Goal: Task Accomplishment & Management: Complete application form

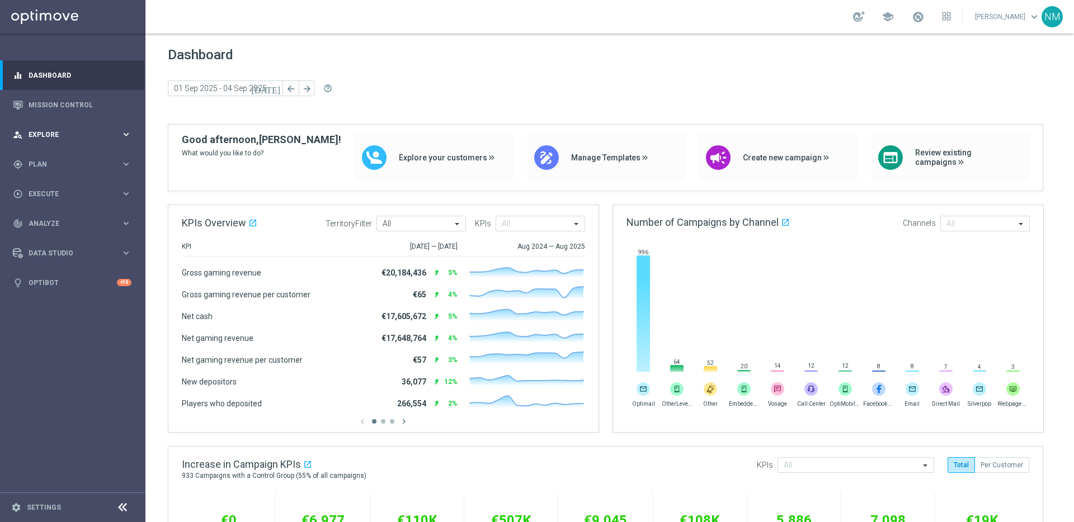
click at [78, 138] on div "person_search Explore" at bounding box center [67, 135] width 108 height 10
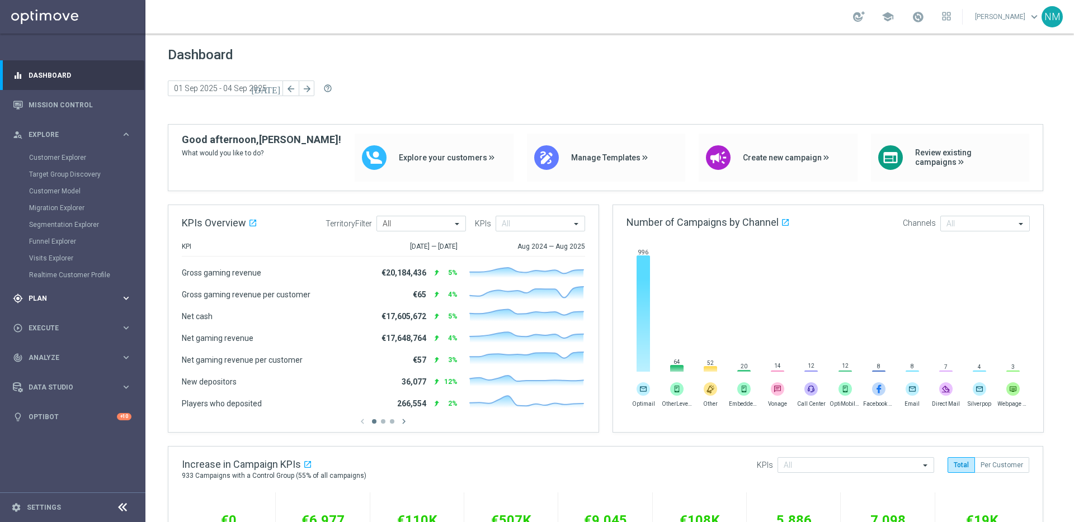
click at [74, 297] on span "Plan" at bounding box center [75, 298] width 92 height 7
click at [59, 219] on span "Templates" at bounding box center [70, 221] width 80 height 7
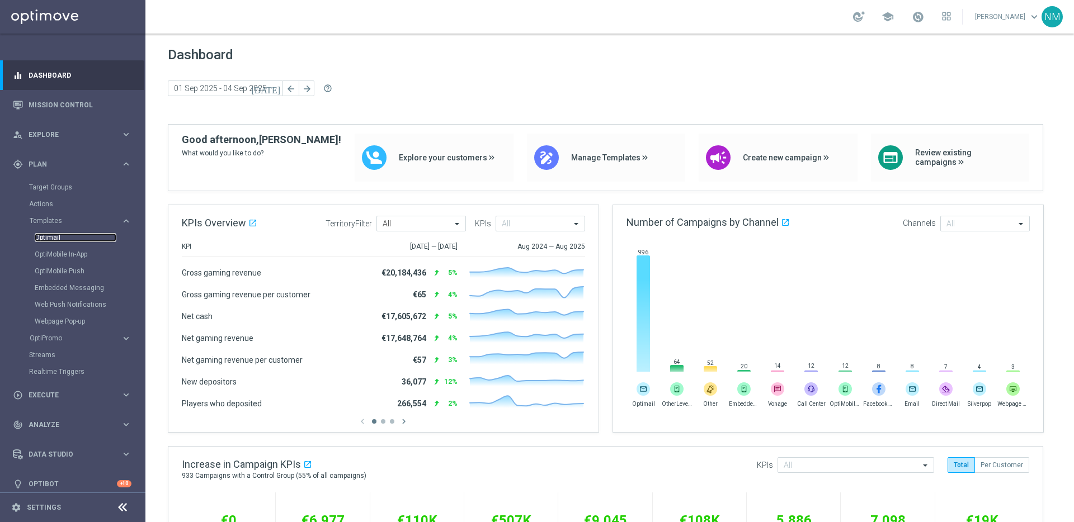
click at [60, 237] on link "Optimail" at bounding box center [76, 237] width 82 height 9
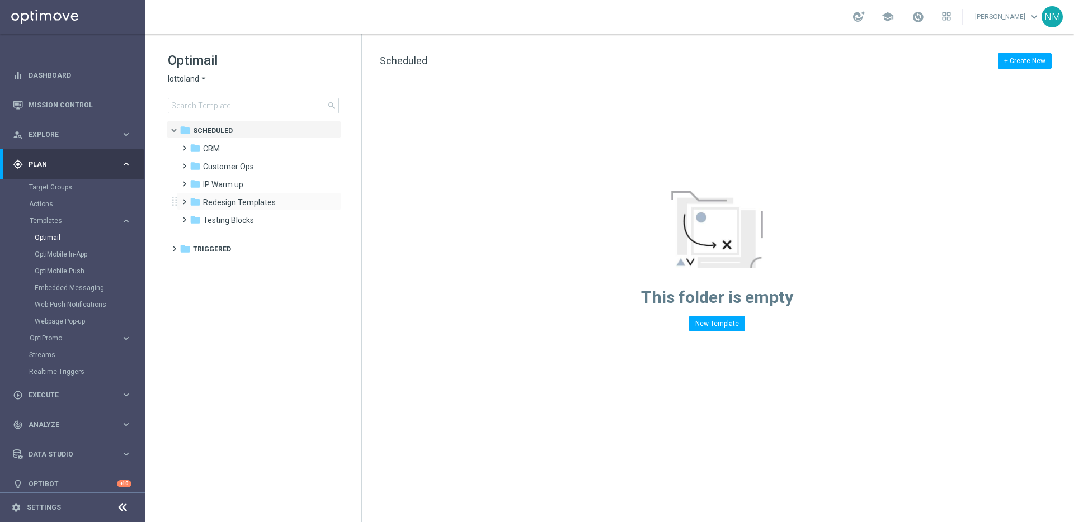
click at [183, 199] on span at bounding box center [182, 197] width 5 height 4
click at [196, 217] on span at bounding box center [193, 215] width 5 height 4
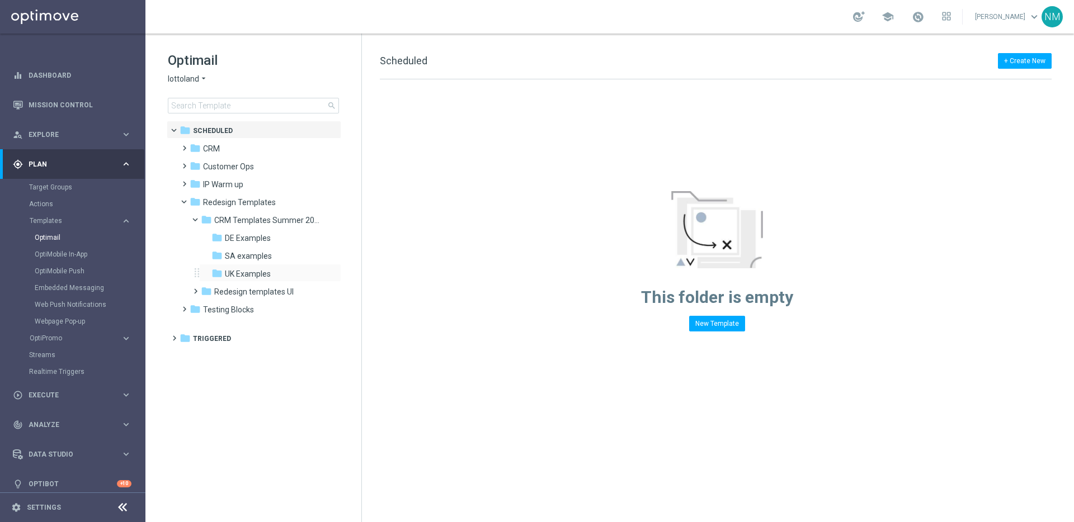
click at [242, 267] on div "folder UK Examples more_vert" at bounding box center [270, 273] width 142 height 18
click at [247, 276] on span "UK Examples" at bounding box center [248, 274] width 46 height 10
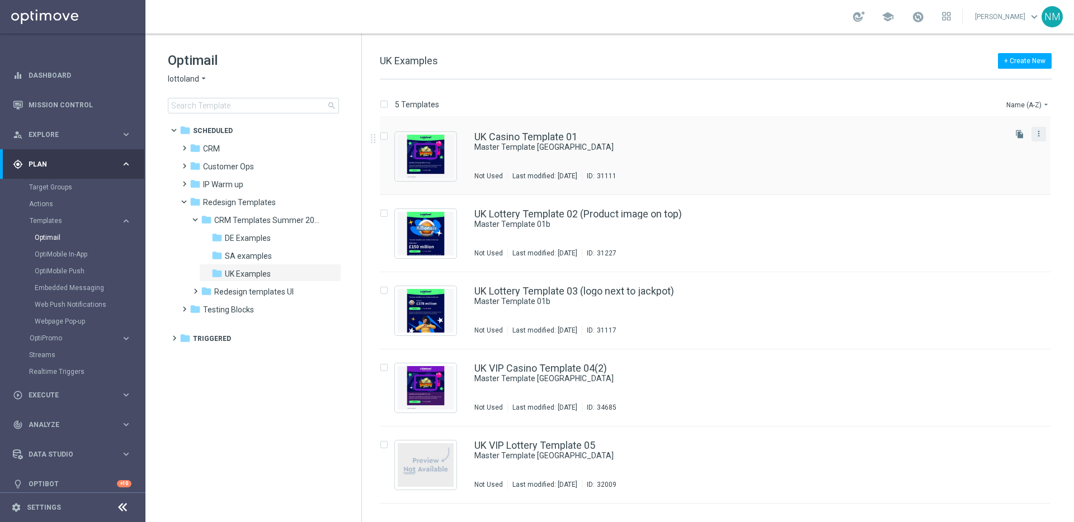
click at [1044, 133] on button "more_vert" at bounding box center [1038, 133] width 11 height 13
click at [1004, 160] on div "Copy To" at bounding box center [995, 162] width 68 height 8
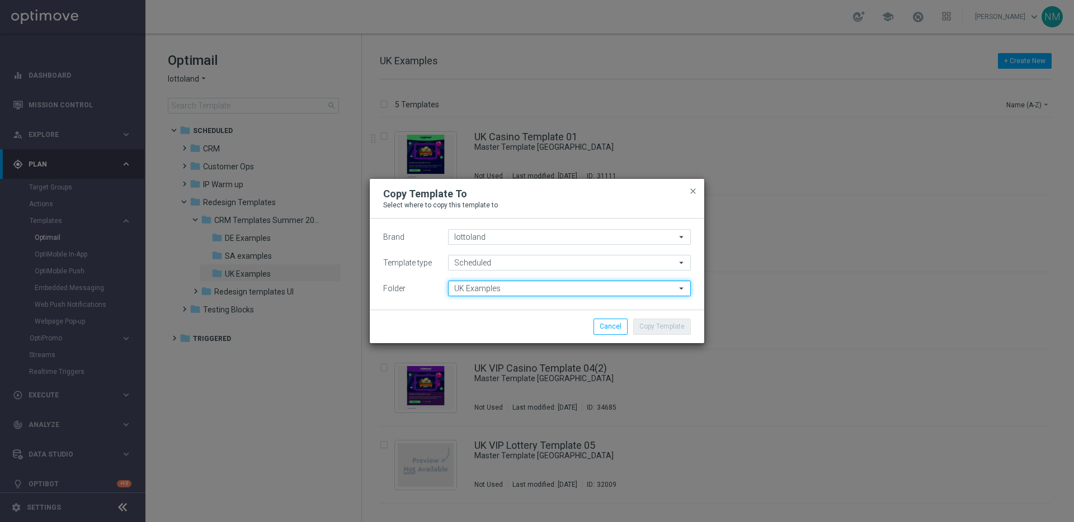
click at [476, 286] on input "UK Examples" at bounding box center [569, 289] width 243 height 16
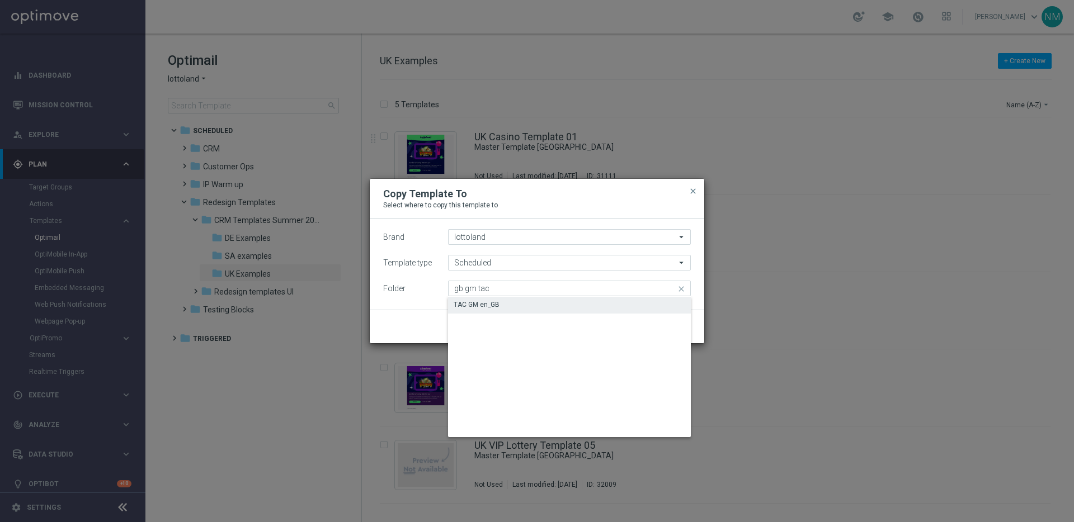
click at [539, 299] on div "TAC GM en_GB" at bounding box center [569, 305] width 243 height 16
type input "TAC GM en_GB"
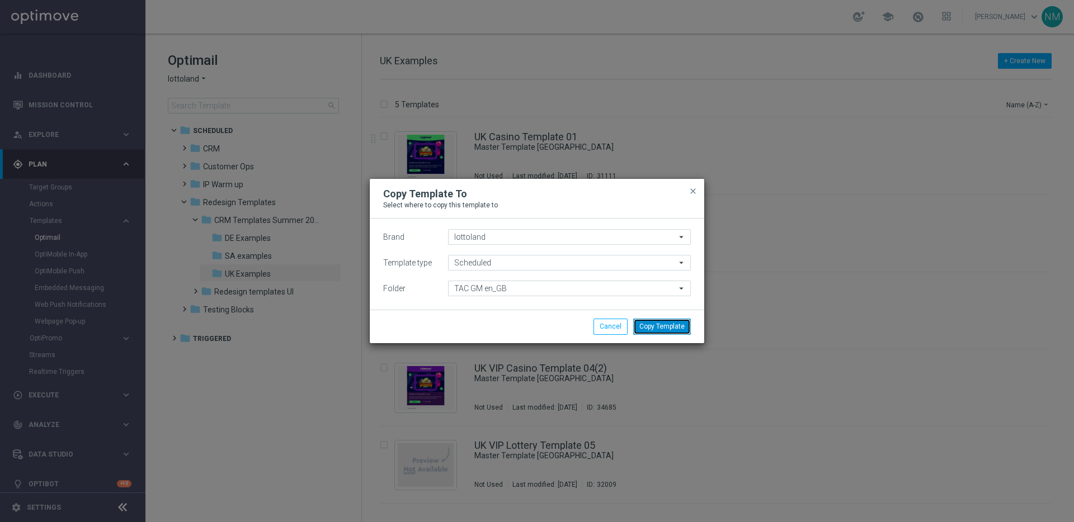
click at [673, 329] on button "Copy Template" at bounding box center [662, 327] width 58 height 16
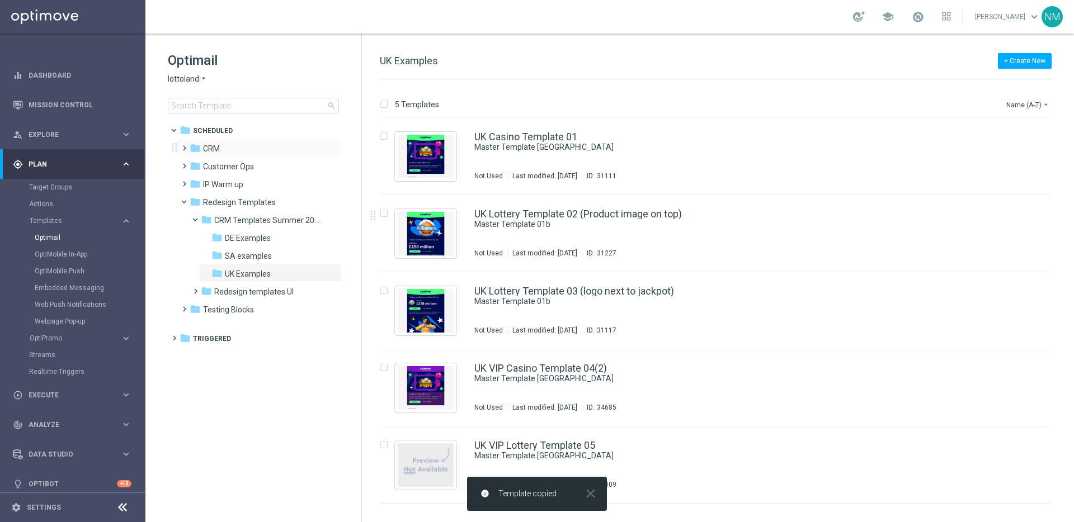
click at [183, 145] on span at bounding box center [182, 143] width 5 height 4
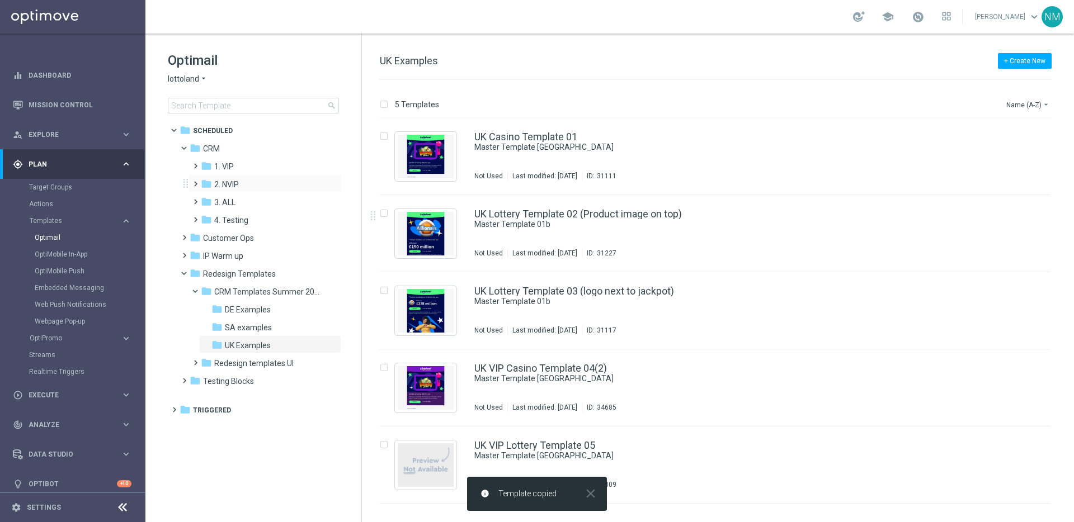
click at [195, 181] on span at bounding box center [193, 179] width 5 height 4
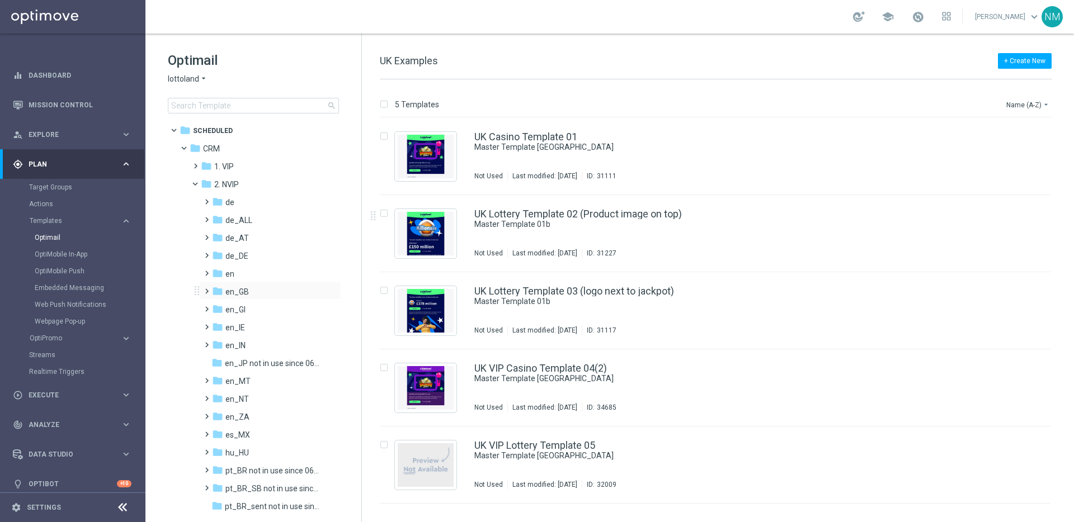
click at [206, 289] on span at bounding box center [204, 286] width 5 height 4
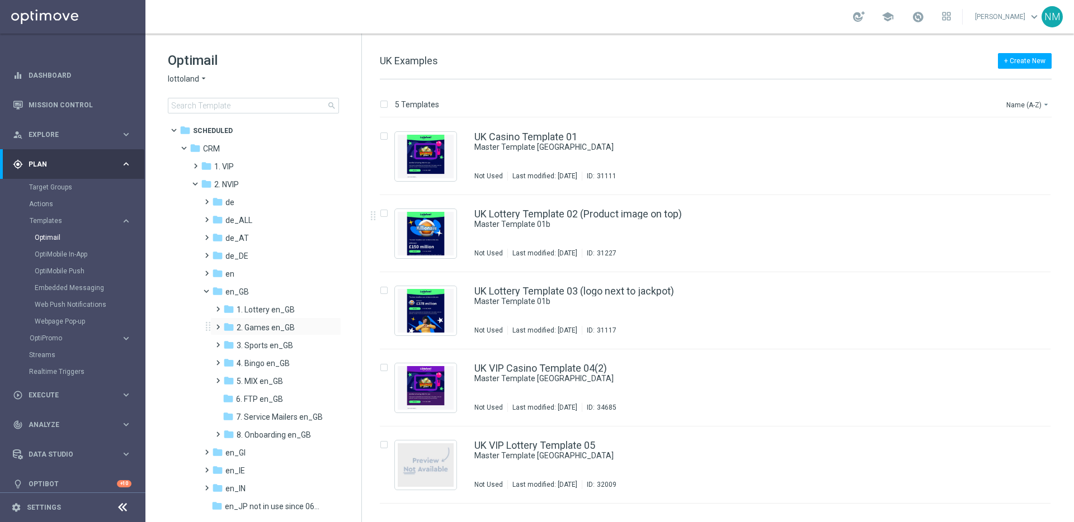
click at [218, 324] on span at bounding box center [215, 322] width 5 height 4
click at [247, 360] on span "TAC GM en_GB" at bounding box center [274, 364] width 54 height 10
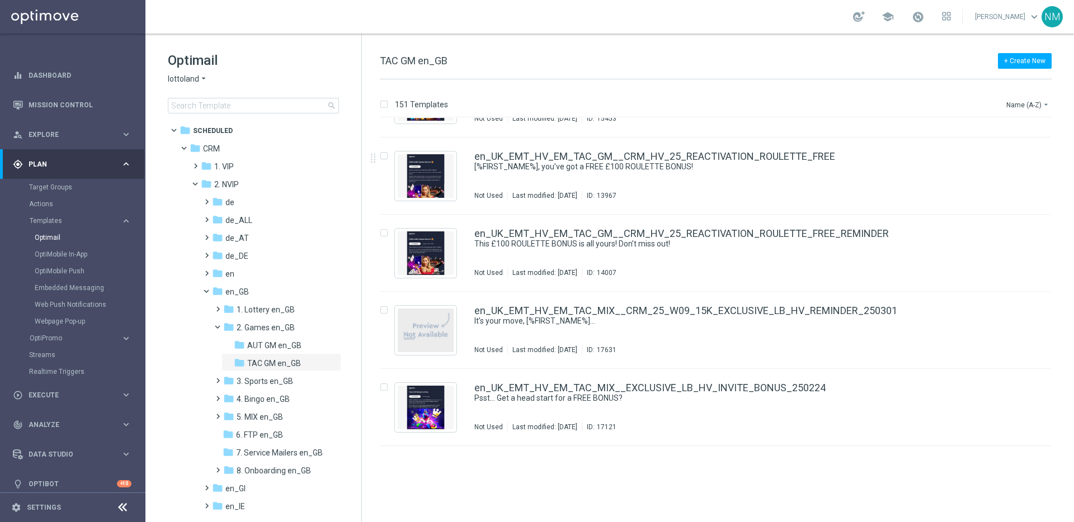
scroll to position [11253, 0]
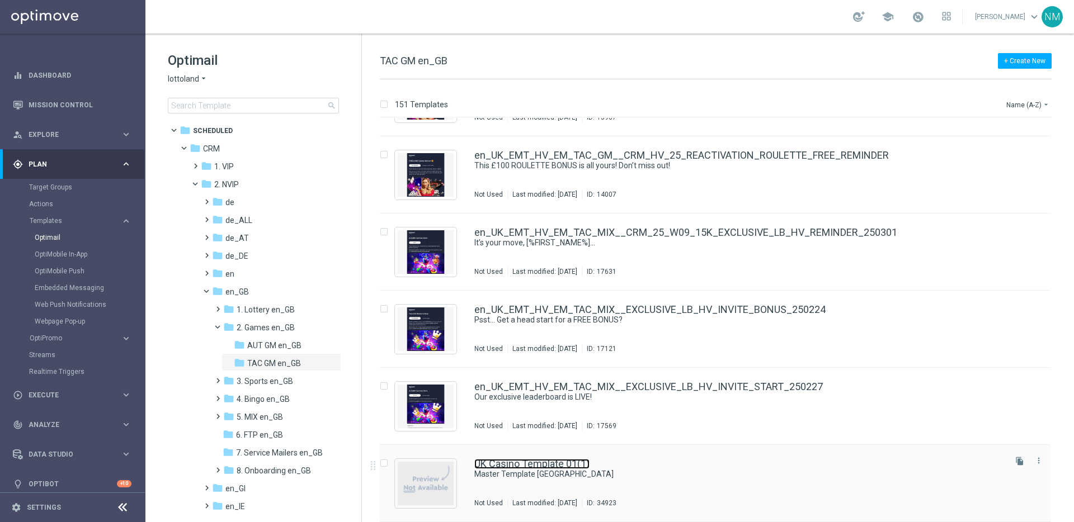
click at [532, 461] on link "UK Casino Template 01(1)" at bounding box center [531, 464] width 115 height 10
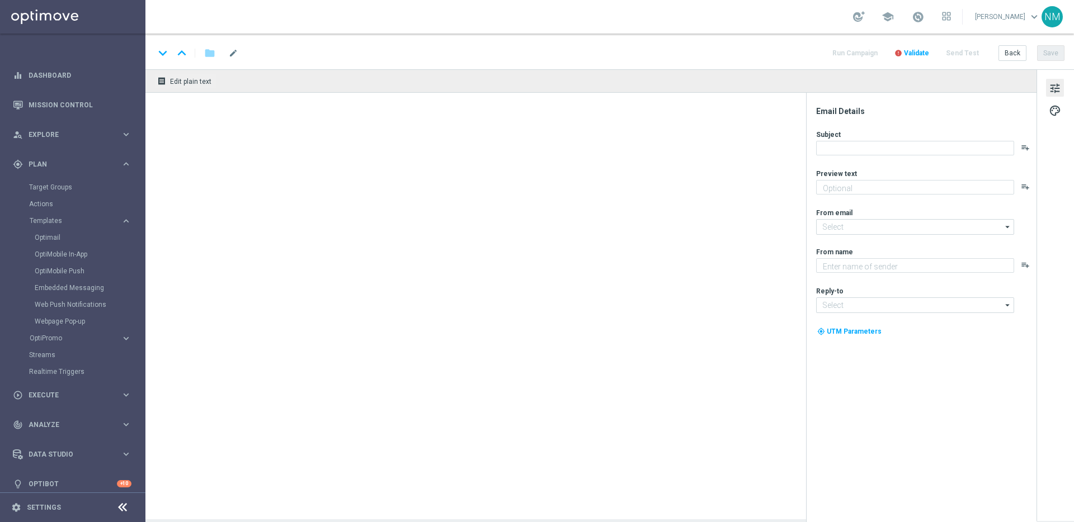
type textarea "preview text"
type textarea "Lottoland"
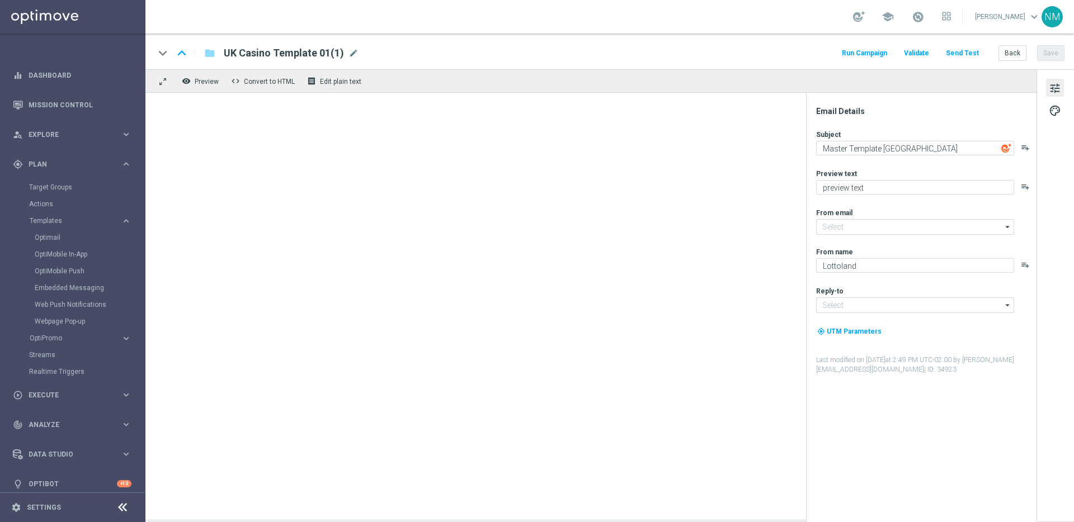
type input "[EMAIL_ADDRESS][DOMAIN_NAME]"
type input "support@lottoland.co.uk"
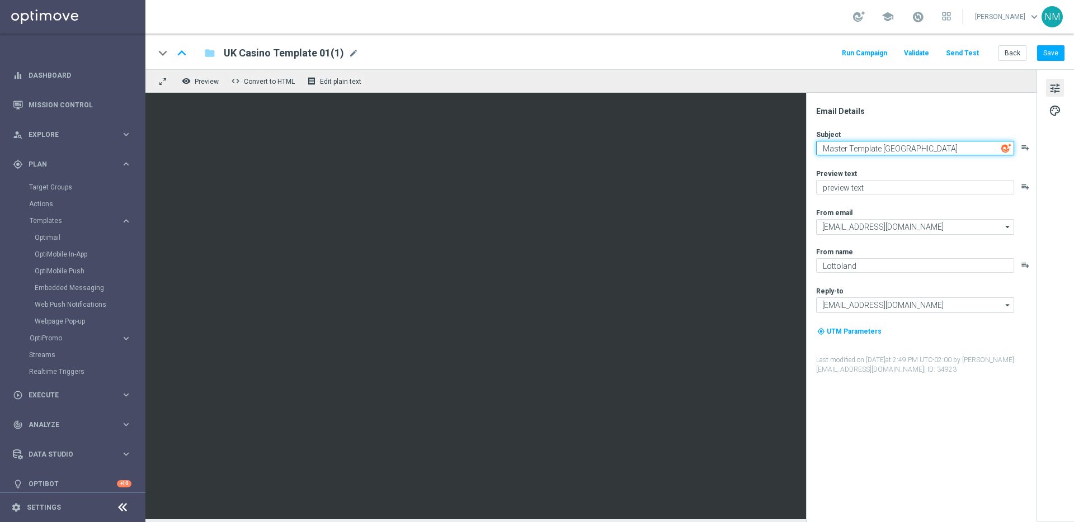
click at [845, 152] on textarea "Master Template UK" at bounding box center [915, 148] width 198 height 15
paste textarea "20 Free Spins Are Waiting 🎰"
type textarea "20 Free Spins Are Waiting 🎰"
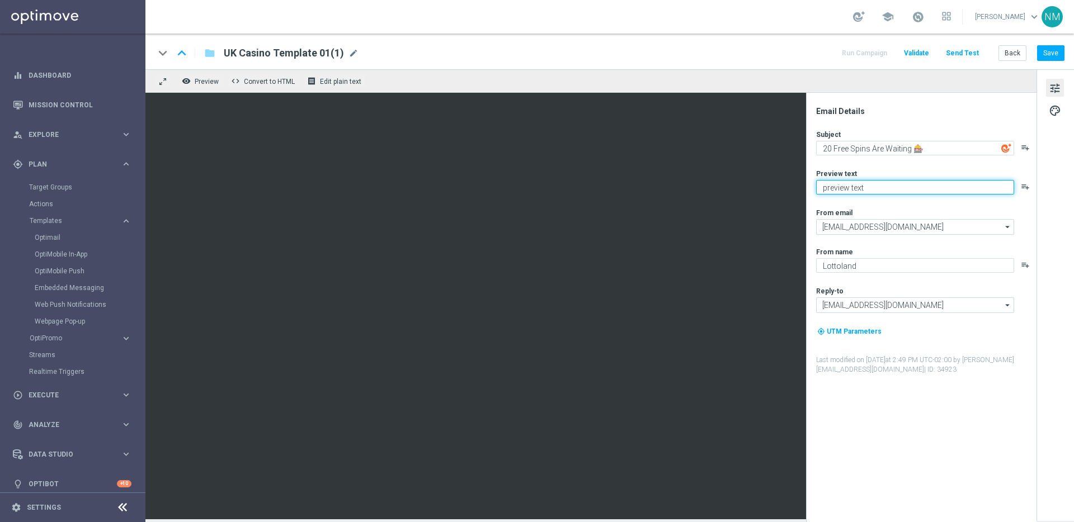
click at [856, 191] on textarea "preview text" at bounding box center [915, 187] width 198 height 15
click at [829, 187] on textarea at bounding box center [915, 187] width 198 height 15
paste textarea "One click away with the app!"
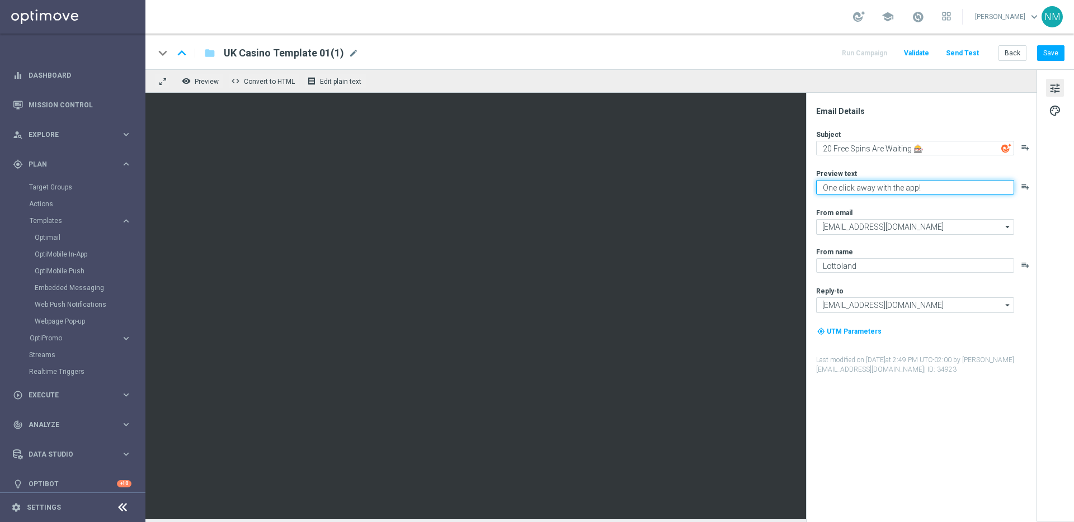
type textarea "One click away with the app!"
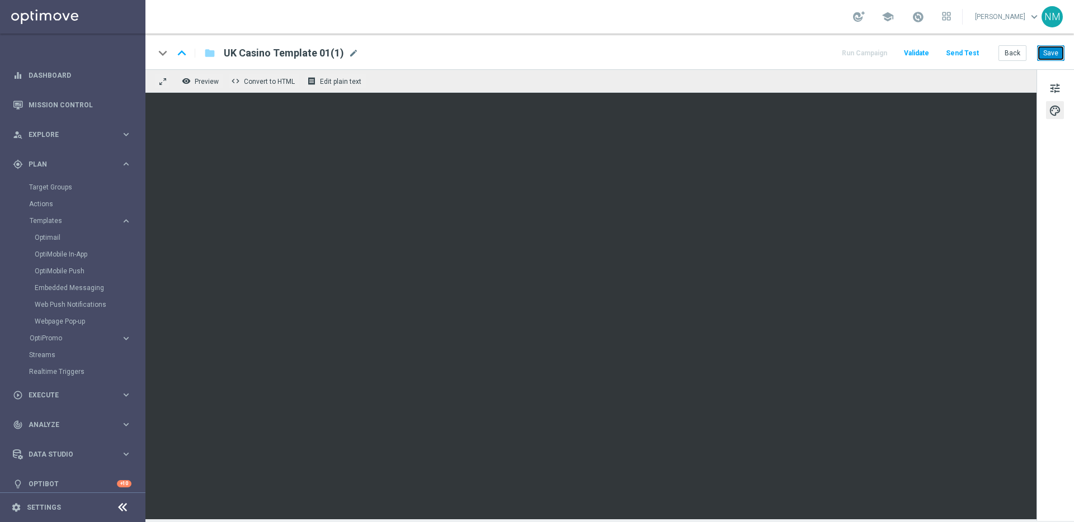
click at [1044, 55] on button "Save" at bounding box center [1050, 53] width 27 height 16
click at [342, 58] on div "UK Casino Template 01(1) mode_edit" at bounding box center [291, 53] width 135 height 15
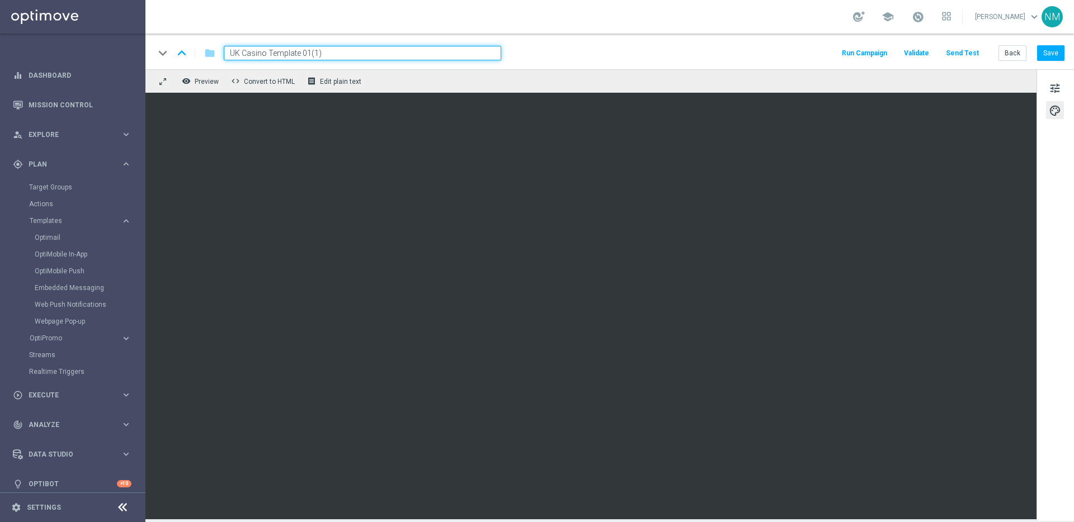
click at [347, 54] on input "UK Casino Template 01(1)" at bounding box center [362, 53] width 277 height 15
paste input "en_GB__20FS_APP_OFFER_OPTIMOVE_VERSION__NVIP_EMA_TAC_GM"
type input "en_GB__20FS_APP_OFFER_OPTIMOVE_VERSION__NVIP_EMA_TAC_GM"
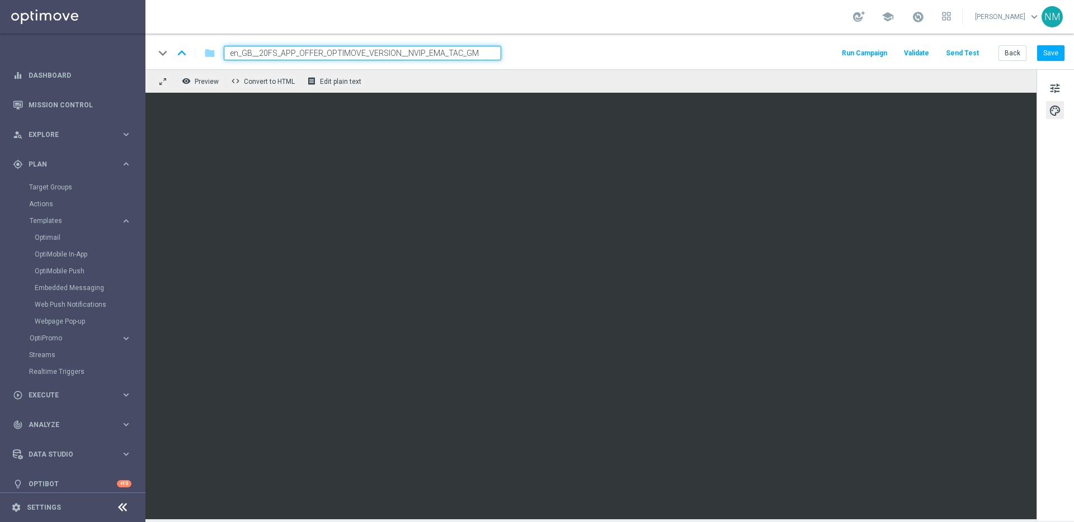
click at [526, 48] on div "keyboard_arrow_down keyboard_arrow_up folder en_GB__20FS_APP_OFFER_OPTIMOVE_VER…" at bounding box center [609, 53] width 910 height 15
drag, startPoint x: 567, startPoint y: 50, endPoint x: 515, endPoint y: 51, distance: 52.6
click at [567, 50] on div "keyboard_arrow_down keyboard_arrow_up folder en_GB__20FS_APP_OFFER_OPTIMOVE_VER…" at bounding box center [609, 53] width 910 height 15
click at [427, 56] on input "en_GB__20FS_APP_OFFER_OPTIMOVE_VERSION__NVIP_EMA_TAC_GM" at bounding box center [362, 53] width 277 height 15
click at [543, 60] on div "keyboard_arrow_down keyboard_arrow_up folder en_GB__20FS_APP_OFFER_OPTIMOVE_VER…" at bounding box center [609, 52] width 929 height 36
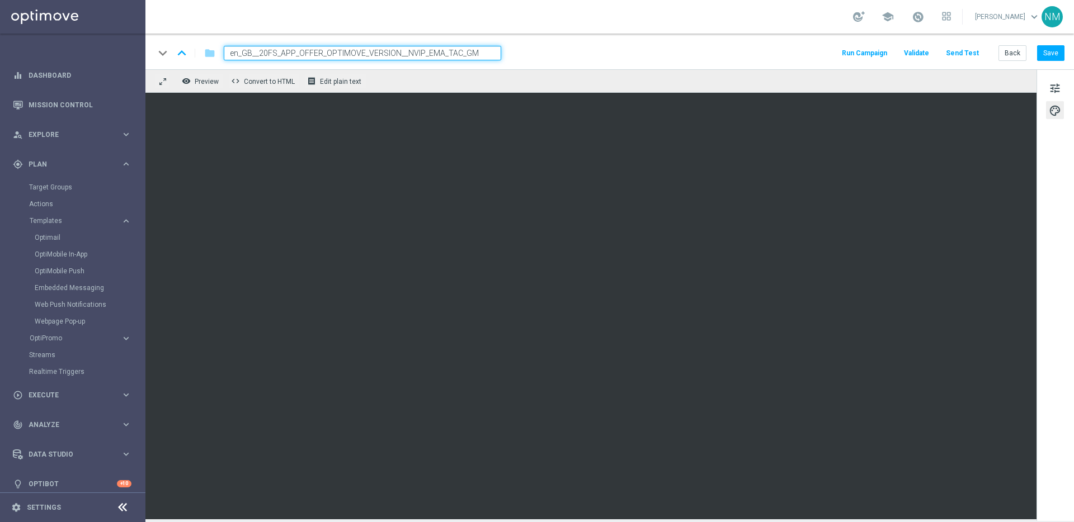
click at [531, 49] on div "keyboard_arrow_down keyboard_arrow_up folder en_GB__20FS_APP_OFFER_OPTIMOVE_VER…" at bounding box center [609, 53] width 910 height 15
click at [439, 50] on input "en_GB__20FS_APP_OFFER_OPTIMOVE_VERSION__NVIP_EMA_TAC_GM" at bounding box center [362, 53] width 277 height 15
click at [531, 53] on div "keyboard_arrow_down keyboard_arrow_up folder en_GB__20FS_APP_OFFER_OPTIMOVE_VER…" at bounding box center [609, 53] width 910 height 15
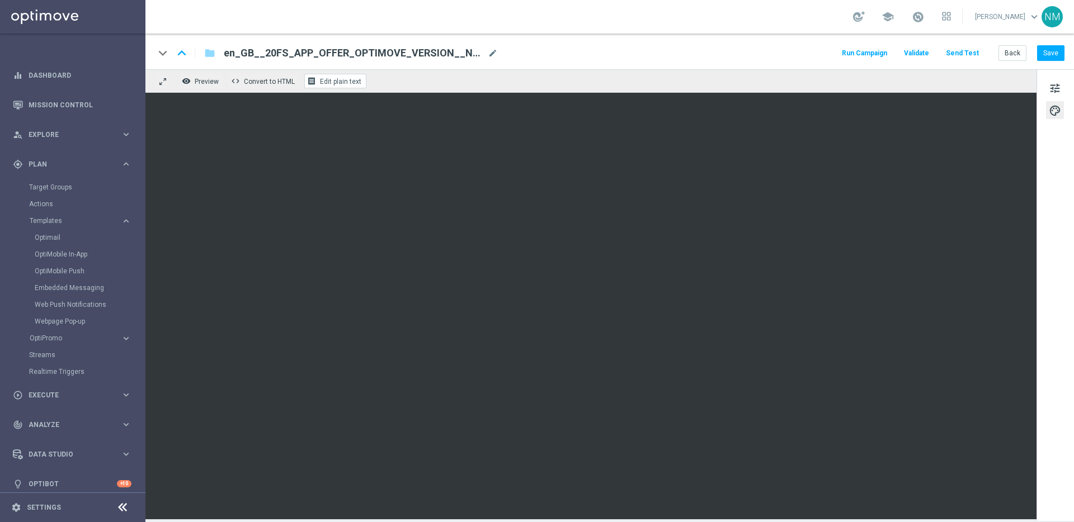
click at [354, 85] on button "receipt Edit plain text" at bounding box center [335, 81] width 62 height 15
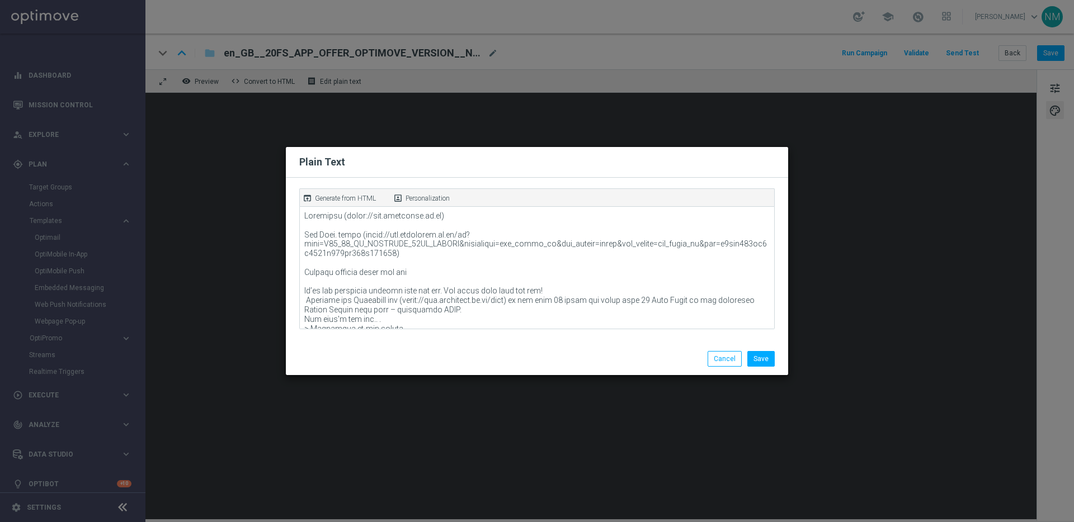
click at [330, 198] on p "Generate from HTML" at bounding box center [345, 199] width 61 height 10
click at [764, 354] on button "Save" at bounding box center [760, 359] width 27 height 16
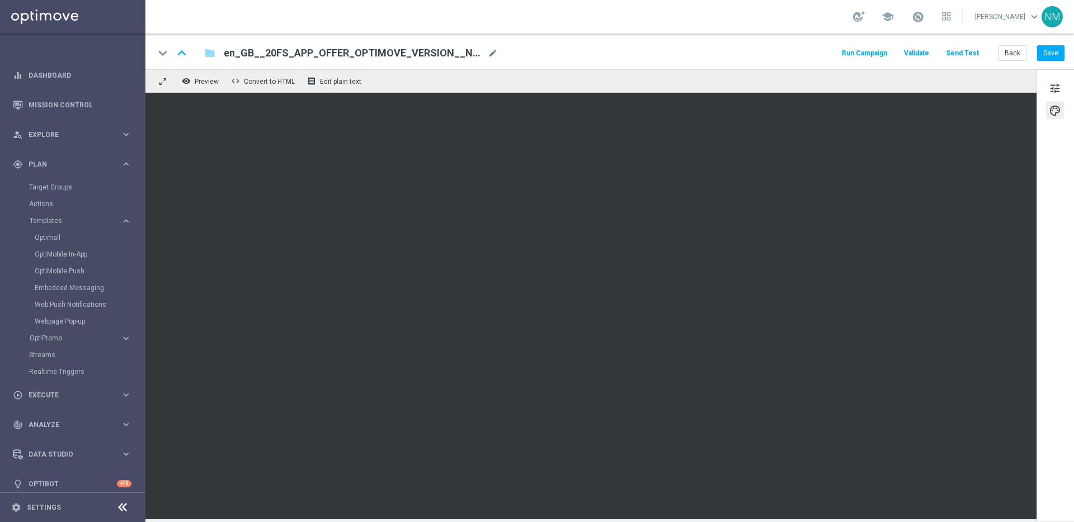
click at [922, 51] on span "Validate" at bounding box center [916, 53] width 25 height 8
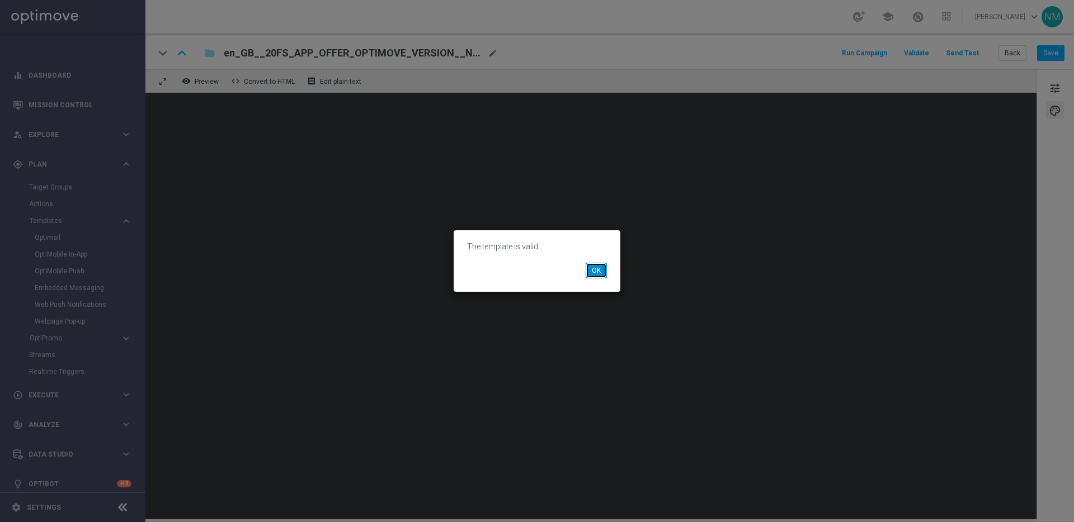
click at [599, 272] on button "OK" at bounding box center [596, 271] width 21 height 16
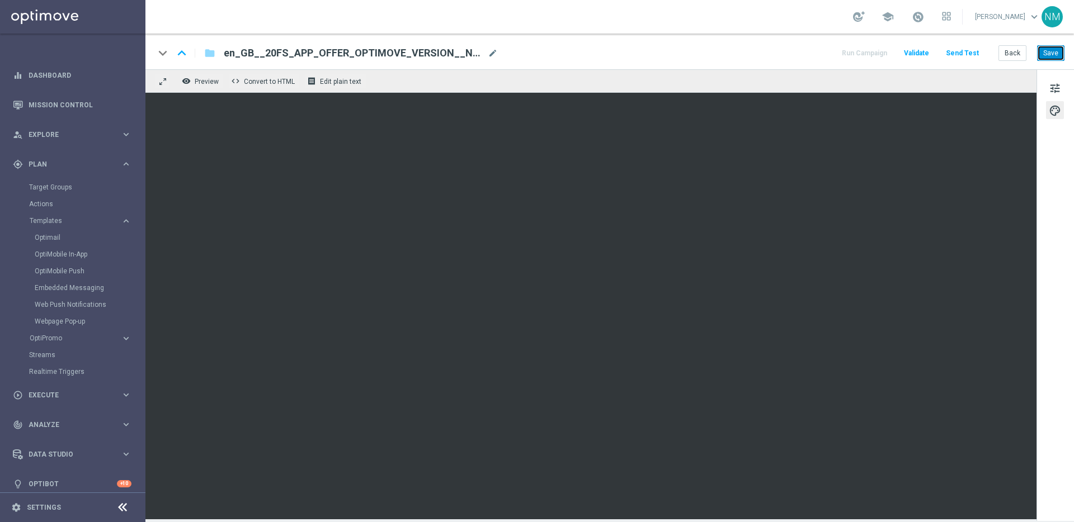
click at [1048, 50] on button "Save" at bounding box center [1050, 53] width 27 height 16
drag, startPoint x: 1065, startPoint y: 87, endPoint x: 1032, endPoint y: 110, distance: 39.4
click at [1064, 87] on button "tune" at bounding box center [1055, 88] width 18 height 18
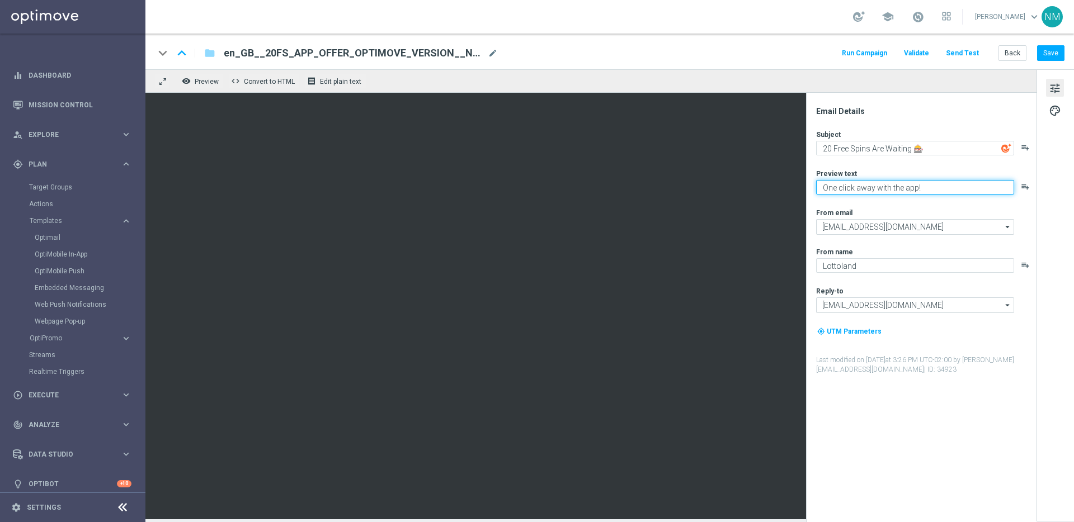
click at [893, 192] on textarea "One click away with the app!" at bounding box center [915, 187] width 198 height 15
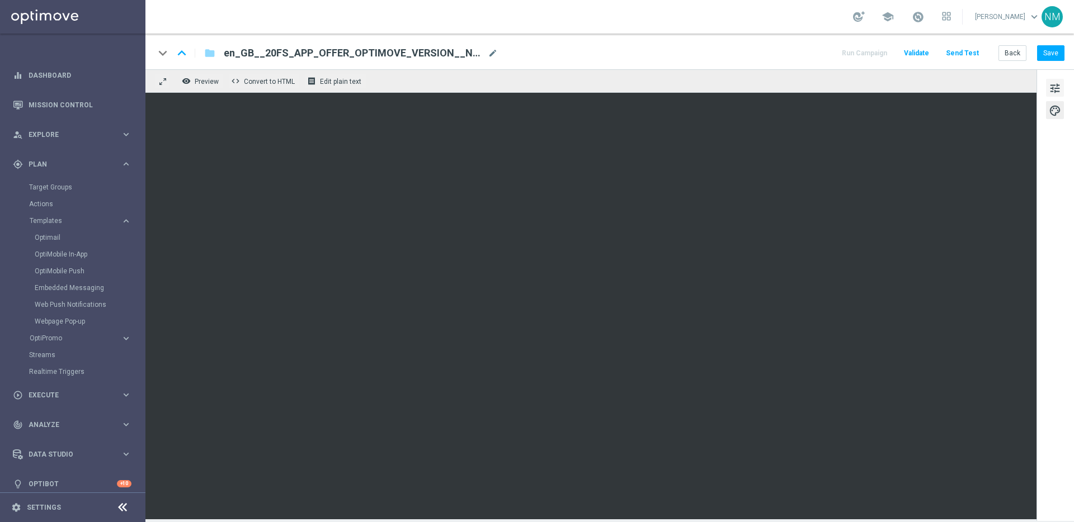
click at [1056, 90] on span "tune" at bounding box center [1055, 88] width 12 height 15
click at [1051, 51] on button "Save" at bounding box center [1050, 53] width 27 height 16
click at [963, 57] on button "Send Test" at bounding box center [962, 53] width 36 height 15
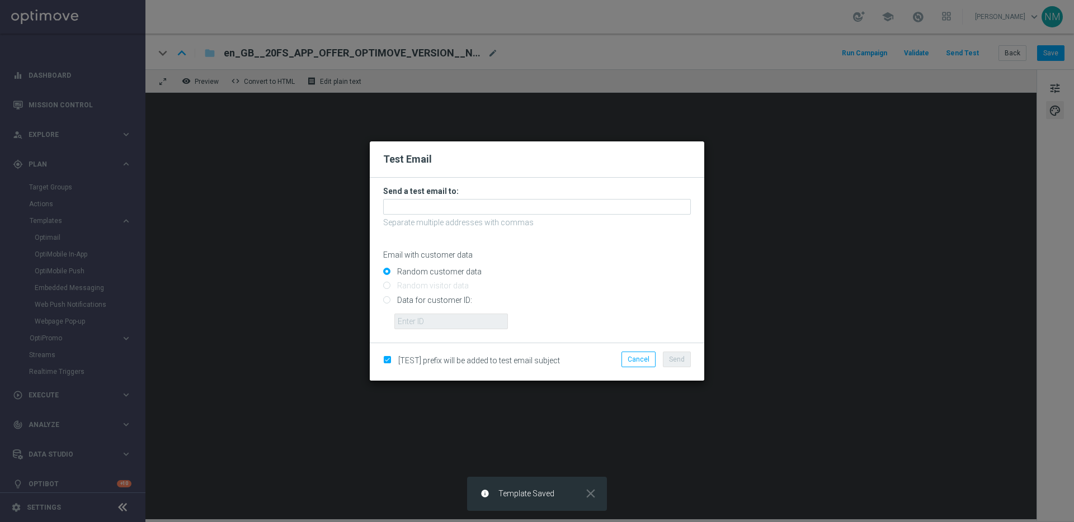
click at [522, 197] on form "Send a test email to: Separate multiple addresses with commas Email with custom…" at bounding box center [537, 257] width 308 height 143
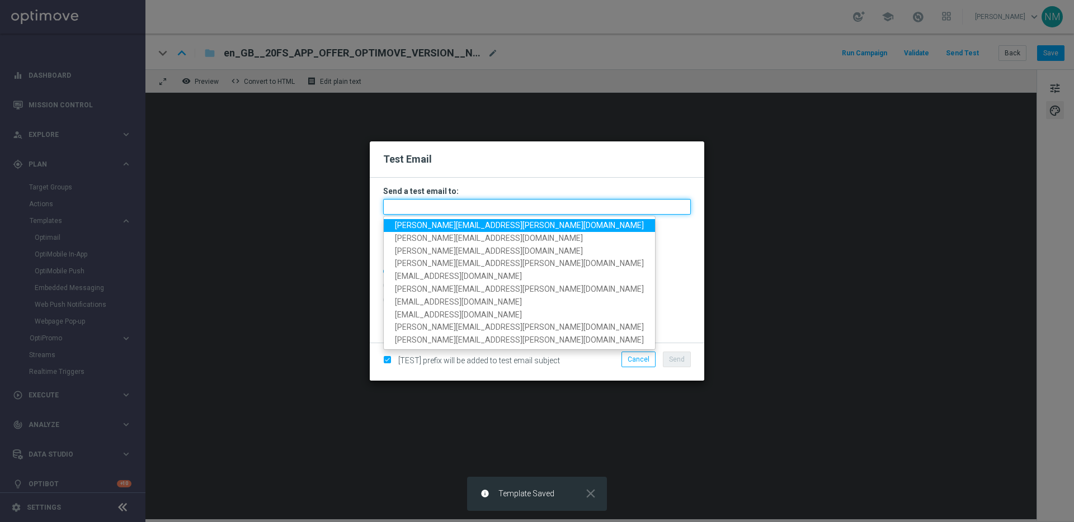
click at [516, 201] on input "text" at bounding box center [537, 207] width 308 height 16
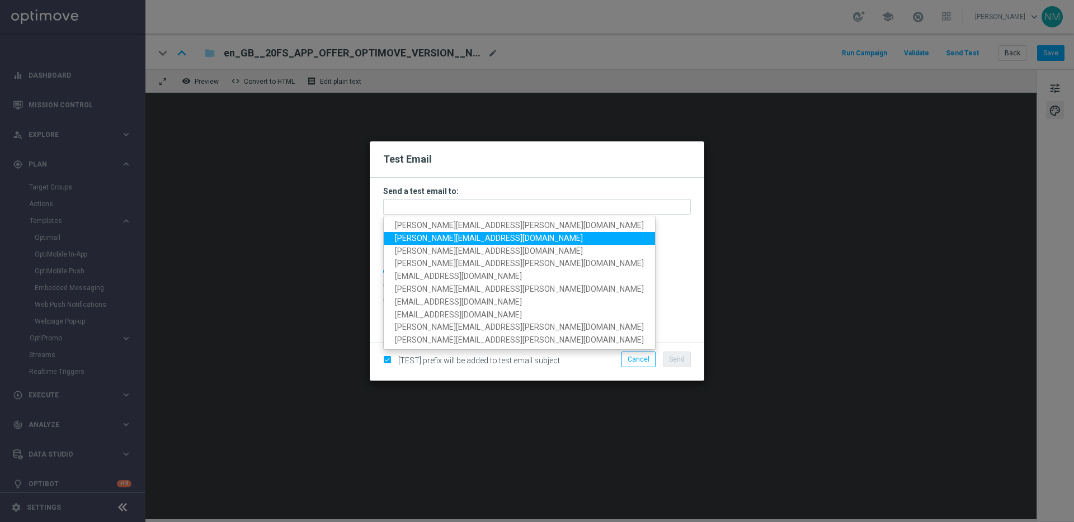
click at [412, 237] on span "[PERSON_NAME][EMAIL_ADDRESS][DOMAIN_NAME]" at bounding box center [489, 238] width 188 height 9
type input "[PERSON_NAME][EMAIL_ADDRESS][DOMAIN_NAME]"
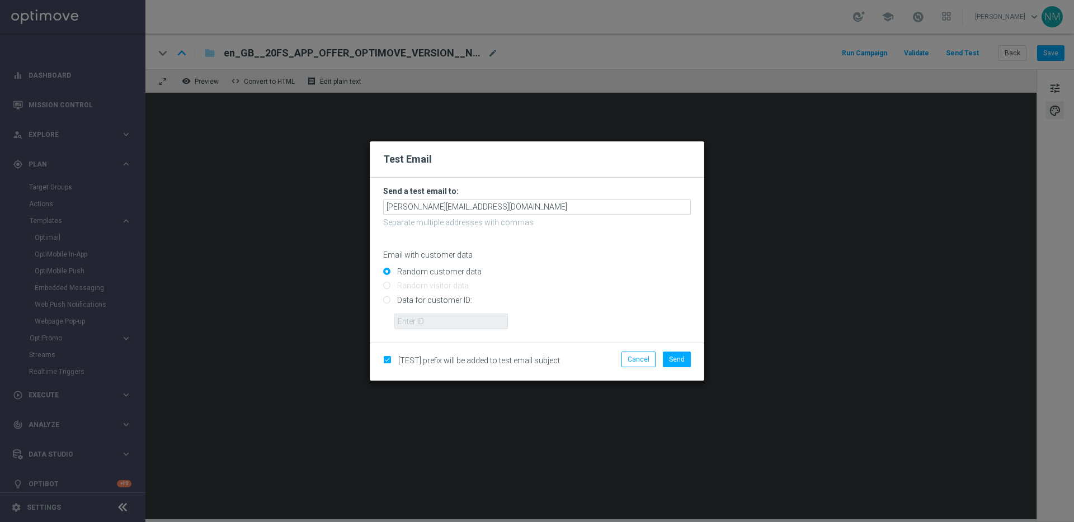
click at [414, 297] on input "Data for customer ID:" at bounding box center [537, 305] width 308 height 16
radio input "true"
click at [411, 319] on input "text" at bounding box center [451, 322] width 114 height 16
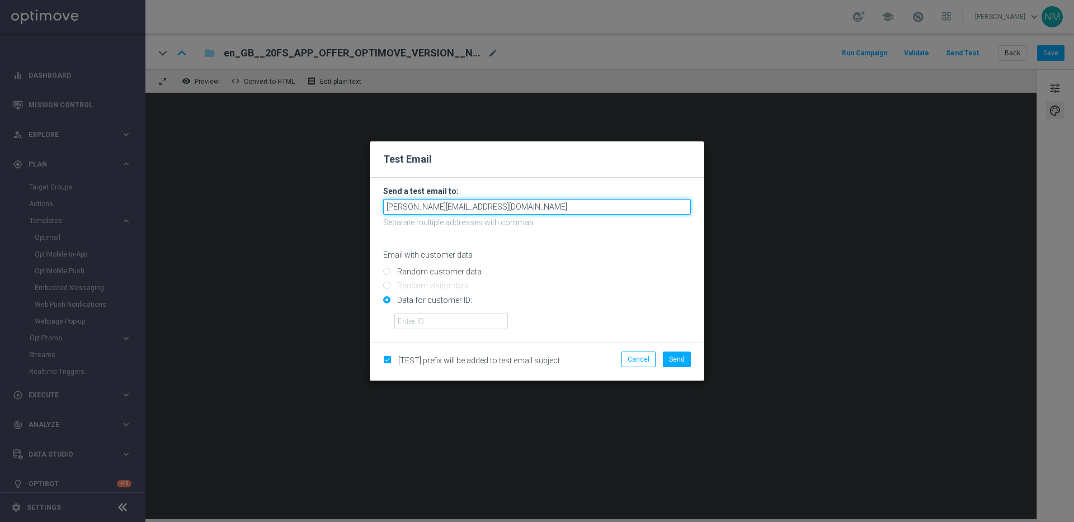
click at [588, 208] on input "[PERSON_NAME][EMAIL_ADDRESS][DOMAIN_NAME]" at bounding box center [537, 207] width 308 height 16
paste input "220553462"
drag, startPoint x: 538, startPoint y: 210, endPoint x: 496, endPoint y: 208, distance: 42.5
click at [496, 208] on input "nikola.misotova@lottoland.com220553462" at bounding box center [537, 207] width 308 height 16
type input "[PERSON_NAME][EMAIL_ADDRESS][DOMAIN_NAME]"
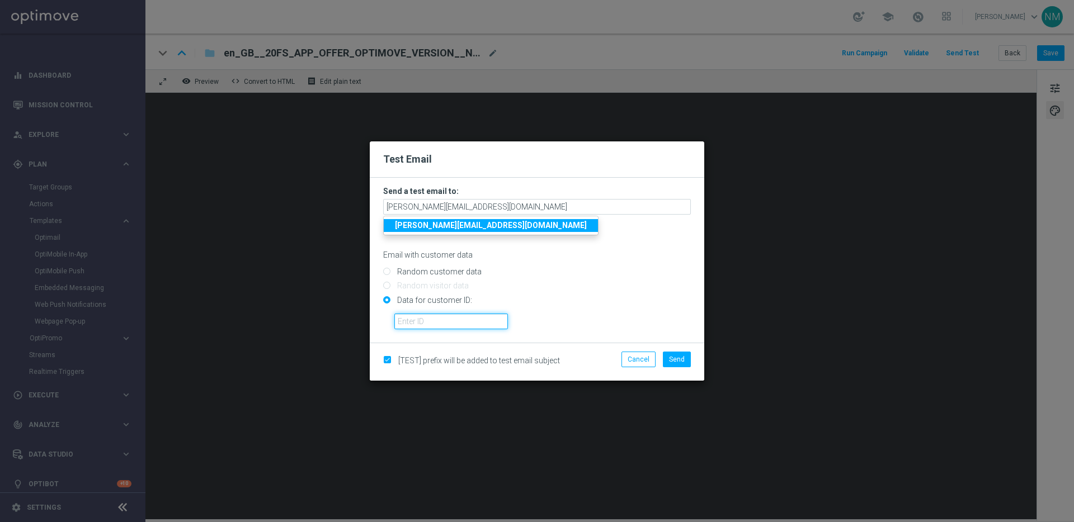
click at [444, 324] on input "text" at bounding box center [451, 322] width 114 height 16
paste input "220553462"
type input "220553462"
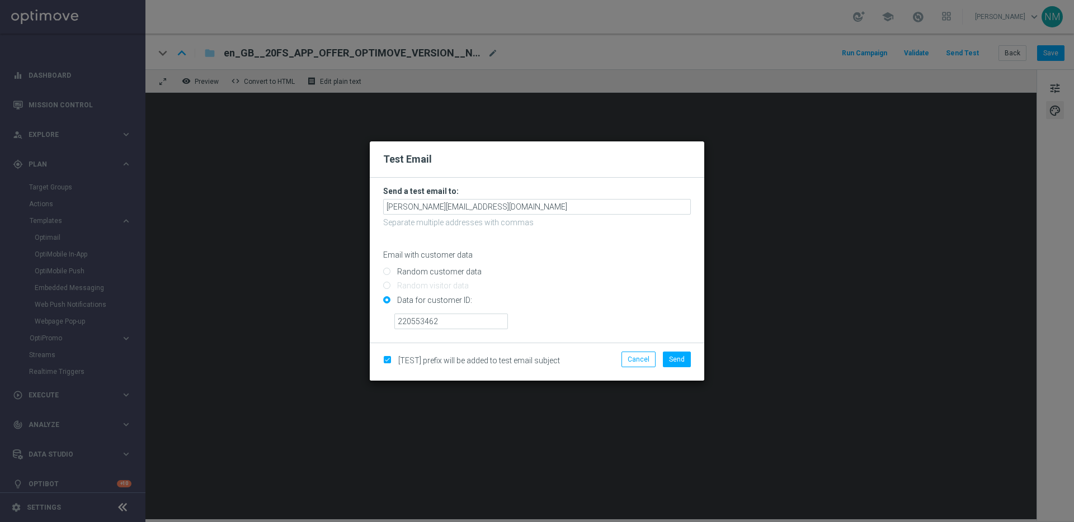
click at [675, 260] on p "Email with customer data" at bounding box center [537, 255] width 308 height 10
click at [671, 358] on span "Send" at bounding box center [677, 360] width 16 height 8
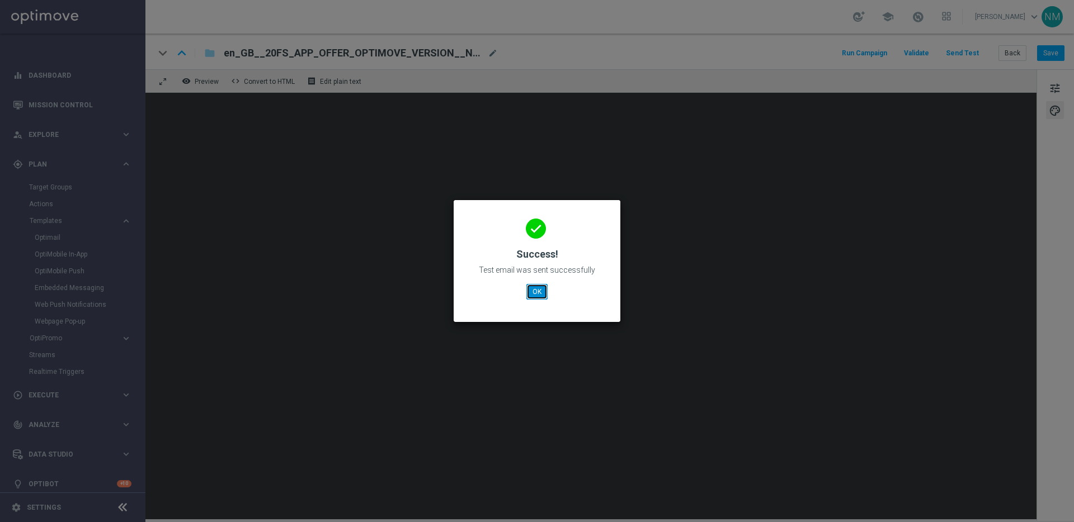
click at [543, 293] on button "OK" at bounding box center [536, 292] width 21 height 16
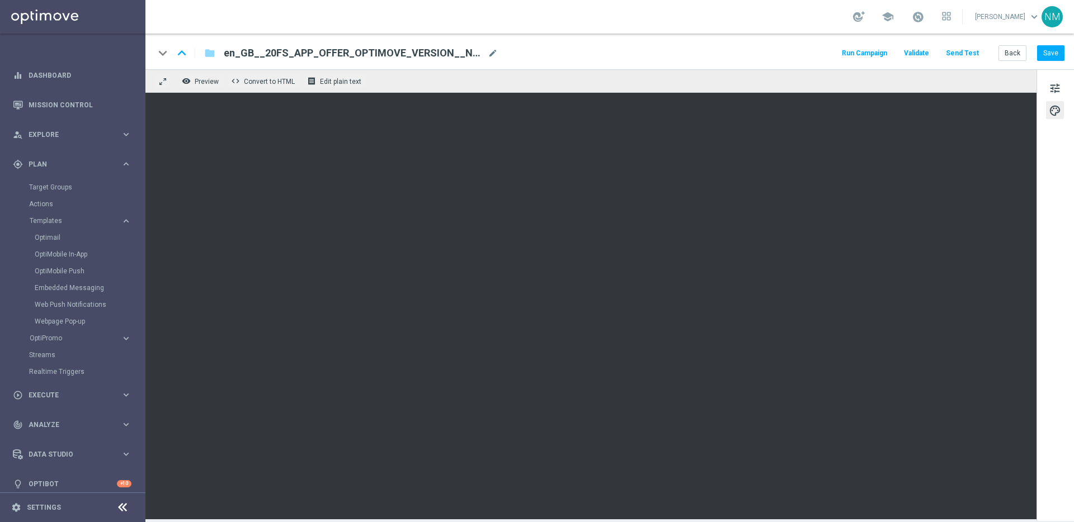
click at [971, 57] on button "Send Test" at bounding box center [962, 53] width 36 height 15
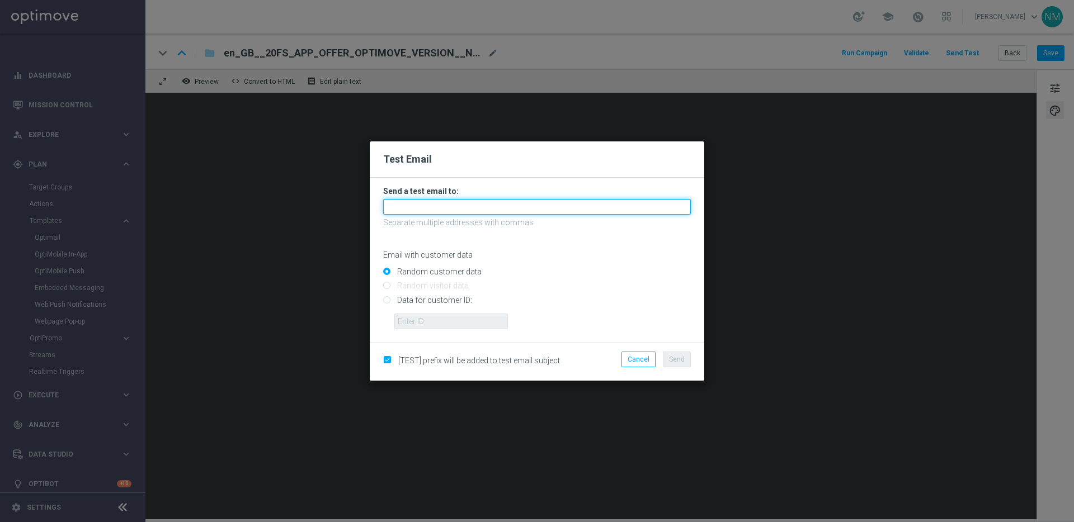
click at [476, 206] on input "text" at bounding box center [537, 207] width 308 height 16
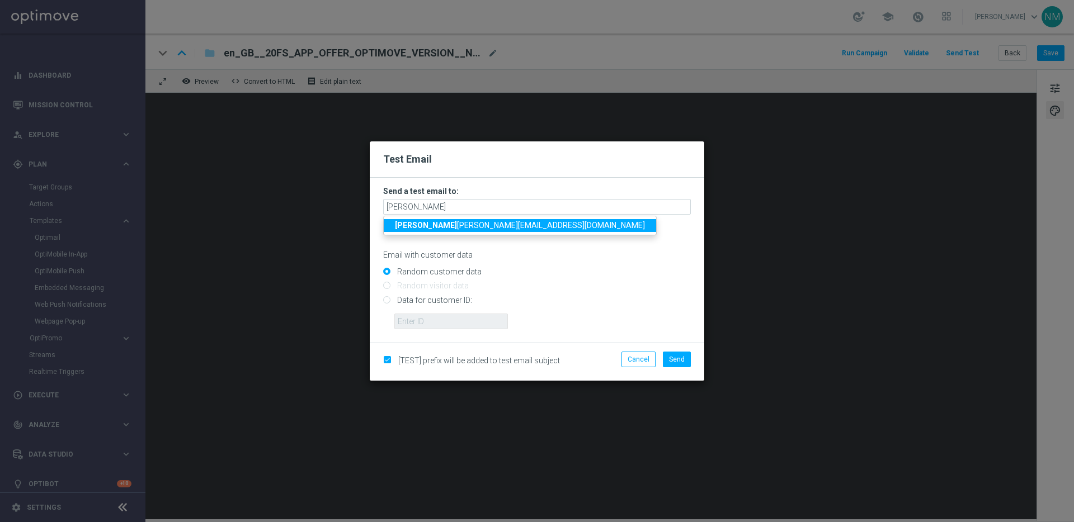
click at [463, 223] on span "rick y.hubbard@lottoland.com" at bounding box center [520, 225] width 250 height 9
type input "[PERSON_NAME][EMAIL_ADDRESS][PERSON_NAME][DOMAIN_NAME]"
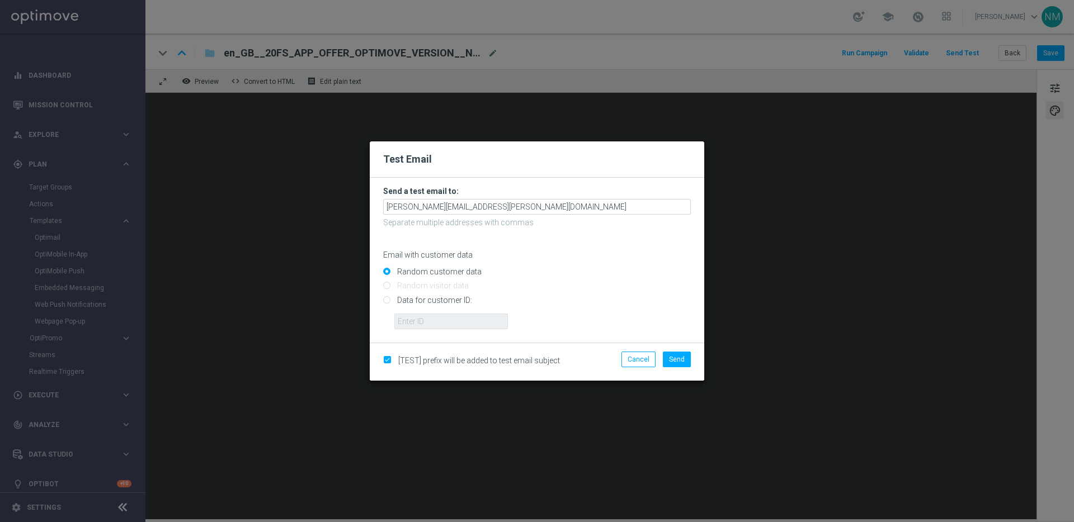
click at [407, 302] on input "Data for customer ID:" at bounding box center [537, 305] width 308 height 16
radio input "true"
click at [475, 314] on input "text" at bounding box center [451, 322] width 114 height 16
paste input "220553462"
type input "220553462"
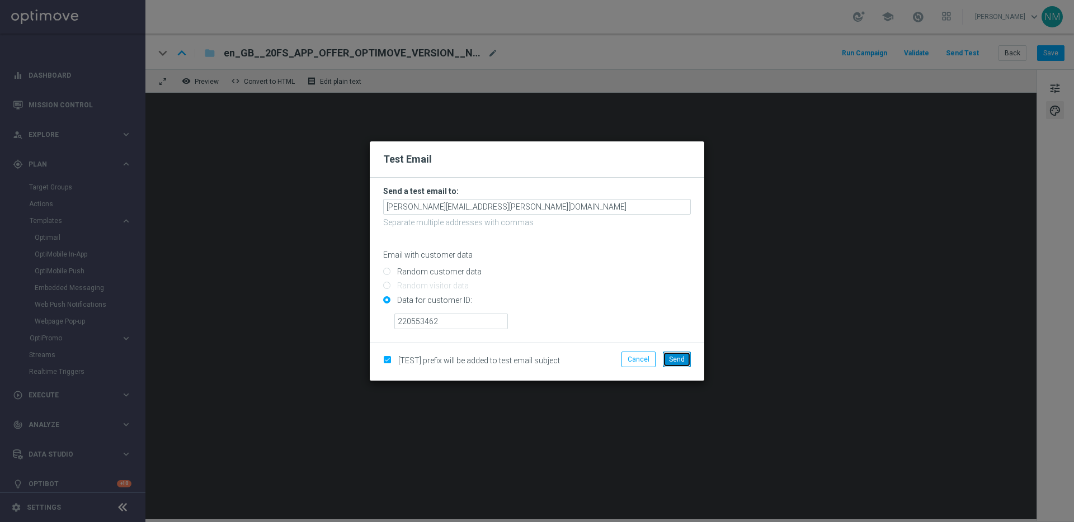
click at [684, 360] on span "Send" at bounding box center [677, 360] width 16 height 8
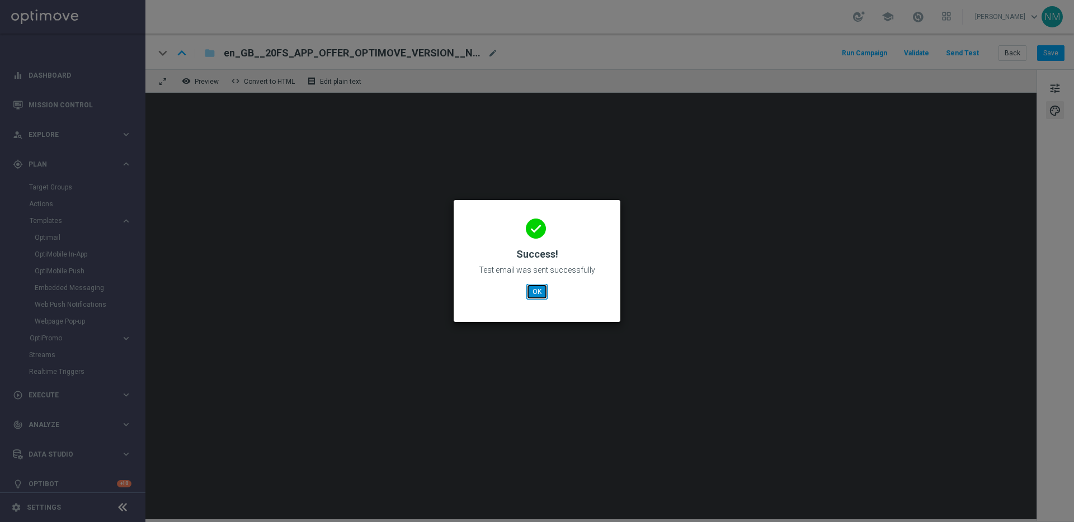
click at [538, 291] on button "OK" at bounding box center [536, 292] width 21 height 16
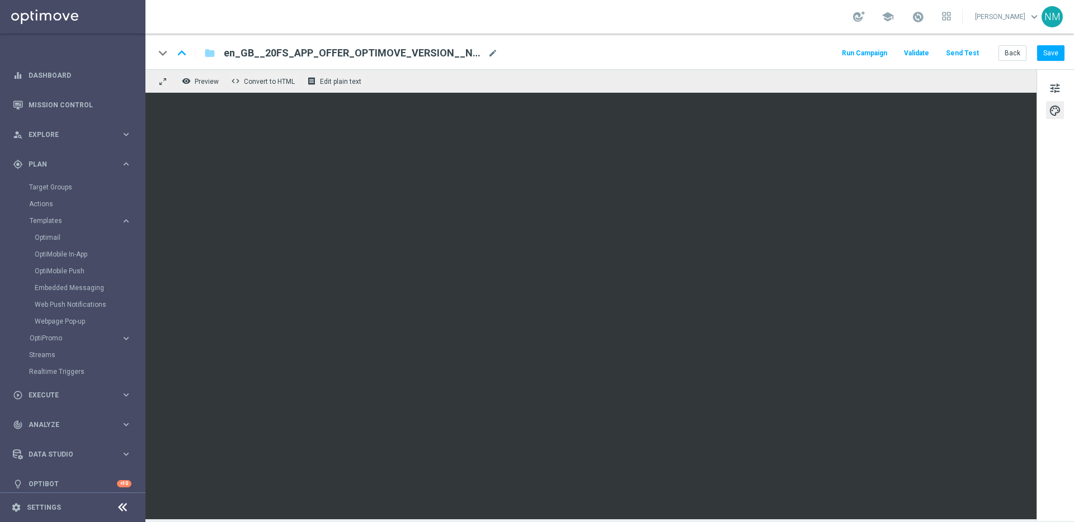
click at [975, 54] on button "Send Test" at bounding box center [962, 53] width 36 height 15
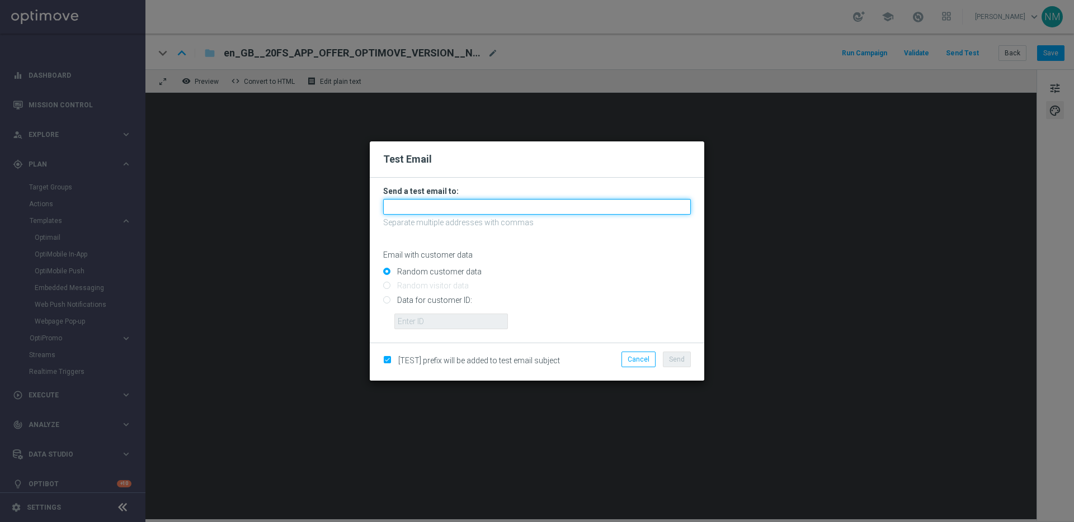
click at [554, 204] on input "text" at bounding box center [537, 207] width 308 height 16
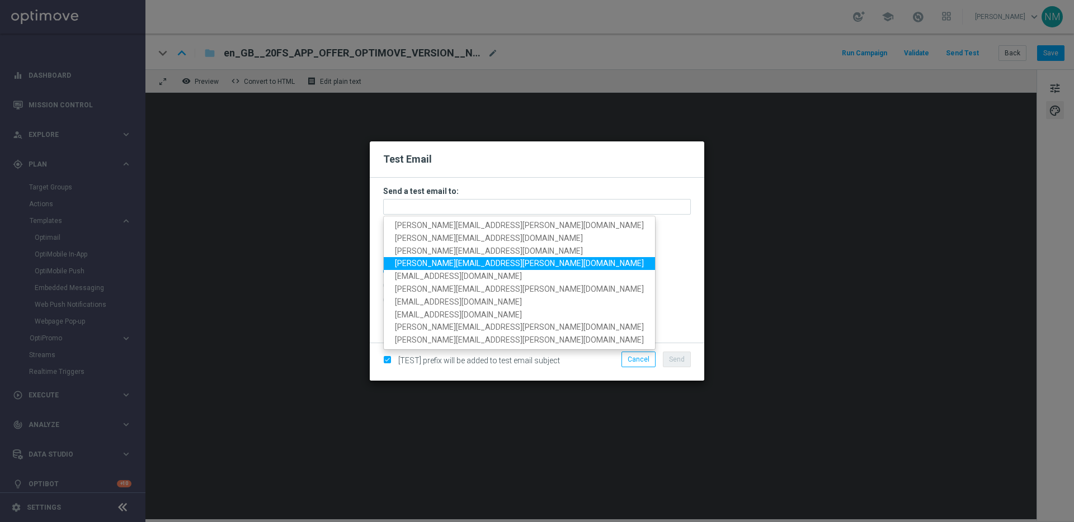
click at [406, 266] on span "[PERSON_NAME][EMAIL_ADDRESS][PERSON_NAME][DOMAIN_NAME]" at bounding box center [519, 263] width 249 height 9
type input "[PERSON_NAME][EMAIL_ADDRESS][PERSON_NAME][DOMAIN_NAME]"
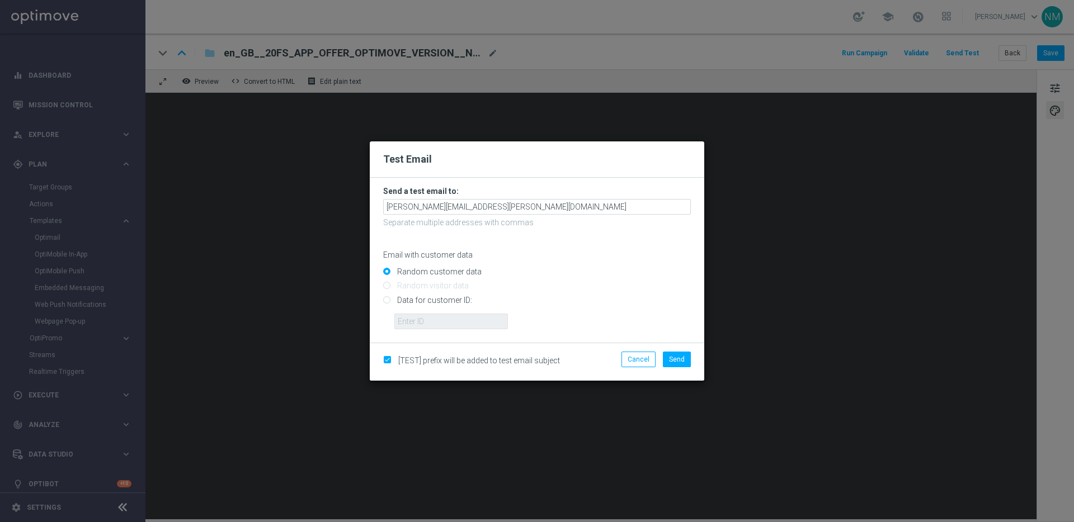
click at [412, 302] on input "Data for customer ID:" at bounding box center [537, 305] width 308 height 16
radio input "true"
click at [413, 323] on input "text" at bounding box center [451, 322] width 114 height 16
paste input "220553462"
type input "220553462"
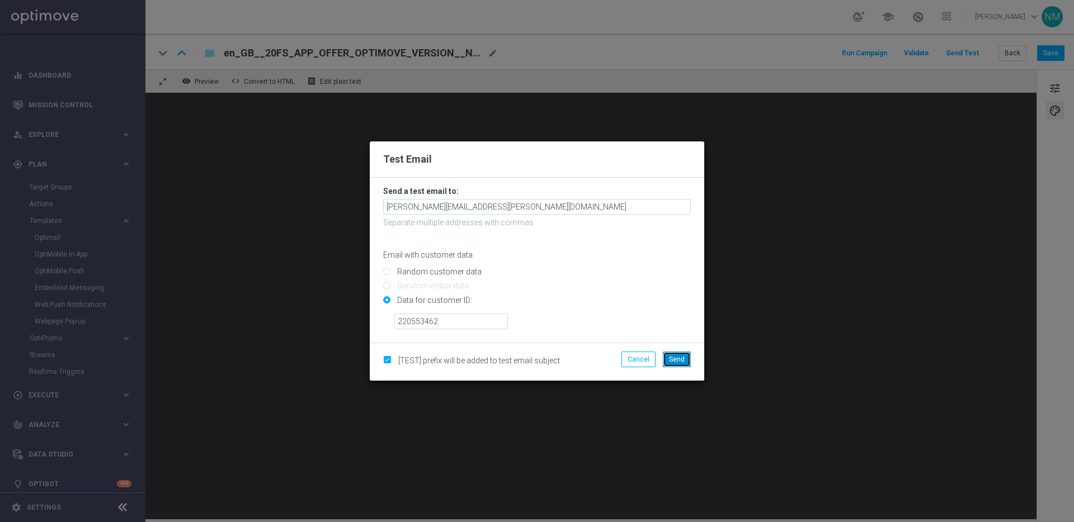
click at [682, 364] on button "Send" at bounding box center [677, 360] width 28 height 16
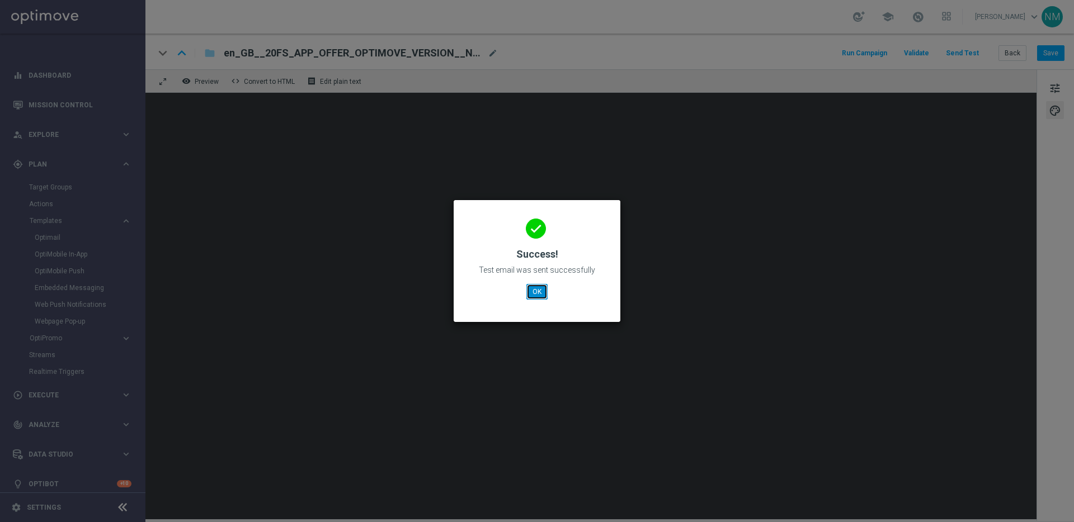
click at [540, 294] on button "OK" at bounding box center [536, 292] width 21 height 16
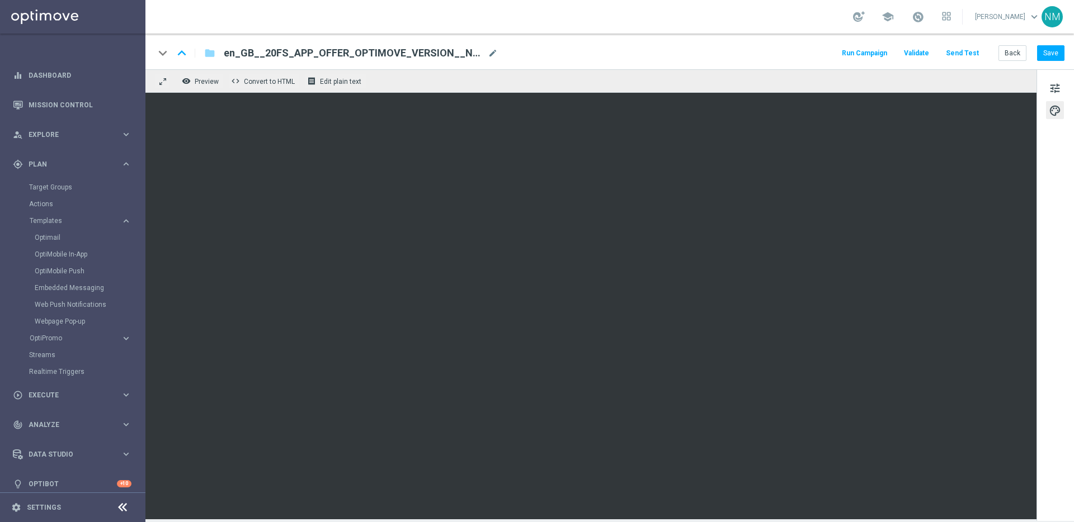
click at [980, 57] on button "Send Test" at bounding box center [962, 53] width 36 height 15
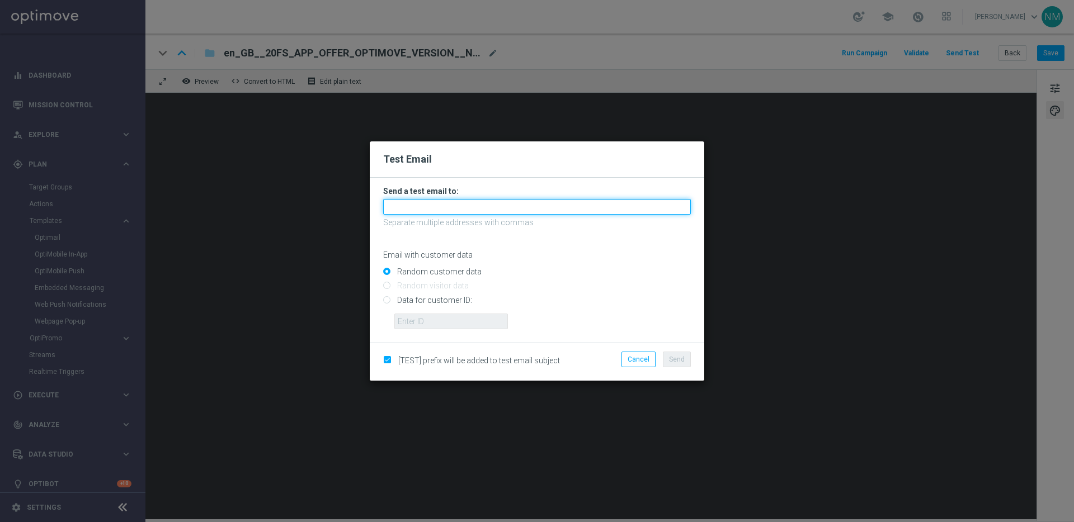
click at [523, 213] on input "text" at bounding box center [537, 207] width 308 height 16
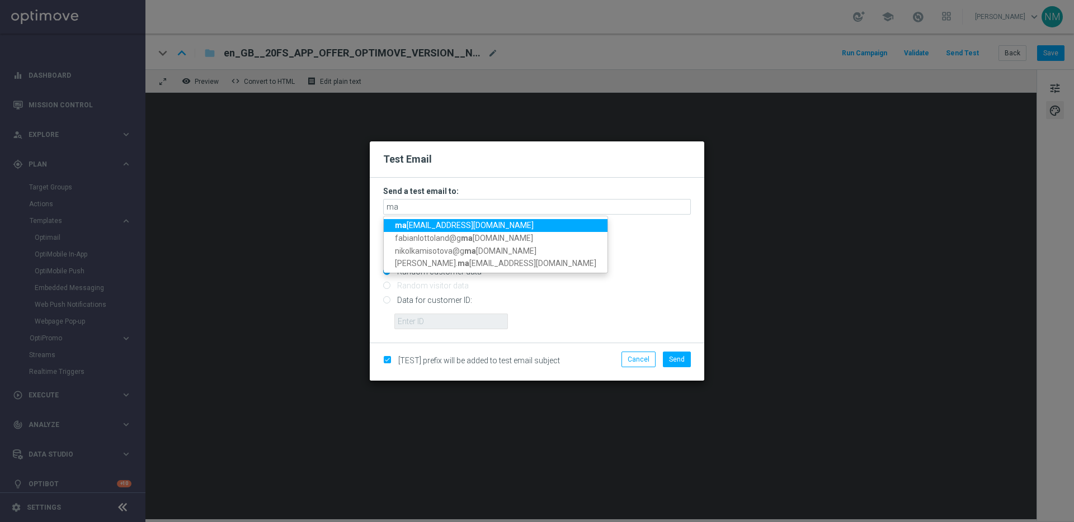
click at [455, 224] on span "ma rika.kevicka@lottoland.com" at bounding box center [464, 225] width 139 height 9
type input "[EMAIL_ADDRESS][DOMAIN_NAME]"
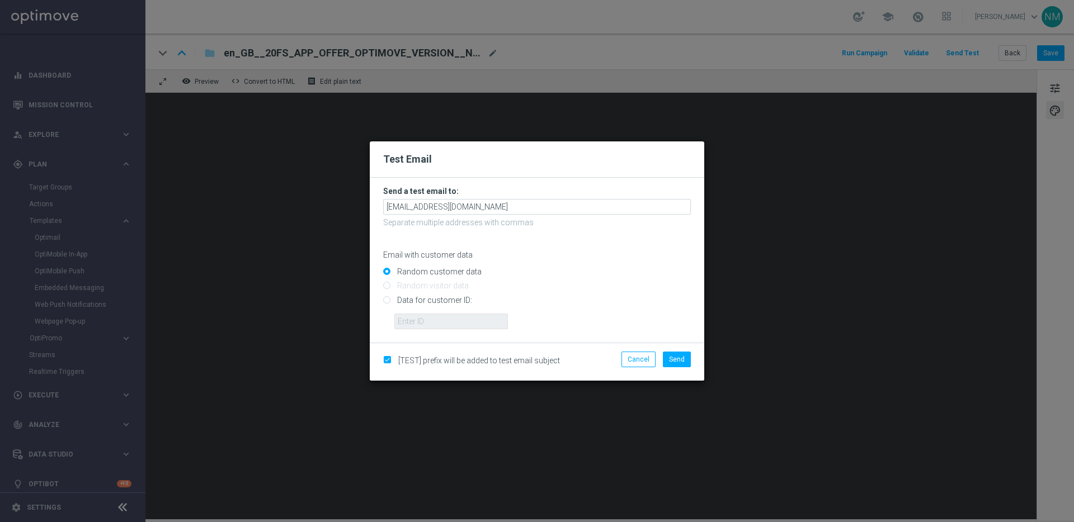
click at [439, 297] on input "Data for customer ID:" at bounding box center [537, 305] width 308 height 16
radio input "true"
click at [432, 320] on input "text" at bounding box center [451, 322] width 114 height 16
paste input "220553462"
type input "220553462"
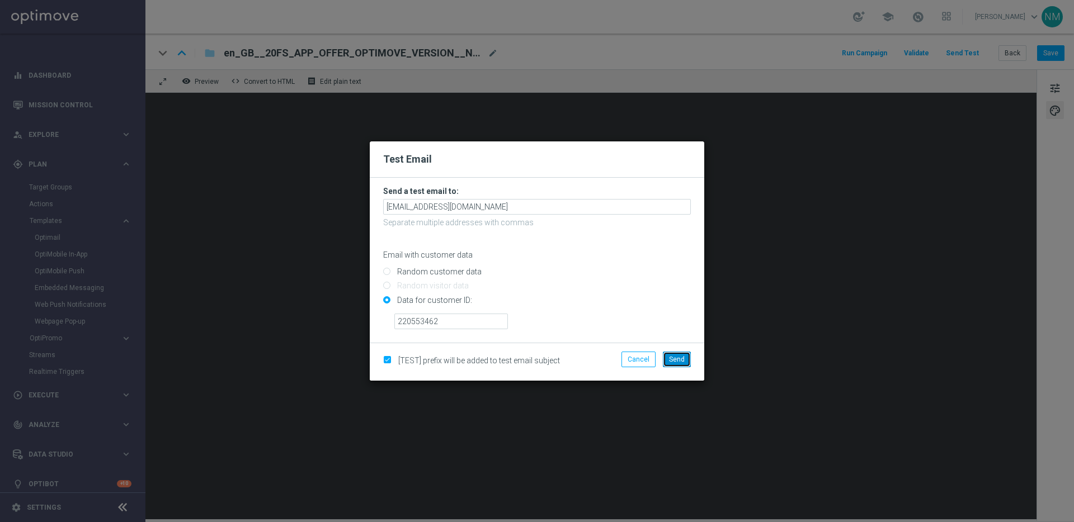
click at [685, 357] on button "Send" at bounding box center [677, 360] width 28 height 16
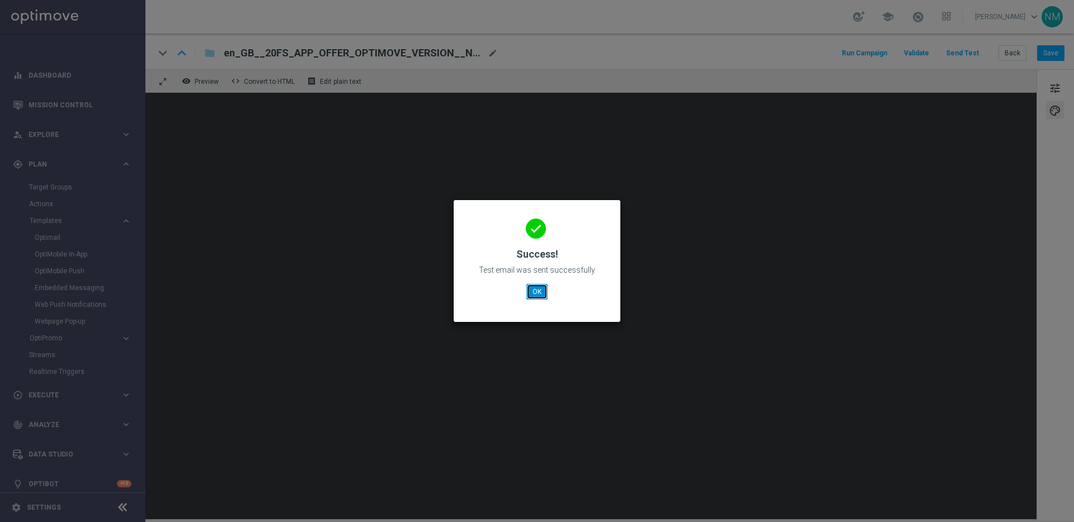
click at [547, 287] on button "OK" at bounding box center [536, 292] width 21 height 16
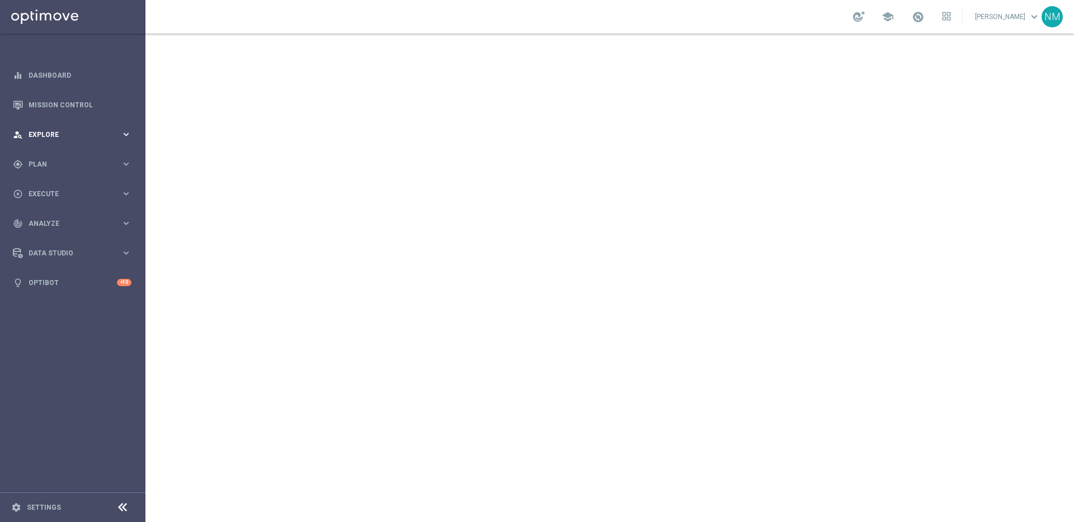
drag, startPoint x: 63, startPoint y: 131, endPoint x: 64, endPoint y: 139, distance: 7.9
click at [63, 131] on span "Explore" at bounding box center [75, 134] width 92 height 7
click at [58, 136] on span "Explore" at bounding box center [75, 134] width 92 height 7
click at [44, 166] on span "Plan" at bounding box center [75, 164] width 92 height 7
click at [50, 216] on button "Templates keyboard_arrow_right" at bounding box center [80, 220] width 103 height 9
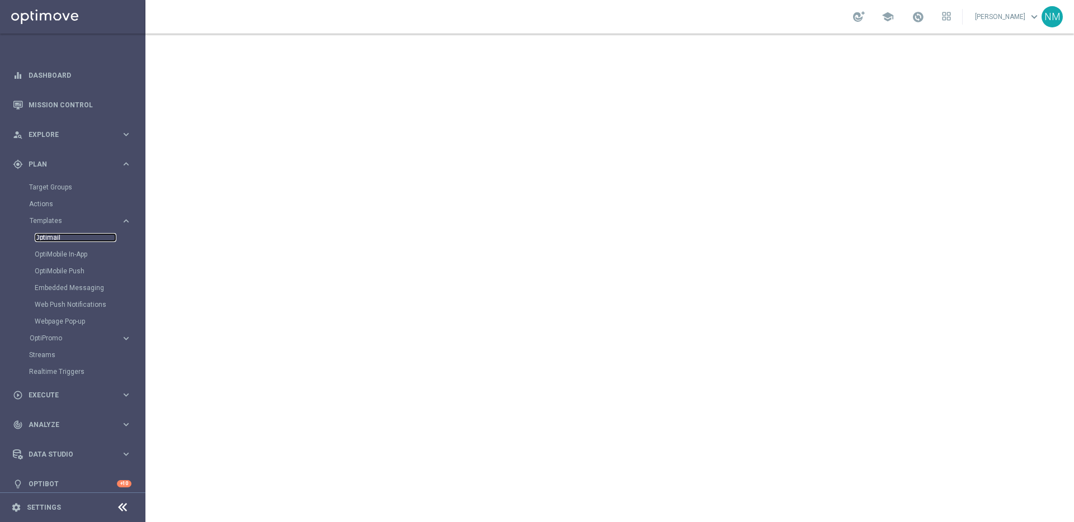
click at [51, 239] on link "Optimail" at bounding box center [76, 237] width 82 height 9
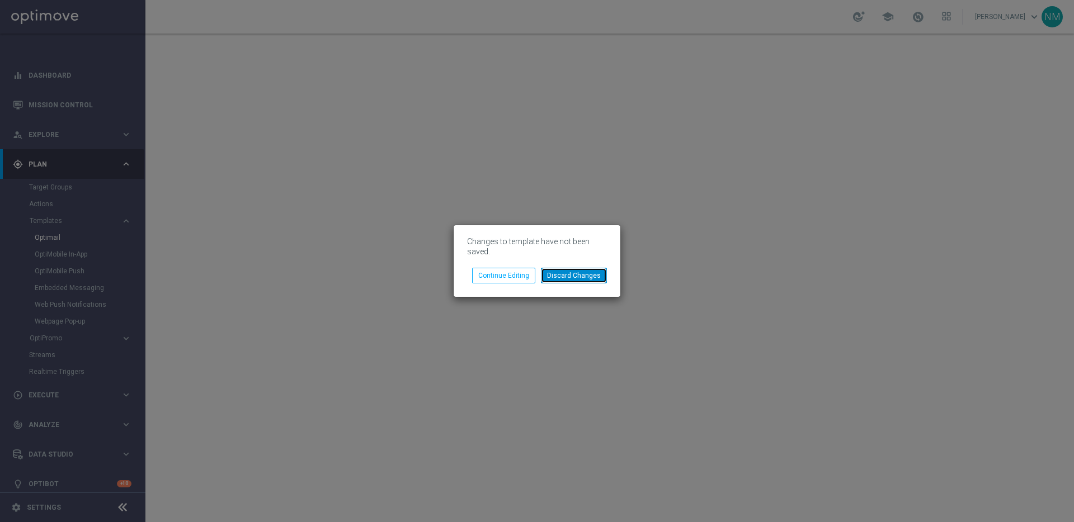
click at [563, 280] on button "Discard Changes" at bounding box center [574, 276] width 66 height 16
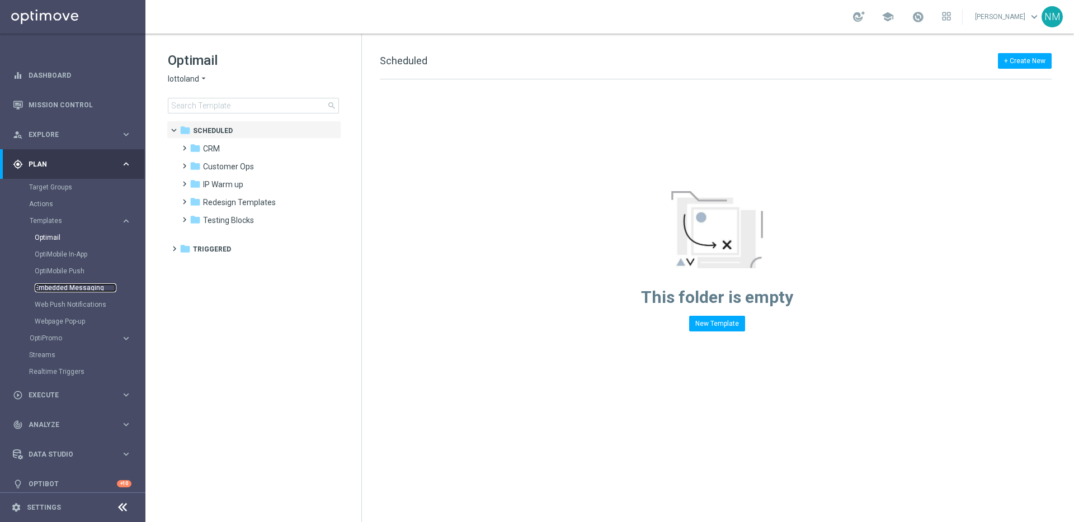
click at [71, 292] on link "Embedded Messaging" at bounding box center [76, 288] width 82 height 9
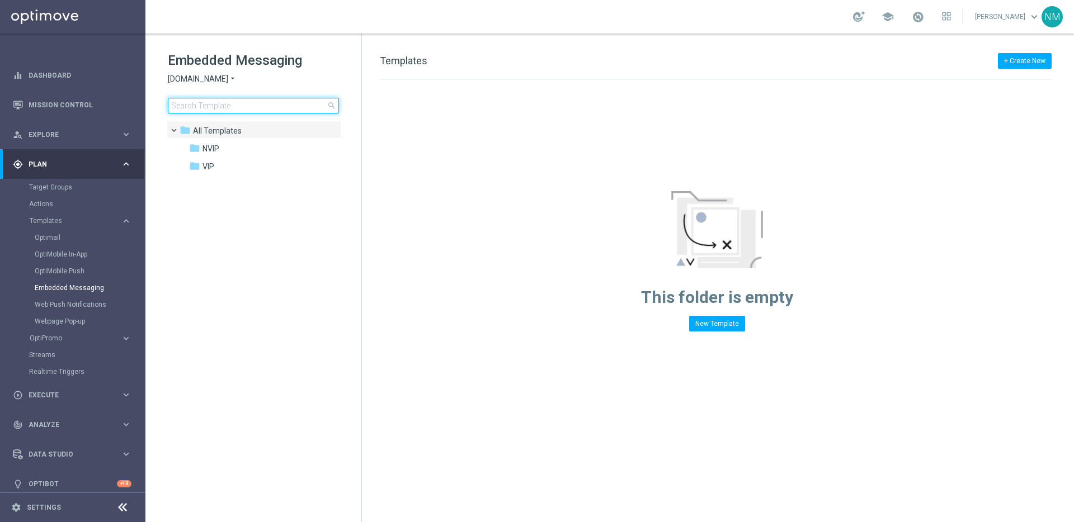
click at [281, 101] on input at bounding box center [253, 106] width 171 height 16
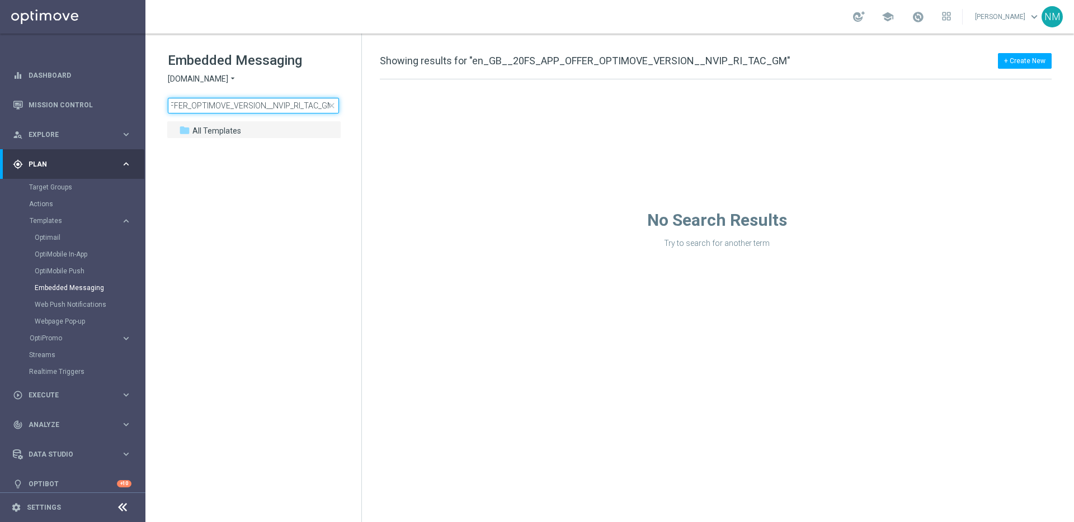
type input "en_GB__20FS_APP_OFFER_OPTIMOVE_VERSION__NVIP_RI_TAC_GM"
click at [215, 73] on div "Embedded Messaging Sorteonline.bet.br arrow_drop_down × Sorteonline.bet.br en_G…" at bounding box center [265, 82] width 194 height 62
click at [213, 82] on span "[DOMAIN_NAME]" at bounding box center [198, 79] width 60 height 11
click at [0, 0] on span "Lottoland" at bounding box center [0, 0] width 0 height 0
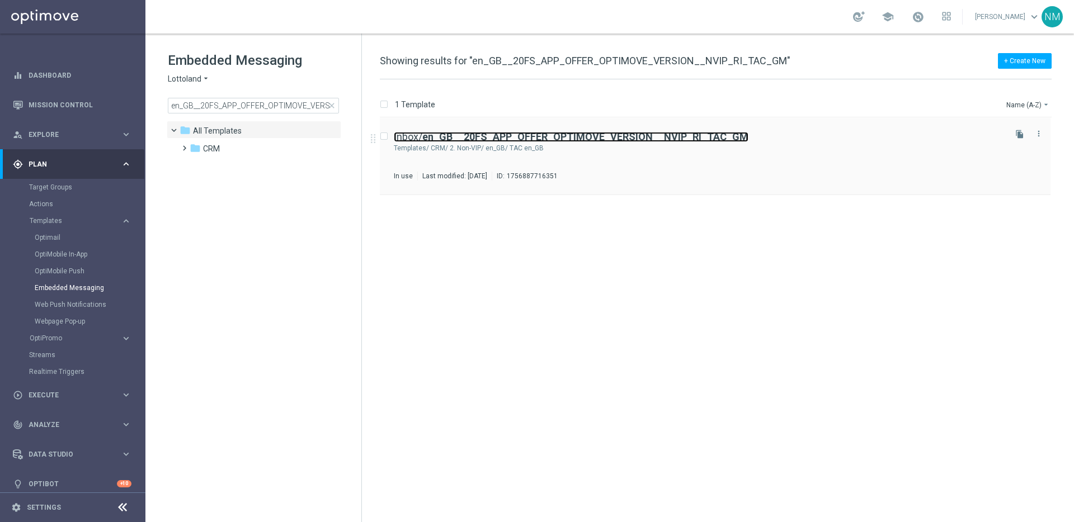
click at [676, 137] on b "en_GB__20FS_APP_OFFER_OPTIMOVE_VERSION__NVIP_RI_TAC_GM" at bounding box center [585, 137] width 326 height 12
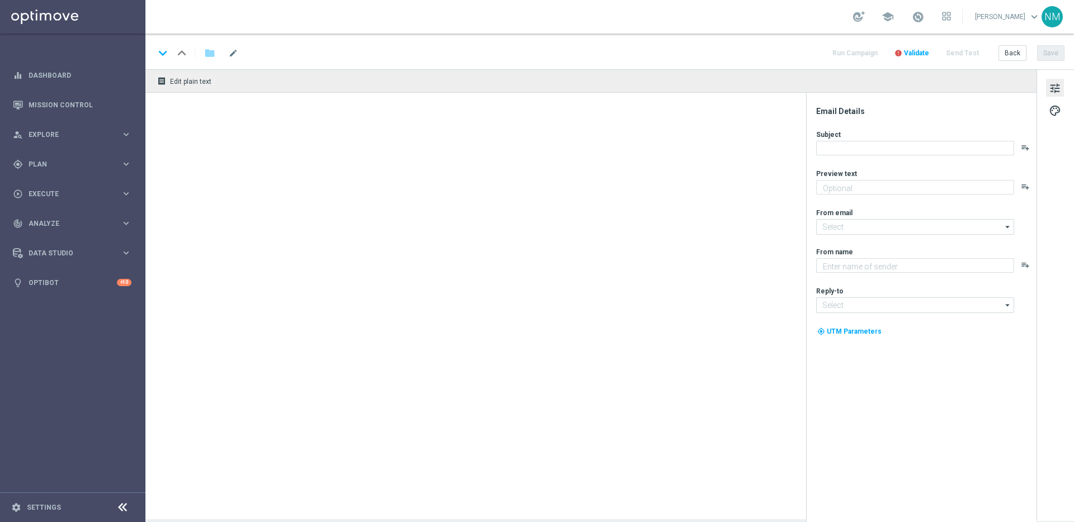
type textarea "One click away with the app!"
type textarea "Lottoland"
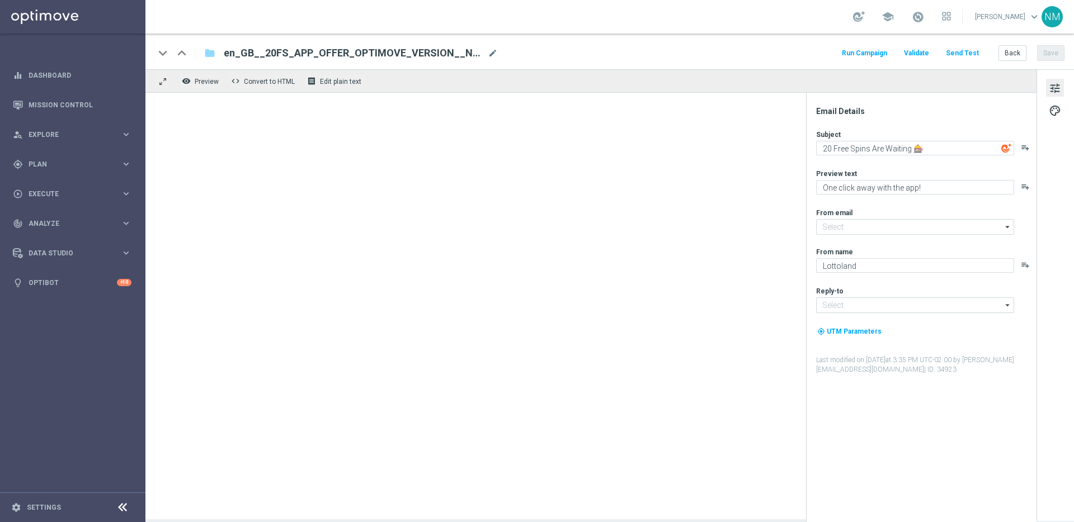
type input "[EMAIL_ADDRESS][DOMAIN_NAME]"
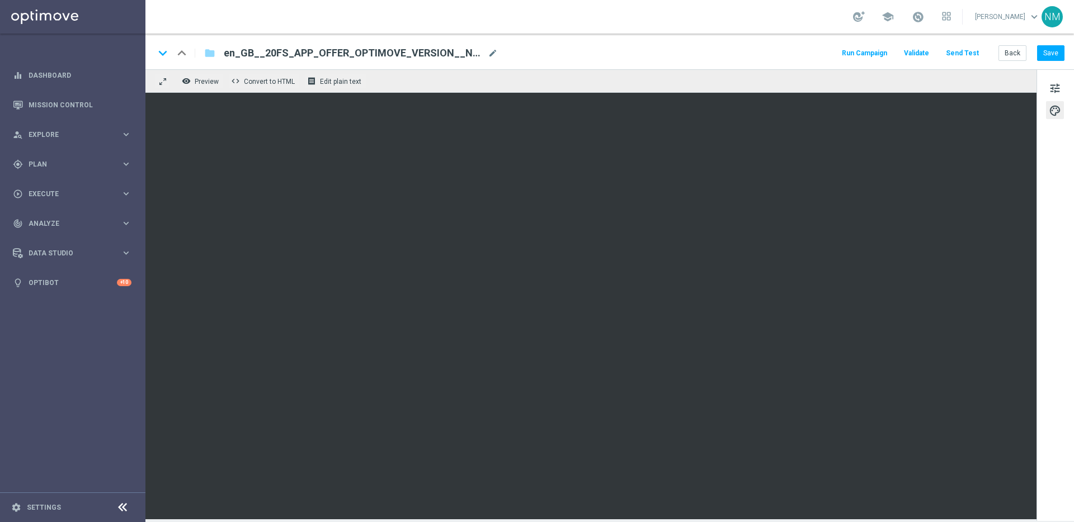
click at [986, 81] on div "remove_red_eye Preview code Convert to HTML receipt Edit plain text" at bounding box center [590, 80] width 891 height 23
click at [1046, 57] on button "Save" at bounding box center [1050, 53] width 27 height 16
click at [974, 58] on button "Send Test" at bounding box center [962, 53] width 36 height 15
click at [962, 55] on button "Send Test" at bounding box center [962, 53] width 36 height 15
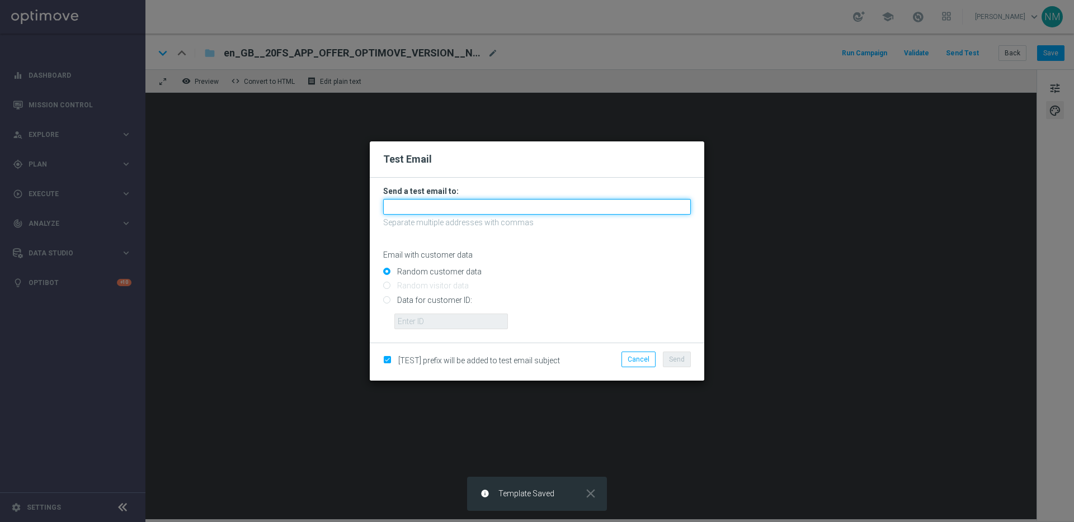
click at [425, 211] on input "text" at bounding box center [537, 207] width 308 height 16
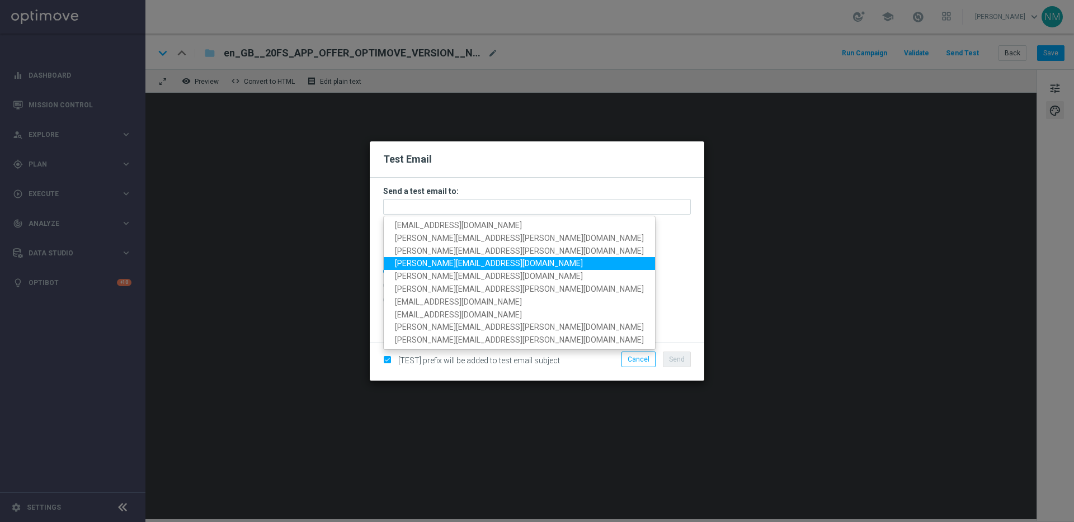
click at [423, 263] on span "[PERSON_NAME][EMAIL_ADDRESS][DOMAIN_NAME]" at bounding box center [489, 263] width 188 height 9
type input "[PERSON_NAME][EMAIL_ADDRESS][DOMAIN_NAME]"
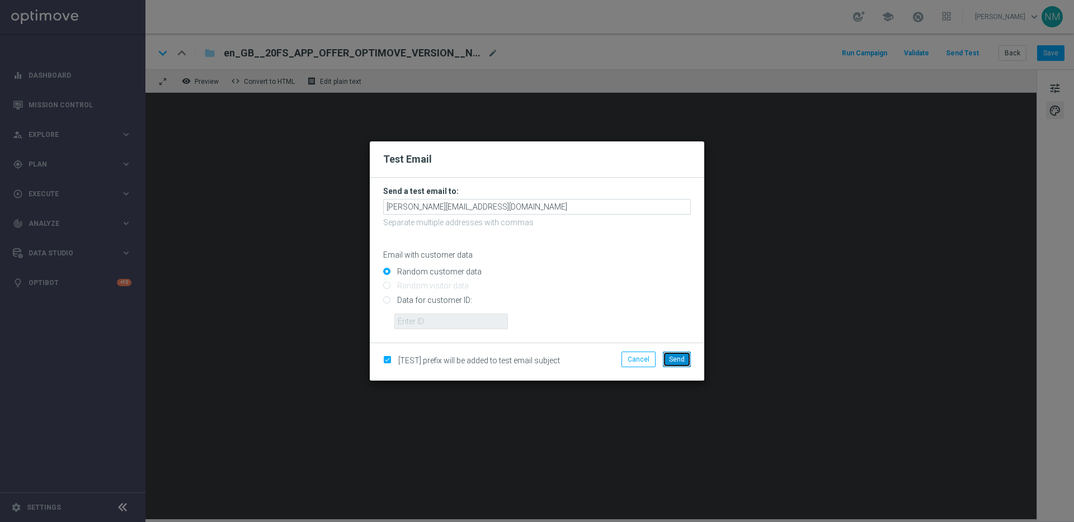
click at [677, 361] on span "Send" at bounding box center [677, 360] width 16 height 8
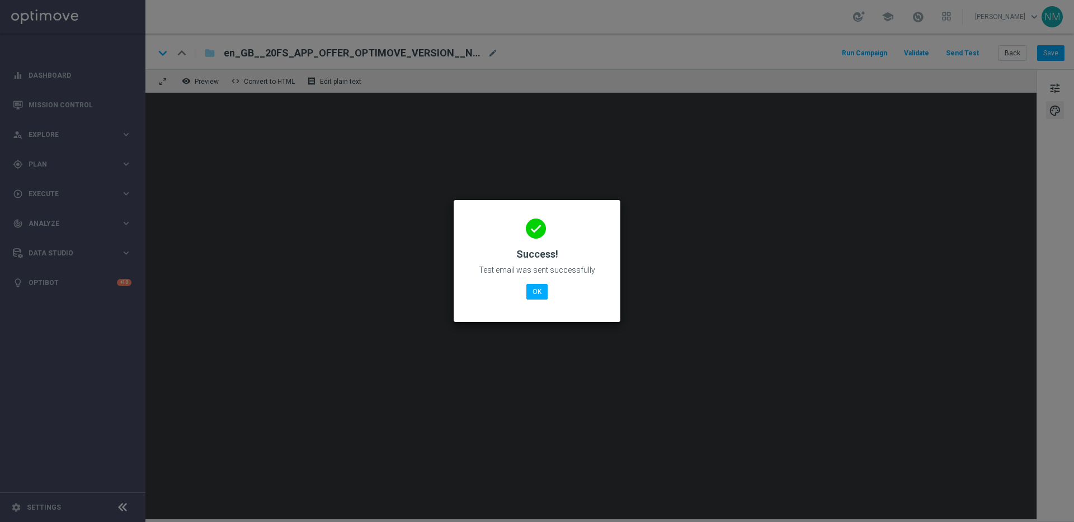
click at [529, 300] on div "done Success! Test email was sent successfully OK" at bounding box center [537, 259] width 140 height 97
click at [534, 295] on button "OK" at bounding box center [536, 292] width 21 height 16
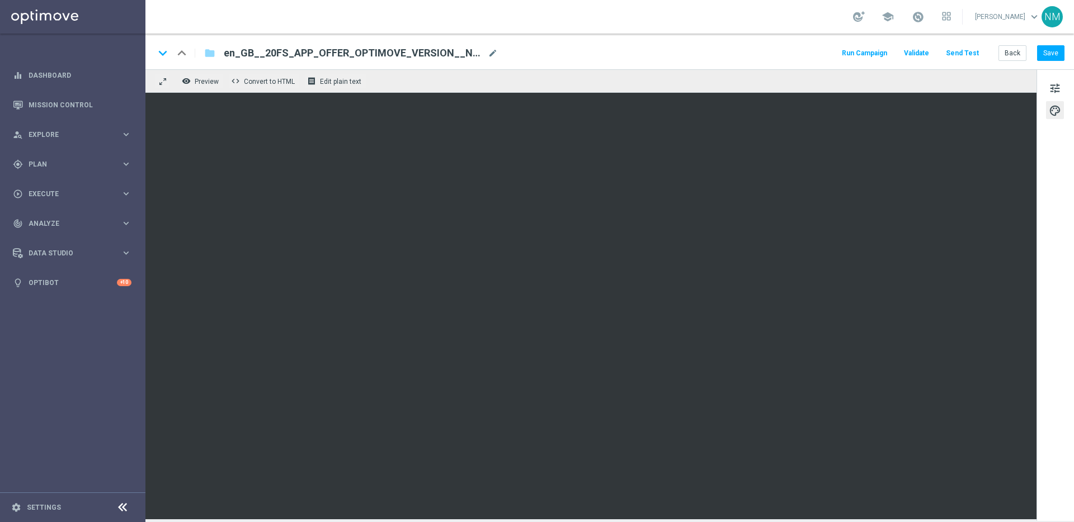
click at [974, 57] on button "Send Test" at bounding box center [962, 53] width 36 height 15
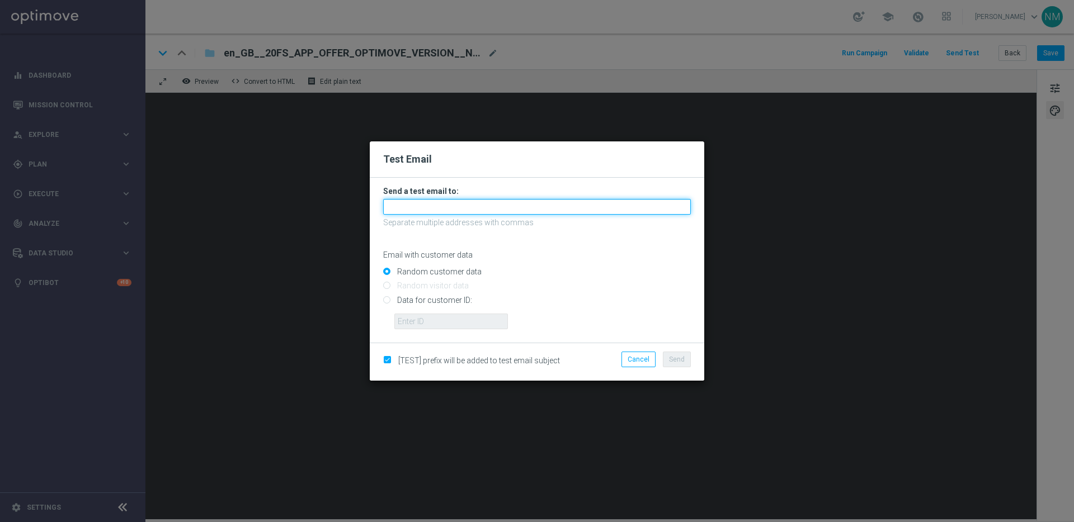
click at [504, 206] on input "text" at bounding box center [537, 207] width 308 height 16
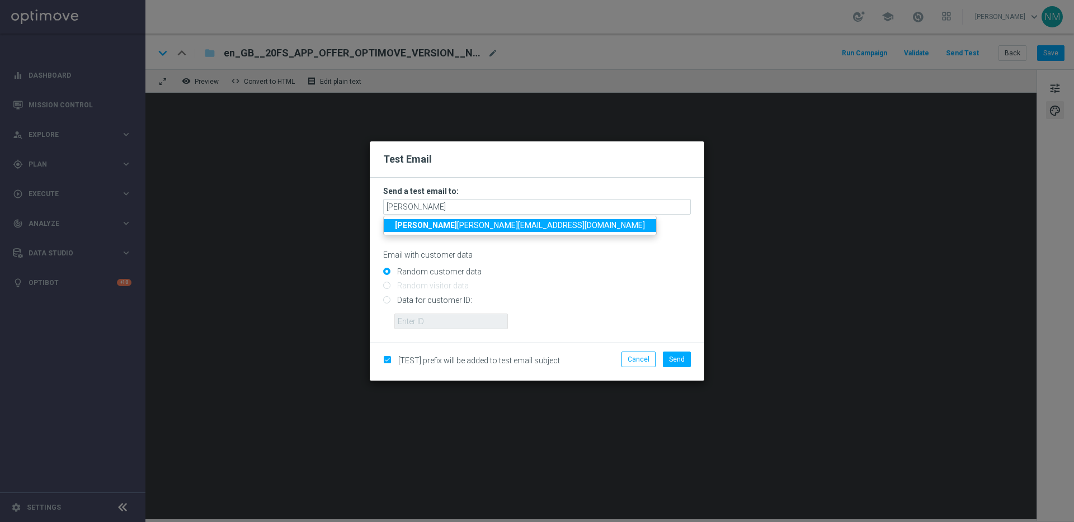
click at [455, 229] on span "rick y.hubbard@lottoland.com" at bounding box center [520, 225] width 250 height 9
type input "[PERSON_NAME][EMAIL_ADDRESS][PERSON_NAME][DOMAIN_NAME]"
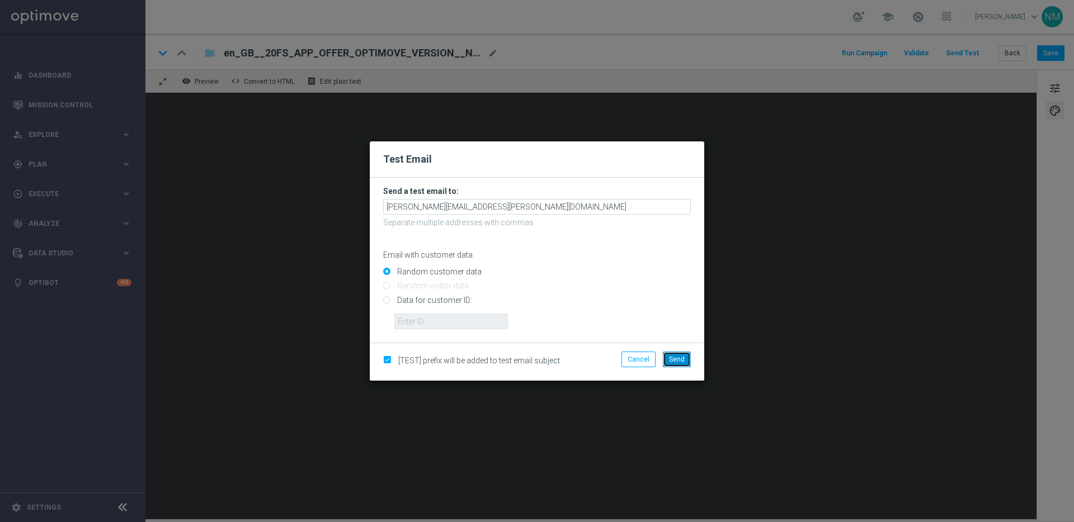
click at [678, 360] on span "Send" at bounding box center [677, 360] width 16 height 8
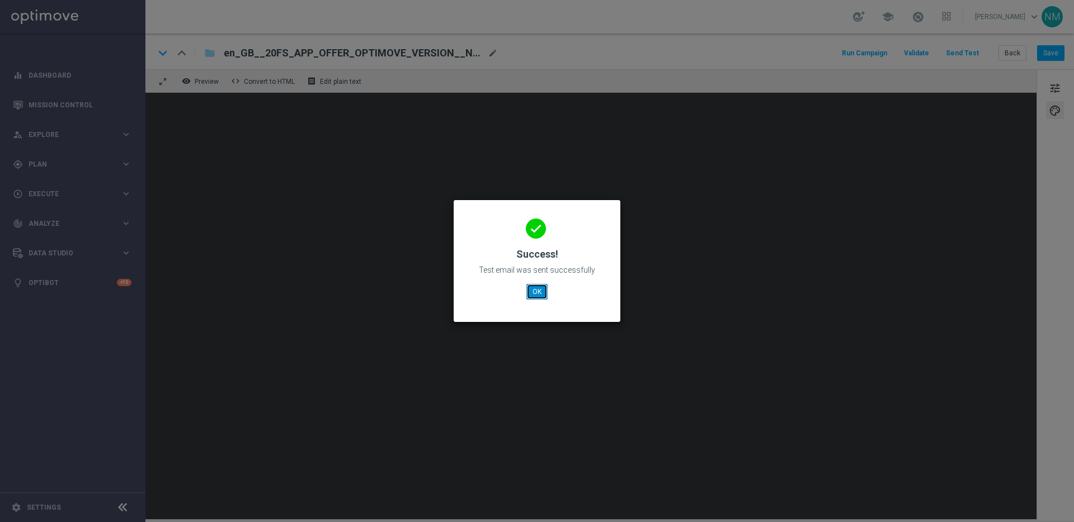
click at [535, 291] on button "OK" at bounding box center [536, 292] width 21 height 16
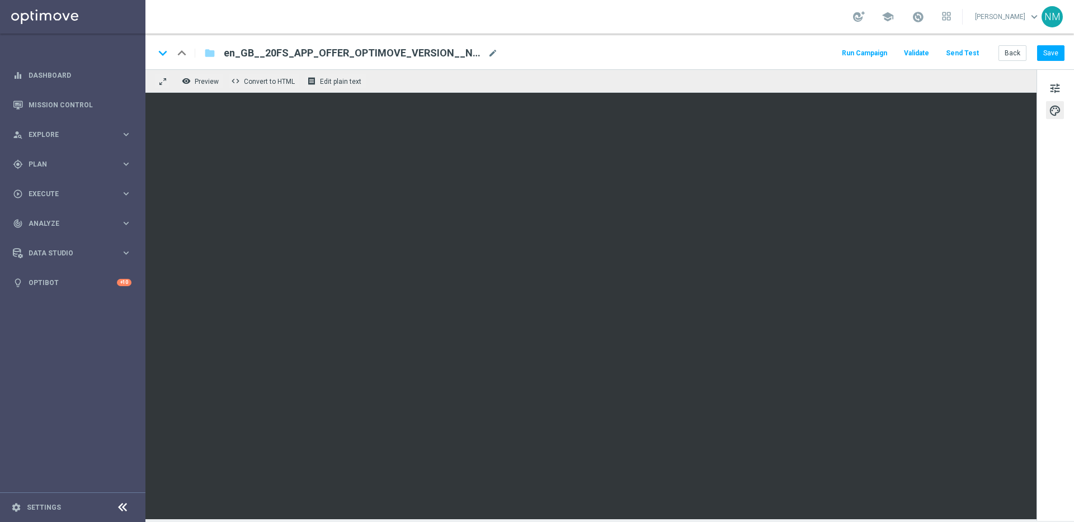
click at [969, 55] on button "Send Test" at bounding box center [962, 53] width 36 height 15
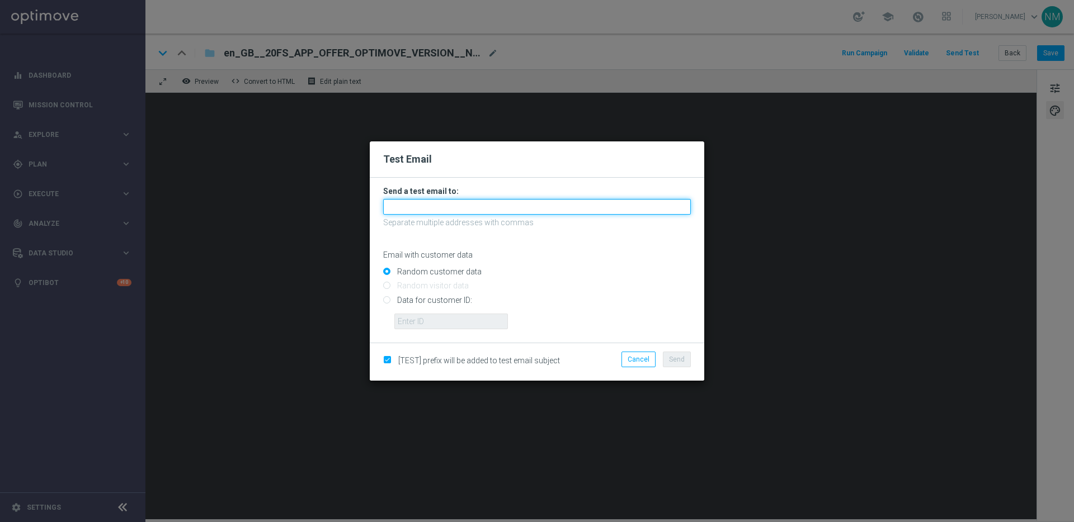
click at [559, 214] on input "text" at bounding box center [537, 207] width 308 height 16
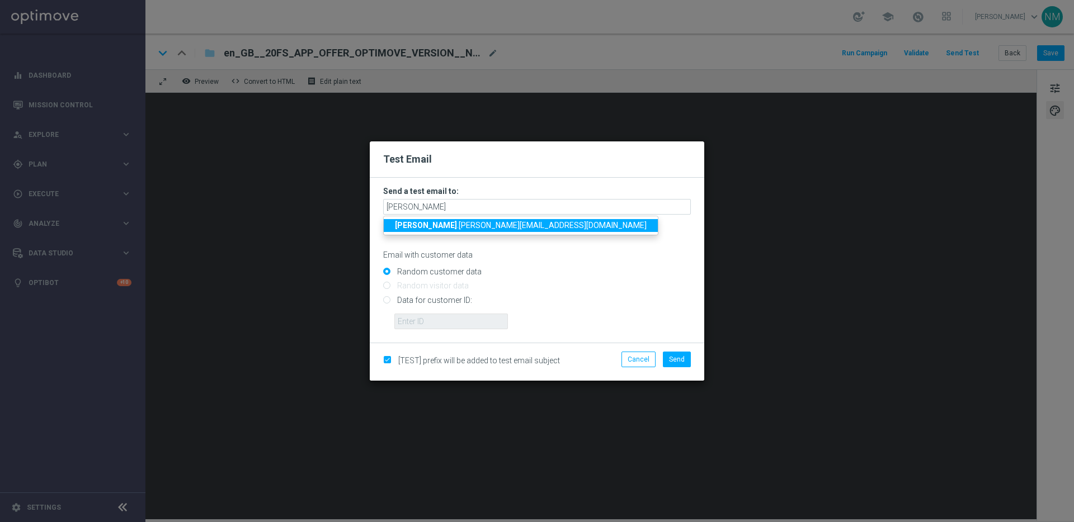
click at [471, 230] on link "james .parr@lottoland.com" at bounding box center [521, 225] width 274 height 13
type input "[PERSON_NAME][EMAIL_ADDRESS][PERSON_NAME][DOMAIN_NAME]"
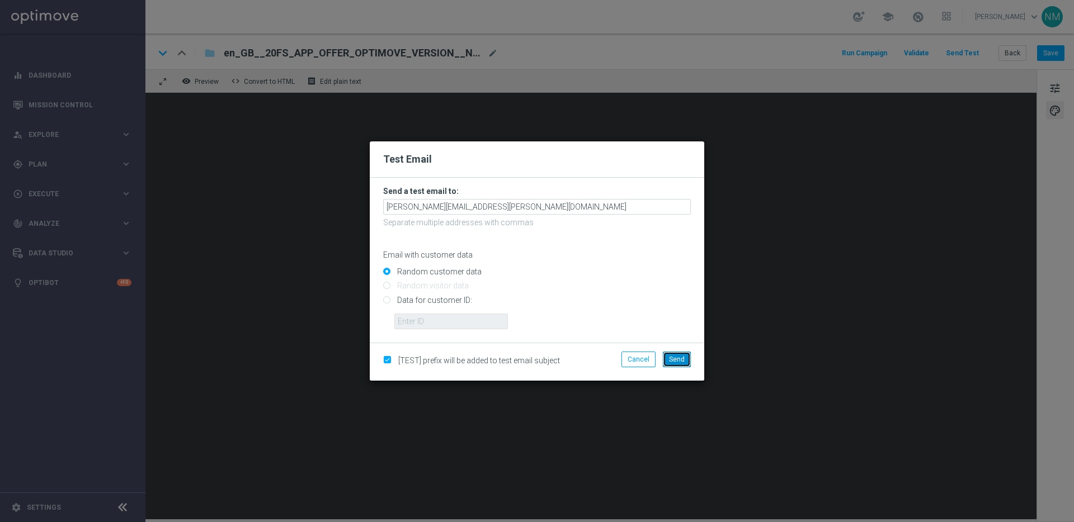
click at [677, 361] on span "Send" at bounding box center [677, 360] width 16 height 8
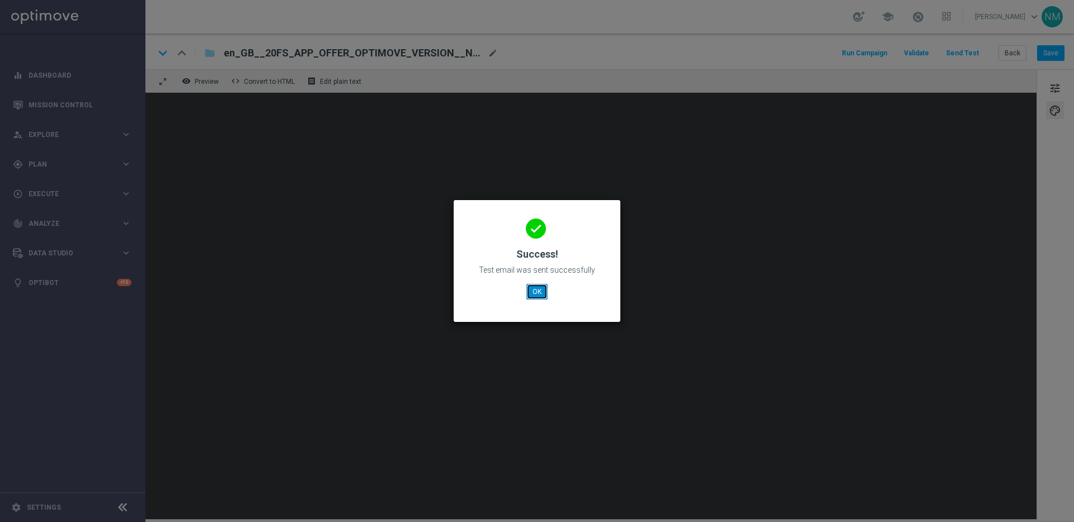
click at [534, 293] on button "OK" at bounding box center [536, 292] width 21 height 16
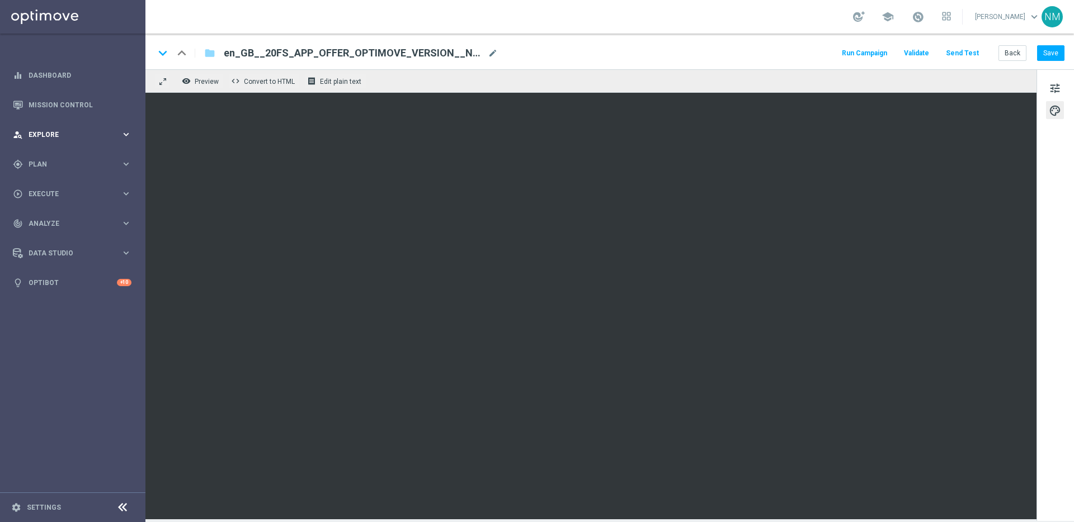
click at [61, 129] on div "person_search Explore keyboard_arrow_right" at bounding box center [72, 135] width 144 height 30
click at [49, 130] on div "person_search Explore" at bounding box center [67, 135] width 108 height 10
click at [54, 100] on link "Mission Control" at bounding box center [80, 105] width 103 height 30
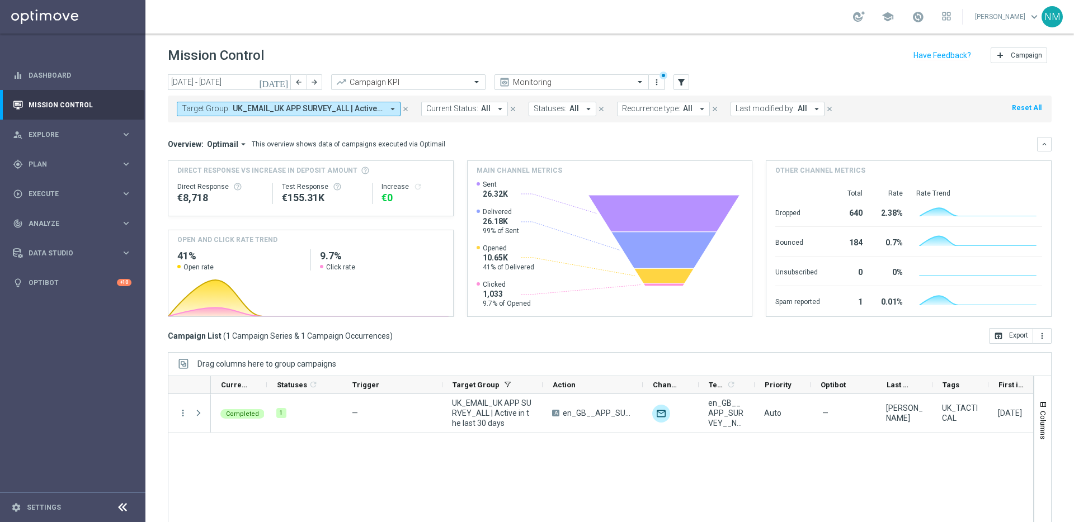
click at [289, 106] on span "UK_EMAIL_UK APP SURVEY_ALL | Active in the last 30 days" at bounding box center [308, 109] width 150 height 10
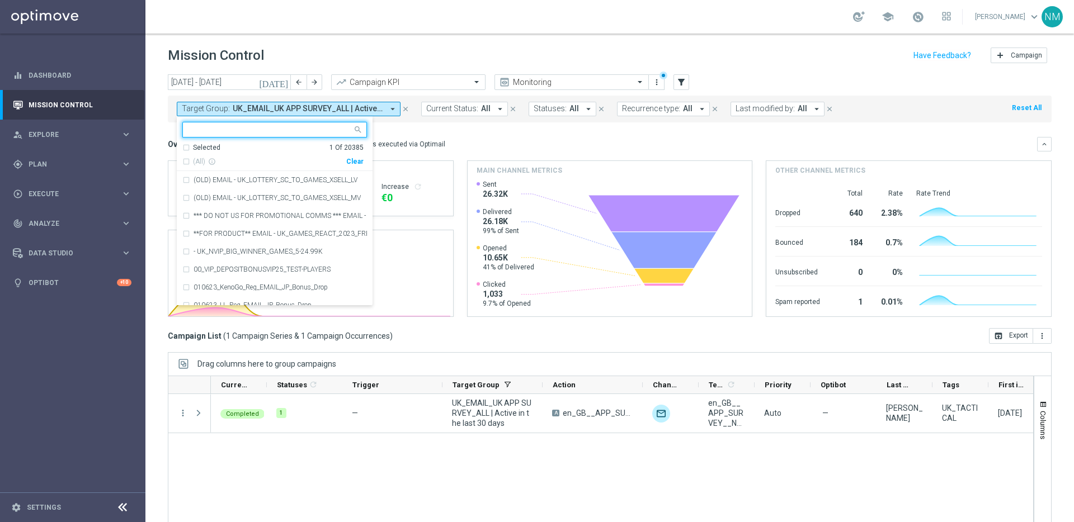
click at [0, 0] on div "Clear" at bounding box center [0, 0] width 0 height 0
click at [313, 130] on input "text" at bounding box center [271, 130] width 164 height 10
paste input "UK_CASINO_EMAIL | HVC_PlayerIdentification_BigWin"
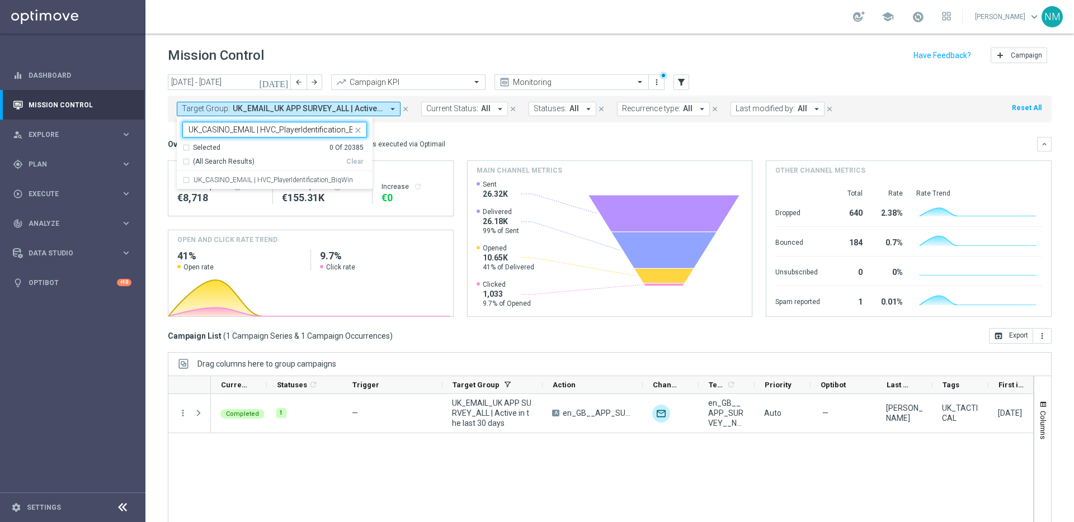
scroll to position [0, 20]
click at [294, 180] on label "UK_CASINO_EMAIL | HVC_PlayerIdentification_BigWin" at bounding box center [273, 180] width 159 height 7
type input "UK_CASINO_EMAIL | HVC_PlayerIdentification_BigWin"
click at [422, 136] on mini-dashboard "Overview: Optimail arrow_drop_down This overview shows data of campaigns execut…" at bounding box center [610, 226] width 884 height 206
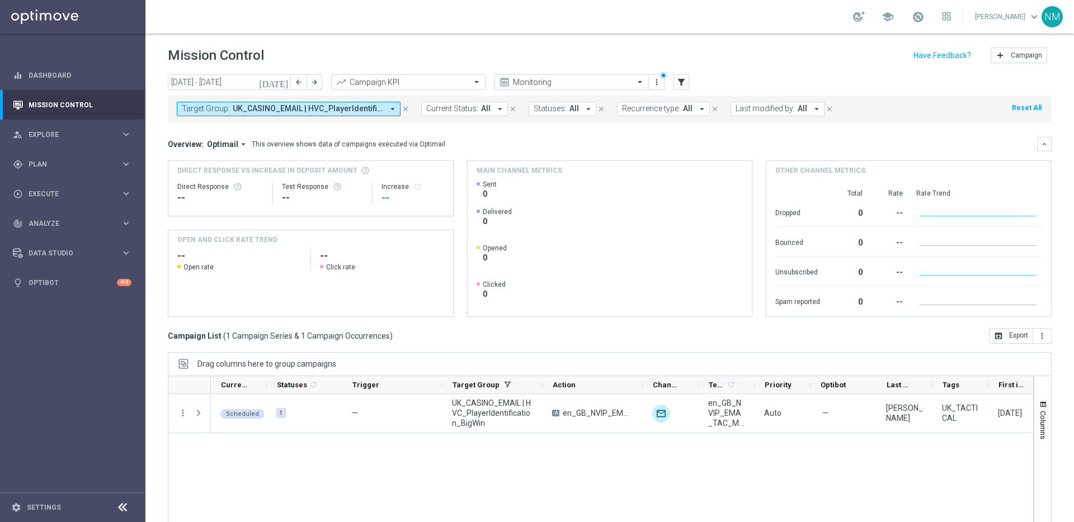
click at [262, 102] on button "Target Group: UK_CASINO_EMAIL | HVC_PlayerIdentification_BigWin arrow_drop_down" at bounding box center [289, 109] width 224 height 15
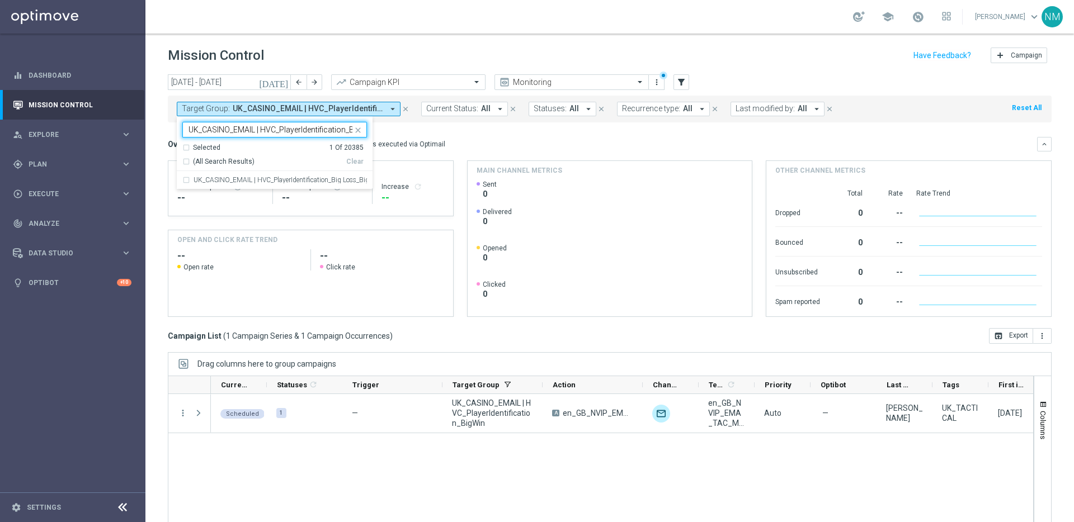
scroll to position [0, 57]
click at [264, 175] on div "UK_CASINO_EMAIL | HVC_PlayerIdentification_Big Loss_BigDeps" at bounding box center [274, 180] width 185 height 18
type input "UK_CASINO_EMAIL | HVC_PlayerIdentification_Big Loss_BigDeps"
click at [472, 124] on mini-dashboard "Overview: Optimail arrow_drop_down This overview shows data of campaigns execut…" at bounding box center [610, 226] width 884 height 206
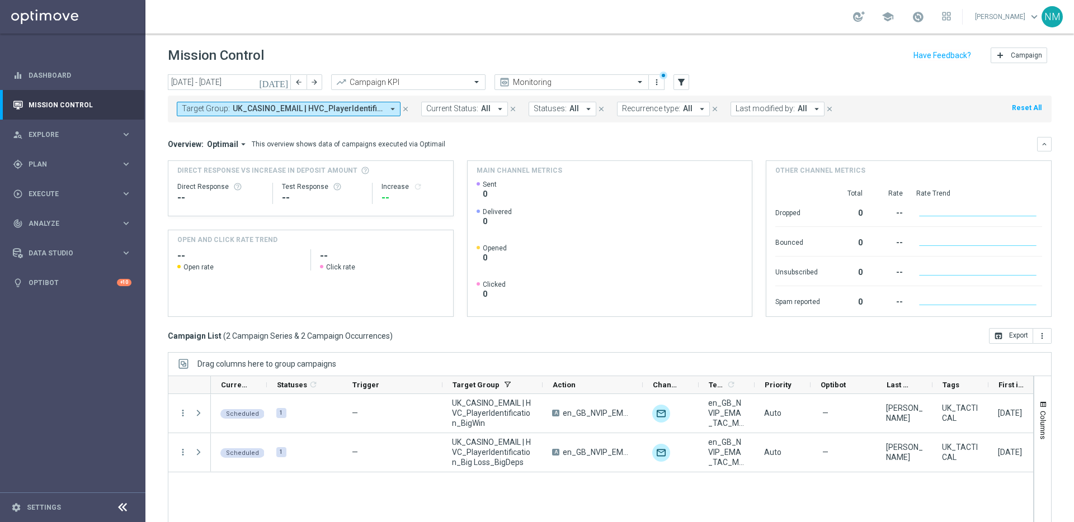
click at [295, 109] on span "UK_CASINO_EMAIL | HVC_PlayerIdentification_Big Loss_BigDeps, UK_CASINO_EMAIL | …" at bounding box center [308, 109] width 150 height 10
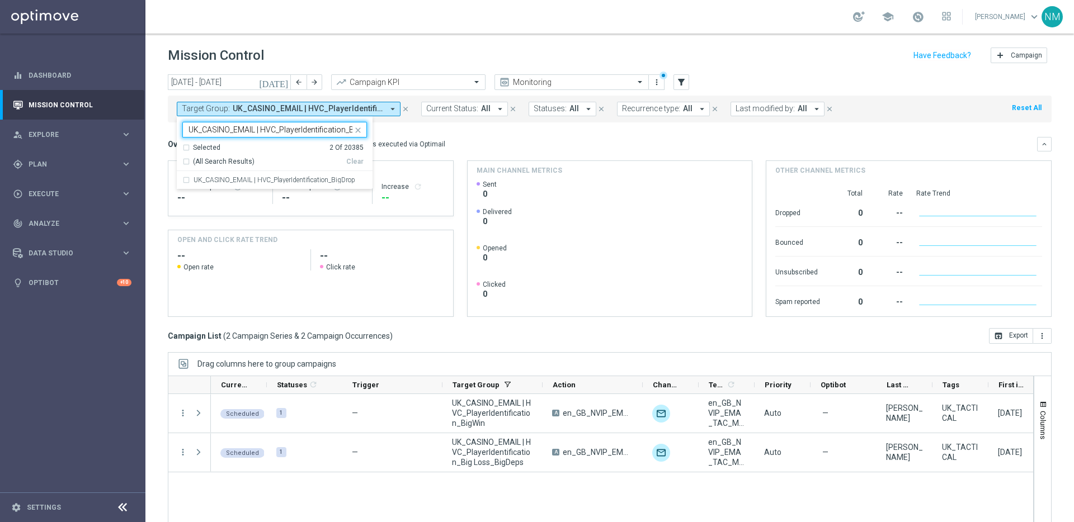
scroll to position [0, 23]
click at [289, 177] on label "UK_CASINO_EMAIL | HVC_PlayerIdentification_BigDrop" at bounding box center [275, 180] width 162 height 7
type input "UK_CASINO_EMAIL | HVC_PlayerIdentification_BigDrop"
click at [446, 156] on div "Overview: Optimail arrow_drop_down This overview shows data of campaigns execut…" at bounding box center [610, 227] width 884 height 180
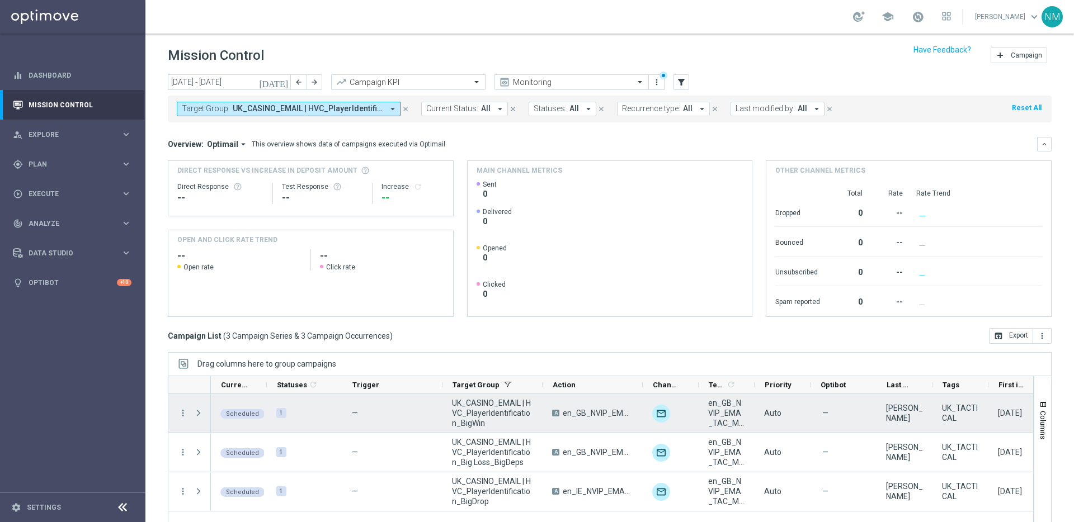
scroll to position [37, 0]
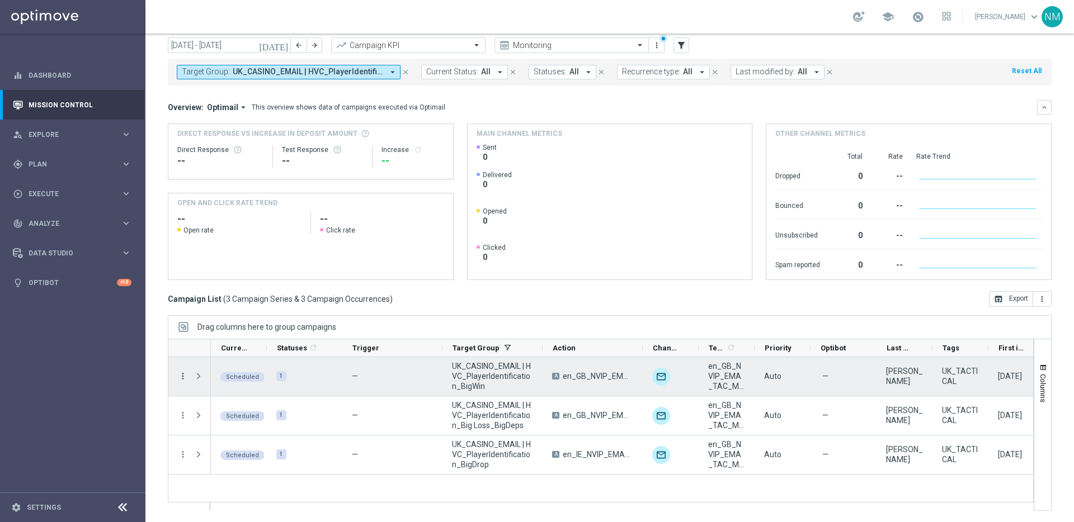
click at [178, 375] on icon "more_vert" at bounding box center [183, 376] width 10 height 10
click at [211, 380] on span "Campaign Details" at bounding box center [233, 384] width 57 height 8
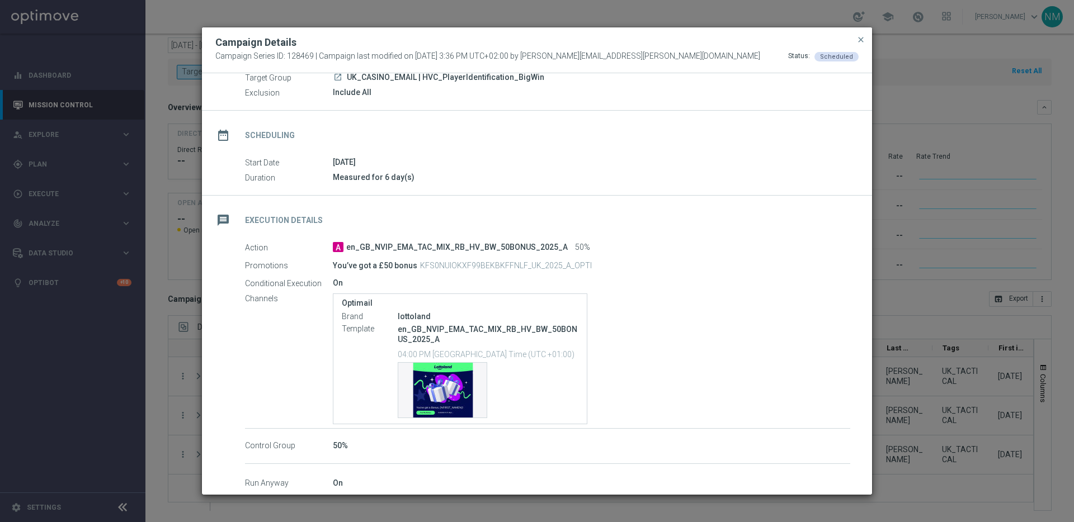
scroll to position [61, 0]
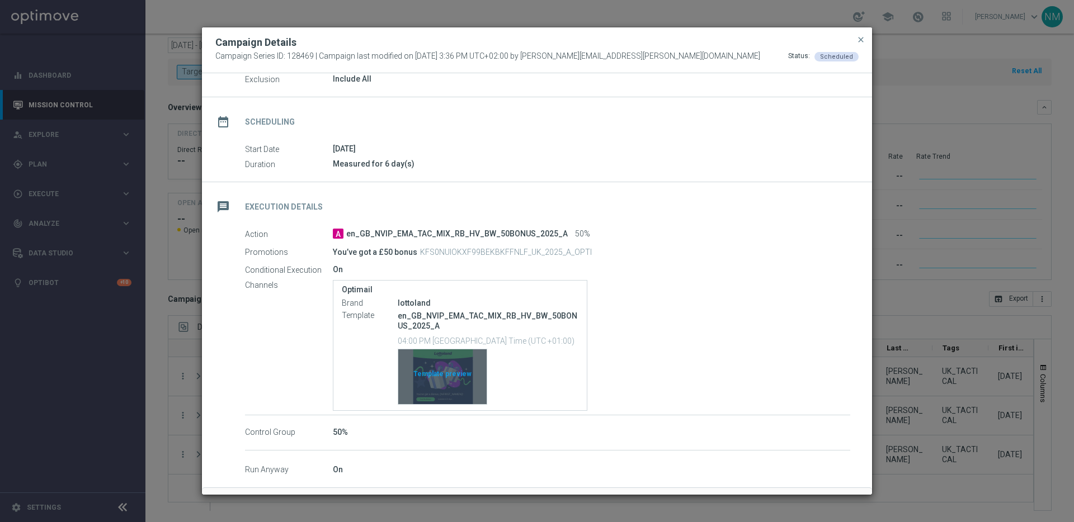
click at [448, 381] on div "Template preview" at bounding box center [442, 377] width 88 height 55
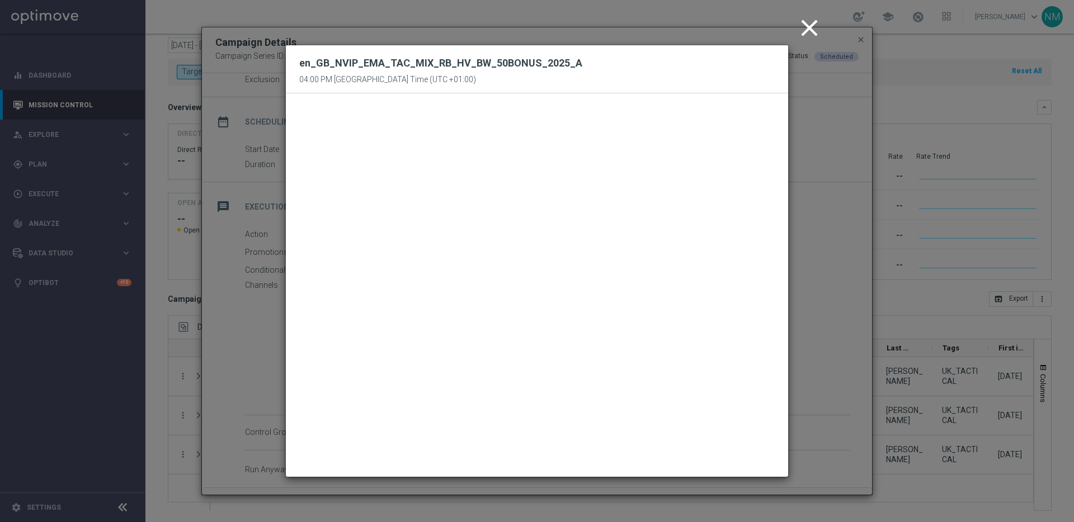
click at [817, 21] on icon "close" at bounding box center [809, 28] width 28 height 28
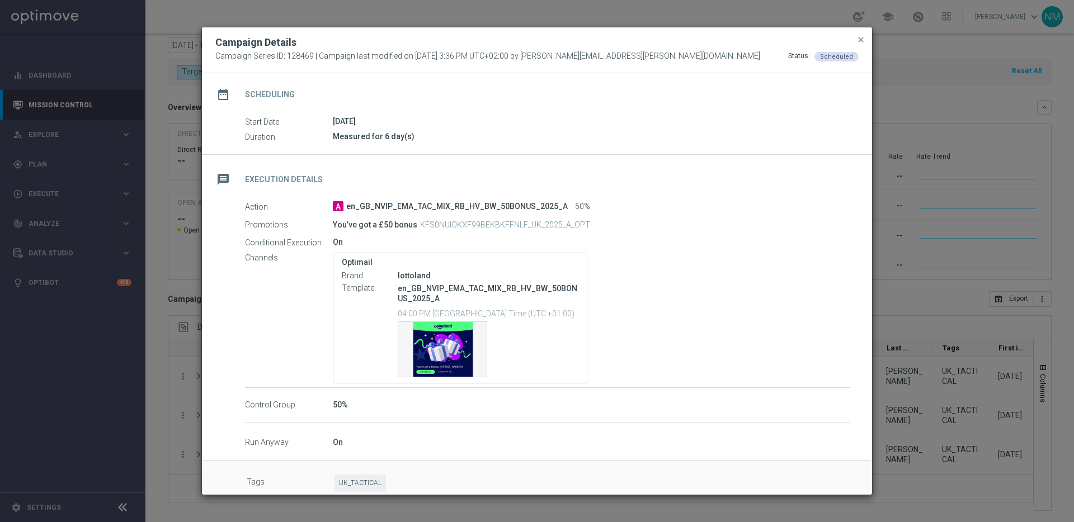
scroll to position [102, 0]
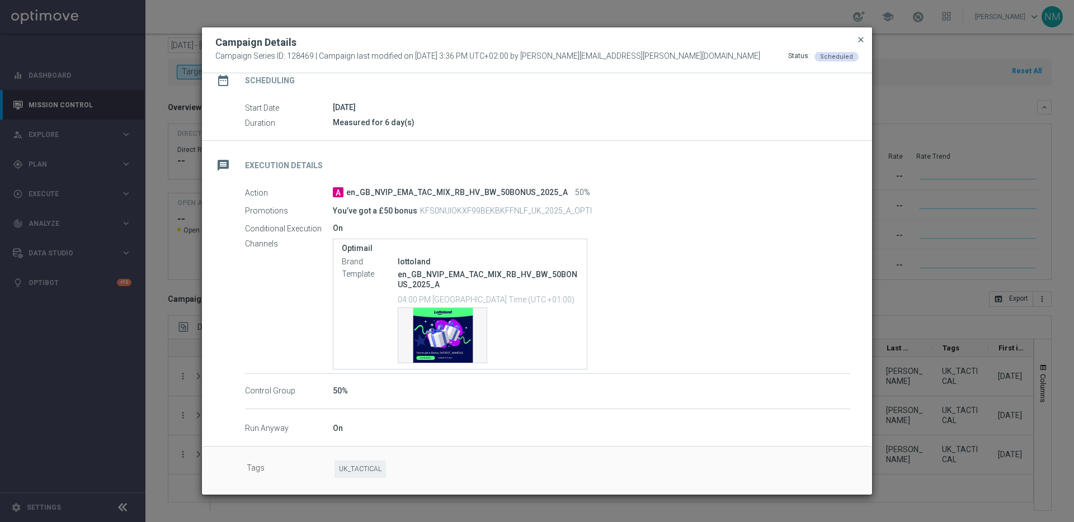
click at [863, 38] on span "close" at bounding box center [860, 39] width 9 height 9
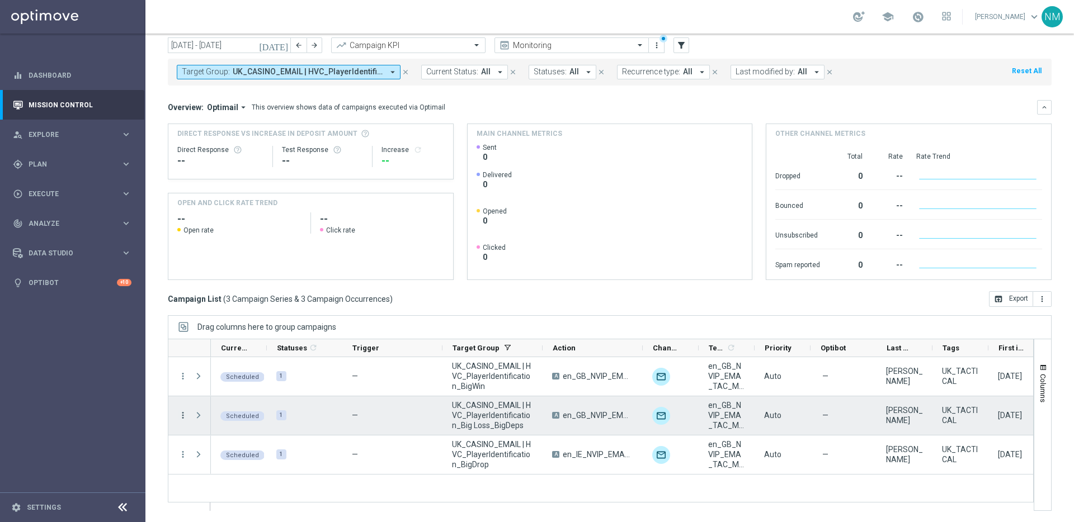
click at [179, 413] on icon "more_vert" at bounding box center [183, 416] width 10 height 10
click at [255, 296] on span "Campaign Details" at bounding box center [233, 299] width 57 height 8
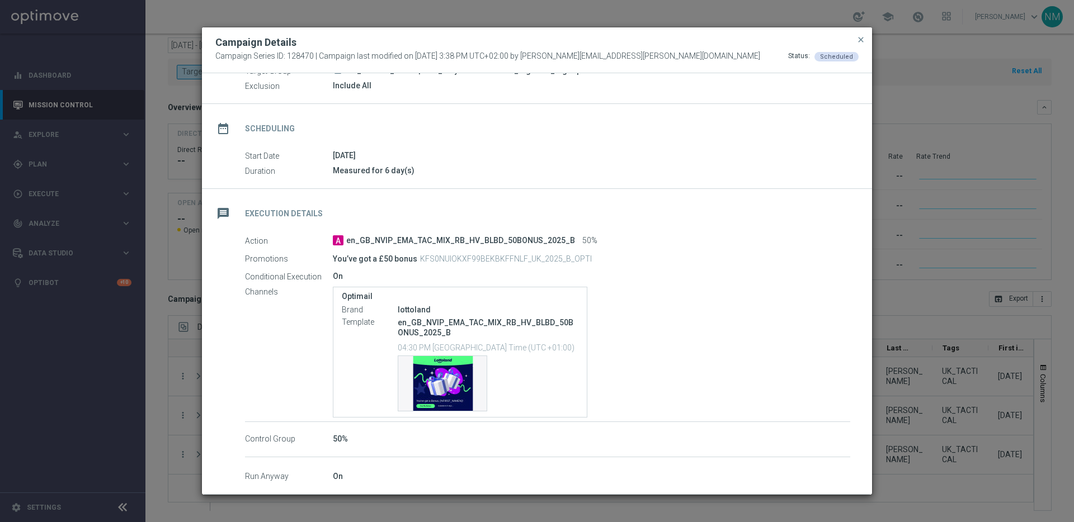
scroll to position [64, 0]
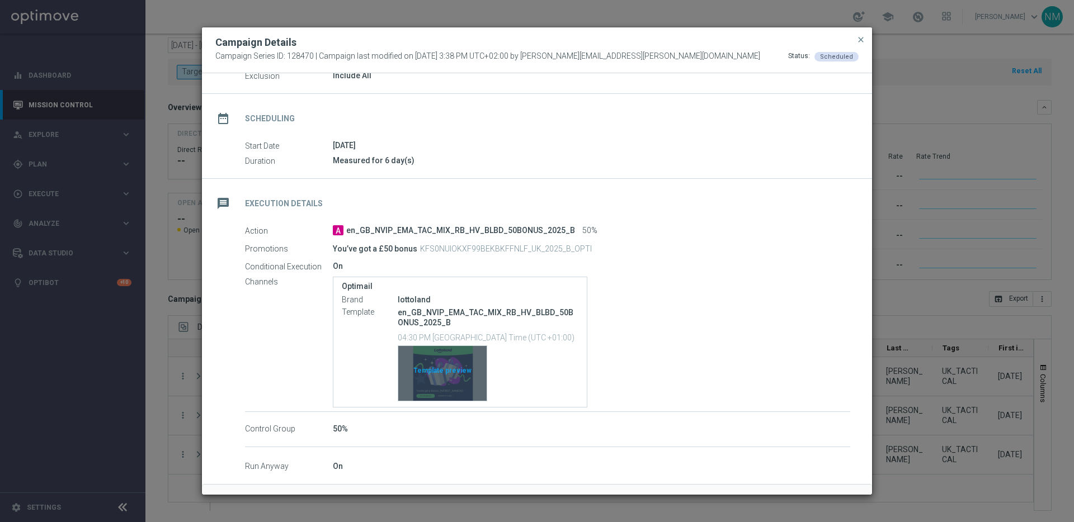
click at [431, 373] on div "Template preview" at bounding box center [442, 373] width 88 height 55
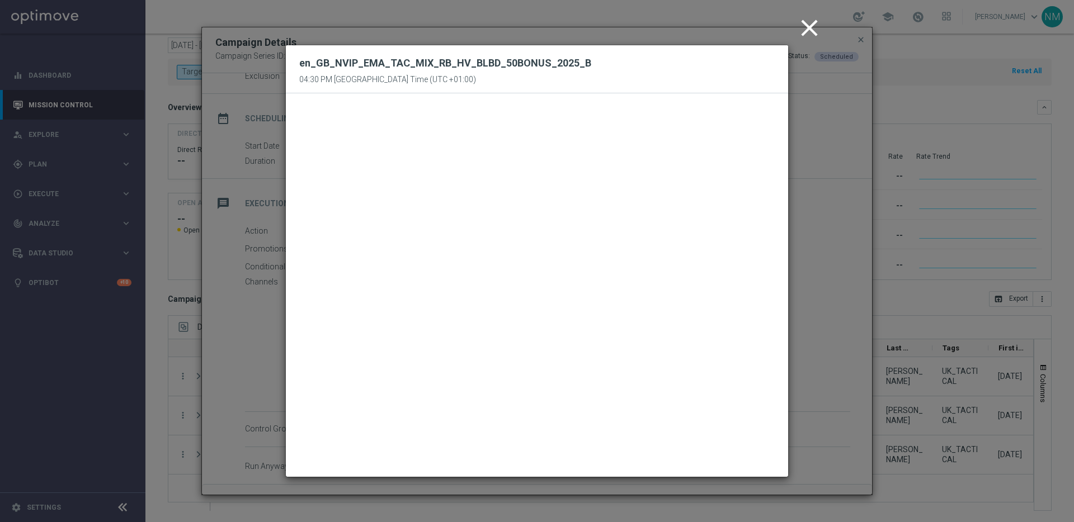
click at [809, 25] on icon "close" at bounding box center [809, 28] width 28 height 28
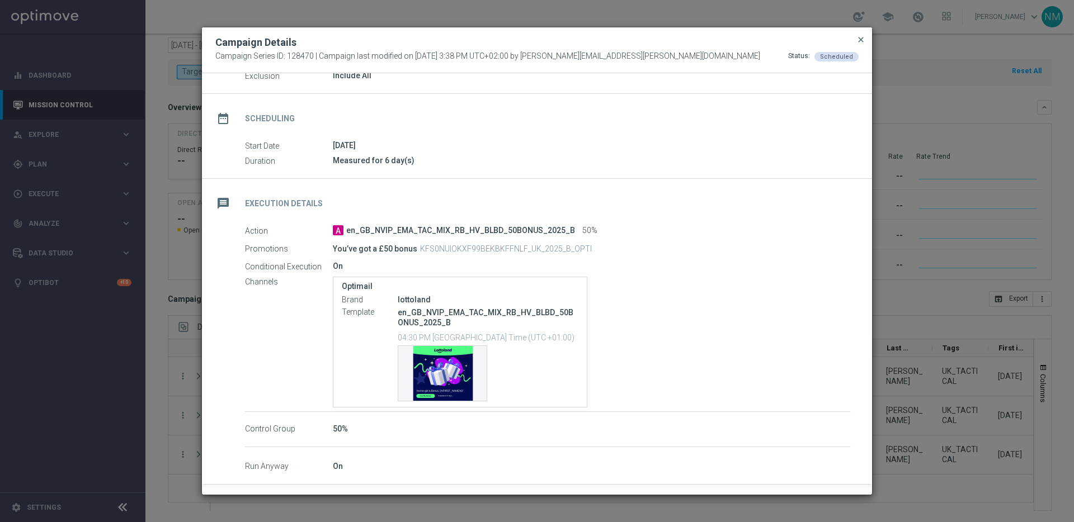
click at [861, 41] on span "close" at bounding box center [860, 39] width 9 height 9
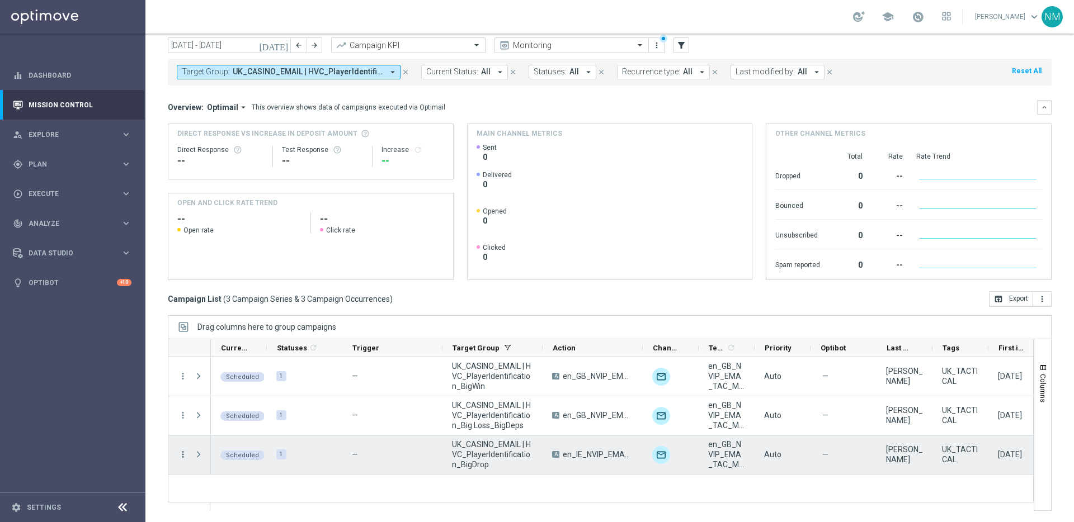
click at [180, 451] on icon "more_vert" at bounding box center [183, 455] width 10 height 10
click at [242, 335] on span "Campaign Details" at bounding box center [233, 339] width 57 height 8
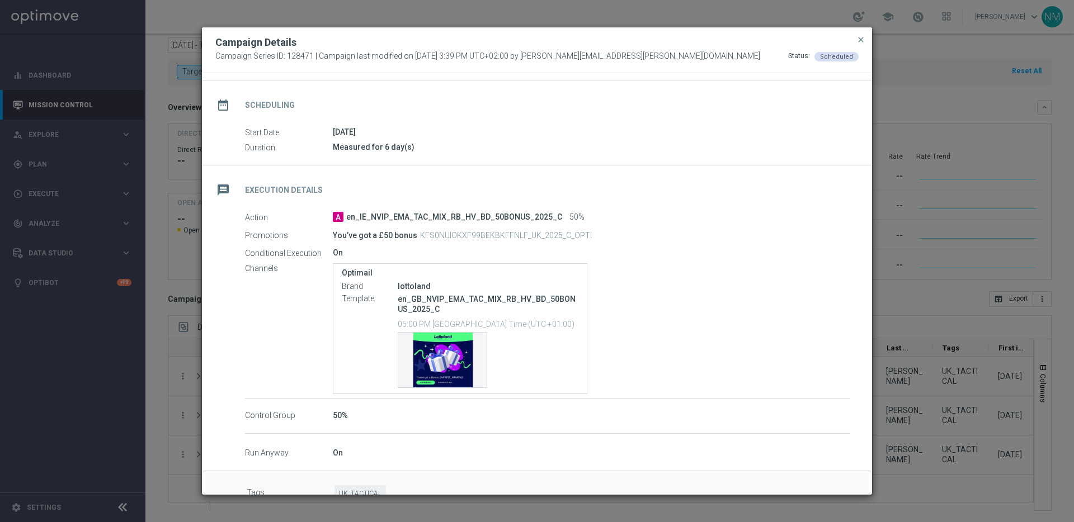
scroll to position [82, 0]
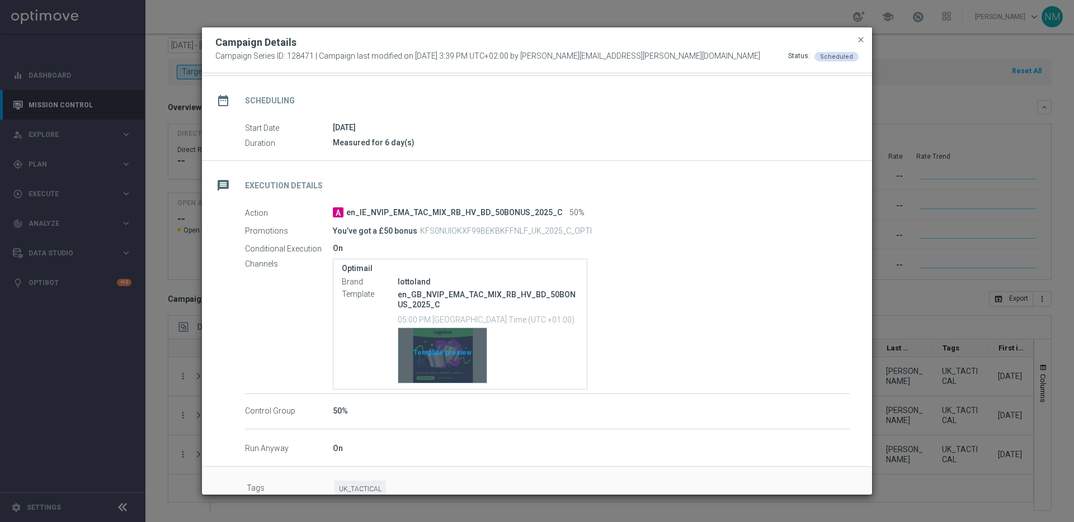
click at [431, 359] on div "Template preview" at bounding box center [442, 355] width 88 height 55
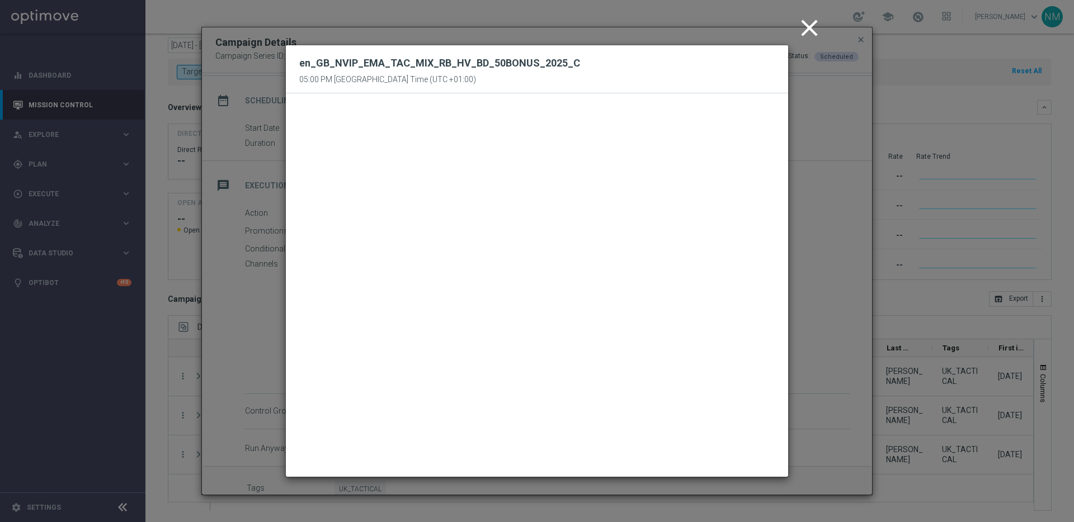
click at [801, 30] on icon "close" at bounding box center [809, 28] width 28 height 28
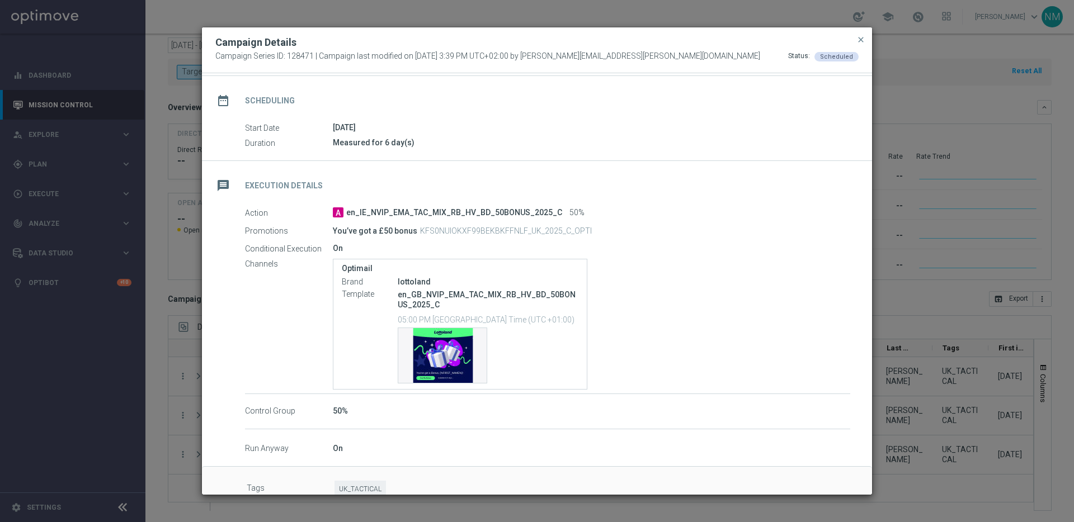
click at [865, 34] on button "close" at bounding box center [860, 39] width 11 height 13
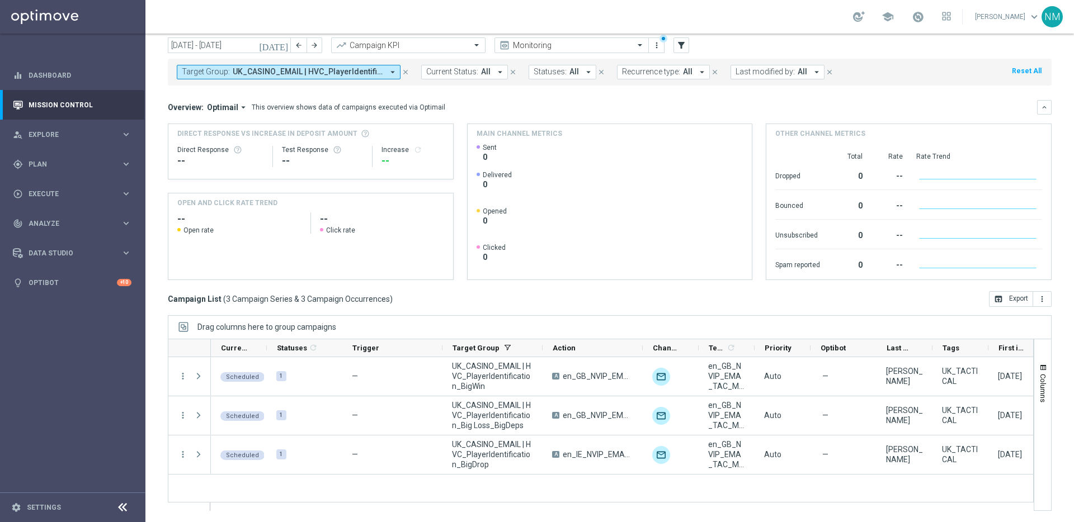
click at [322, 71] on span "UK_CASINO_EMAIL | HVC_PlayerIdentification_Big Loss_BigDeps, UK_CASINO_EMAIL | …" at bounding box center [308, 72] width 150 height 10
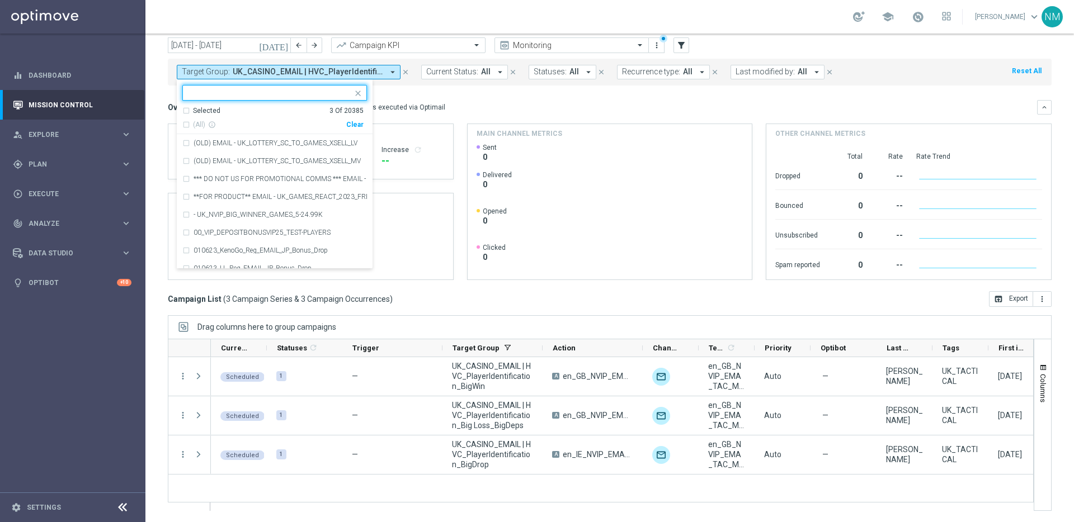
click at [0, 0] on div "Clear" at bounding box center [0, 0] width 0 height 0
click at [332, 100] on div at bounding box center [274, 93] width 185 height 16
paste input ""UK_CASINO_EMAIL | Games React | 15 Free Spins | Excl. Sports, Live Casino ""
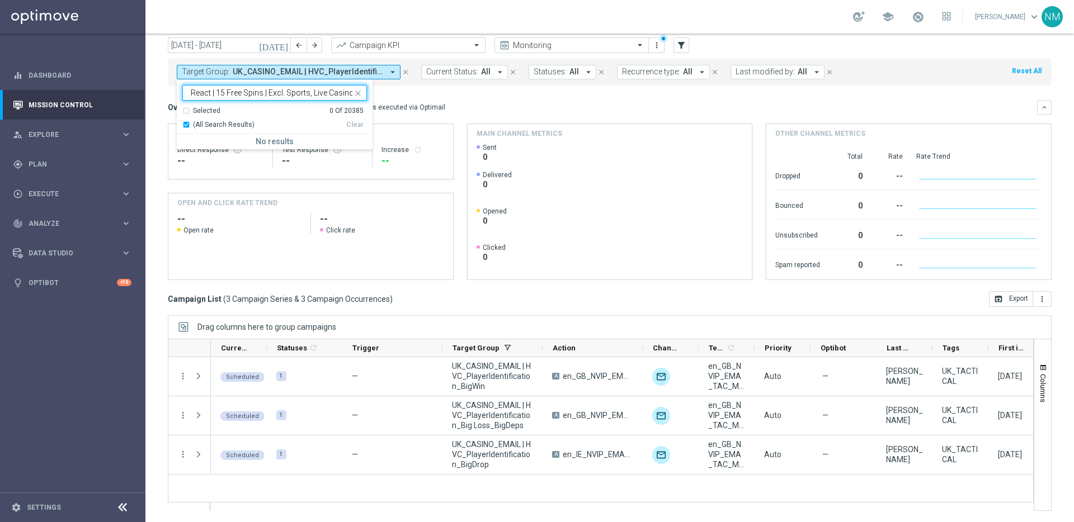
scroll to position [0, 98]
click at [192, 91] on input ""UK_CASINO_EMAIL | Games React | 15 Free Spins | Excl. Sports, Live Casino" at bounding box center [271, 93] width 164 height 10
drag, startPoint x: 242, startPoint y: 141, endPoint x: 282, endPoint y: 140, distance: 40.3
click at [242, 141] on label "UK_CASINO_EMAIL | Games React | 15 Free Spins | Excl. Sports, Live Casino" at bounding box center [280, 143] width 173 height 7
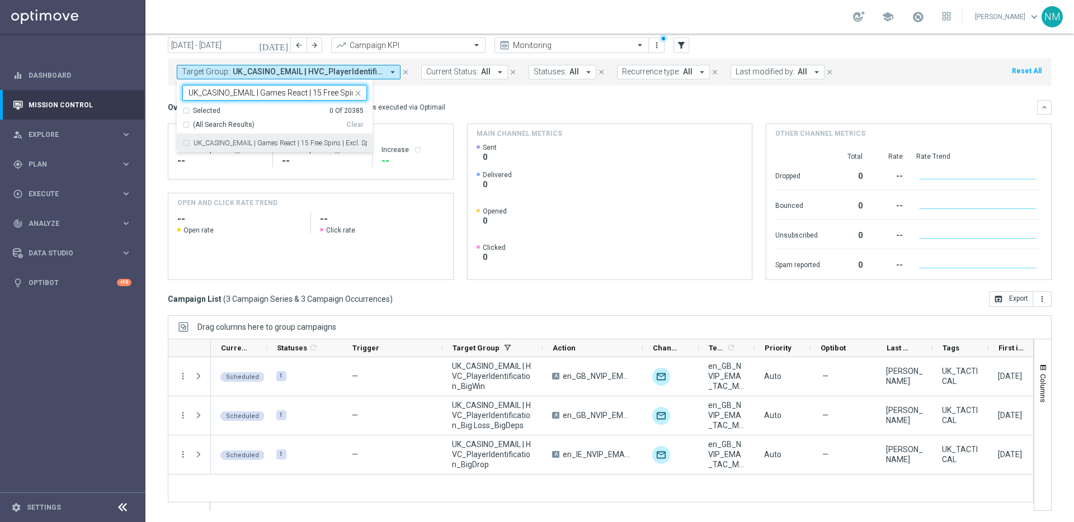
type input "UK_CASINO_EMAIL | Games React | 15 Free Spins | Excl. Sports, Live Casino"
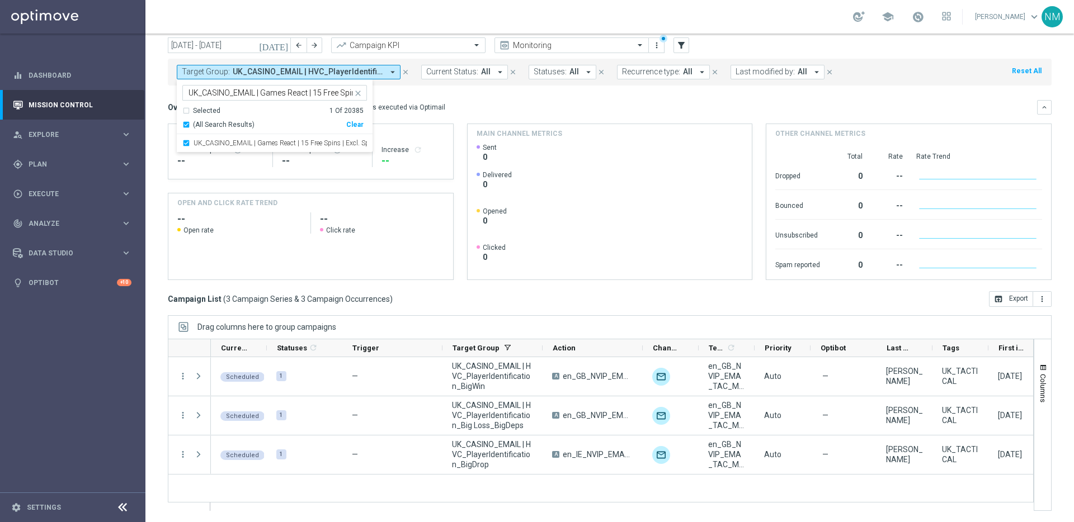
click at [451, 102] on div "Overview: Optimail arrow_drop_down This overview shows data of campaigns execut…" at bounding box center [602, 107] width 869 height 10
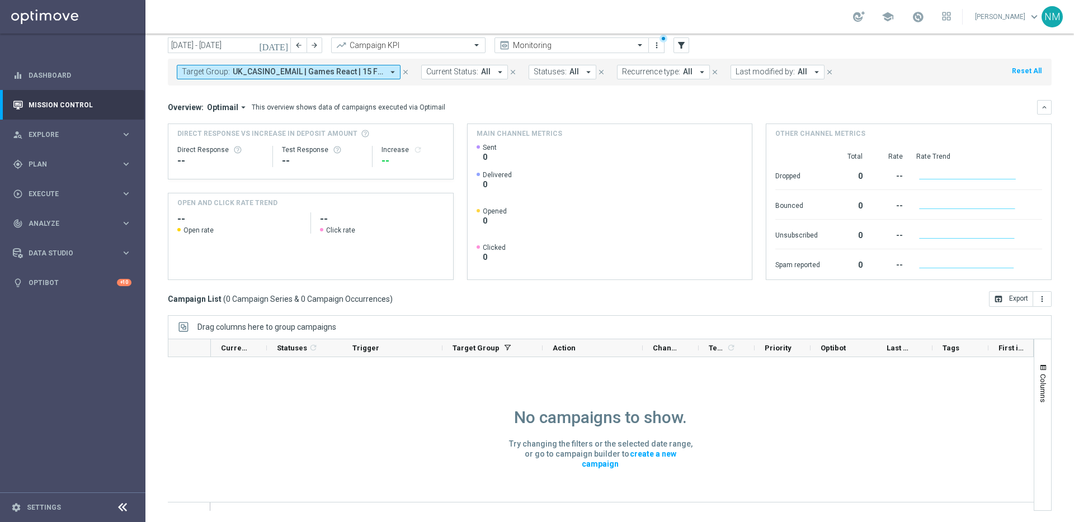
click at [281, 46] on icon "[DATE]" at bounding box center [274, 45] width 30 height 10
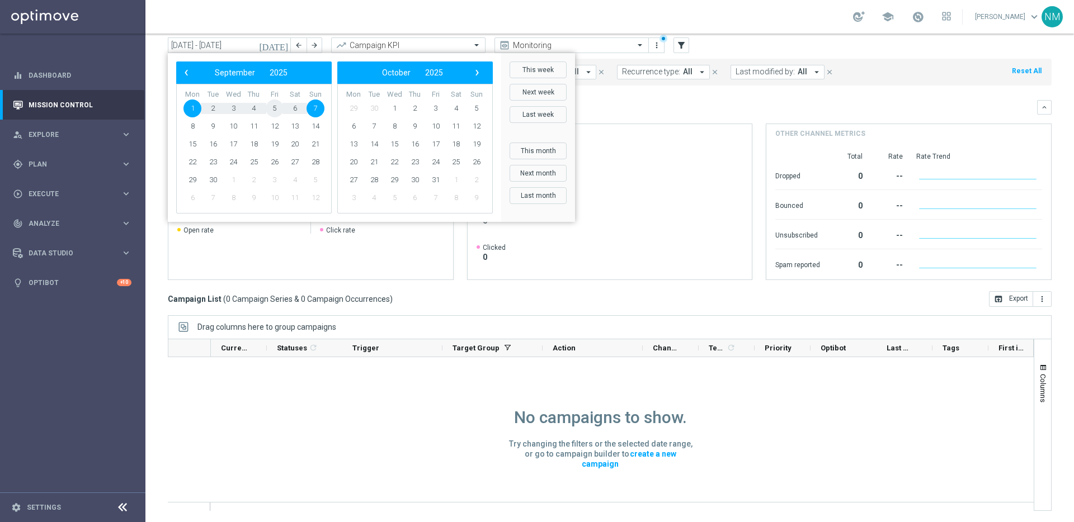
click at [277, 109] on span "5" at bounding box center [275, 109] width 18 height 18
type input "[DATE] - [DATE]"
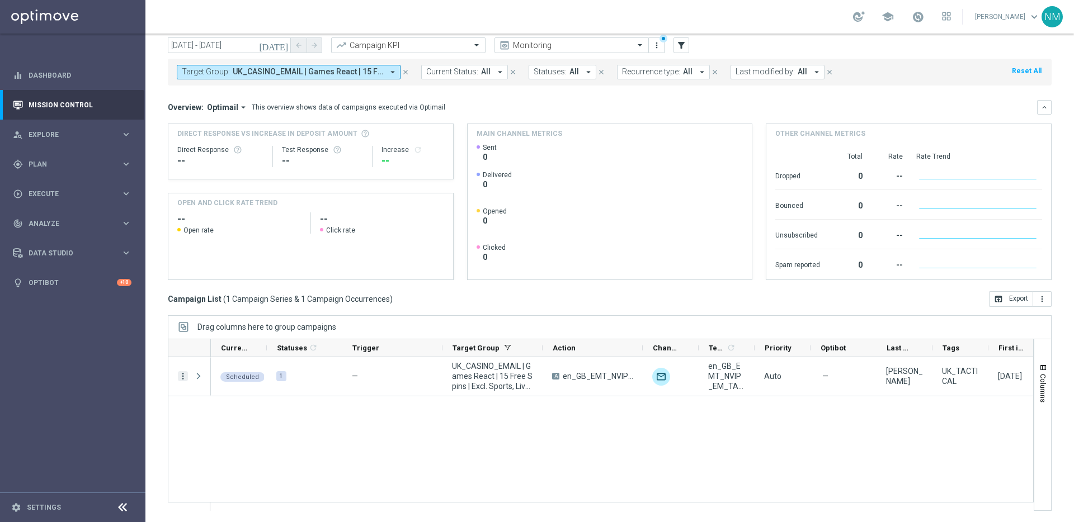
click at [182, 376] on icon "more_vert" at bounding box center [183, 376] width 10 height 10
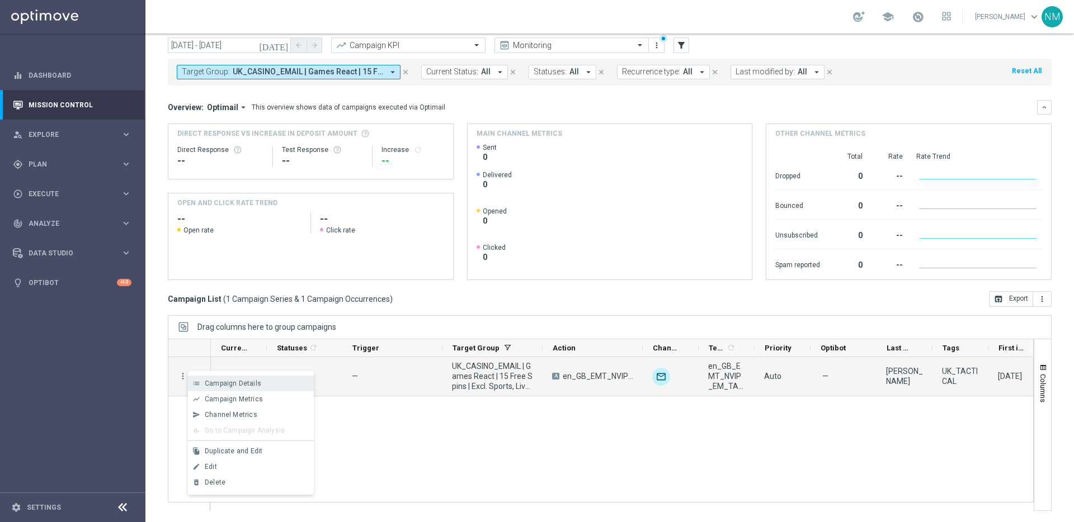
click at [219, 380] on span "Campaign Details" at bounding box center [233, 384] width 57 height 8
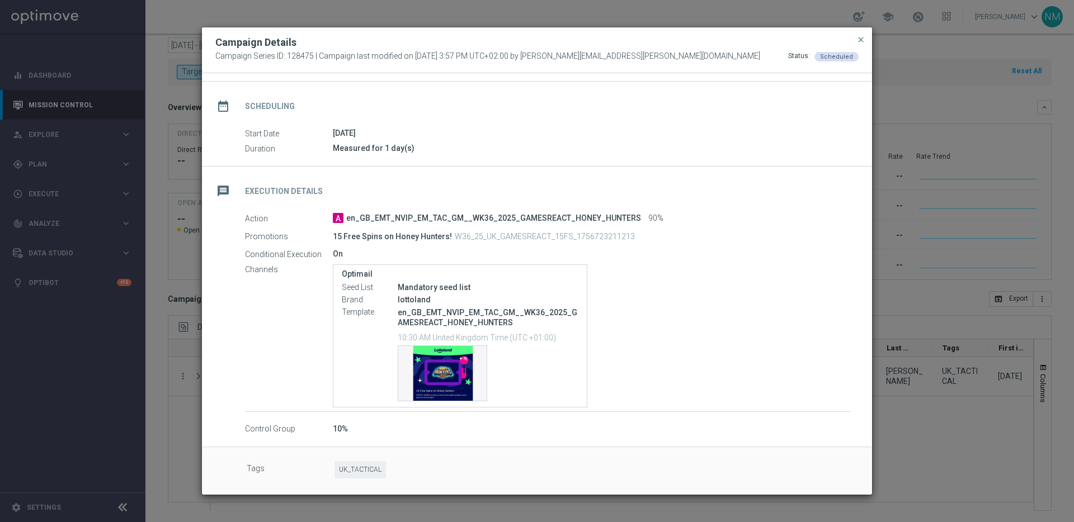
scroll to position [77, 0]
click at [491, 237] on p "W36_25_UK_GAMESREACT_15FS_1756723211213" at bounding box center [545, 236] width 180 height 10
copy p "W36_25_UK_GAMESREACT_15FS_1756723211213"
click at [436, 367] on div "Template preview" at bounding box center [442, 373] width 88 height 55
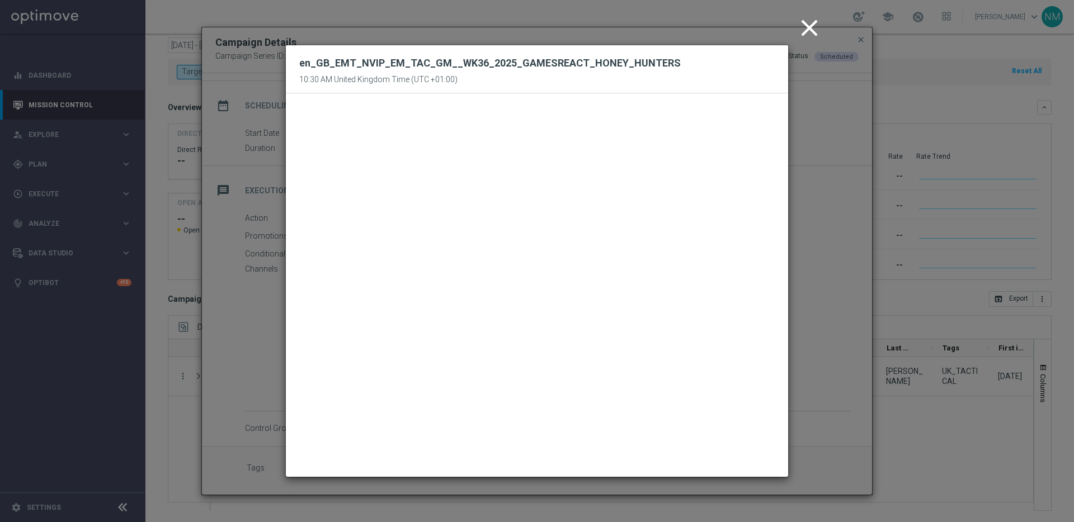
click at [807, 29] on icon "close" at bounding box center [809, 28] width 28 height 28
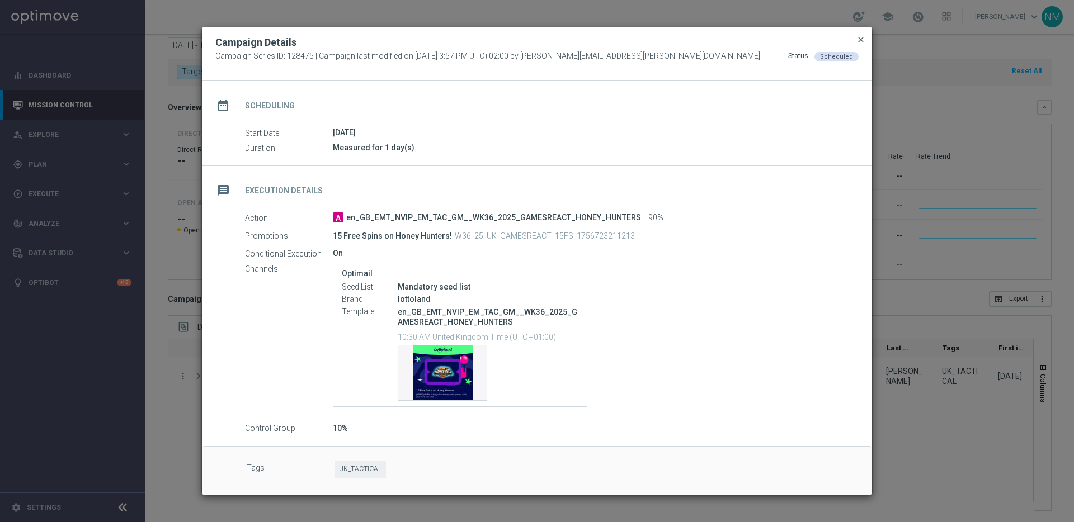
click at [859, 39] on span "close" at bounding box center [860, 39] width 9 height 9
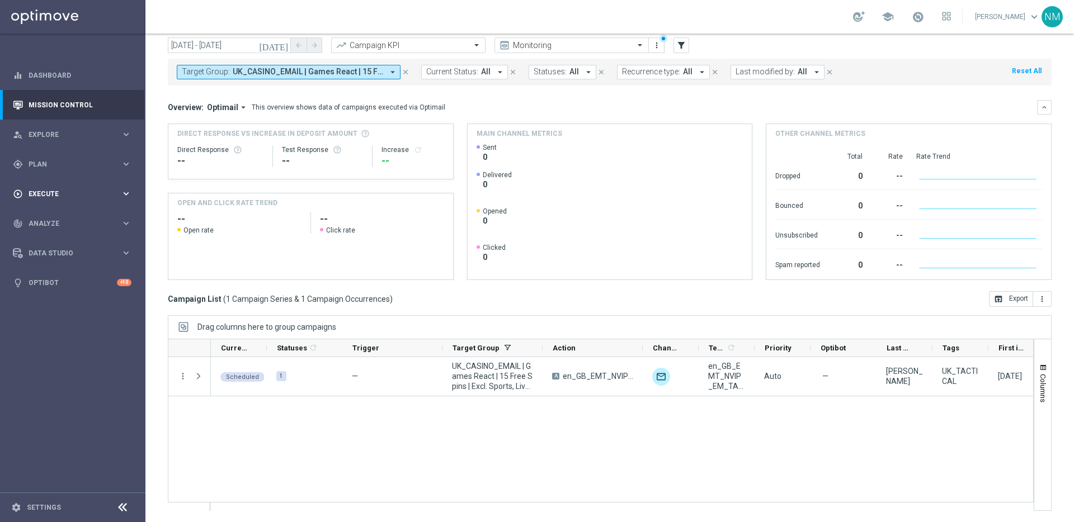
click at [82, 191] on span "Execute" at bounding box center [75, 194] width 92 height 7
click at [62, 221] on link "Campaign Builder" at bounding box center [72, 217] width 87 height 9
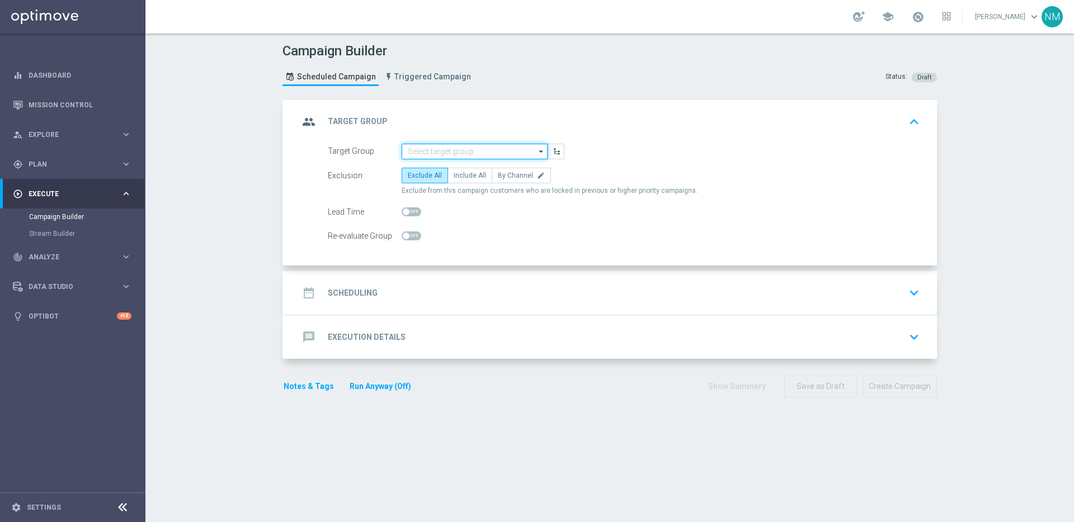
click at [450, 150] on input at bounding box center [475, 152] width 146 height 16
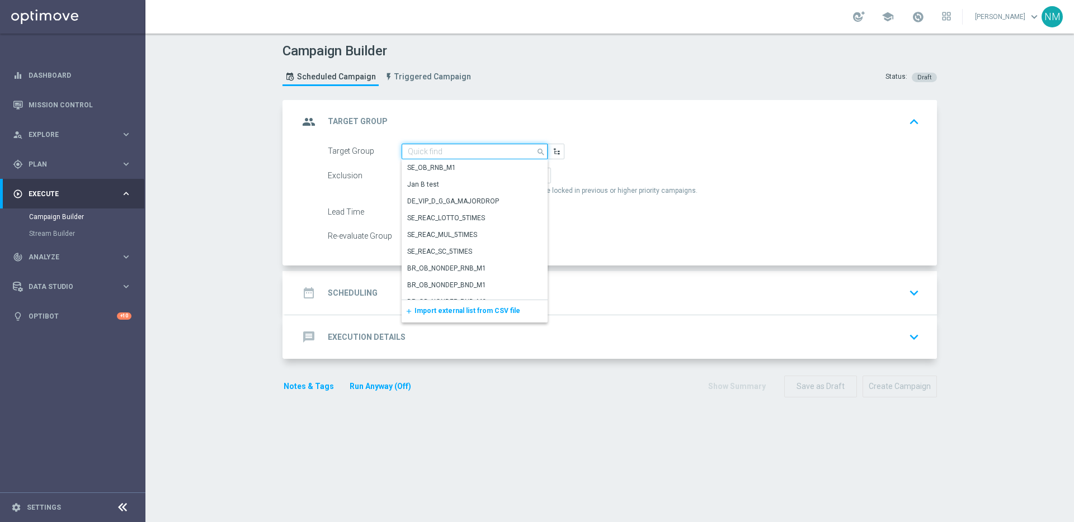
click at [449, 154] on input at bounding box center [475, 152] width 146 height 16
paste input "UK_CASINO_EMAIL | NOT ON APP YET"
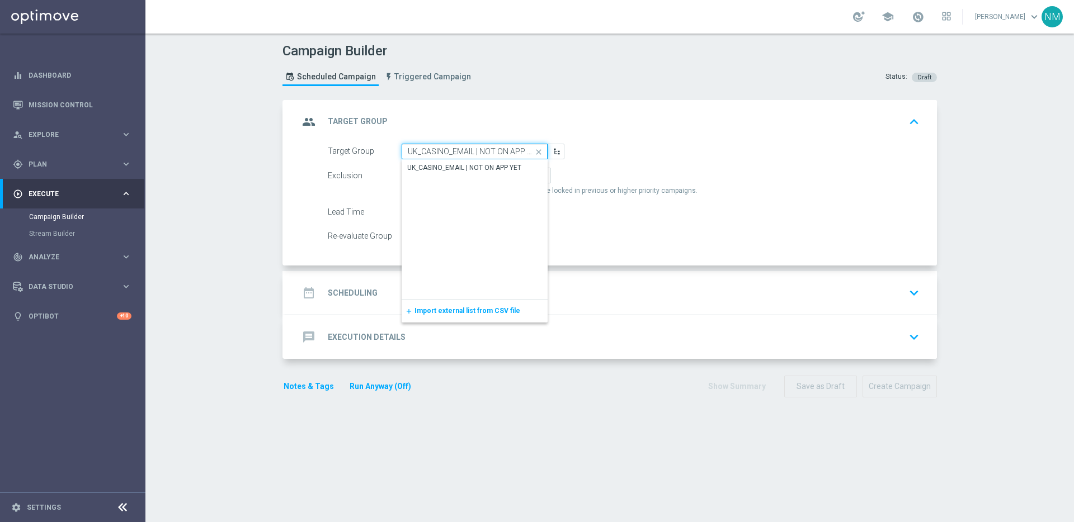
scroll to position [0, 4]
click at [450, 168] on div "UK_CASINO_EMAIL | NOT ON APP YET" at bounding box center [465, 168] width 114 height 10
type input "UK_CASINO_EMAIL | NOT ON APP YET"
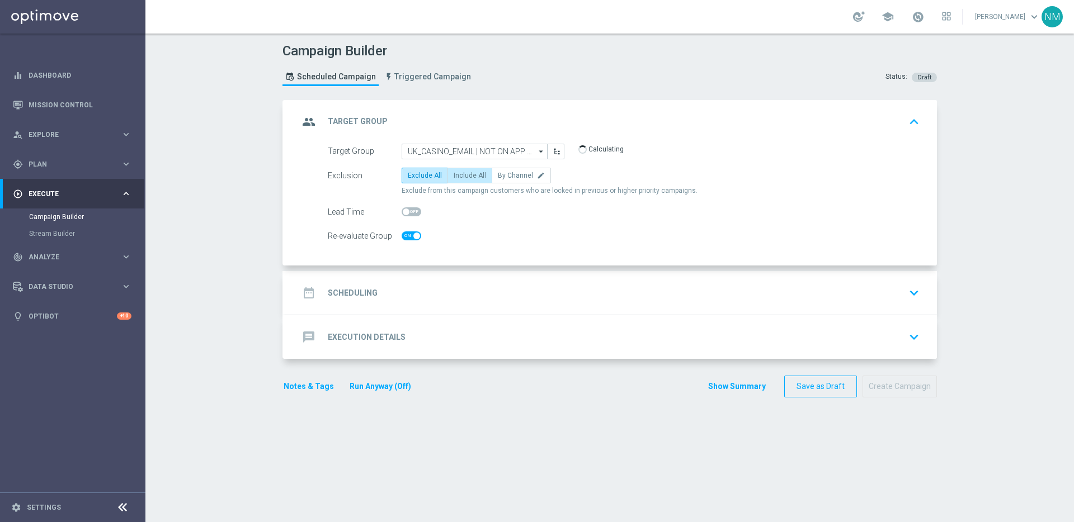
checkbox input "true"
click at [458, 172] on span "Include All" at bounding box center [470, 176] width 32 height 8
click at [458, 174] on input "Include All" at bounding box center [457, 177] width 7 height 7
radio input "true"
click at [407, 232] on span at bounding box center [412, 236] width 20 height 9
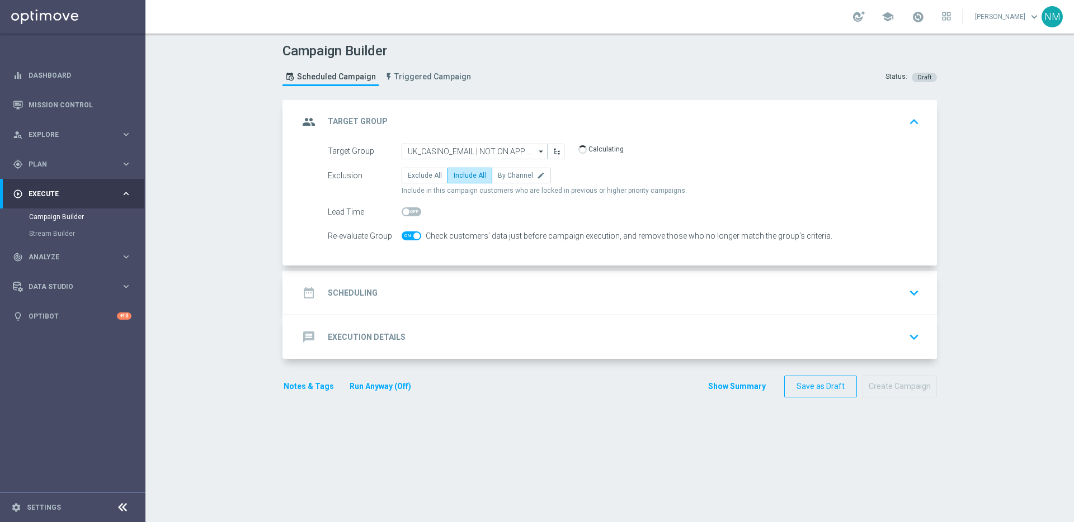
click at [407, 232] on input "checkbox" at bounding box center [412, 236] width 20 height 9
checkbox input "false"
click at [420, 299] on div "date_range Scheduling keyboard_arrow_down" at bounding box center [611, 293] width 625 height 21
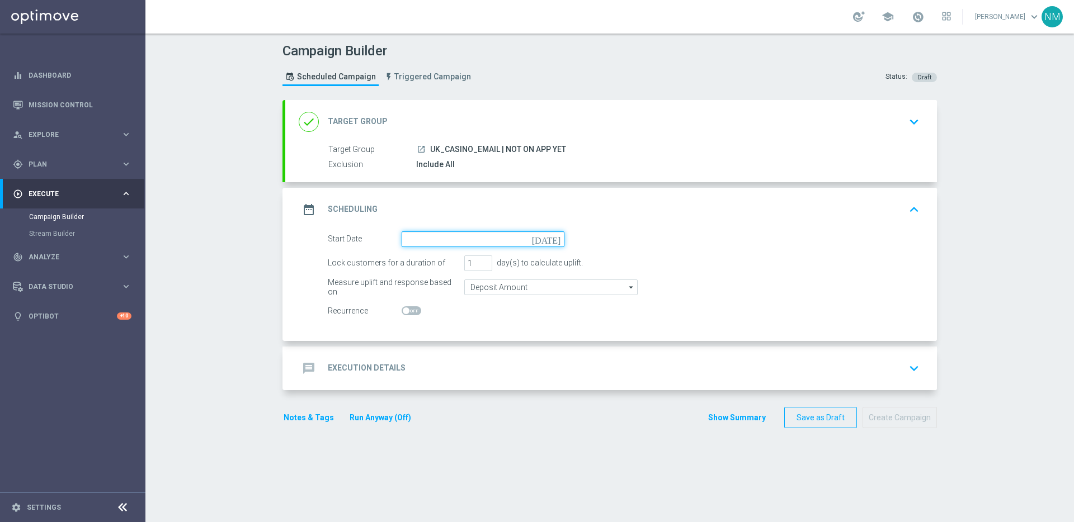
click at [424, 233] on input at bounding box center [483, 240] width 163 height 16
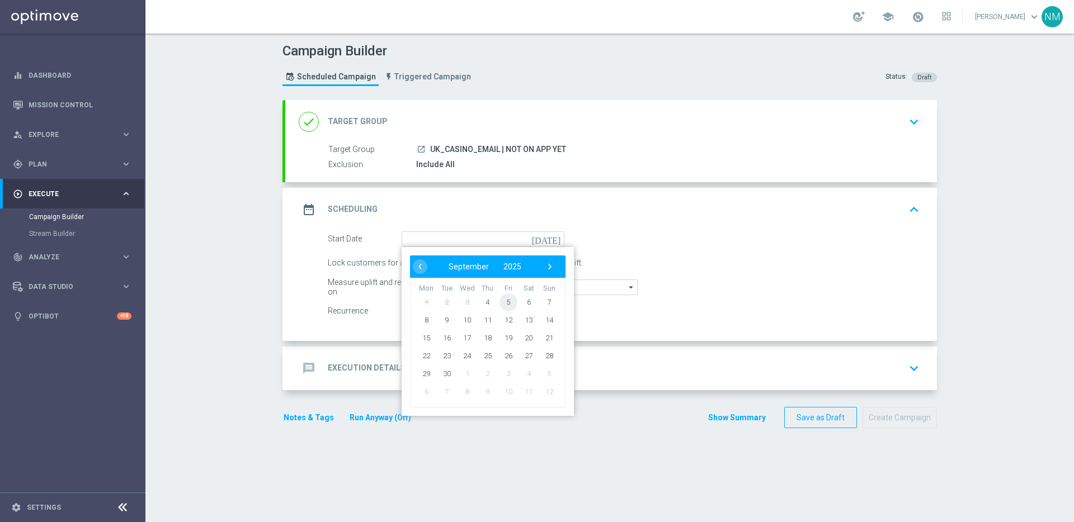
click at [503, 301] on span "5" at bounding box center [509, 302] width 18 height 18
type input "[DATE]"
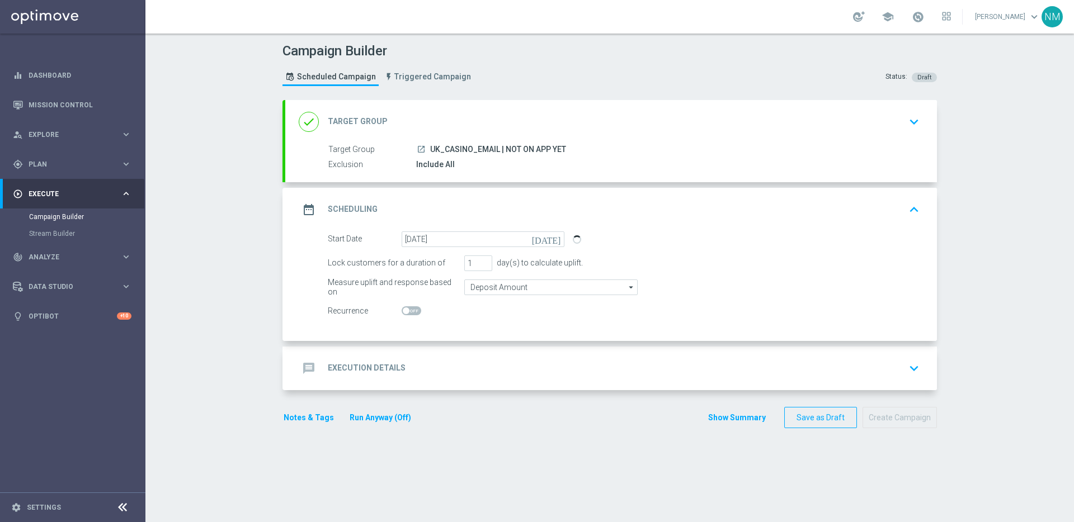
click at [425, 354] on div "message Execution Details keyboard_arrow_down" at bounding box center [611, 369] width 652 height 44
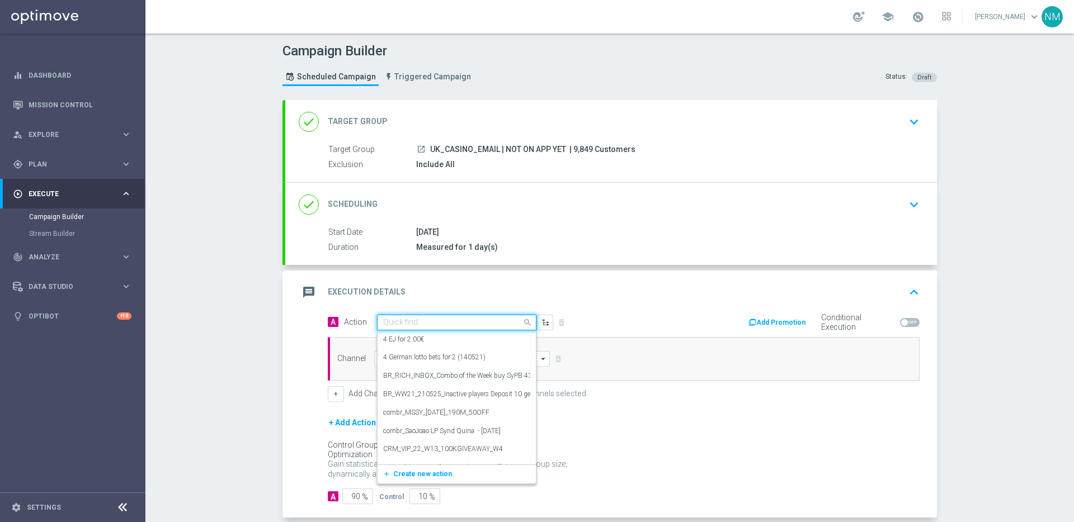
click at [388, 328] on div "Quick find" at bounding box center [456, 323] width 159 height 16
paste input "en_GB__20FS_APP_OFFER_OPTIMOVE_VERSION__NVIP_EMA_TAC_GM"
type input "en_GB__20FS_APP_OFFER_OPTIMOVE_VERSION__NVIP_EMA_TAC_GM"
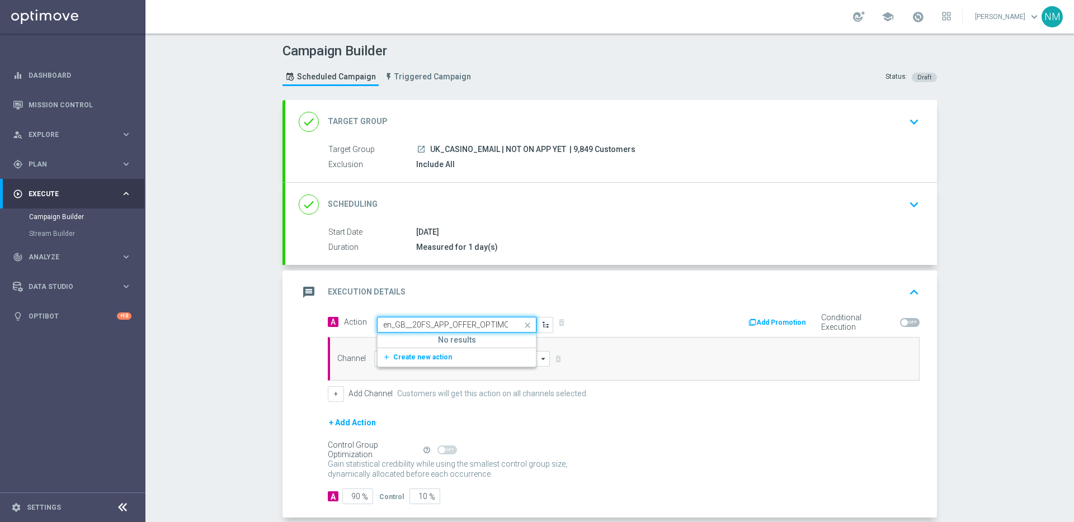
scroll to position [0, 120]
click at [429, 359] on span "Create new action" at bounding box center [422, 358] width 59 height 8
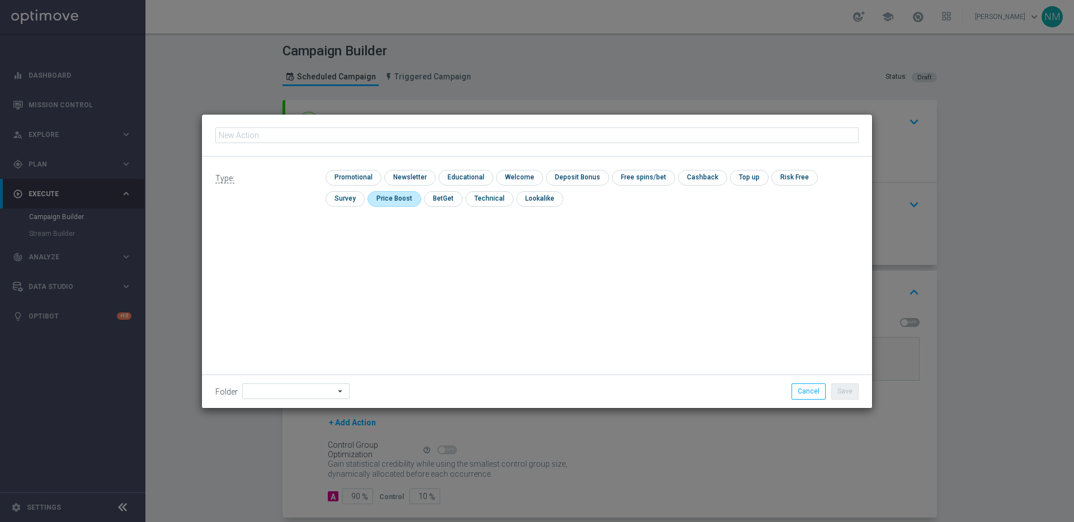
type input "en_GB__20FS_APP_OFFER_OPTIMOVE_VERSION__NVIP_EMA_TAC_GM"
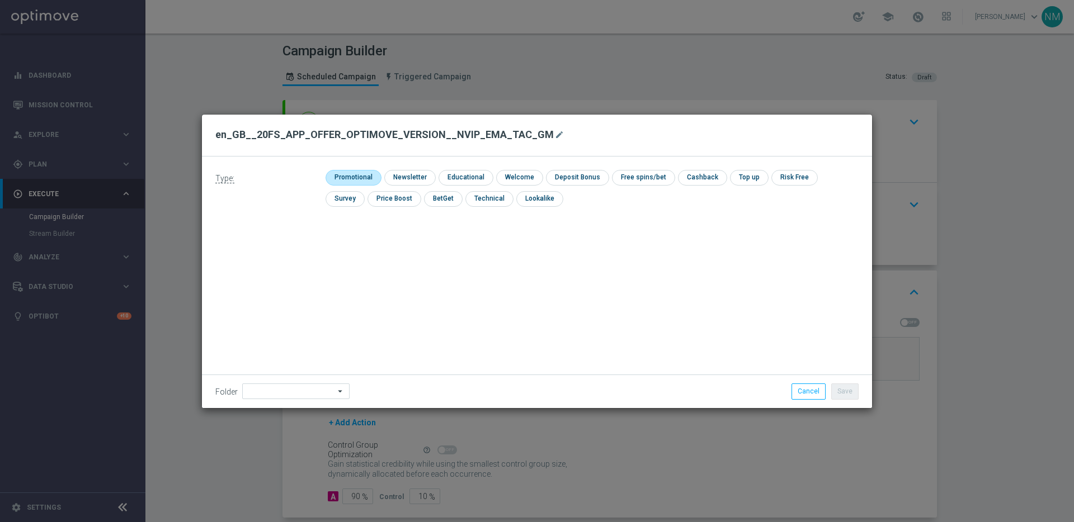
click at [354, 178] on input "checkbox" at bounding box center [352, 177] width 53 height 15
checkbox input "true"
click at [844, 397] on button "Save" at bounding box center [844, 392] width 27 height 16
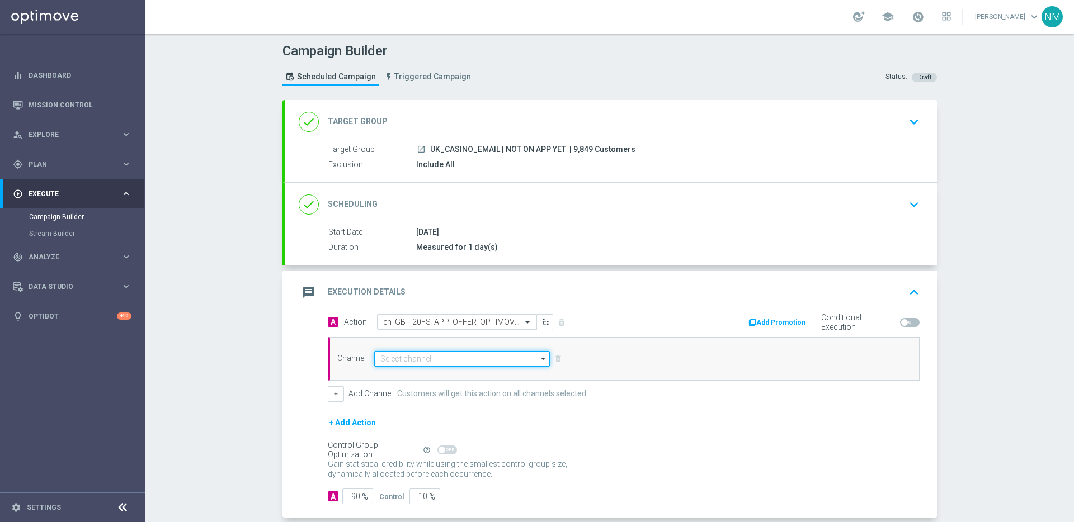
click at [487, 365] on input at bounding box center [462, 359] width 176 height 16
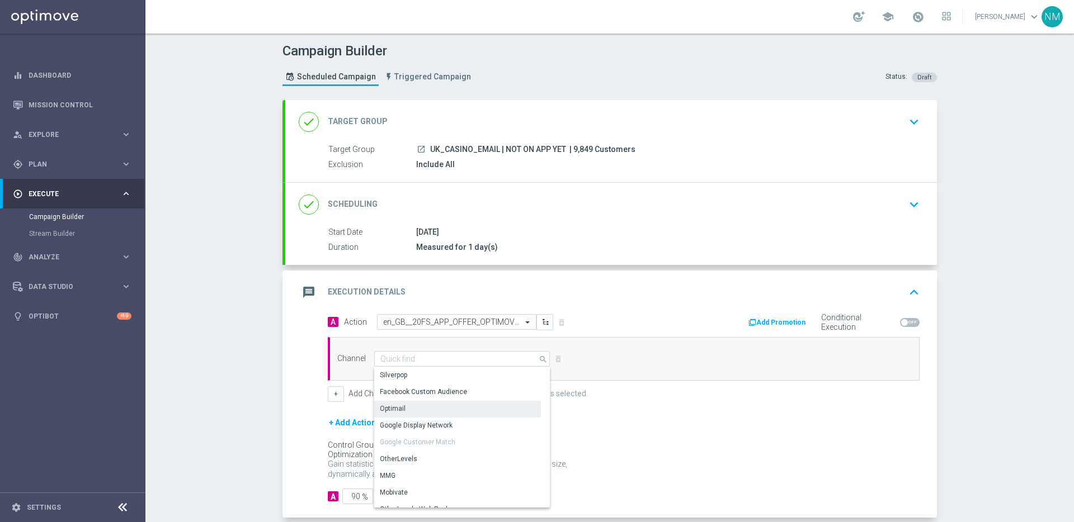
click at [404, 404] on div "Optimail" at bounding box center [457, 409] width 167 height 16
type input "Optimail"
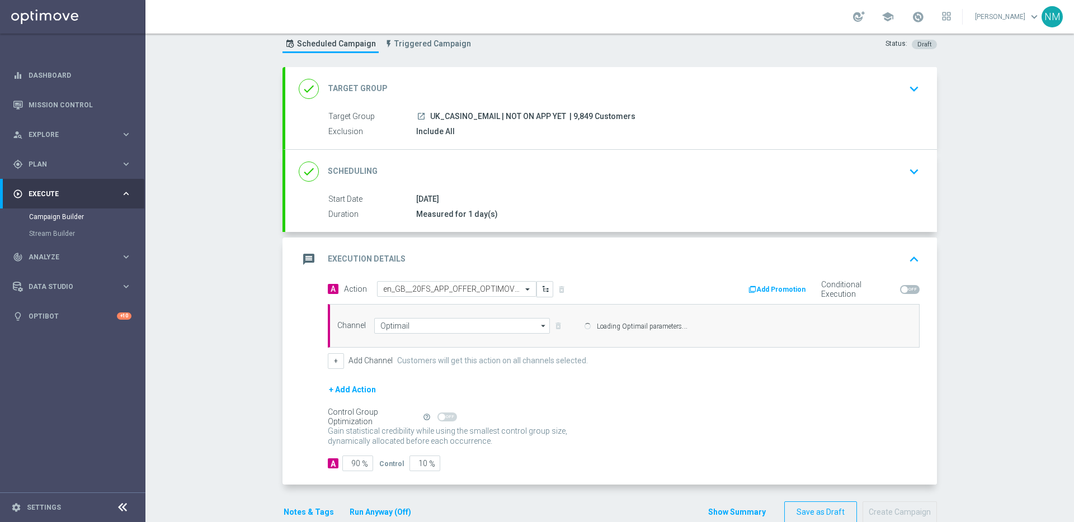
scroll to position [53, 0]
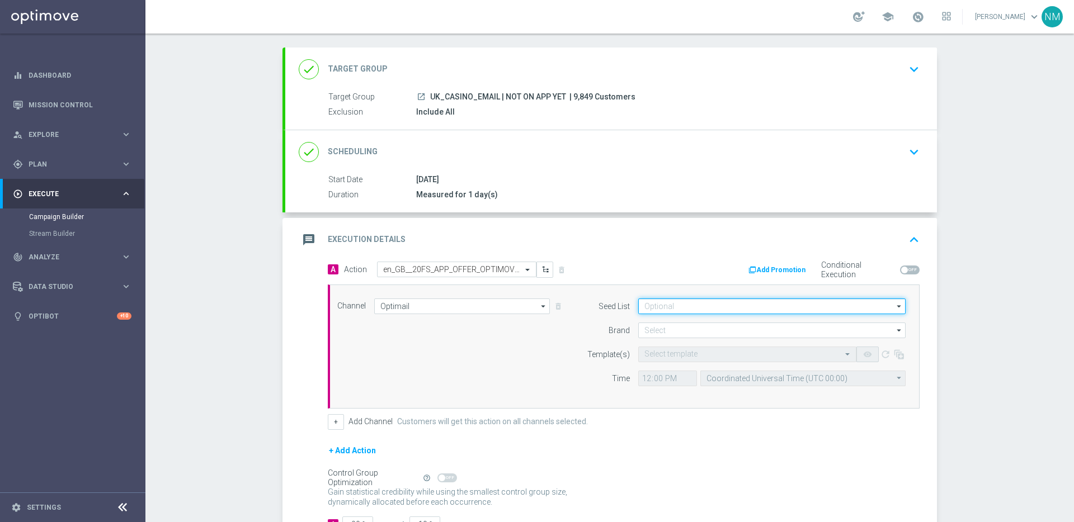
click at [674, 306] on input at bounding box center [771, 307] width 267 height 16
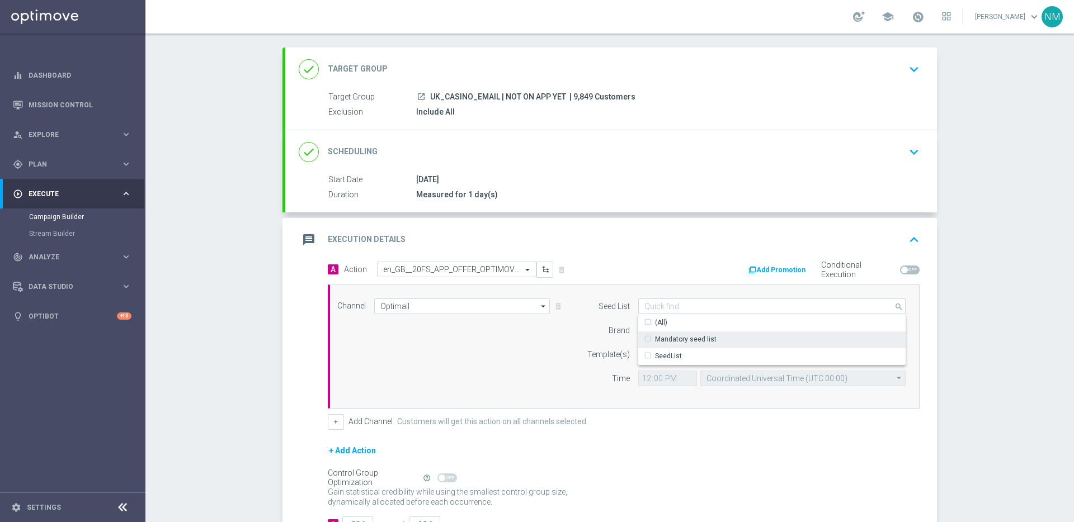
click at [666, 333] on div "Mandatory seed list" at bounding box center [771, 340] width 267 height 16
click at [585, 335] on div "Brand" at bounding box center [601, 331] width 57 height 16
type input "Mandatory seed list"
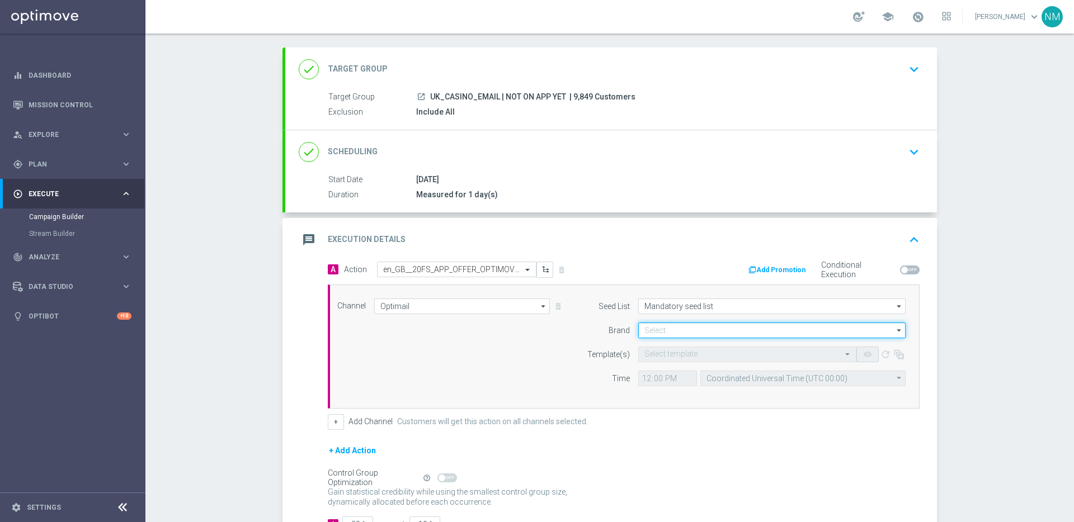
click at [658, 327] on input at bounding box center [771, 331] width 267 height 16
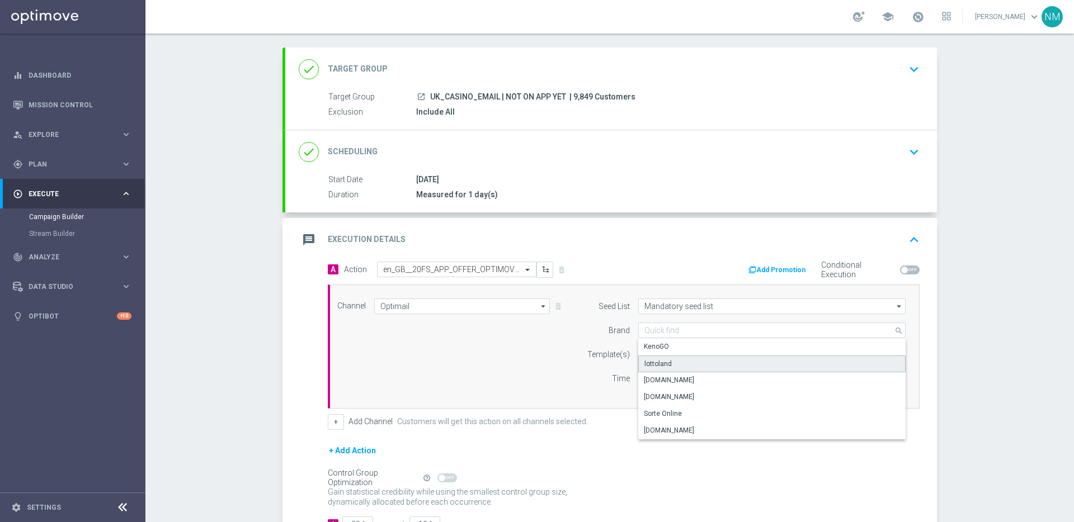
click at [664, 359] on div "lottoland" at bounding box center [657, 364] width 27 height 10
type input "lottoland"
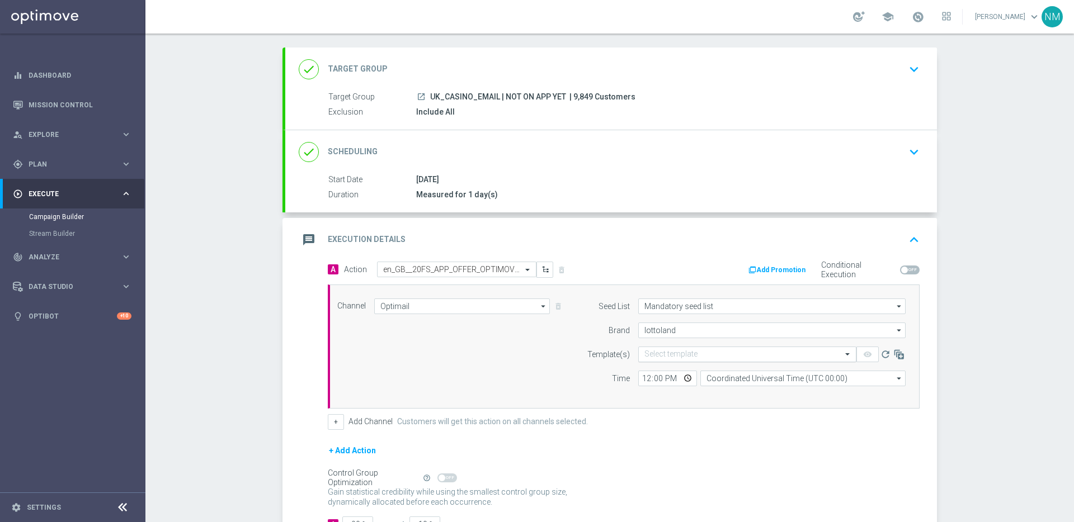
click at [665, 354] on input "text" at bounding box center [735, 355] width 183 height 10
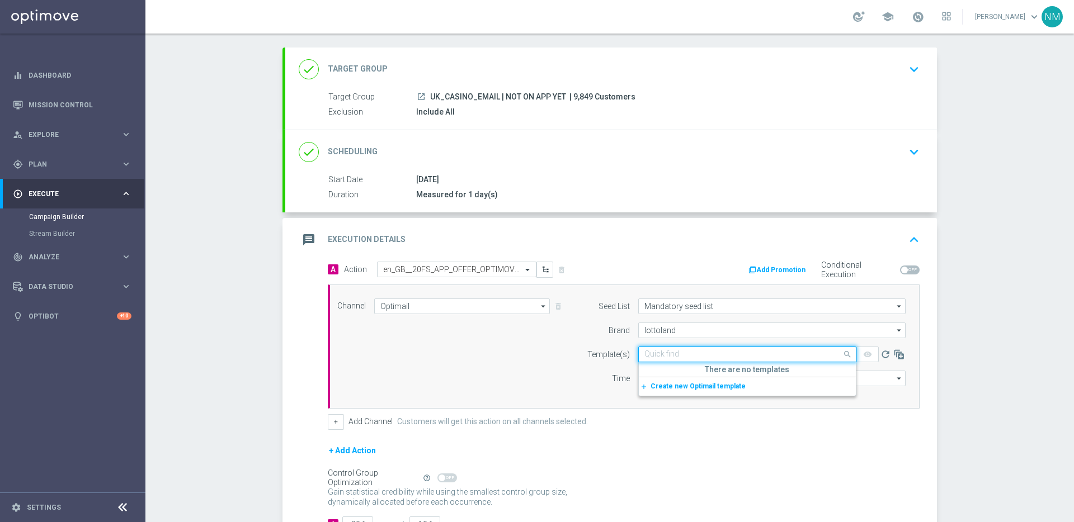
paste input "en_GB__20FS_APP_OFFER_OPTIMOVE_VERSION__NVIP_EMA_TAC_GM"
click at [691, 374] on label "en_GB__20FS_APP_OFFER_OPTIMOVE_VERSION__NVIP_EMA_TAC_GM" at bounding box center [751, 372] width 214 height 10
type input "en_GB__20FS_APP_OFFER_OPTIMOVE_VERSION__NVIP_EMA_TAC_GM"
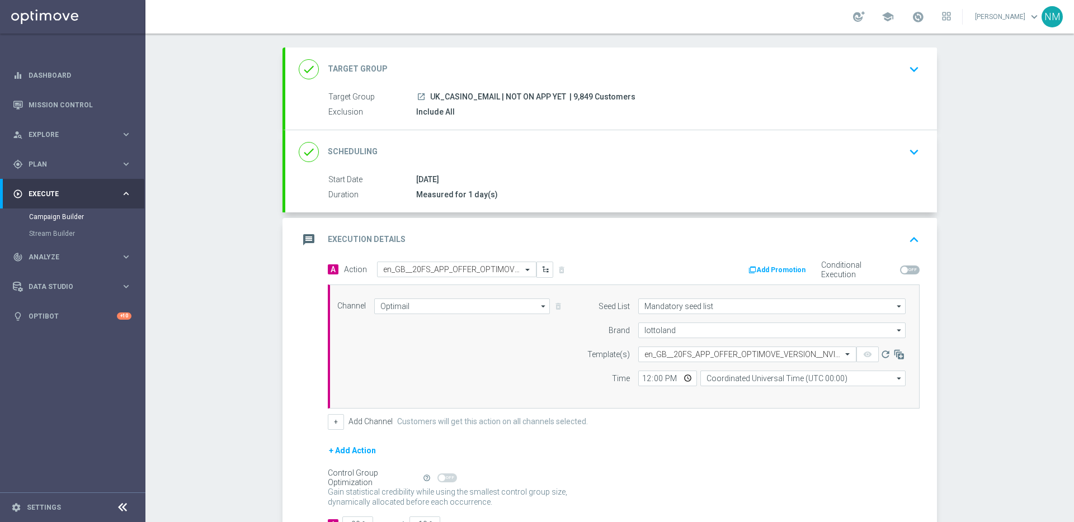
scroll to position [0, 0]
click at [794, 269] on button "Add Promotion" at bounding box center [778, 270] width 62 height 12
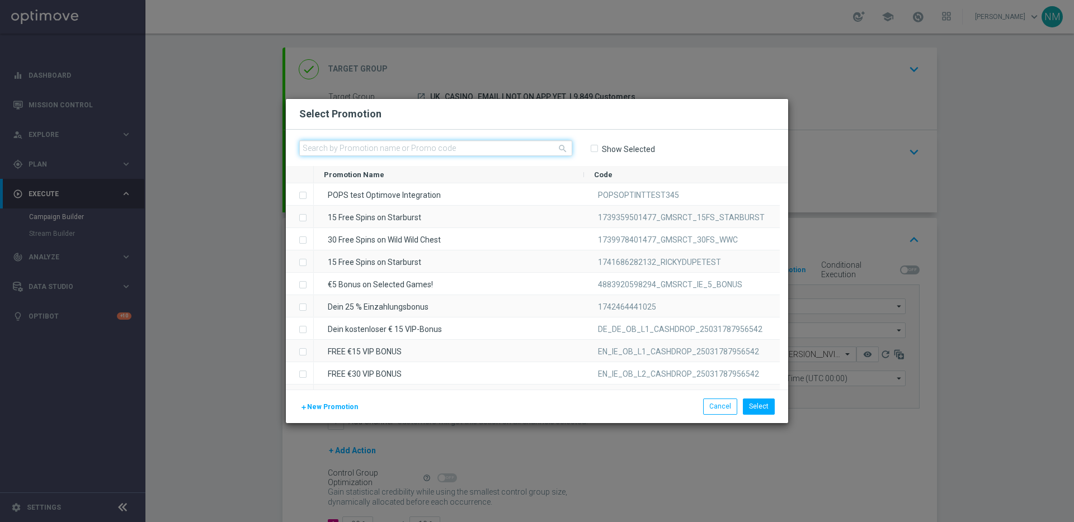
click at [409, 149] on input "text" at bounding box center [435, 148] width 273 height 16
paste input "W21_25_UK_APPOFFER_20FS_SAFARI"
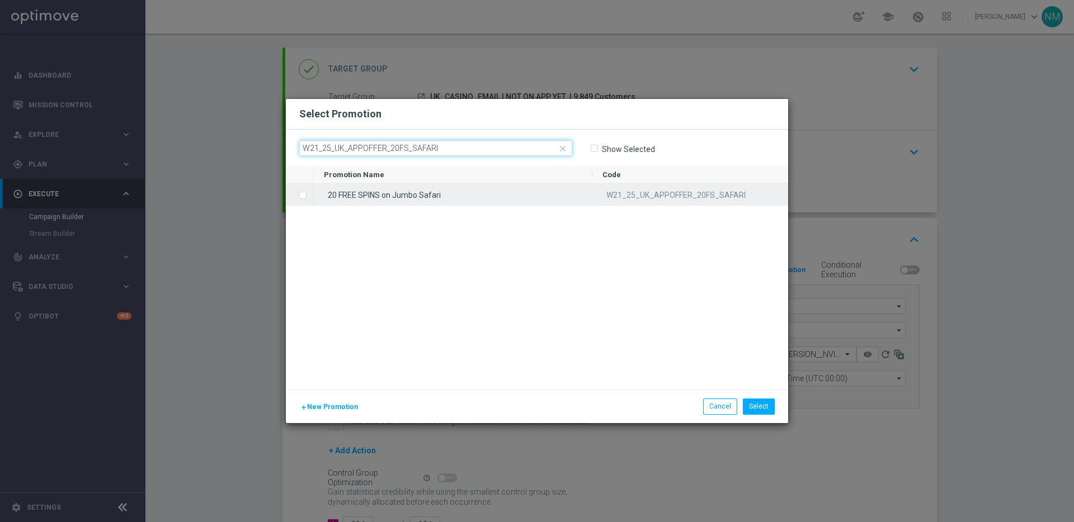
type input "W21_25_UK_APPOFFER_20FS_SAFARI"
click at [429, 191] on div "20 FREE SPINS on Jumbo Safari" at bounding box center [453, 194] width 279 height 22
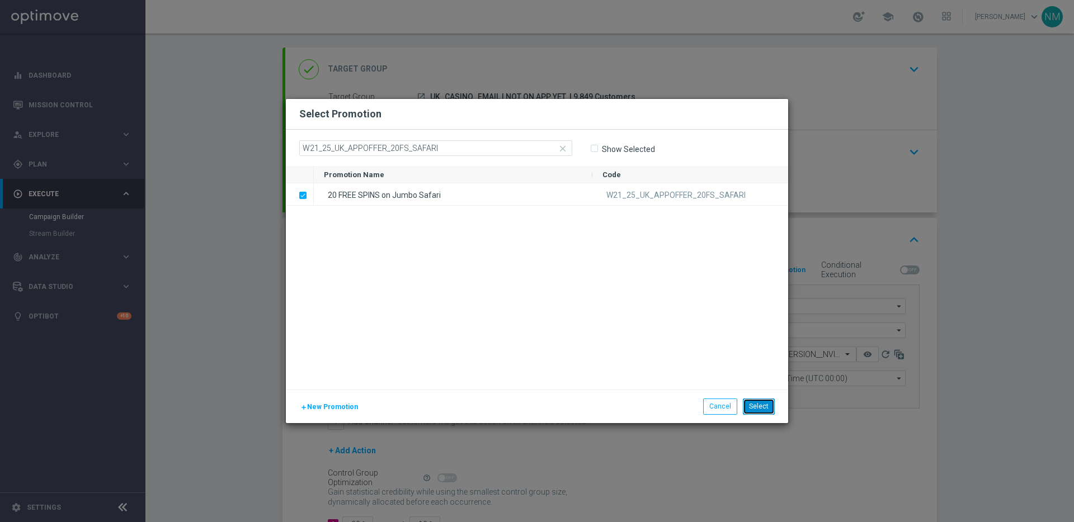
click at [754, 410] on button "Select" at bounding box center [759, 407] width 32 height 16
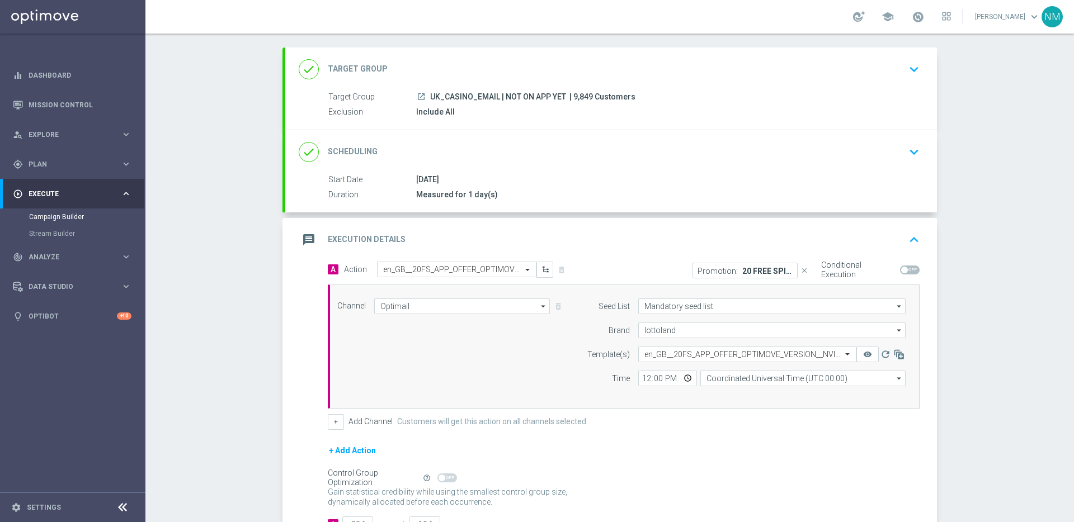
click at [903, 266] on span at bounding box center [910, 270] width 20 height 9
click at [903, 266] on input "checkbox" at bounding box center [910, 270] width 20 height 9
checkbox input "true"
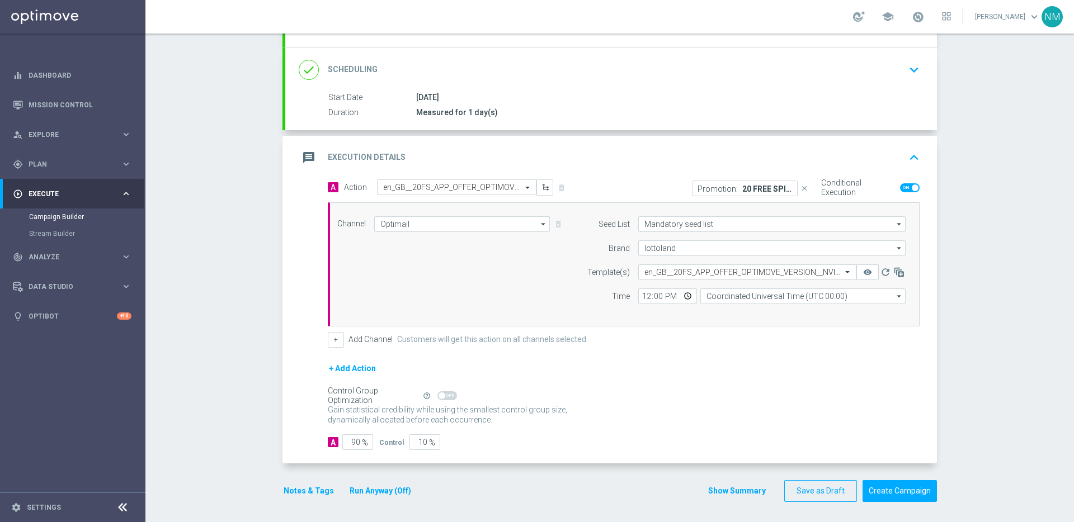
scroll to position [137, 0]
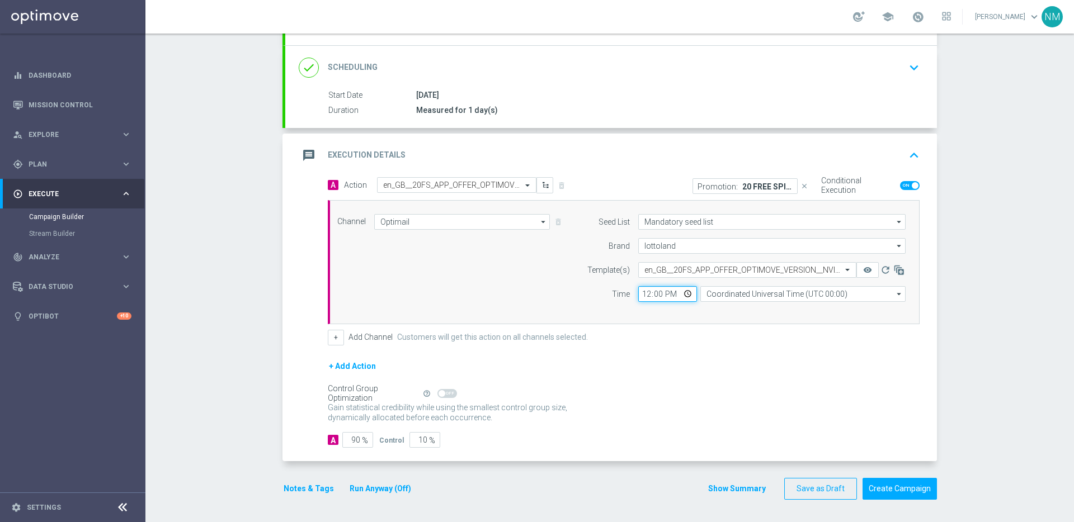
click at [685, 296] on input "12:00" at bounding box center [667, 294] width 59 height 16
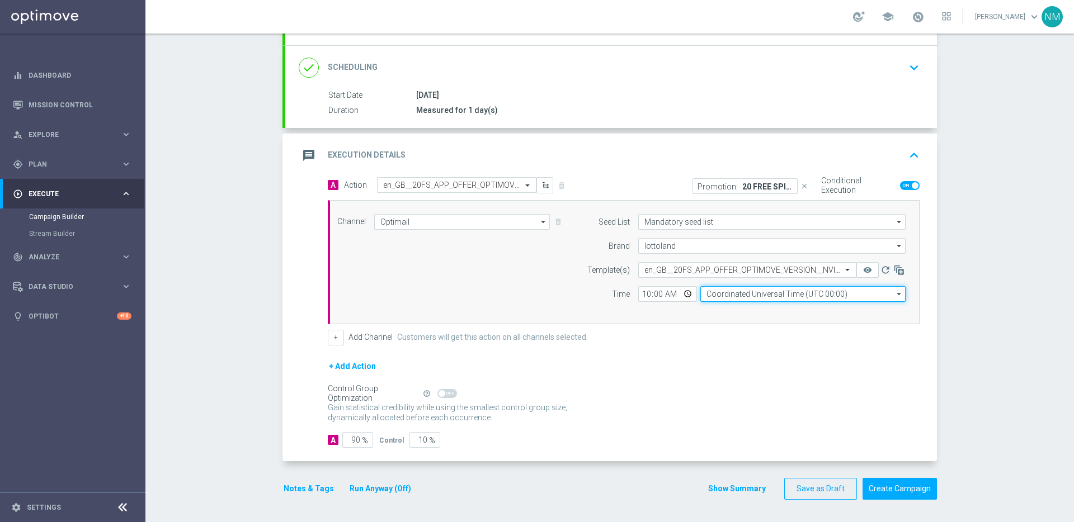
type input "10:00"
click at [734, 290] on input "Coordinated Universal Time (UTC 00:00)" at bounding box center [802, 294] width 205 height 16
click at [762, 314] on div "United Kingdom Time (UTC +01:00)" at bounding box center [760, 310] width 109 height 10
type input "United Kingdom Time (UTC +01:00)"
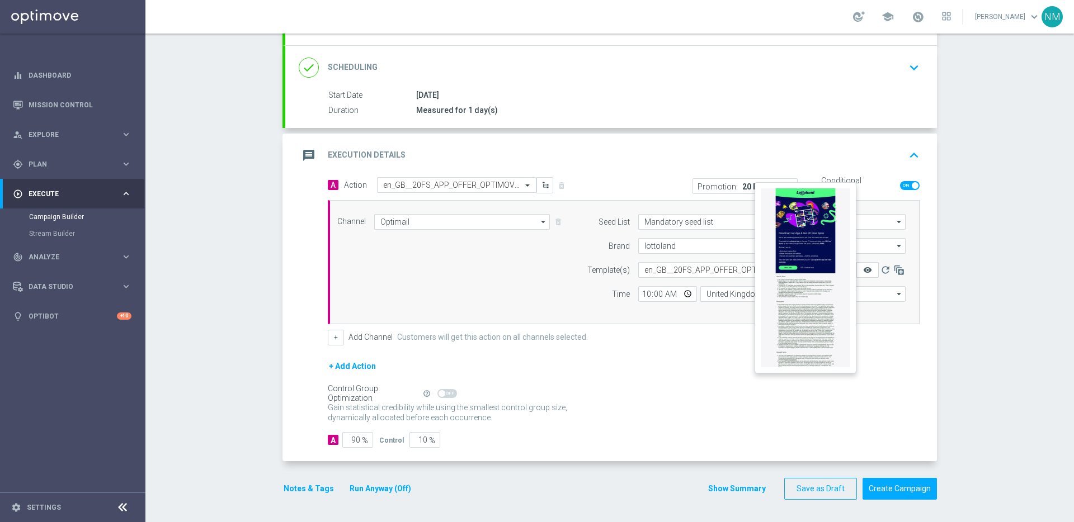
click at [867, 268] on icon "remove_red_eye" at bounding box center [867, 270] width 9 height 9
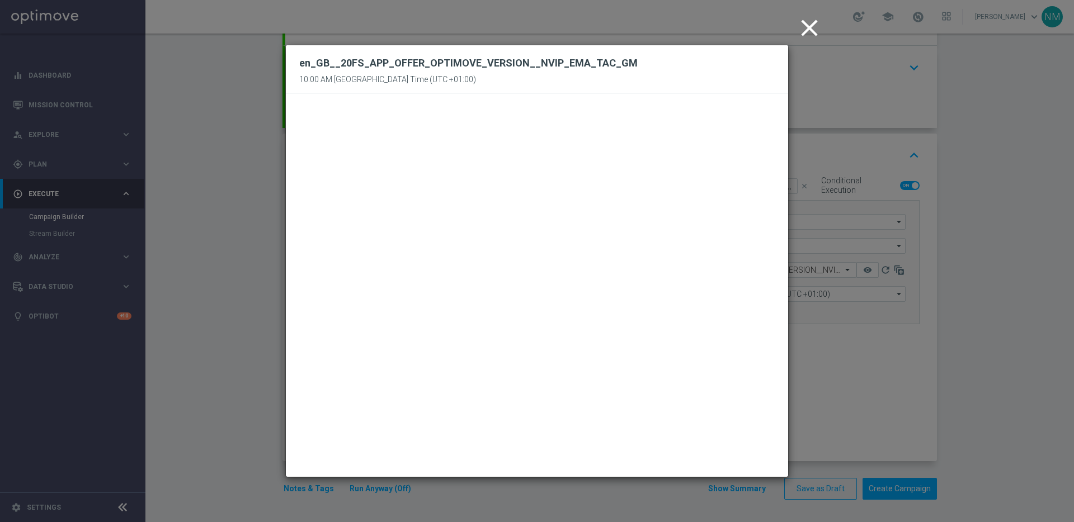
click at [811, 30] on icon "close" at bounding box center [809, 28] width 28 height 28
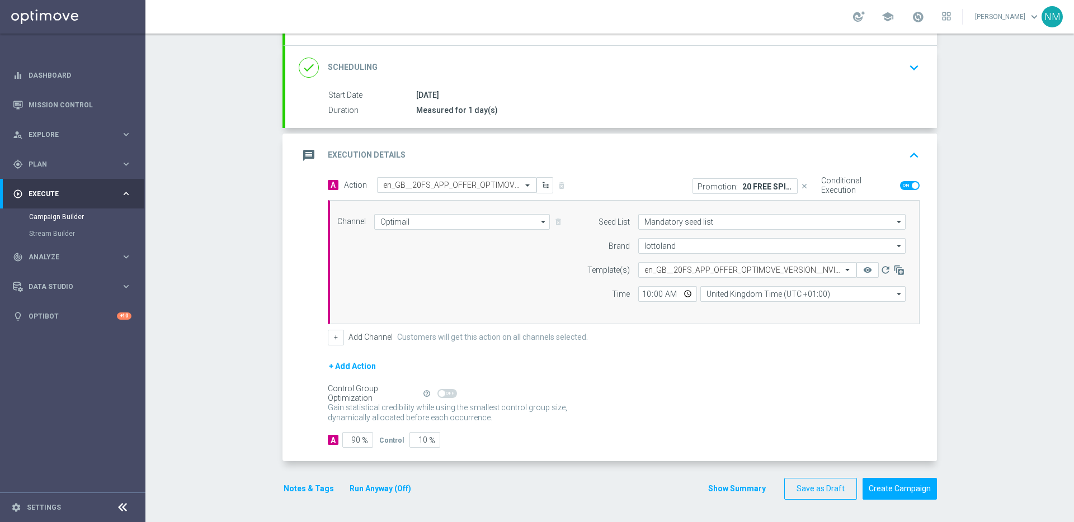
click at [286, 488] on button "Notes & Tags" at bounding box center [309, 489] width 53 height 14
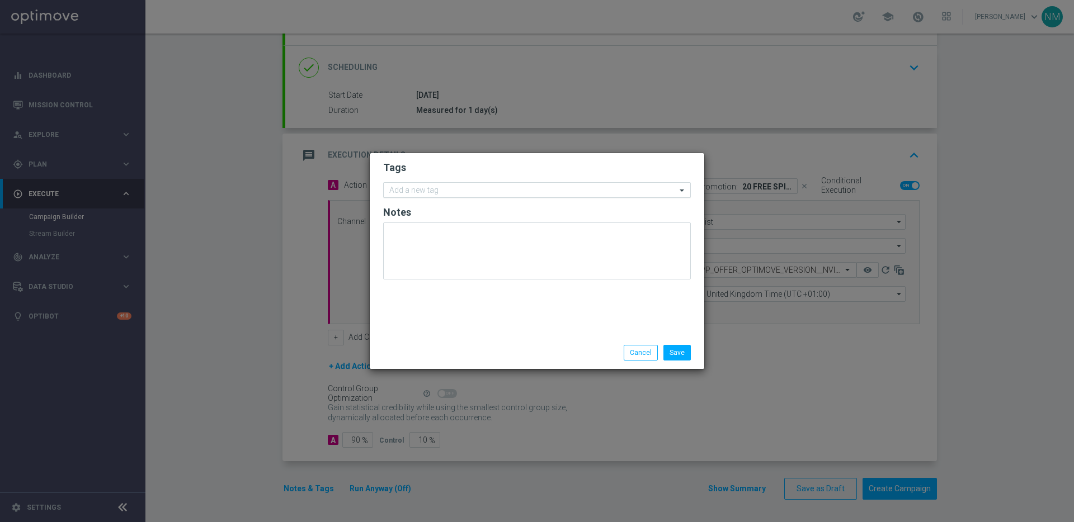
click at [437, 191] on input "text" at bounding box center [532, 191] width 287 height 10
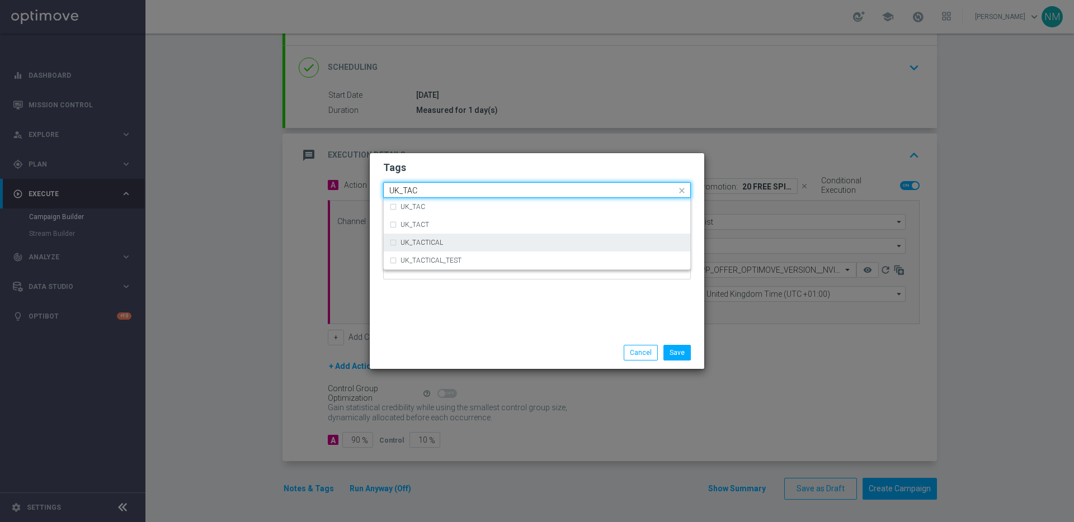
click at [453, 247] on div "UK_TACTICAL" at bounding box center [536, 243] width 295 height 18
type input "UK_TAC"
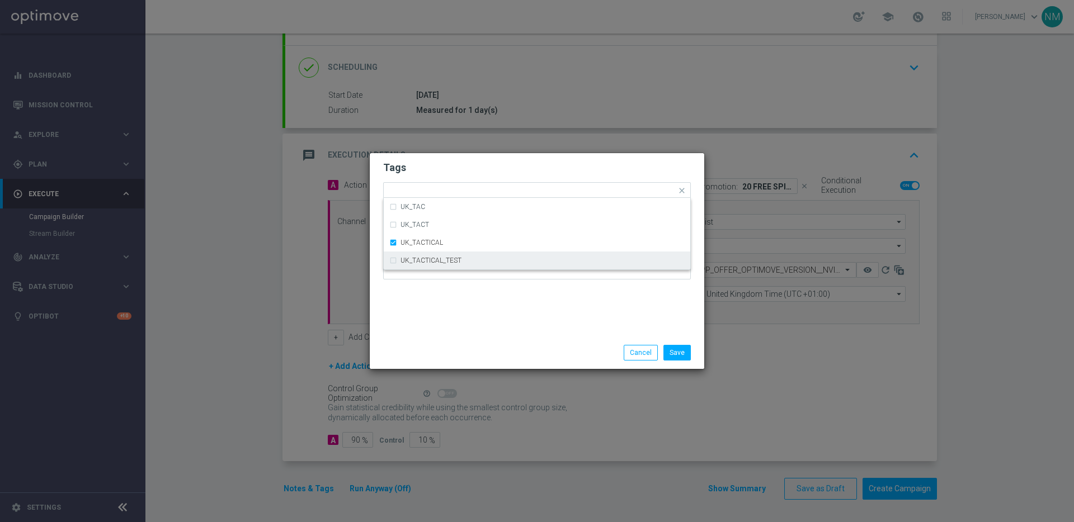
drag, startPoint x: 492, startPoint y: 299, endPoint x: 507, endPoint y: 304, distance: 16.3
click at [492, 299] on div "Tags Quick find × UK_TACTICAL UK_TAC UK_TACT UK_TACTICAL UK_TACTICAL_TEST Notes" at bounding box center [537, 244] width 335 height 183
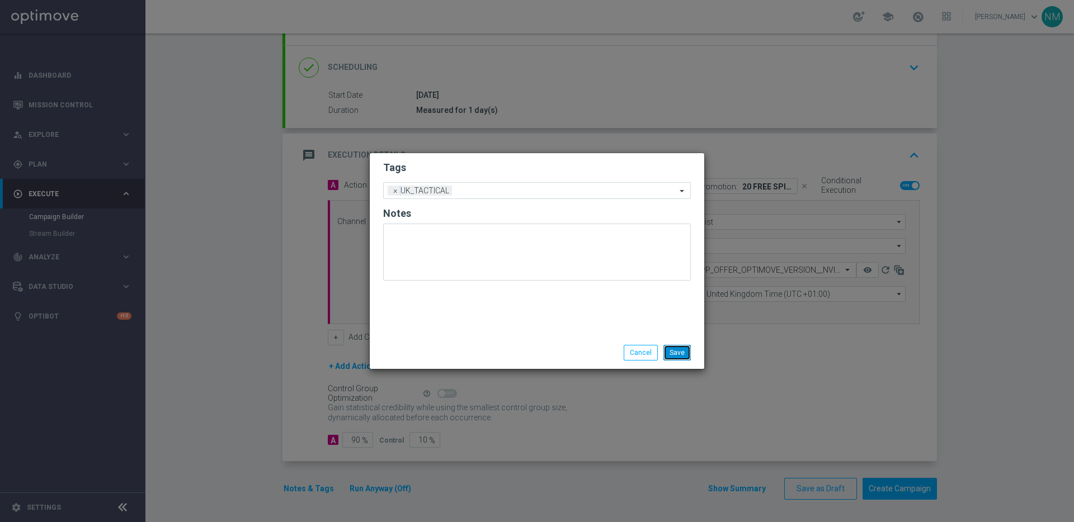
click at [682, 351] on button "Save" at bounding box center [676, 353] width 27 height 16
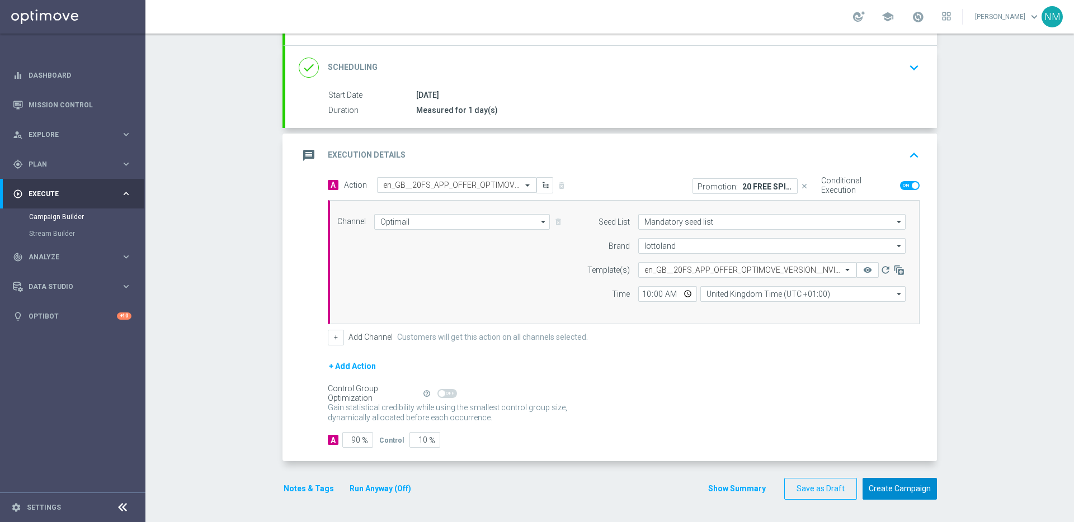
click at [905, 491] on button "Create Campaign" at bounding box center [900, 489] width 74 height 22
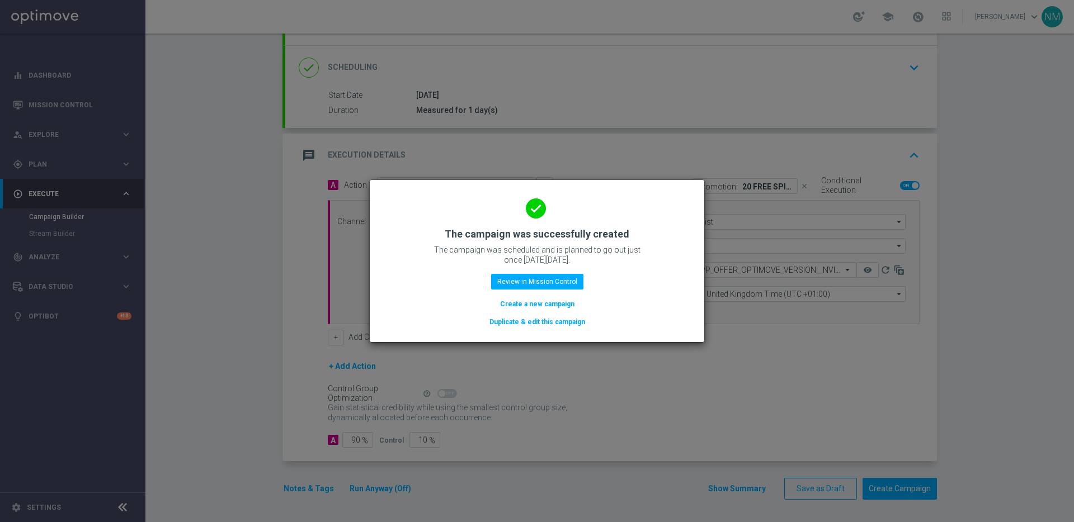
click at [589, 296] on div "done The campaign was successfully created The campaign was scheduled and is pl…" at bounding box center [537, 260] width 308 height 138
click at [570, 285] on button "Review in Mission Control" at bounding box center [537, 282] width 92 height 16
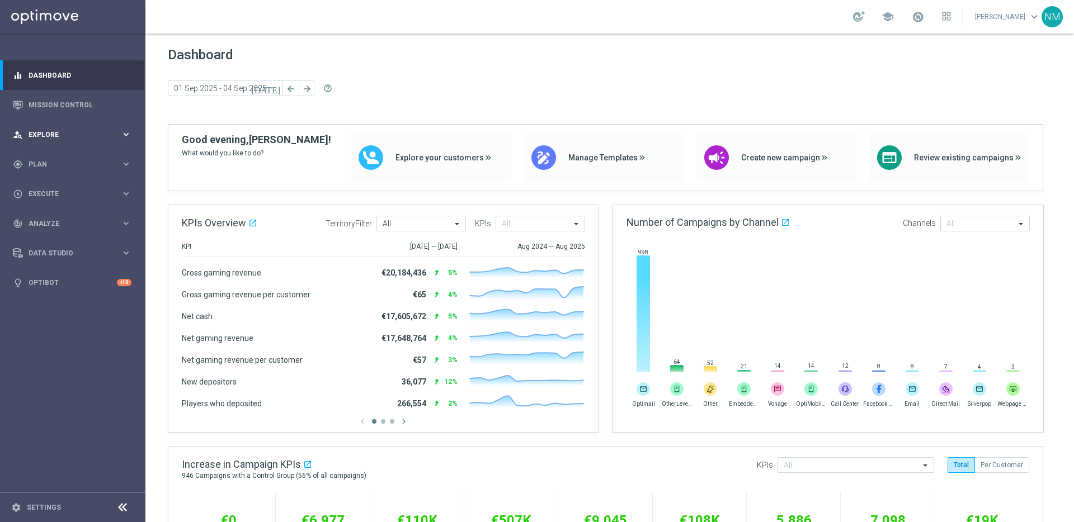
click at [67, 139] on div "person_search Explore" at bounding box center [67, 135] width 108 height 10
click at [72, 137] on span "Explore" at bounding box center [75, 134] width 92 height 7
click at [58, 158] on div "gps_fixed Plan keyboard_arrow_right" at bounding box center [72, 164] width 144 height 30
click at [65, 230] on accordion "OptiPromo keyboard_arrow_right Promotions NEW Promotion Settings NEW" at bounding box center [86, 237] width 115 height 17
click at [64, 225] on button "Templates keyboard_arrow_right" at bounding box center [80, 220] width 103 height 9
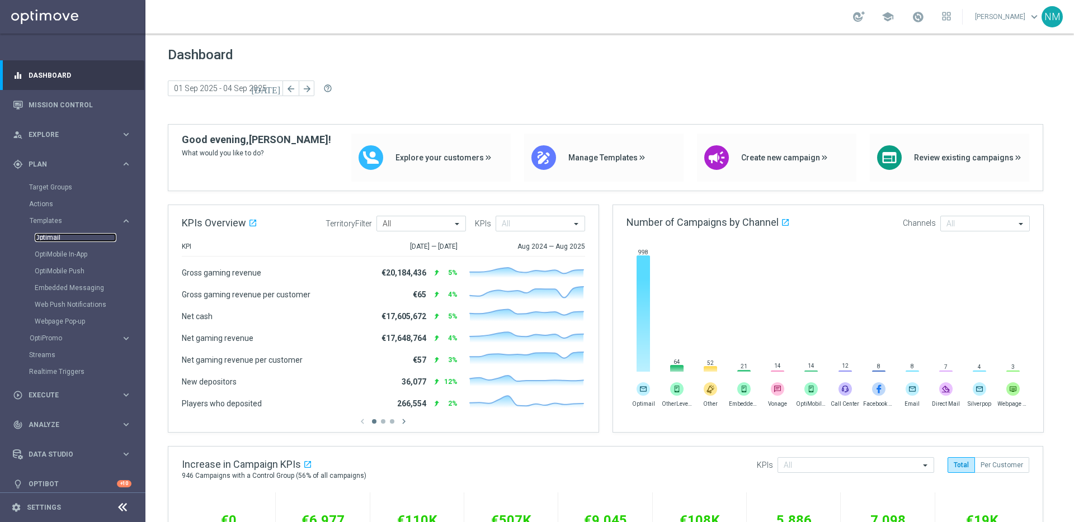
click at [53, 236] on link "Optimail" at bounding box center [76, 237] width 82 height 9
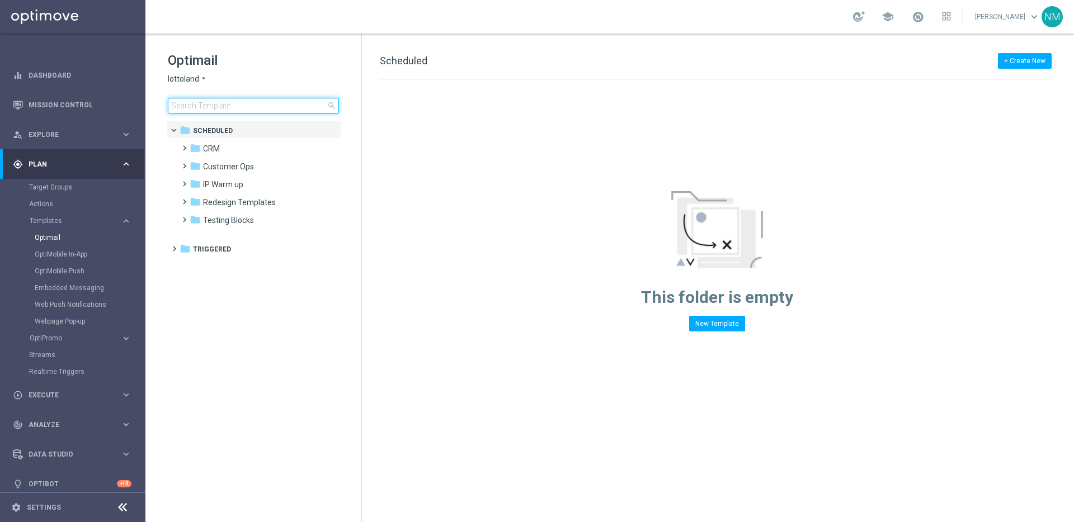
click at [242, 98] on input at bounding box center [253, 106] width 171 height 16
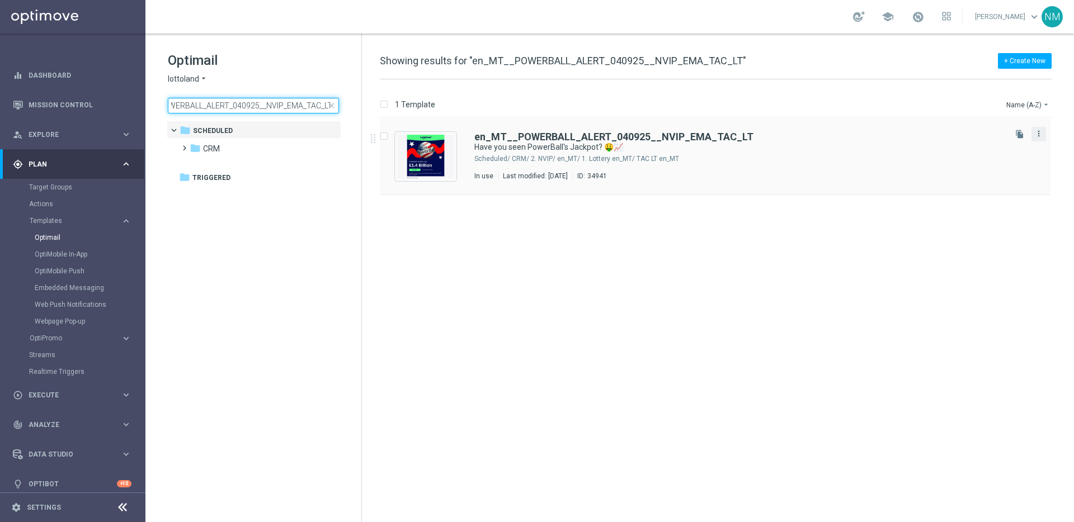
type input "en_MT__POWERBALL_ALERT_040925__NVIP_EMA_TAC_LT"
click at [1041, 132] on icon "more_vert" at bounding box center [1038, 133] width 9 height 9
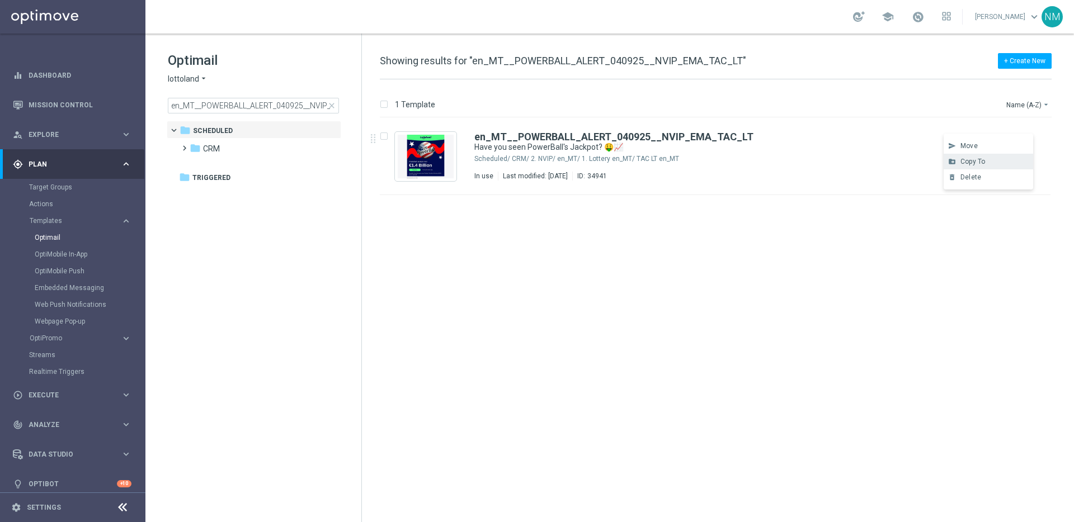
click at [992, 158] on div "Copy To" at bounding box center [995, 162] width 68 height 8
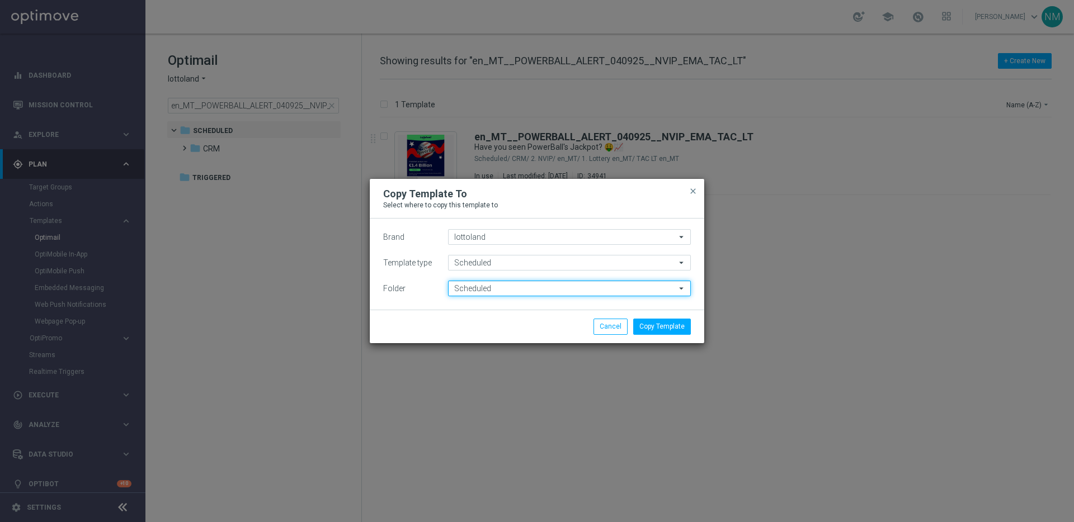
click at [502, 286] on input "Scheduled" at bounding box center [569, 289] width 243 height 16
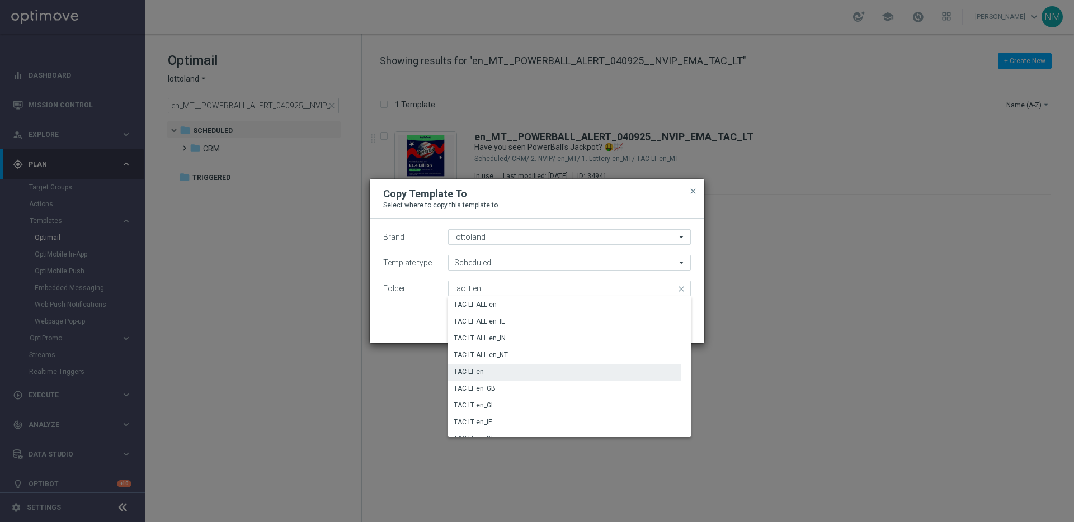
click at [539, 374] on div "TAC LT en" at bounding box center [564, 372] width 233 height 16
type input "TAC LT en"
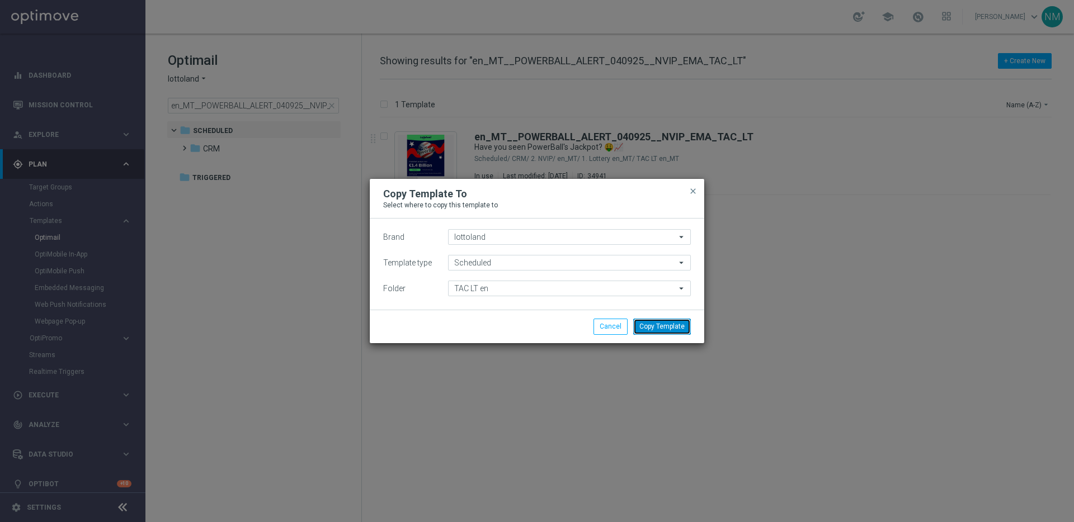
click at [677, 323] on button "Copy Template" at bounding box center [662, 327] width 58 height 16
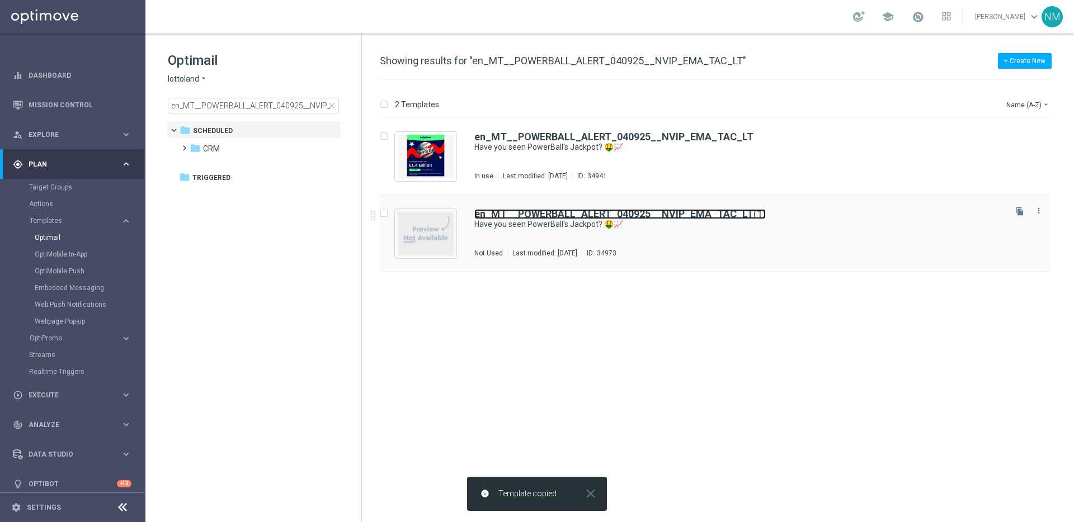
click at [608, 209] on b "en_MT__POWERBALL_ALERT_040925__NVIP_EMA_TAC_LT" at bounding box center [613, 214] width 279 height 12
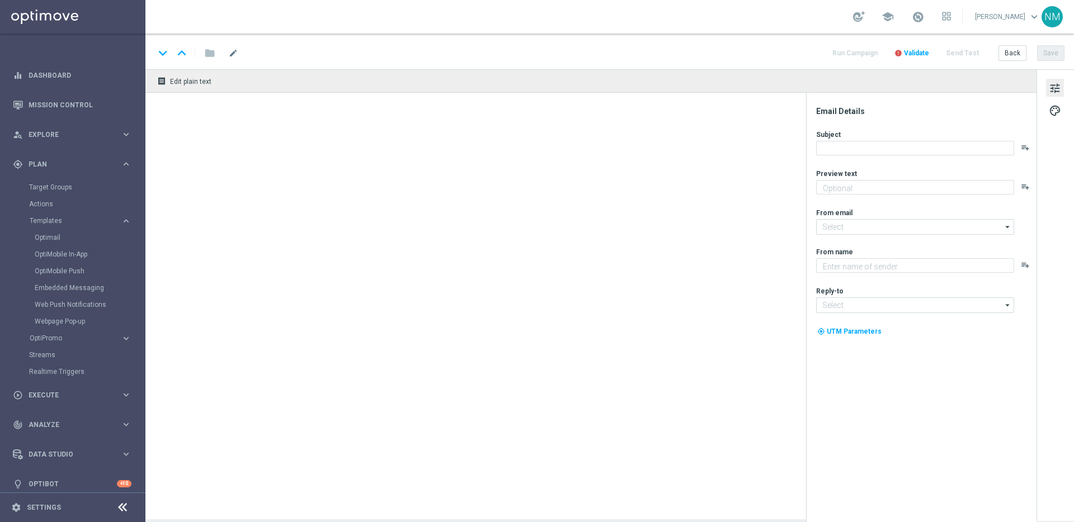
type input "en_MT__POWERBALL_ALERT_040925__NVIP_EMA_TAC_LT(1)"
type textarea "Now surpasses €1.4 Billion! Click here to pick your numbers for the next draw, …"
type input "[EMAIL_ADDRESS][DOMAIN_NAME]"
type textarea "Lottoland"
type input "[EMAIL_ADDRESS][DOMAIN_NAME]"
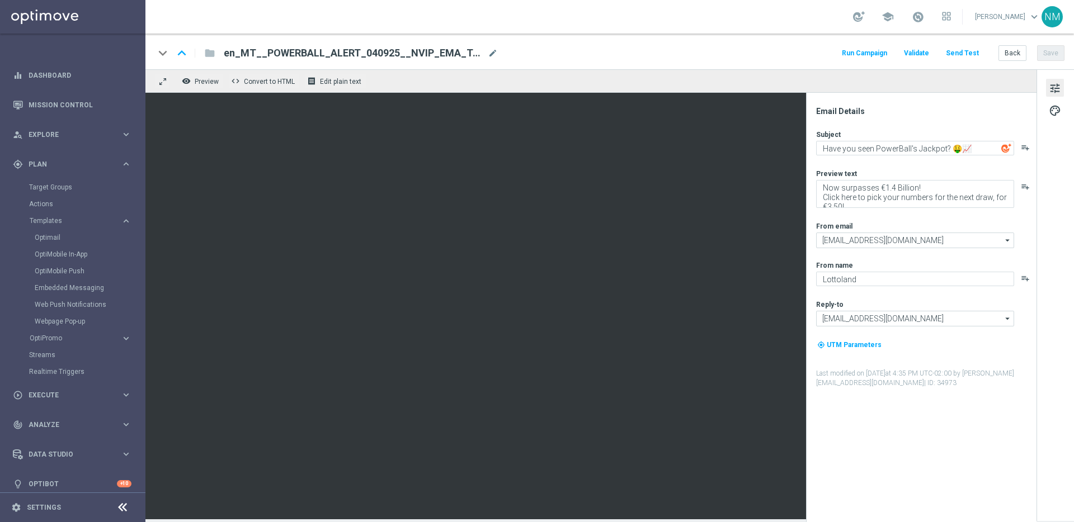
click at [303, 49] on span "en_MT__POWERBALL_ALERT_040925__NVIP_EMA_TAC_LT(1)" at bounding box center [354, 52] width 260 height 13
click at [401, 53] on input "en_MT__POWERBALL_ALERT_040925__NVIP_EMA_TAC_LT(1)" at bounding box center [362, 53] width 277 height 15
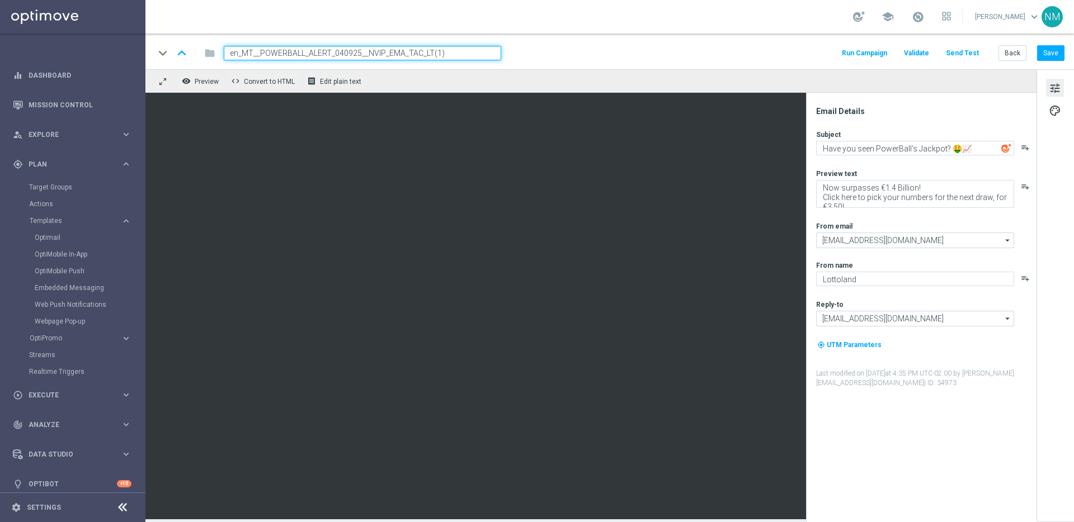
click at [446, 53] on input "en_MT__POWERBALL_ALERT_040925__NVIP_EMA_TAC_LT(1)" at bounding box center [362, 53] width 277 height 15
click at [251, 52] on input "en_MT__POWERBALL_ALERT_040925__NVIP_EMA_TAC_LT" at bounding box center [362, 53] width 277 height 15
click at [352, 52] on input "en__POWERBALL_ALERT_040925__NVIP_EMA_TAC_LT" at bounding box center [362, 53] width 277 height 15
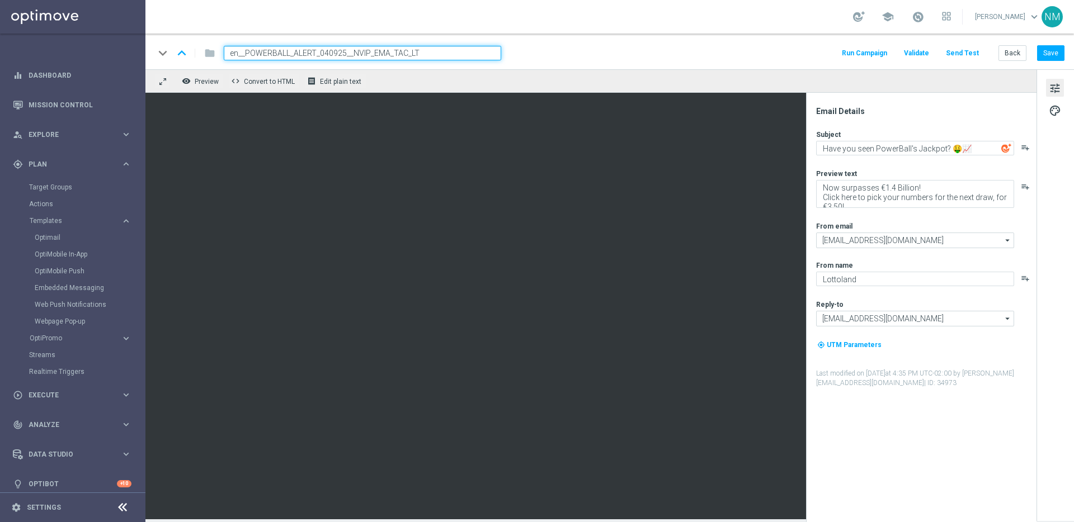
click at [326, 52] on input "en__POWERBALL_ALERT_040925__NVIP_EMA_TAC_LT" at bounding box center [362, 53] width 277 height 15
type input "en__POWERBALL_ALERT_050925__NVIP_EMA_TAC_LT"
click at [307, 53] on input "en__POWERBALL_ALERT_050925__NVIP_EMA_TAC_LT" at bounding box center [362, 53] width 277 height 15
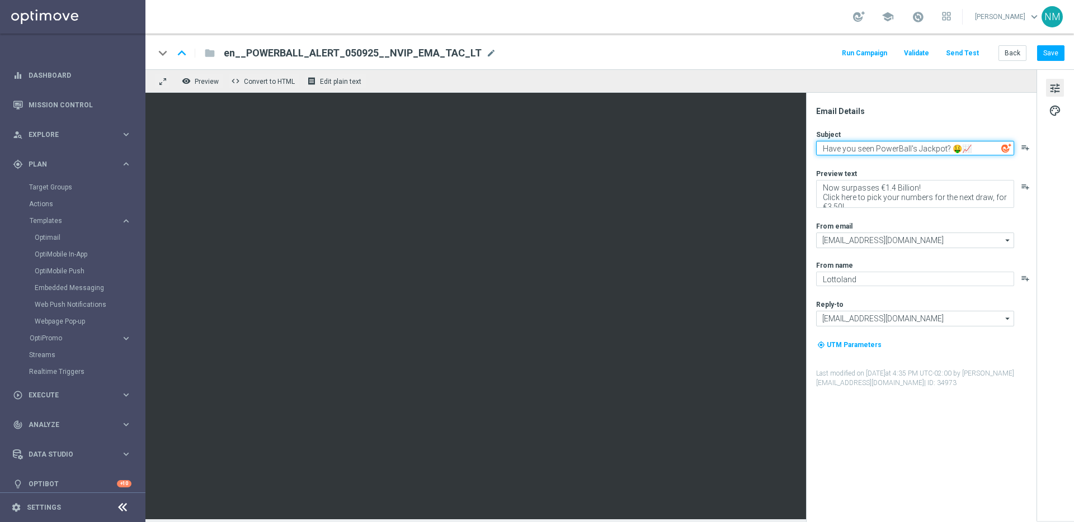
click at [884, 151] on textarea "Have you seen PowerBall's Jackpot? 🤑📈" at bounding box center [915, 148] width 198 height 15
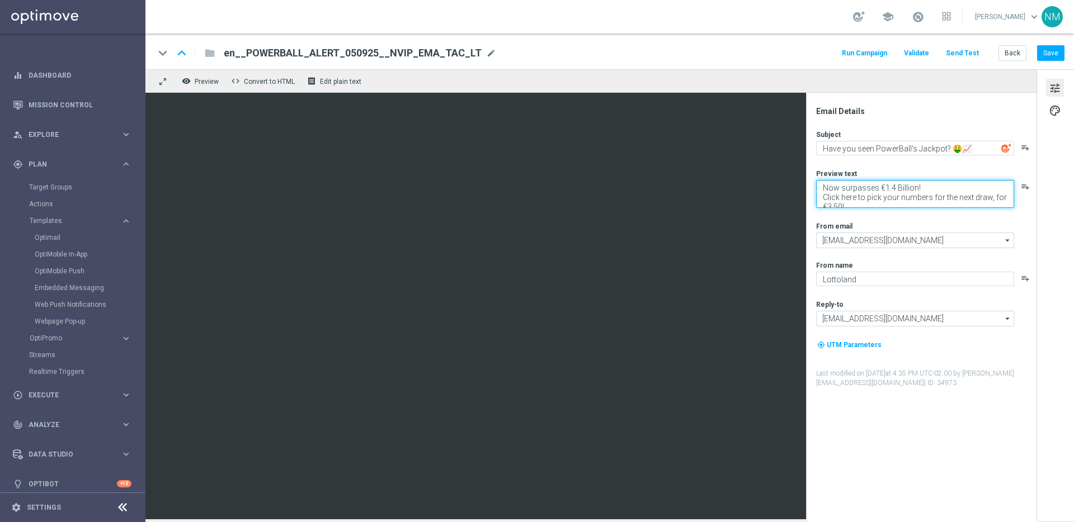
click at [877, 198] on textarea "Now surpasses €1.4 Billion! Click here to pick your numbers for the next draw, …" at bounding box center [915, 194] width 198 height 28
drag, startPoint x: 854, startPoint y: 205, endPoint x: 807, endPoint y: 189, distance: 49.7
click at [807, 189] on div "Email Details Subject Have you seen PowerBall's Jackpot? 🤑📈 playlist_add Previe…" at bounding box center [921, 308] width 230 height 430
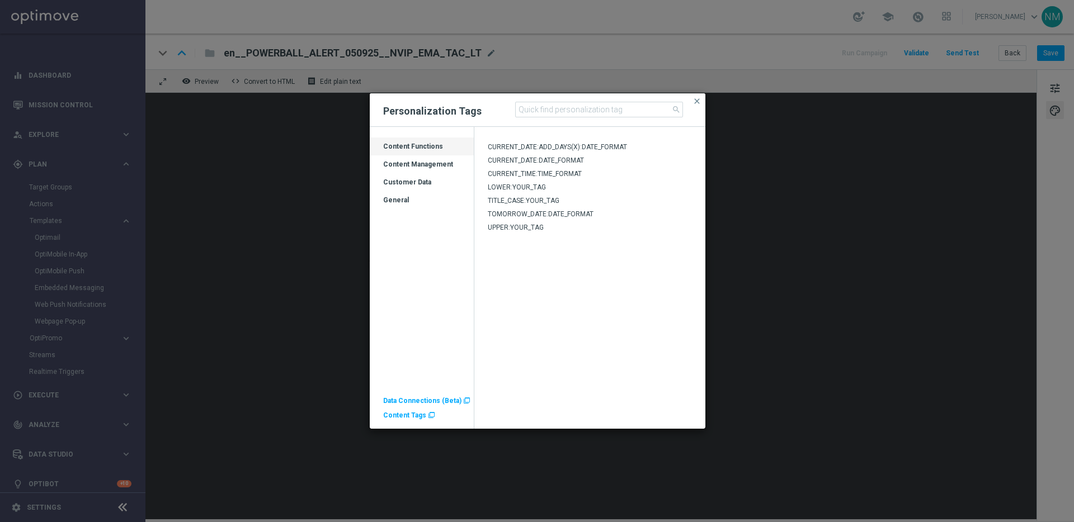
click at [411, 413] on span "Content Tags" at bounding box center [404, 416] width 43 height 8
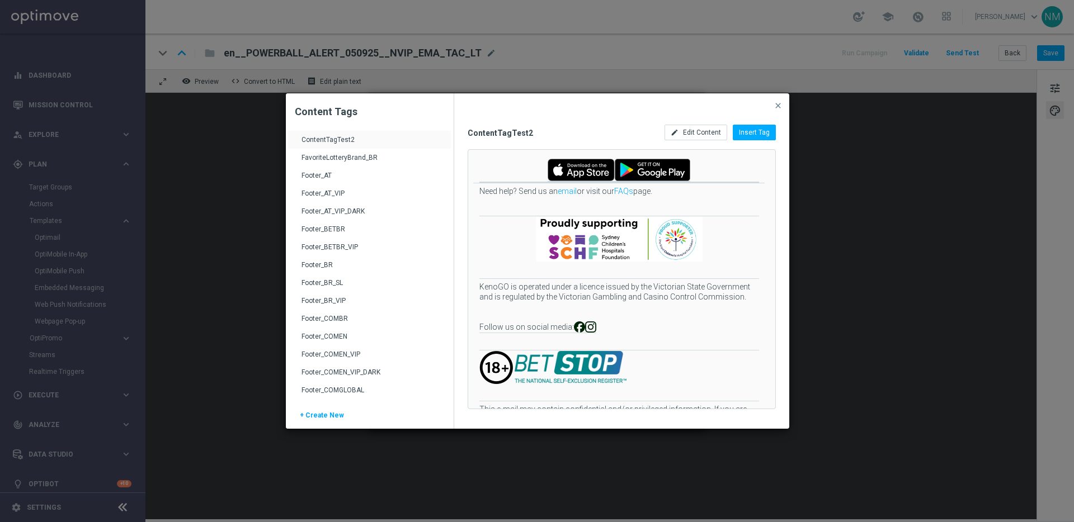
click at [360, 337] on div "Footer_COMEN" at bounding box center [371, 341] width 139 height 18
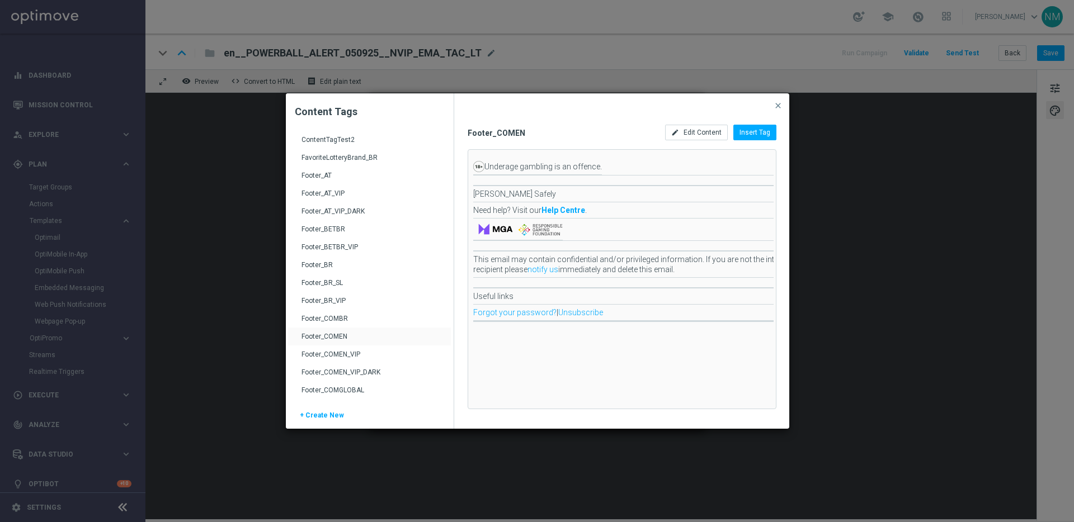
click at [766, 132] on span "Insert Tag" at bounding box center [755, 133] width 31 height 8
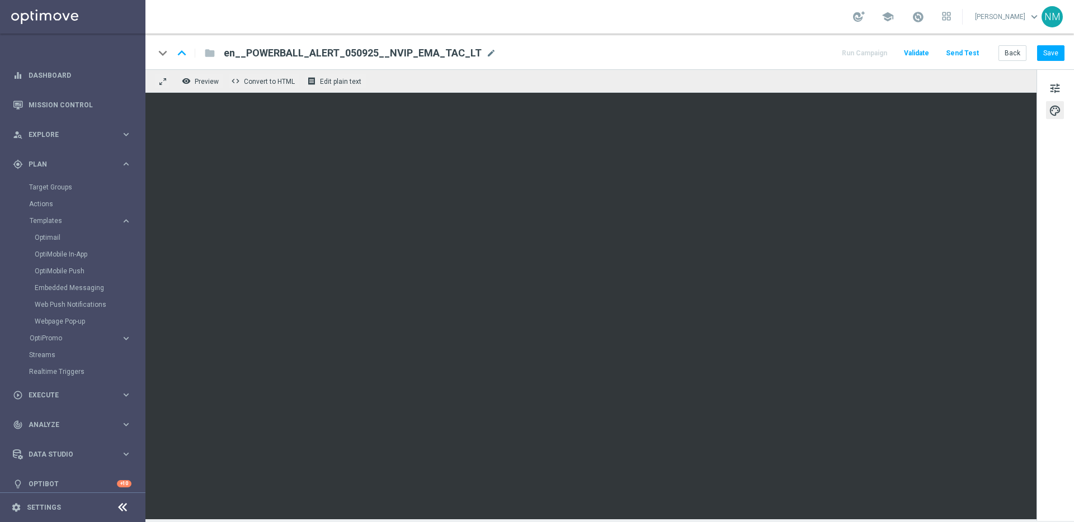
click at [914, 56] on span "Validate" at bounding box center [916, 53] width 25 height 8
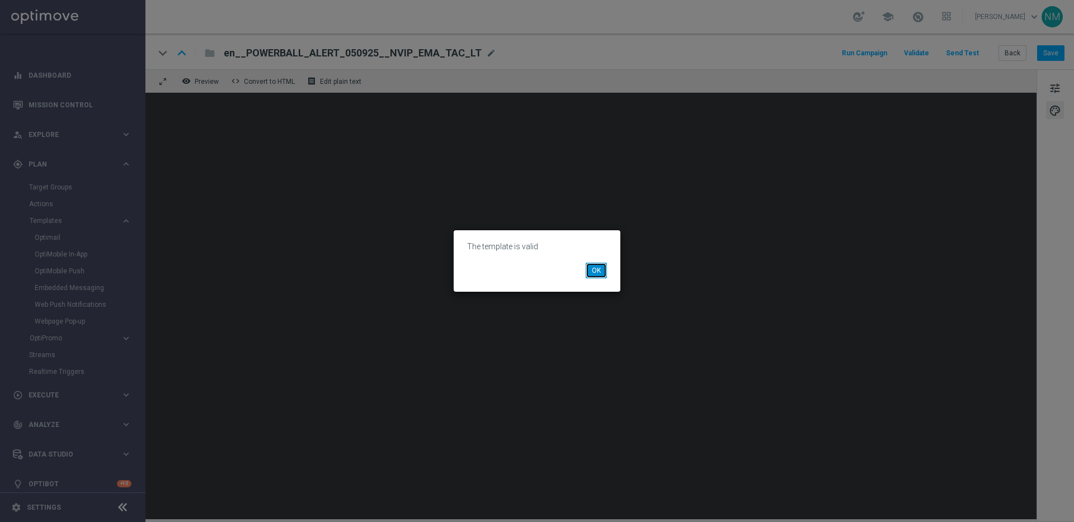
click at [601, 264] on button "OK" at bounding box center [596, 271] width 21 height 16
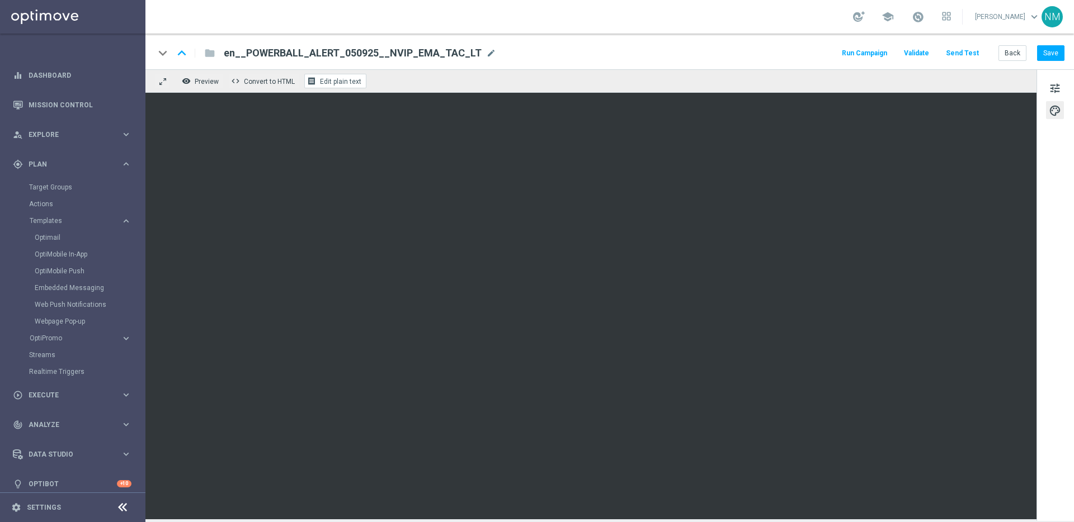
click at [352, 80] on span "Edit plain text" at bounding box center [340, 82] width 41 height 8
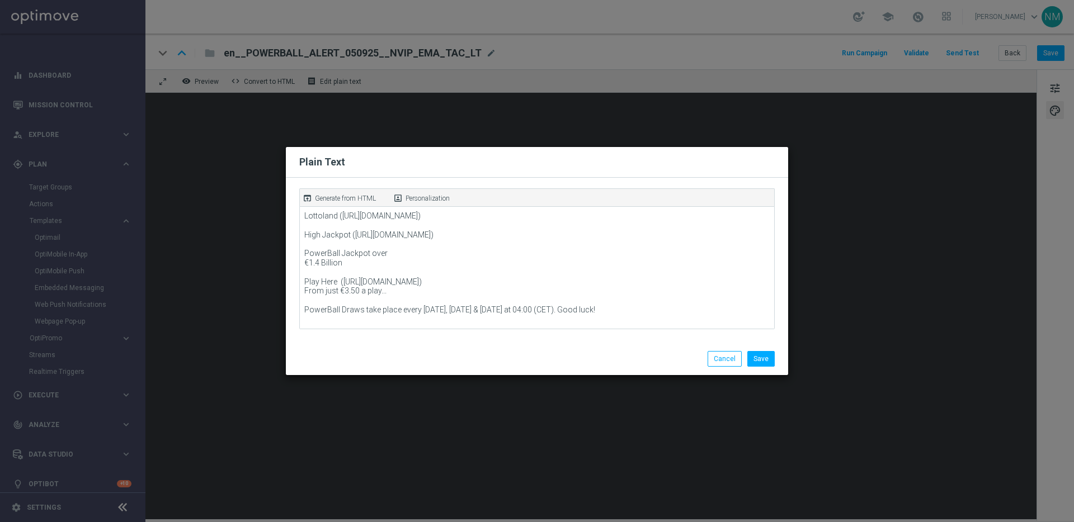
click at [360, 200] on p "Generate from HTML" at bounding box center [345, 199] width 61 height 10
click at [759, 357] on button "Save" at bounding box center [760, 359] width 27 height 16
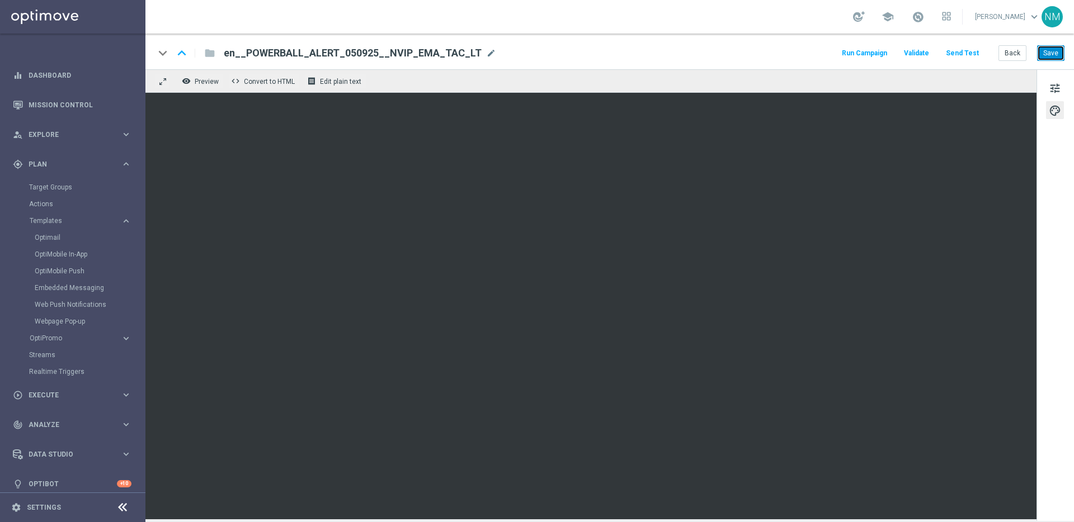
click at [1042, 55] on button "Save" at bounding box center [1050, 53] width 27 height 16
click at [971, 56] on button "Send Test" at bounding box center [962, 53] width 36 height 15
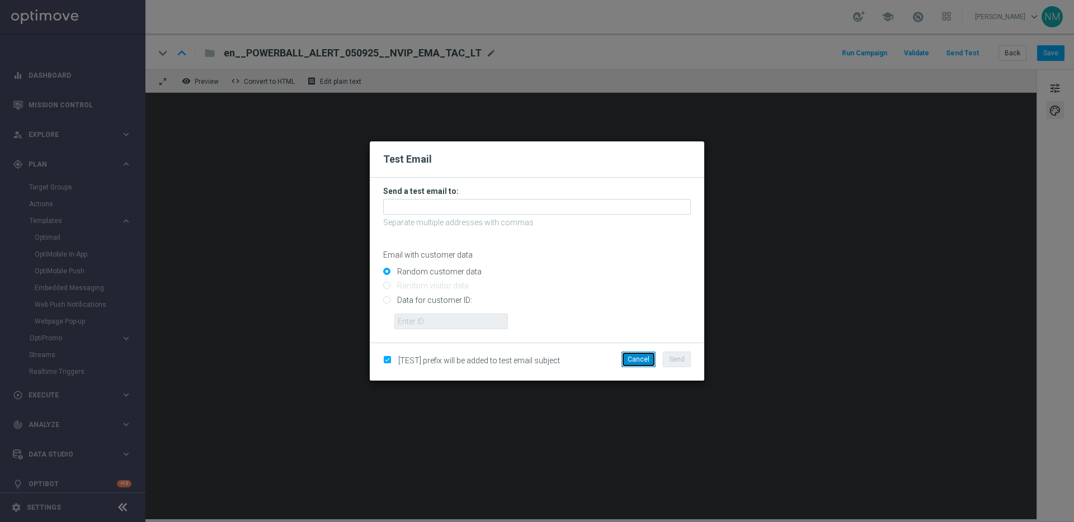
click at [643, 364] on button "Cancel" at bounding box center [639, 360] width 34 height 16
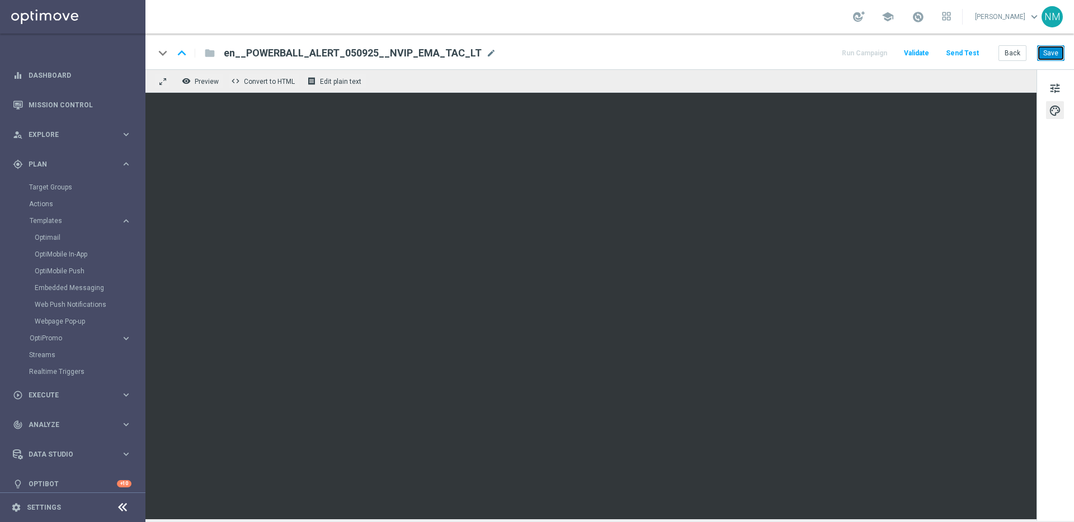
click at [1062, 56] on button "Save" at bounding box center [1050, 53] width 27 height 16
click at [960, 57] on button "Send Test" at bounding box center [962, 53] width 36 height 15
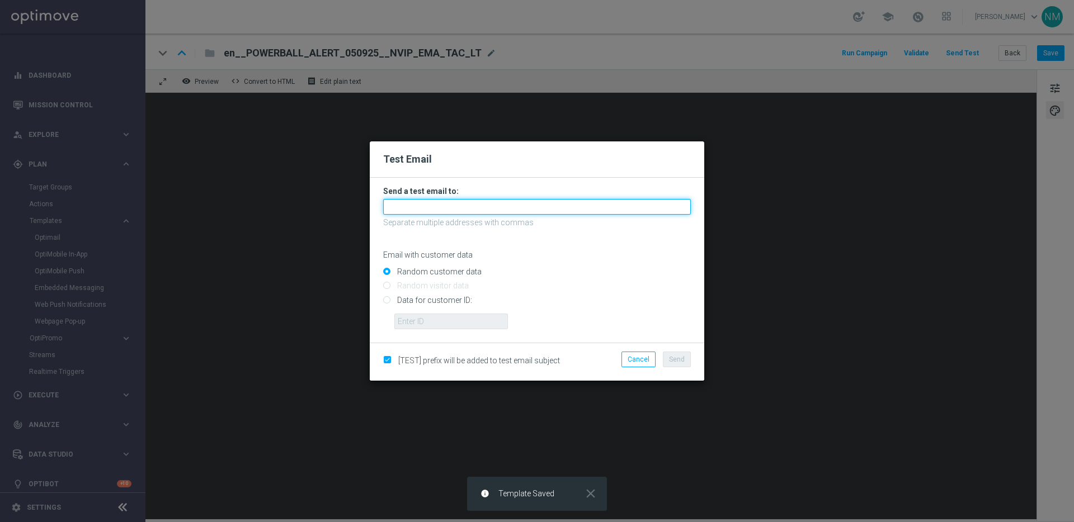
click at [559, 203] on input "text" at bounding box center [537, 207] width 308 height 16
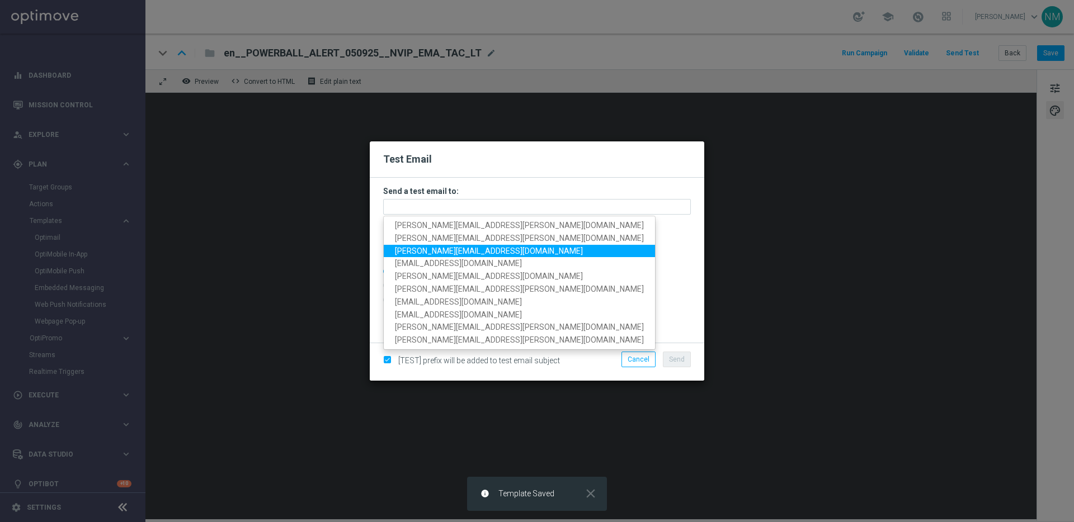
click at [406, 251] on span "[PERSON_NAME][EMAIL_ADDRESS][DOMAIN_NAME]" at bounding box center [489, 250] width 188 height 9
type input "[PERSON_NAME][EMAIL_ADDRESS][DOMAIN_NAME]"
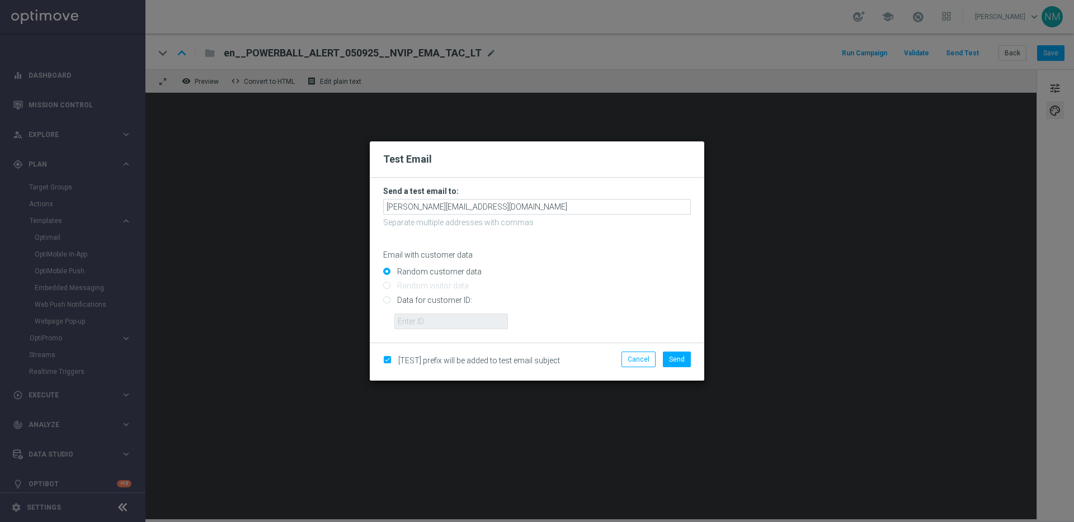
click at [404, 300] on input "Data for customer ID:" at bounding box center [537, 305] width 308 height 16
radio input "true"
click at [411, 316] on input "text" at bounding box center [451, 322] width 114 height 16
click at [421, 317] on input "text" at bounding box center [451, 322] width 114 height 16
paste input "221403799"
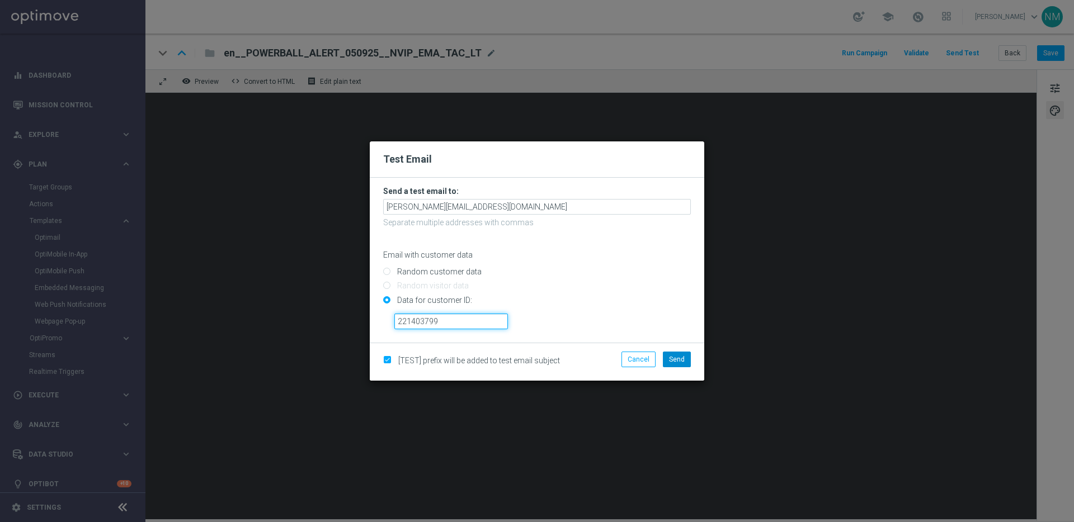
type input "221403799"
click at [683, 364] on button "Send" at bounding box center [677, 360] width 28 height 16
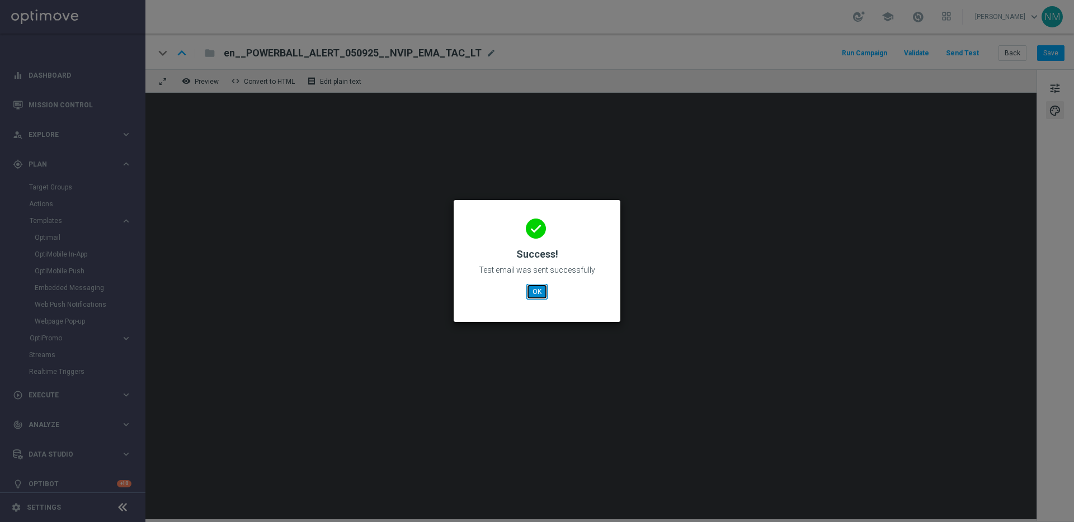
click at [536, 296] on button "OK" at bounding box center [536, 292] width 21 height 16
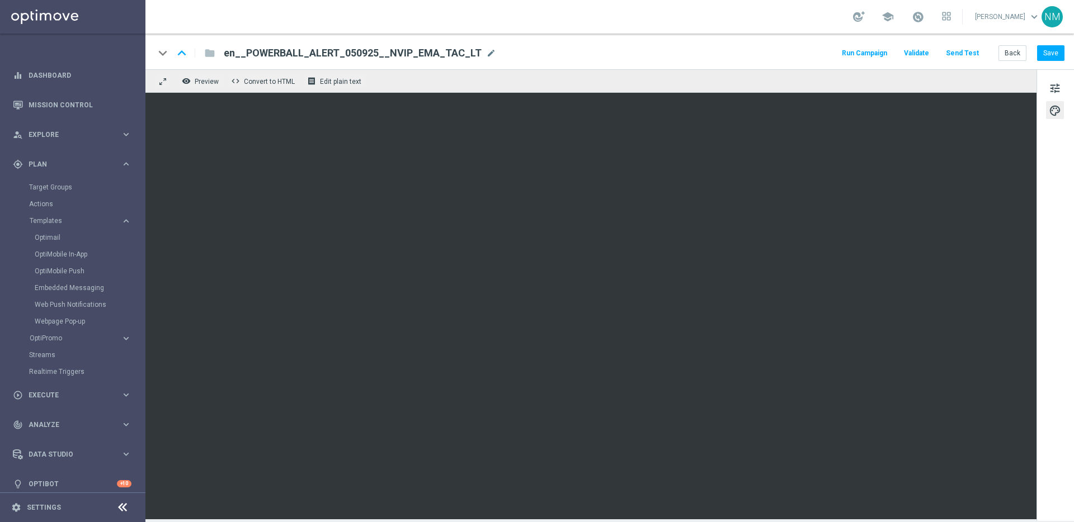
click at [979, 55] on button "Send Test" at bounding box center [962, 53] width 36 height 15
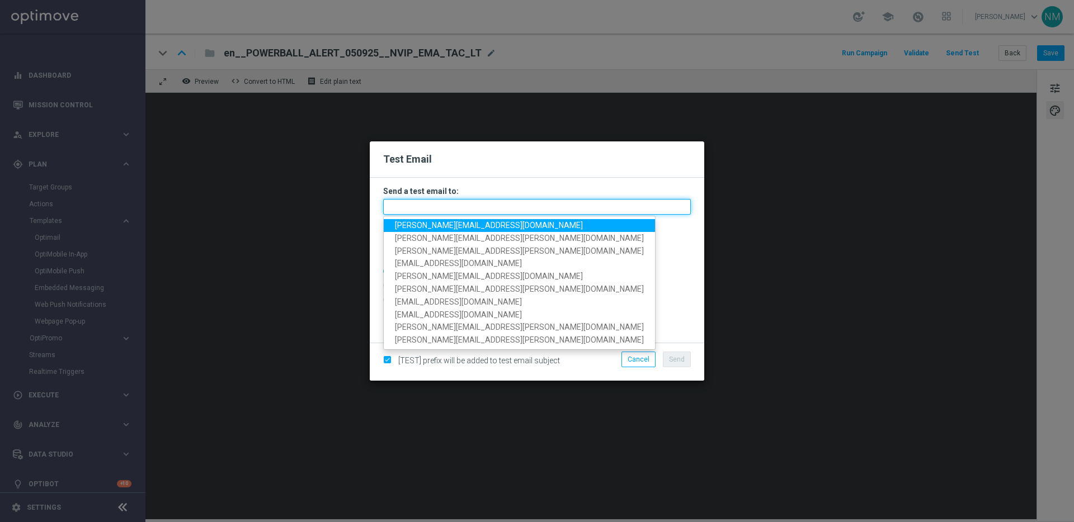
click at [542, 208] on input "text" at bounding box center [537, 207] width 308 height 16
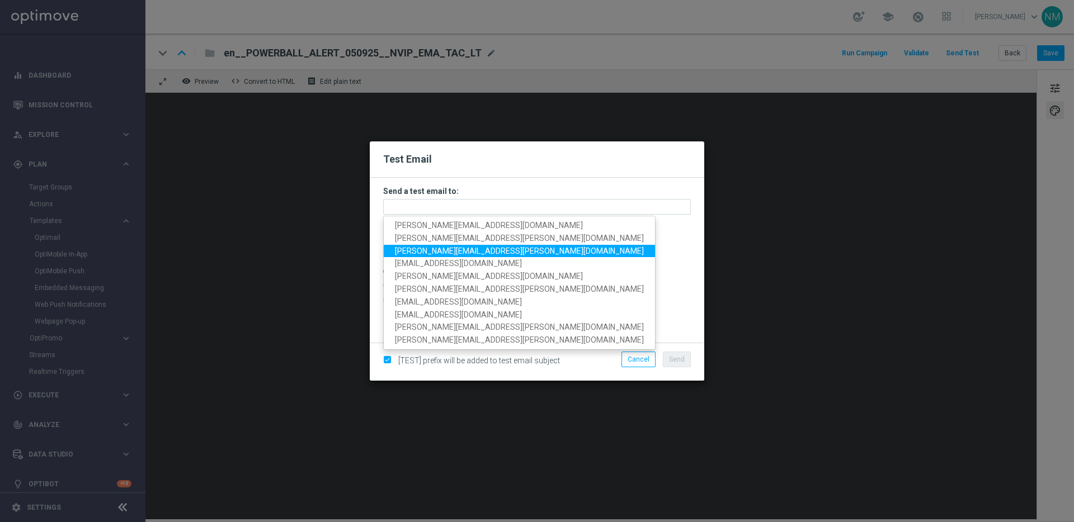
click at [401, 248] on span "[PERSON_NAME][EMAIL_ADDRESS][PERSON_NAME][DOMAIN_NAME]" at bounding box center [519, 250] width 249 height 9
type input "[PERSON_NAME][EMAIL_ADDRESS][PERSON_NAME][DOMAIN_NAME]"
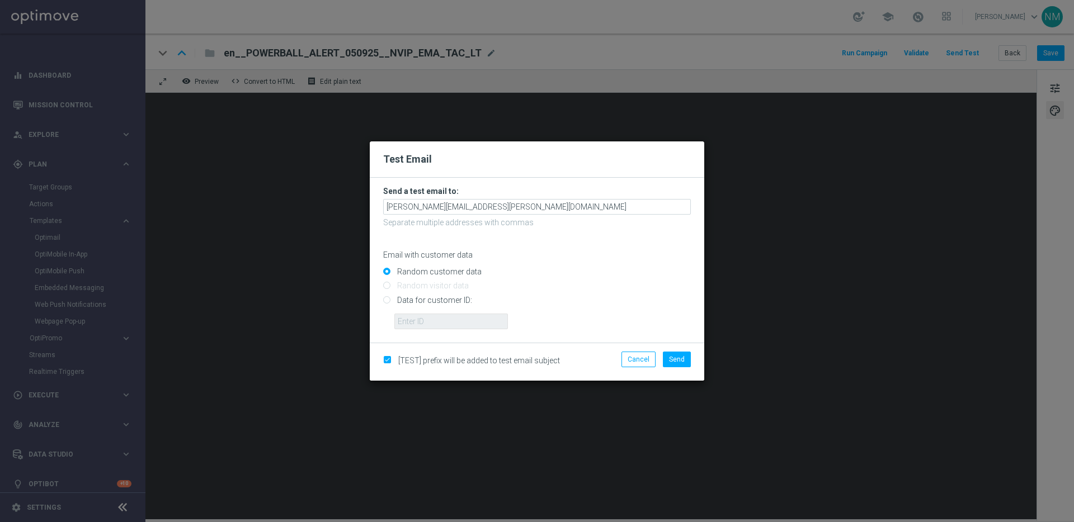
click at [449, 303] on input "Data for customer ID:" at bounding box center [537, 305] width 308 height 16
radio input "true"
click at [442, 324] on input "text" at bounding box center [451, 322] width 114 height 16
paste input "221403799"
type input "221403799"
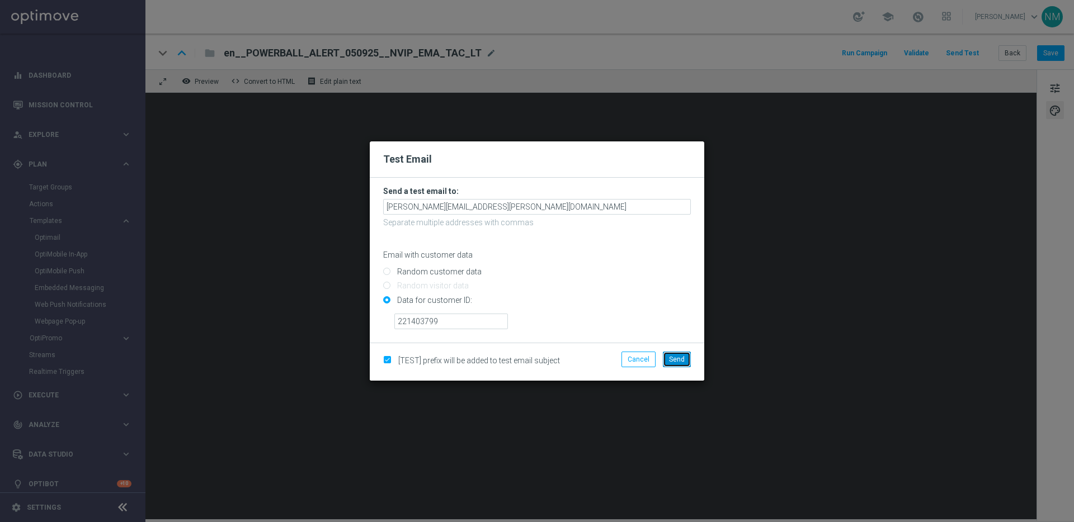
click at [668, 356] on button "Send" at bounding box center [677, 360] width 28 height 16
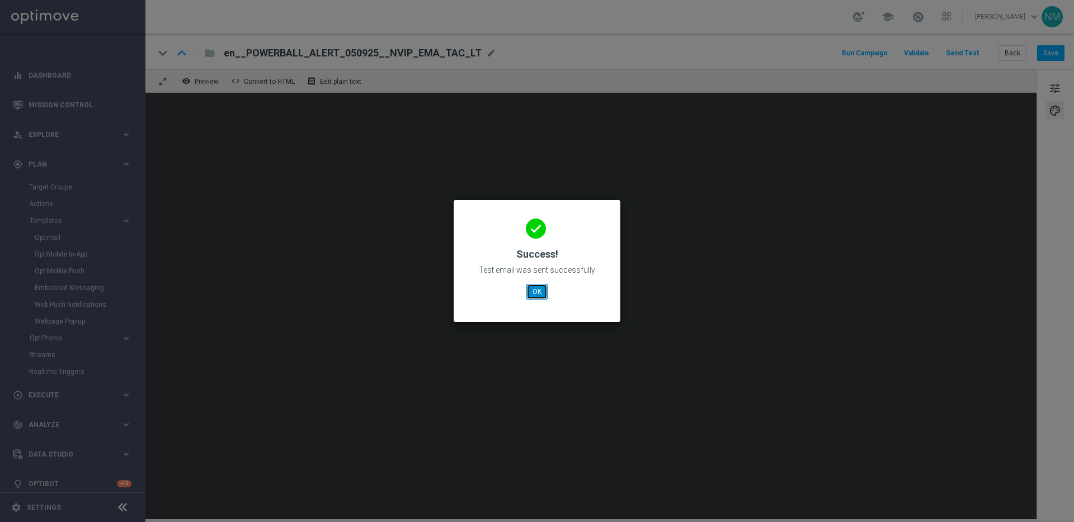
click at [538, 292] on button "OK" at bounding box center [536, 292] width 21 height 16
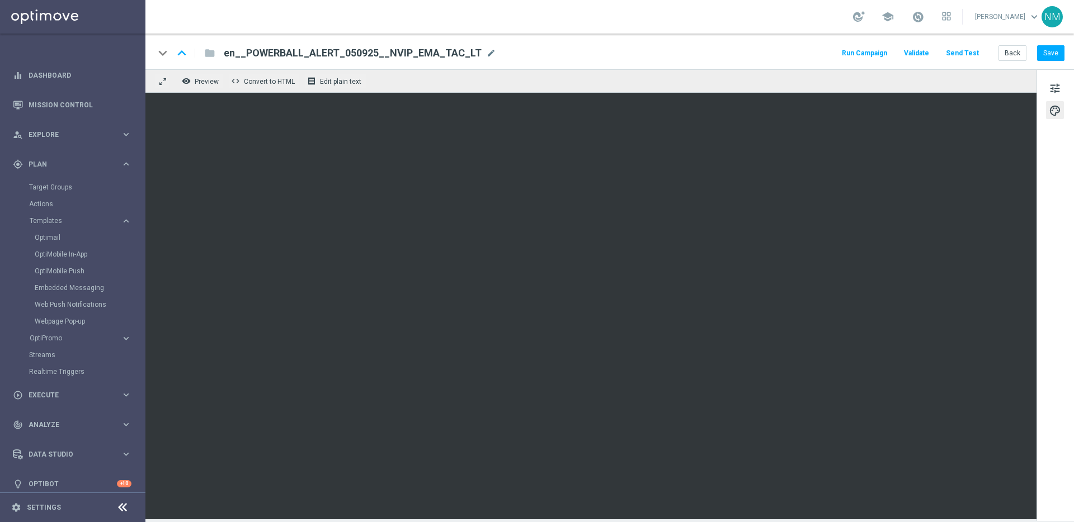
click at [948, 59] on button "Send Test" at bounding box center [962, 53] width 36 height 15
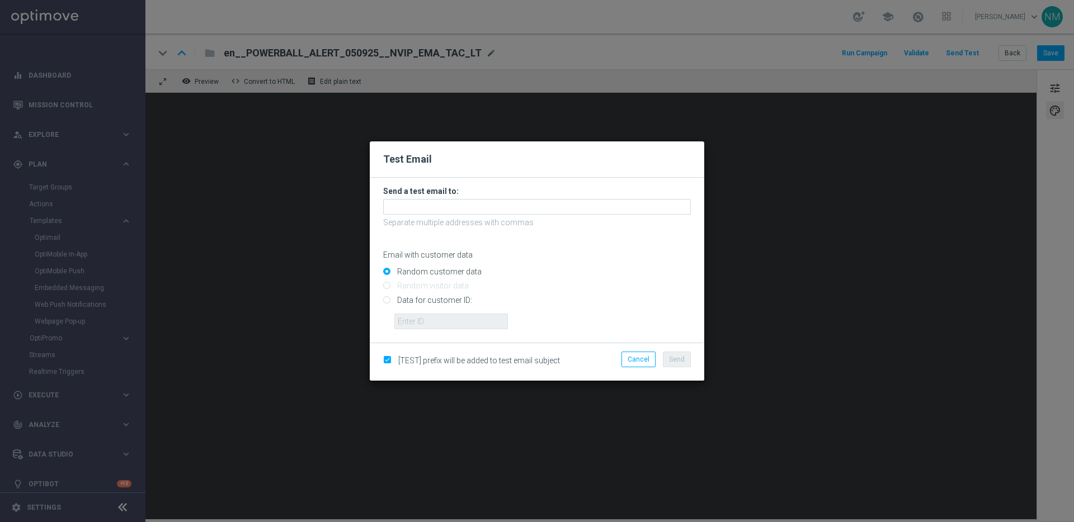
click at [951, 57] on modal-container "Test Email Send a test email to: Separate multiple addresses with commas Email …" at bounding box center [537, 261] width 1074 height 522
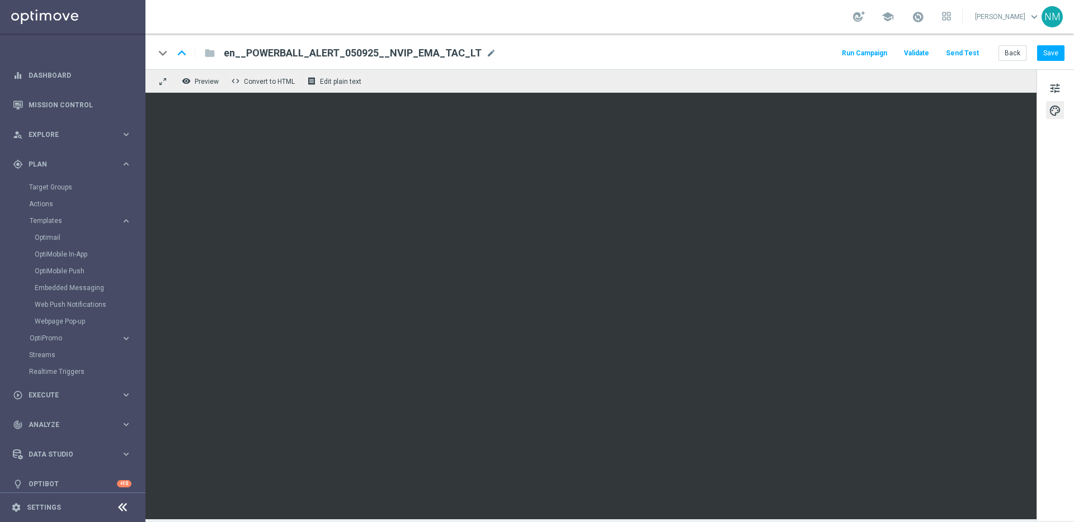
click at [958, 51] on button "Send Test" at bounding box center [962, 53] width 36 height 15
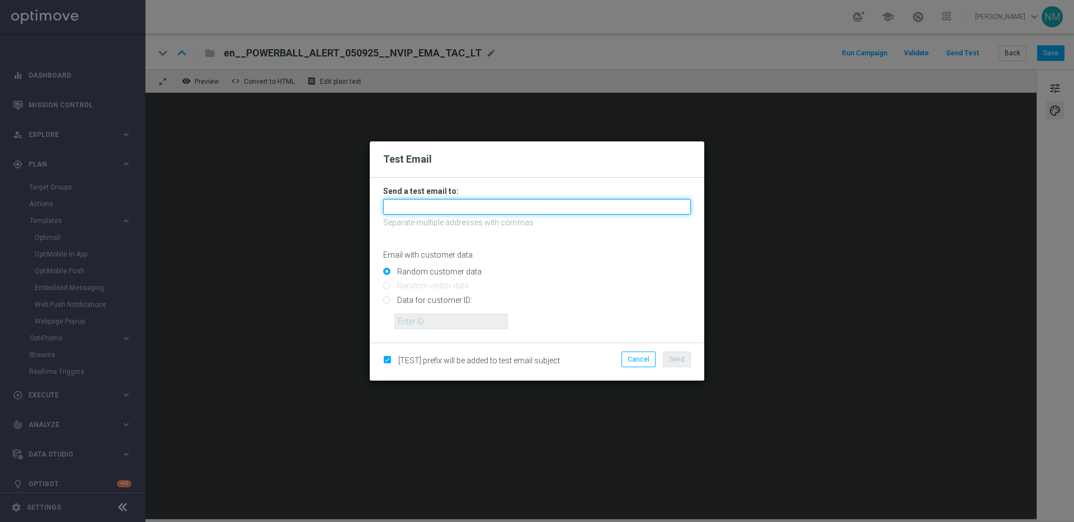
drag, startPoint x: 517, startPoint y: 205, endPoint x: 512, endPoint y: 214, distance: 10.3
click at [517, 205] on input "text" at bounding box center [537, 207] width 308 height 16
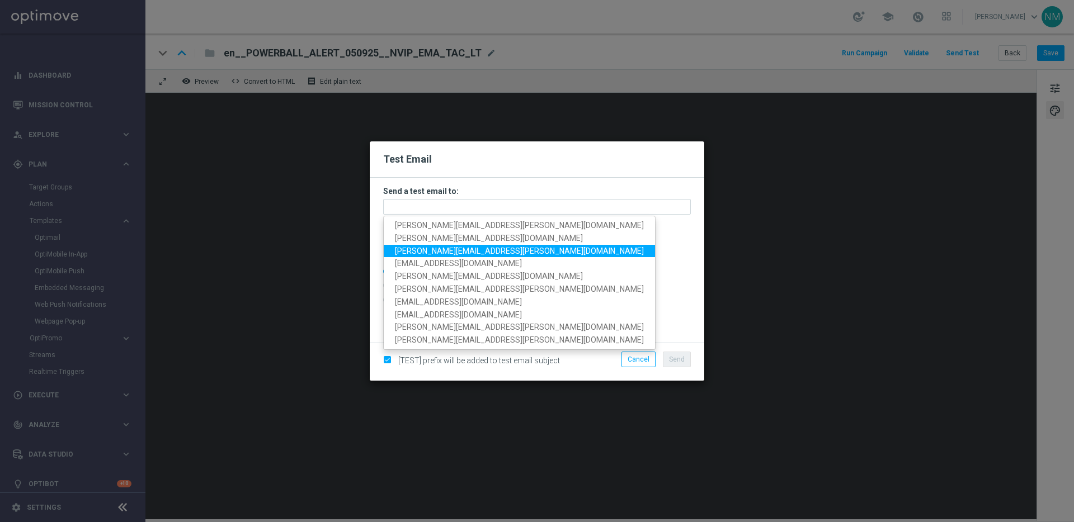
click at [424, 252] on span "[PERSON_NAME][EMAIL_ADDRESS][PERSON_NAME][DOMAIN_NAME]" at bounding box center [519, 250] width 249 height 9
type input "[PERSON_NAME][EMAIL_ADDRESS][PERSON_NAME][DOMAIN_NAME]"
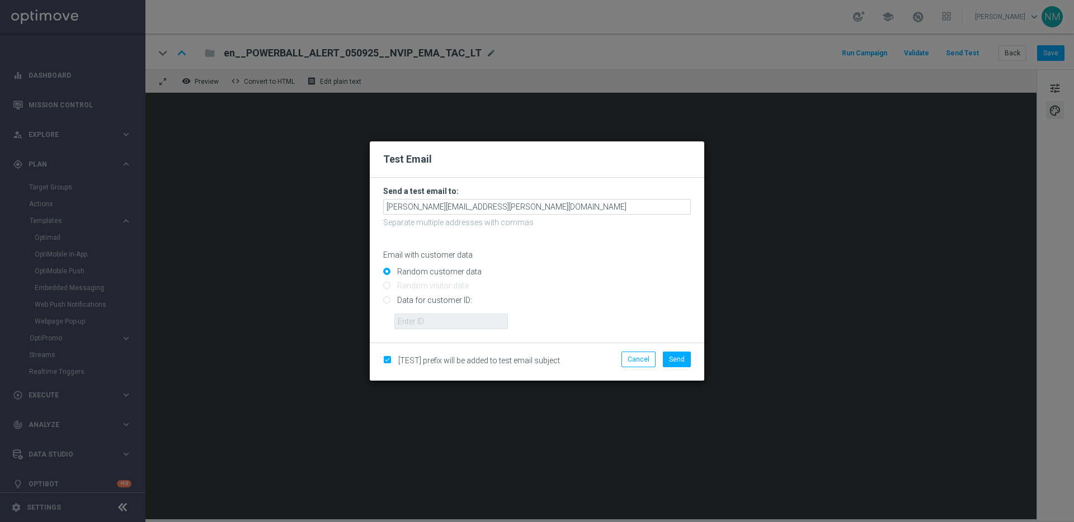
click at [410, 299] on input "Data for customer ID:" at bounding box center [537, 305] width 308 height 16
radio input "true"
click at [411, 328] on input "text" at bounding box center [451, 322] width 114 height 16
paste input "221403799"
type input "221403799"
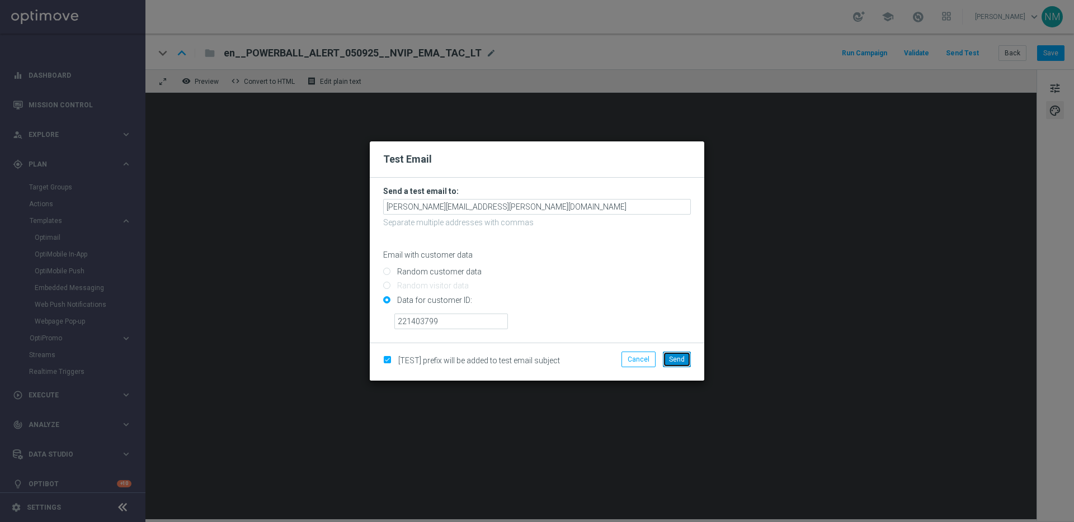
click at [666, 361] on button "Send" at bounding box center [677, 360] width 28 height 16
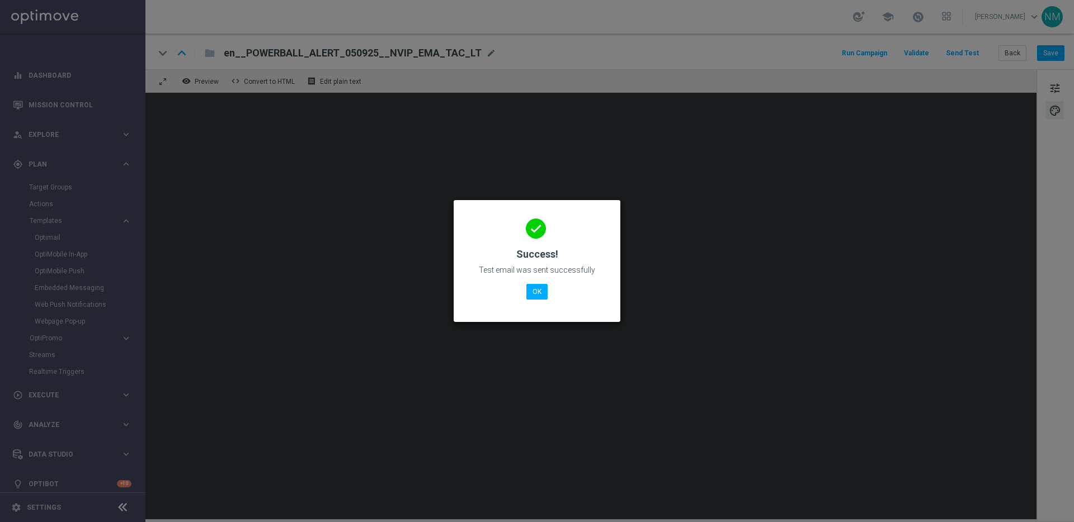
click at [559, 300] on div "done Success! Test email was sent successfully OK" at bounding box center [537, 259] width 140 height 97
click at [526, 293] on button "OK" at bounding box center [536, 292] width 21 height 16
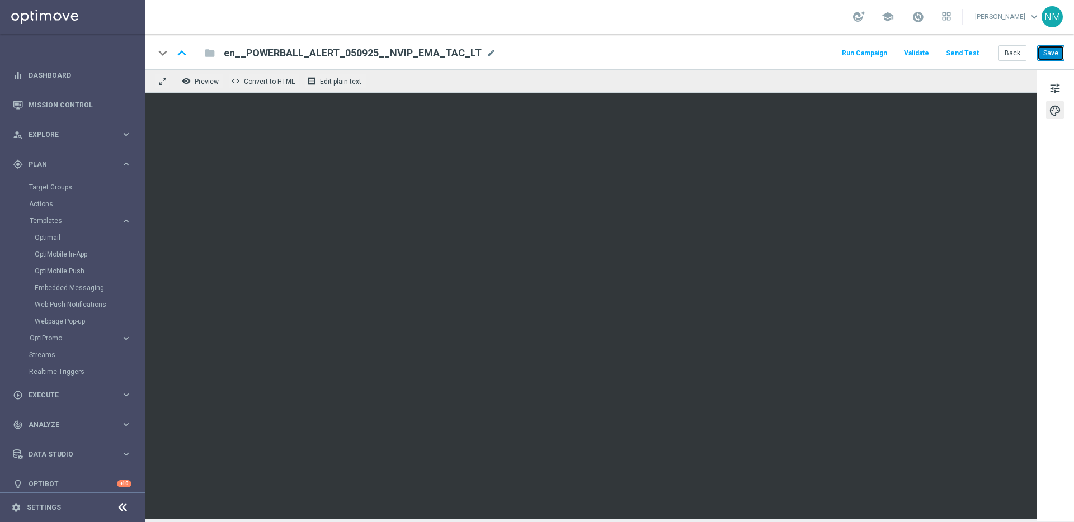
click at [1049, 50] on button "Save" at bounding box center [1050, 53] width 27 height 16
click at [55, 166] on span "Plan" at bounding box center [75, 164] width 92 height 7
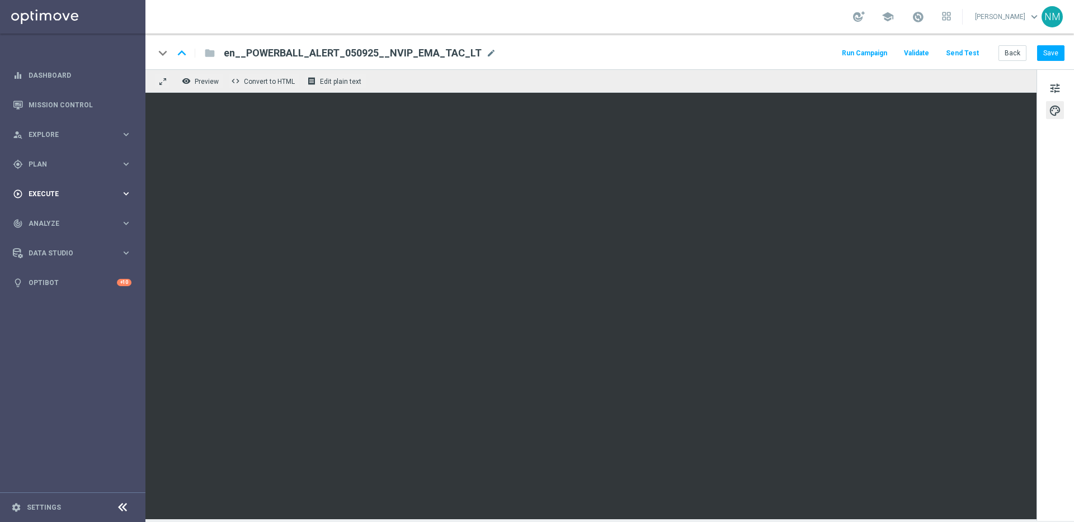
click at [53, 203] on div "play_circle_outline Execute keyboard_arrow_right" at bounding box center [72, 194] width 144 height 30
click at [55, 213] on link "Campaign Builder" at bounding box center [72, 217] width 87 height 9
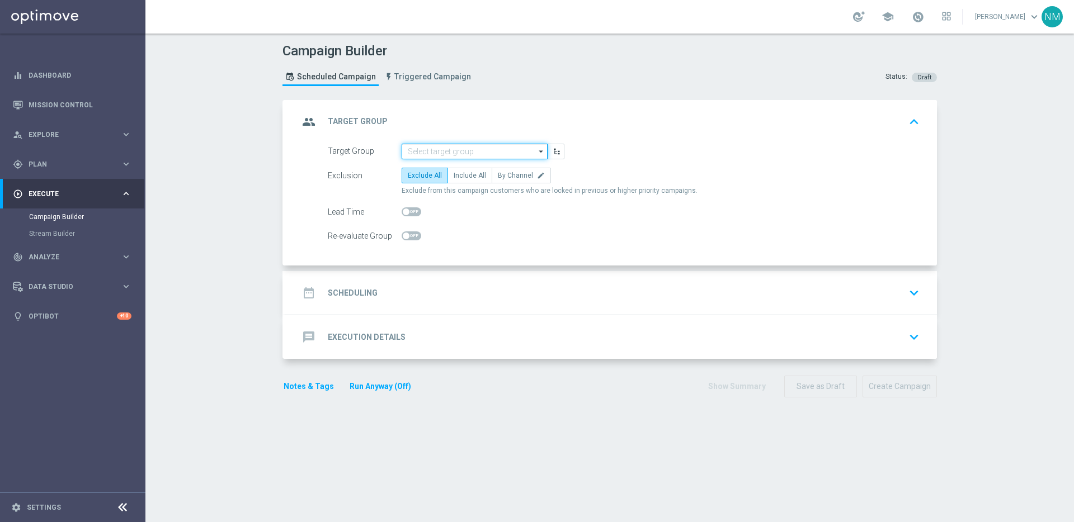
click at [451, 152] on input at bounding box center [475, 152] width 146 height 16
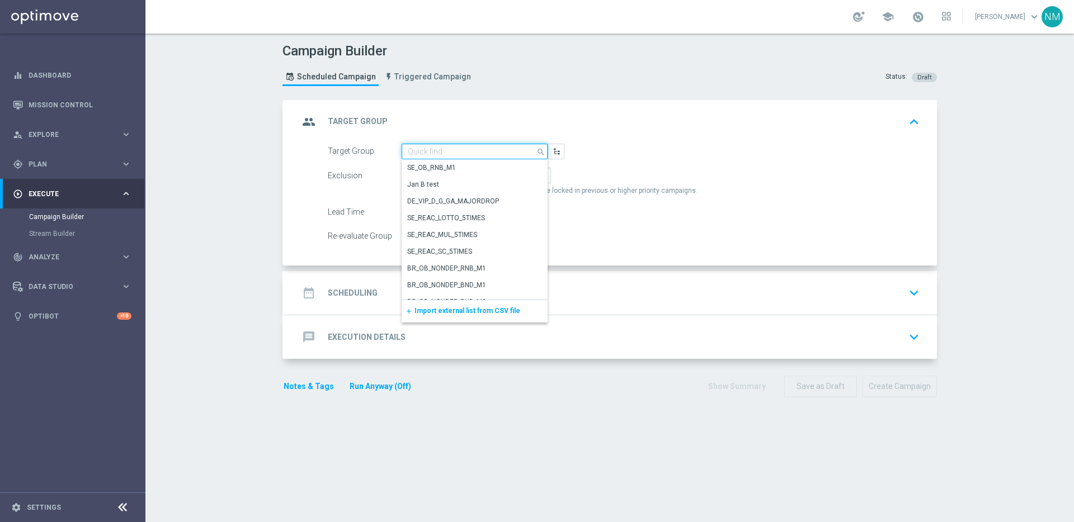
paste input "EMAIL - COMEN ALL | 1 >= Deps lifetime"
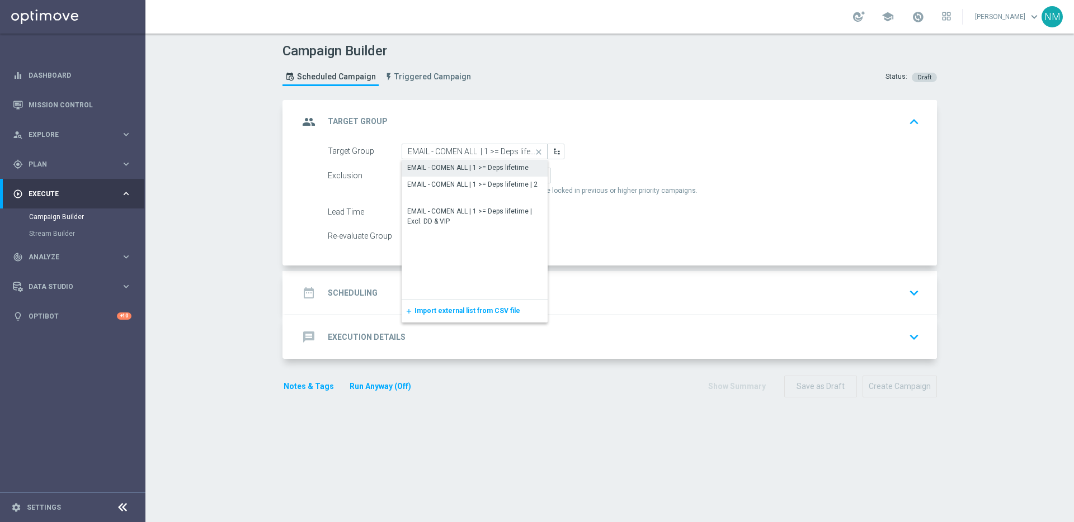
click at [477, 169] on div "EMAIL - COMEN ALL | 1 >= Deps lifetime" at bounding box center [467, 168] width 121 height 10
type input "EMAIL - COMEN ALL | 1 >= Deps lifetime"
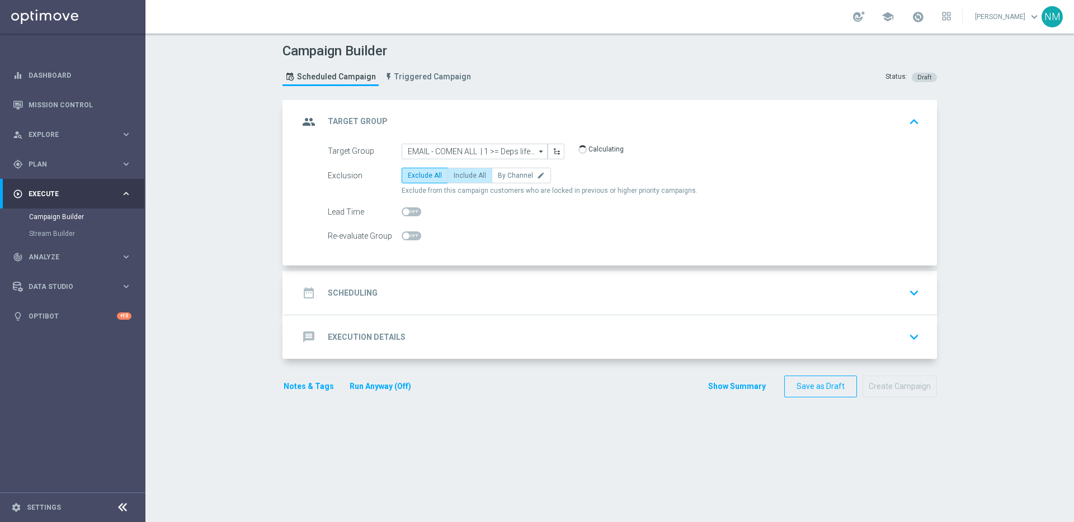
click at [472, 172] on span "Include All" at bounding box center [470, 176] width 32 height 8
click at [461, 174] on input "Include All" at bounding box center [457, 177] width 7 height 7
radio input "true"
click at [423, 293] on div "date_range Scheduling keyboard_arrow_down" at bounding box center [611, 293] width 625 height 21
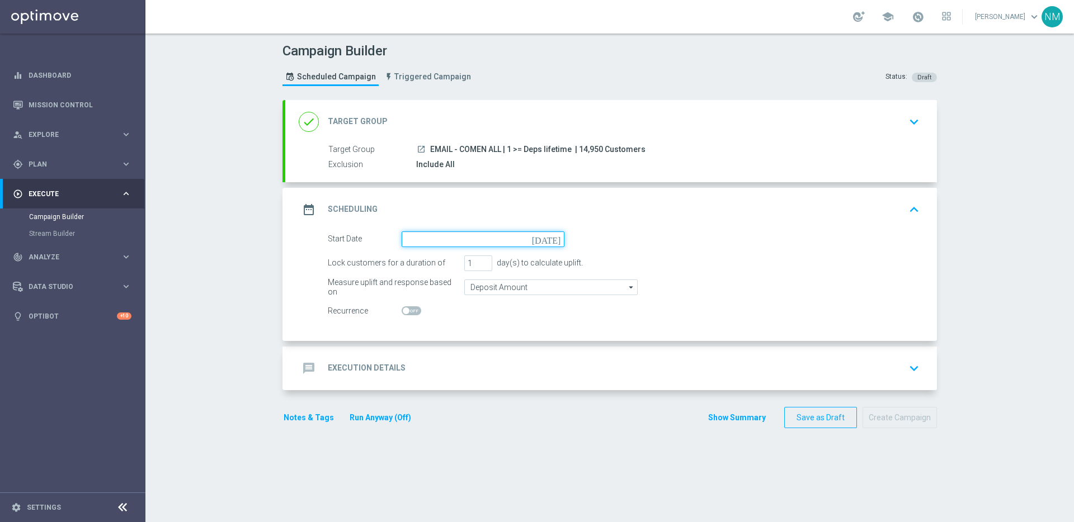
click at [540, 233] on input at bounding box center [483, 240] width 163 height 16
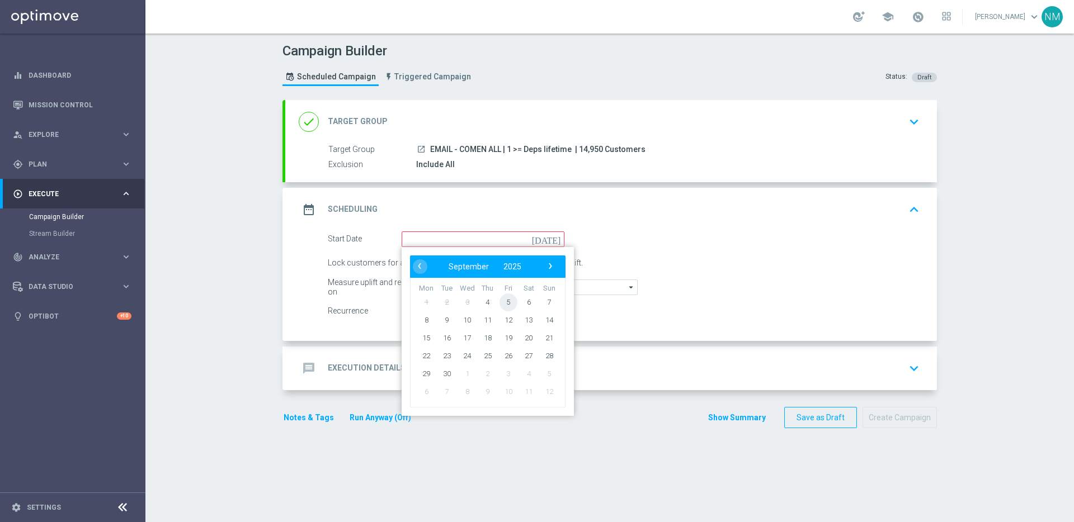
click at [507, 305] on span "5" at bounding box center [509, 302] width 18 height 18
type input "[DATE]"
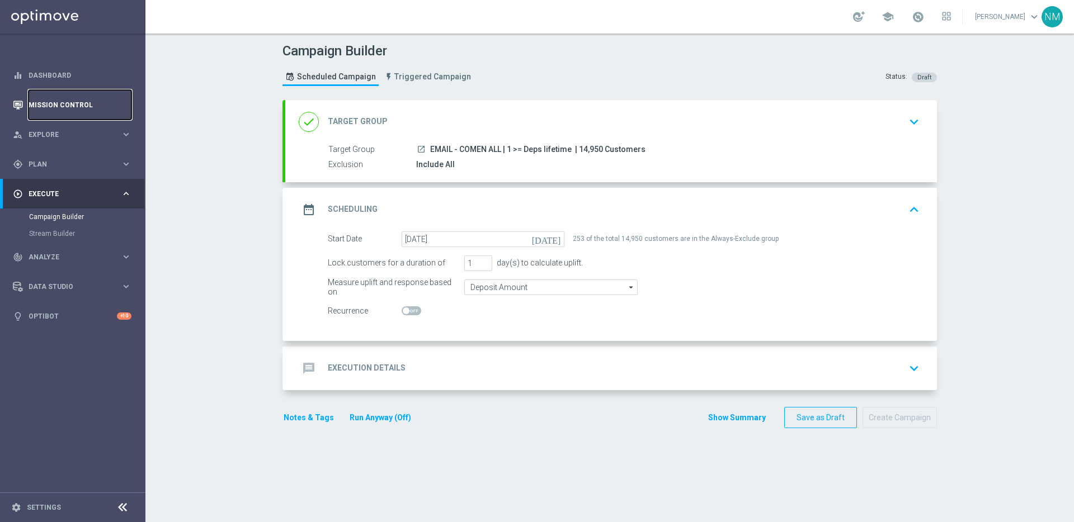
click at [43, 110] on link "Mission Control" at bounding box center [80, 105] width 103 height 30
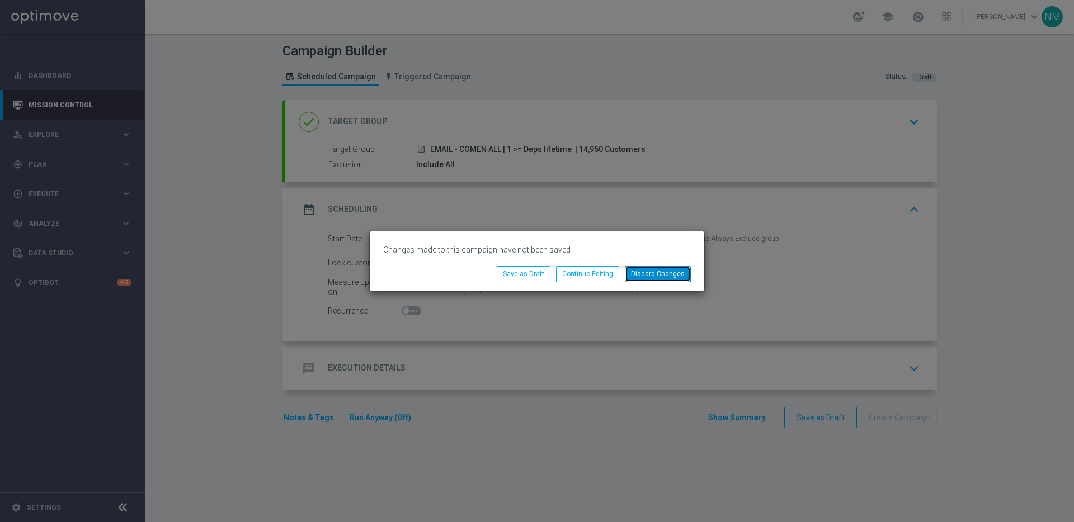
click at [648, 271] on button "Discard Changes" at bounding box center [658, 274] width 66 height 16
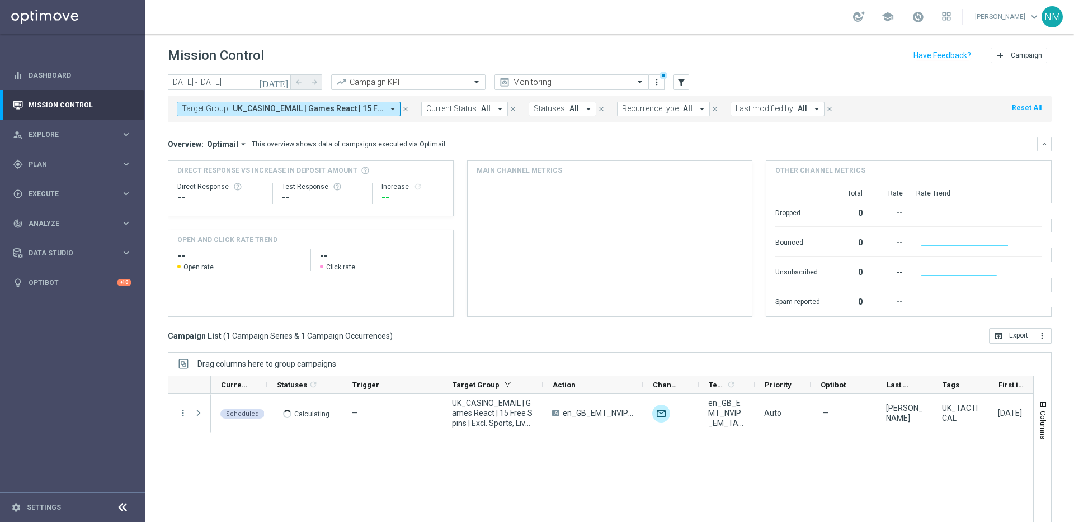
click at [375, 110] on span "UK_CASINO_EMAIL | Games React | 15 Free Spins | Excl. Sports, Live Casino" at bounding box center [308, 109] width 150 height 10
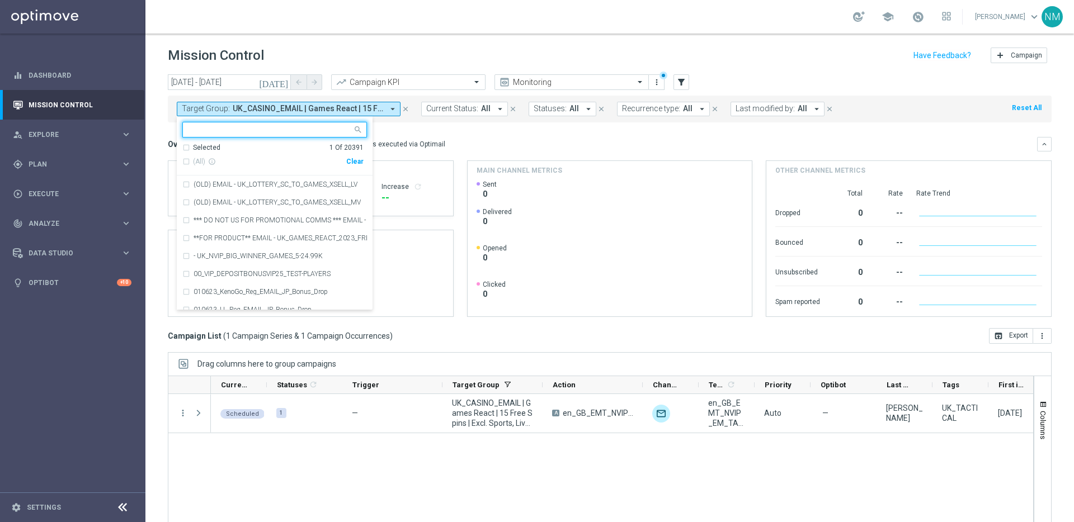
click at [0, 0] on div "Clear" at bounding box center [0, 0] width 0 height 0
click at [332, 131] on input "text" at bounding box center [271, 130] width 164 height 10
paste input "EMAIL - MT ALL | 1 >= Deps lifetime"
type input "EMAIL - MT ALL | 1 >= Deps lifetime"
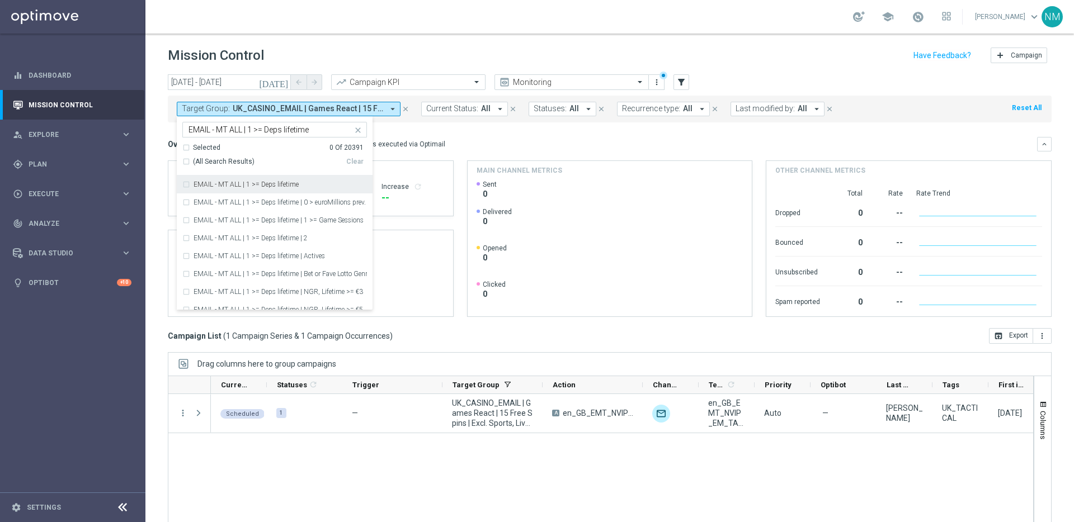
click at [299, 181] on div "EMAIL - MT ALL | 1 >= Deps lifetime" at bounding box center [274, 185] width 185 height 18
click at [459, 140] on div "Overview: Optimail arrow_drop_down This overview shows data of campaigns execut…" at bounding box center [602, 144] width 869 height 10
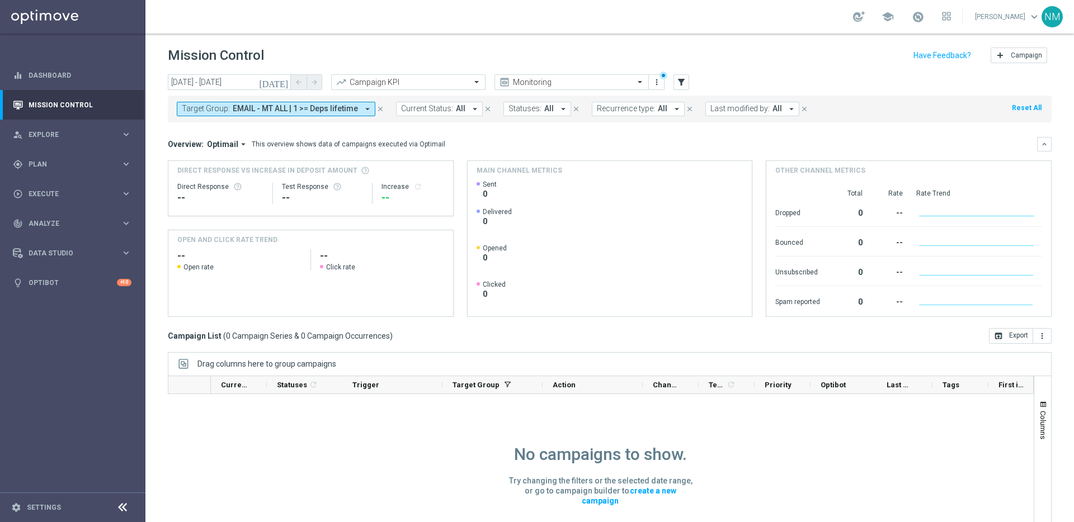
click at [288, 84] on icon "[DATE]" at bounding box center [274, 82] width 30 height 10
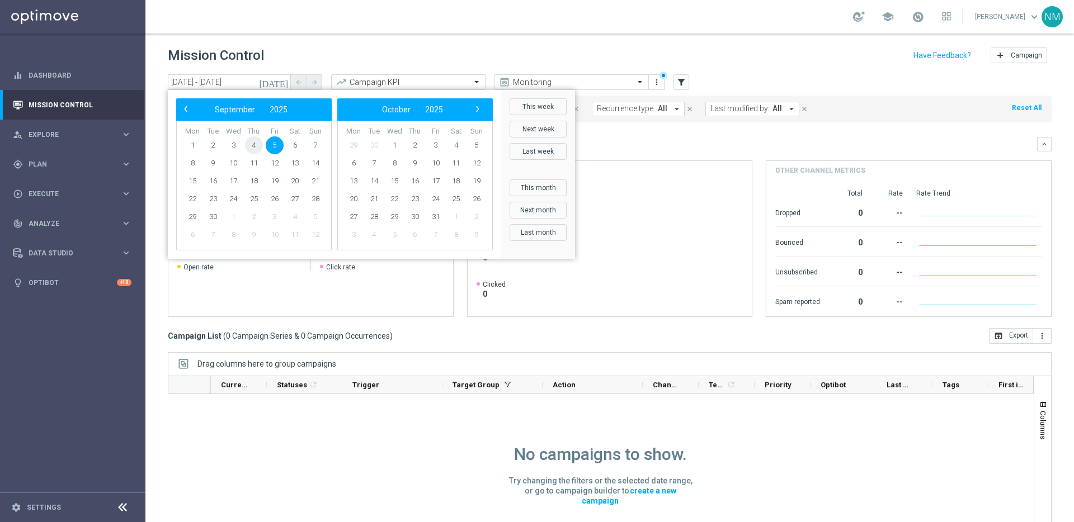
click at [255, 148] on span "4" at bounding box center [254, 145] width 18 height 18
drag, startPoint x: 308, startPoint y: 147, endPoint x: 334, endPoint y: 151, distance: 26.6
click at [308, 147] on span "7" at bounding box center [316, 145] width 18 height 18
type input "[DATE] - [DATE]"
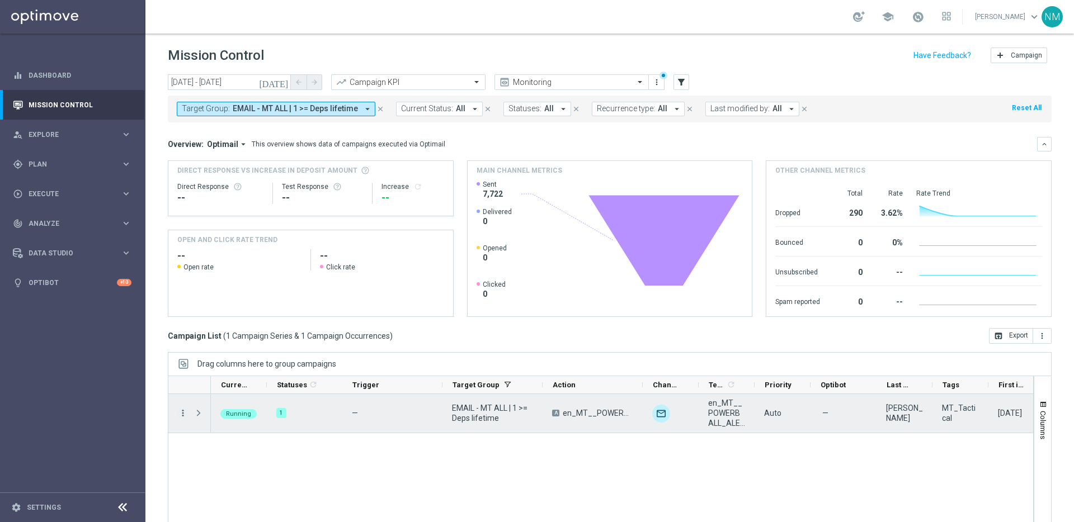
click at [181, 412] on icon "more_vert" at bounding box center [183, 413] width 10 height 10
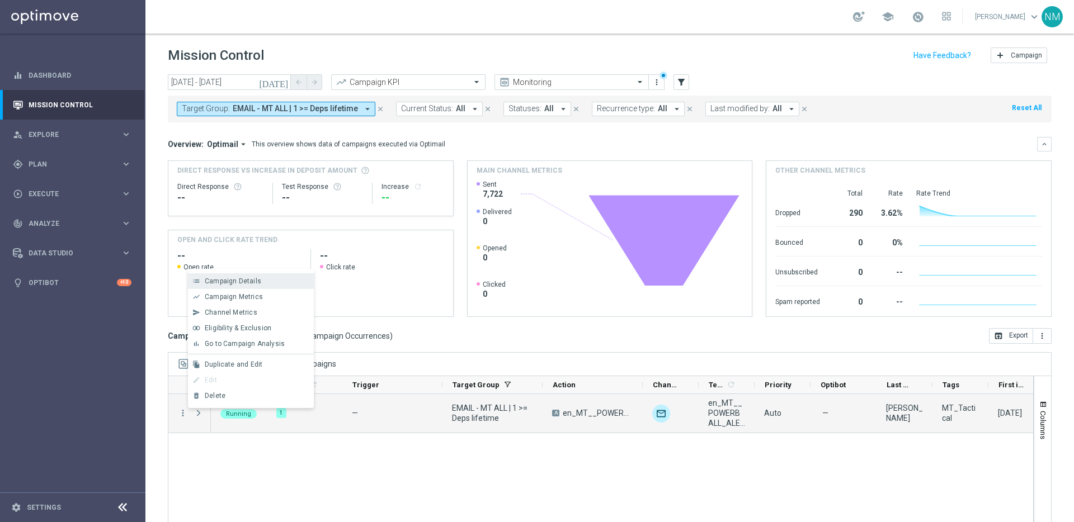
click at [268, 281] on div "Campaign Details" at bounding box center [257, 281] width 104 height 8
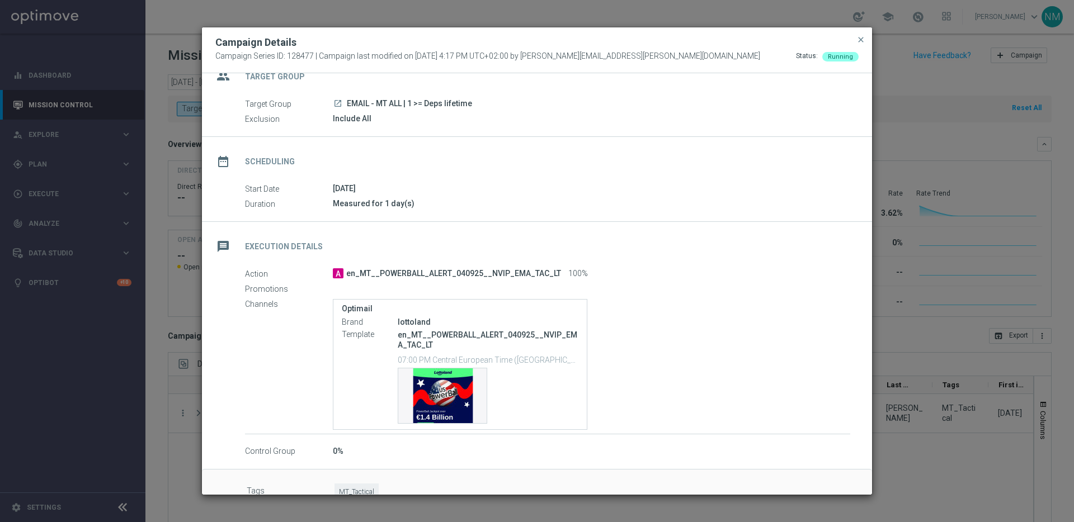
scroll to position [44, 0]
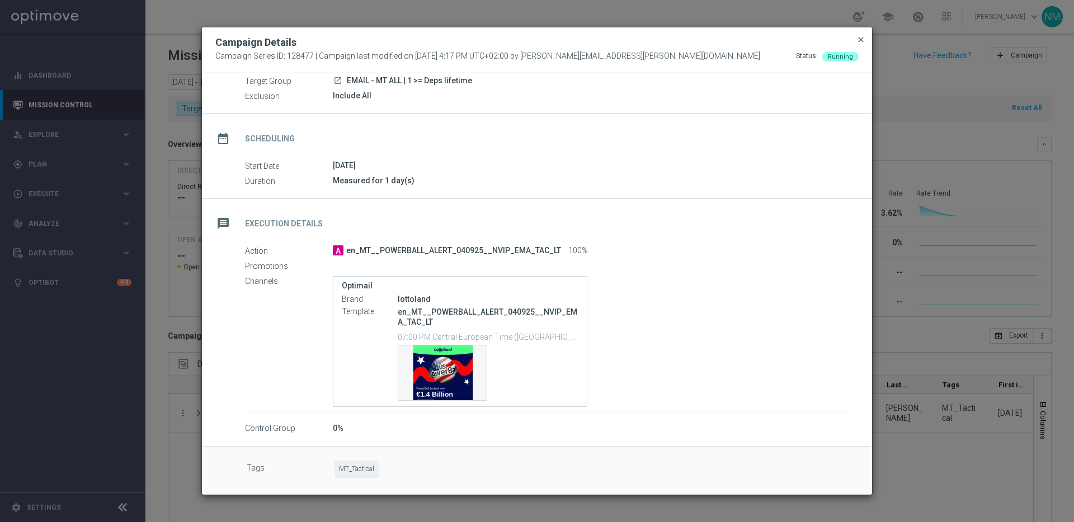
click at [856, 39] on span "close" at bounding box center [860, 39] width 9 height 9
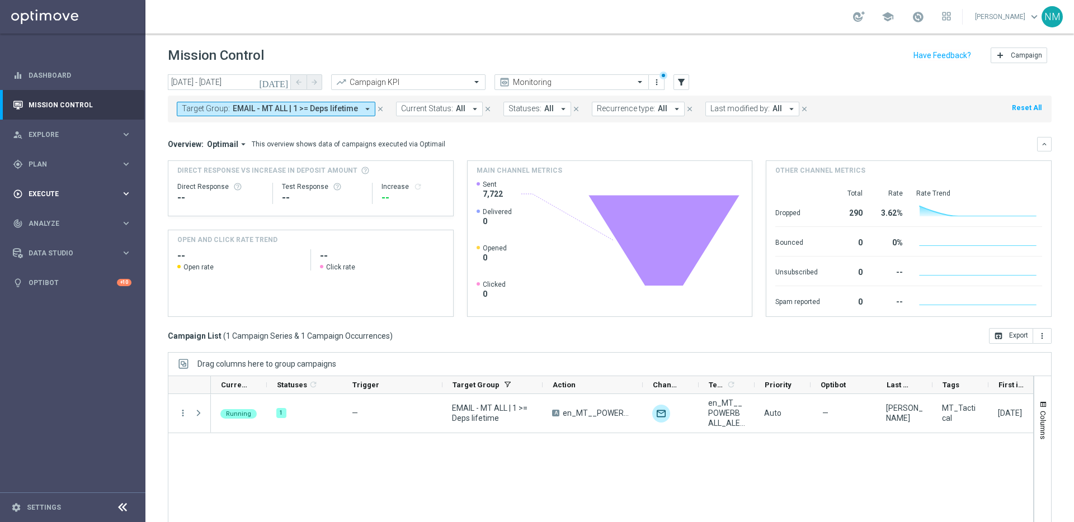
click at [95, 195] on span "Execute" at bounding box center [75, 194] width 92 height 7
click at [70, 213] on link "Campaign Builder" at bounding box center [72, 217] width 87 height 9
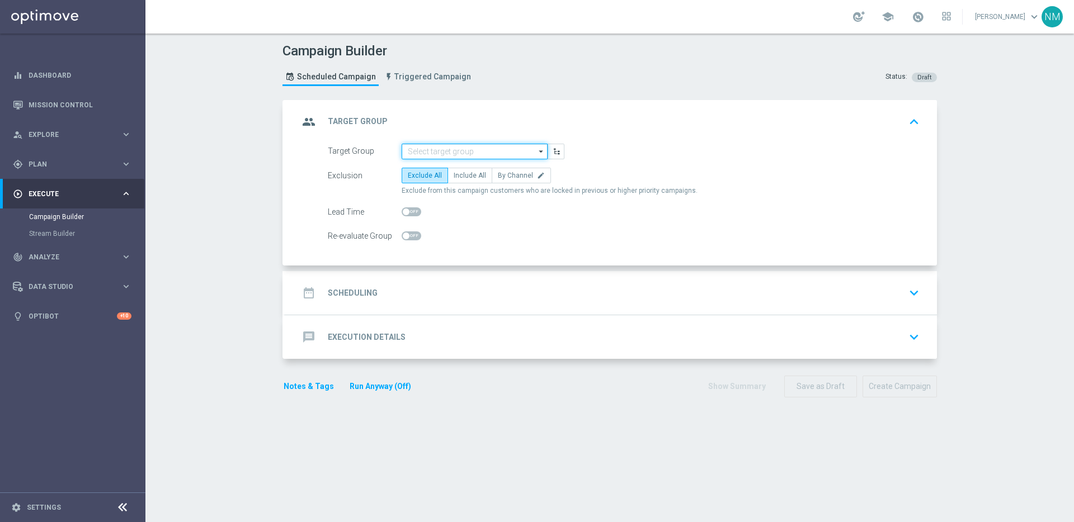
click at [486, 149] on input at bounding box center [475, 152] width 146 height 16
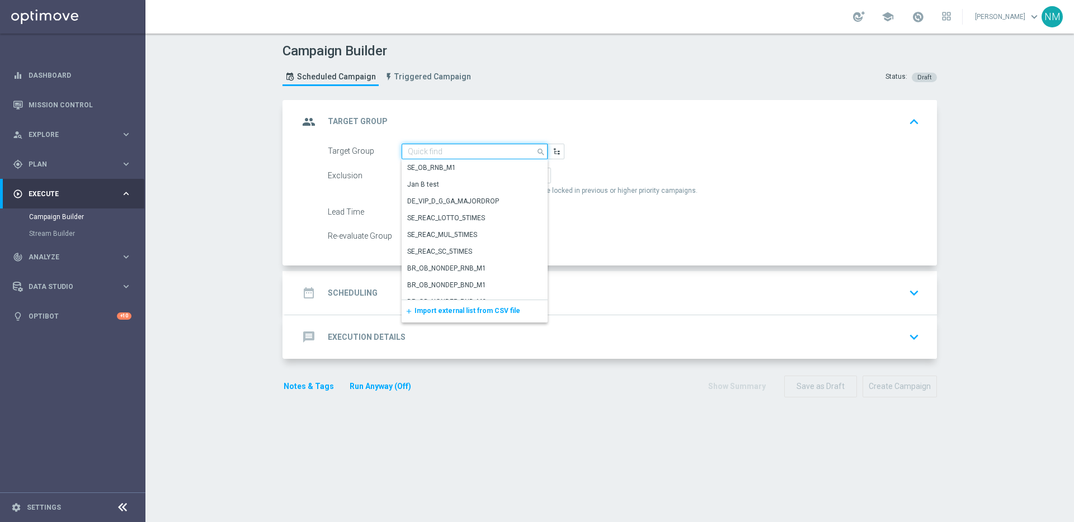
paste input "EMAIL - COMEN ALL | 1 >= Deps lifetime"
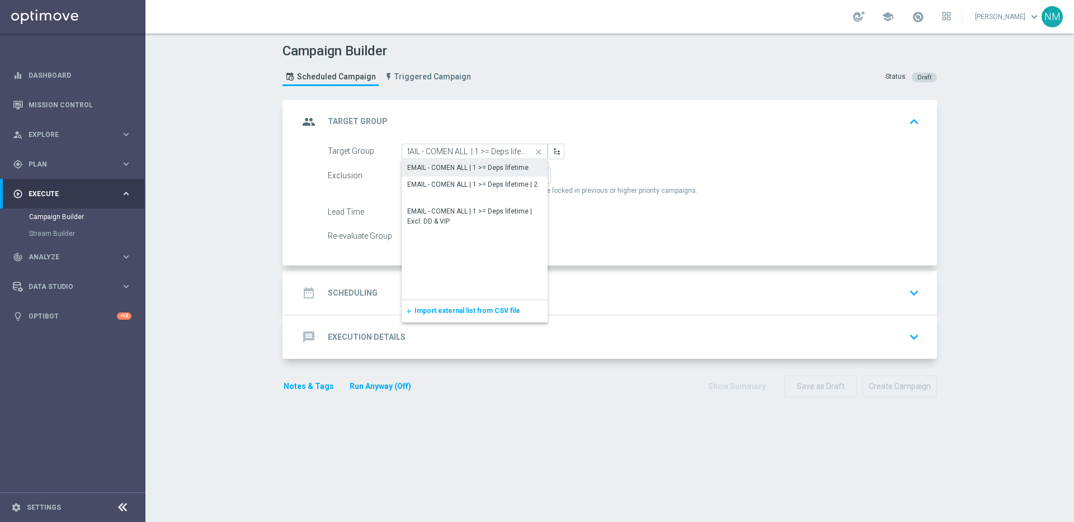
click at [473, 167] on div "EMAIL - COMEN ALL | 1 >= Deps lifetime" at bounding box center [467, 168] width 121 height 10
type input "EMAIL - COMEN ALL | 1 >= Deps lifetime"
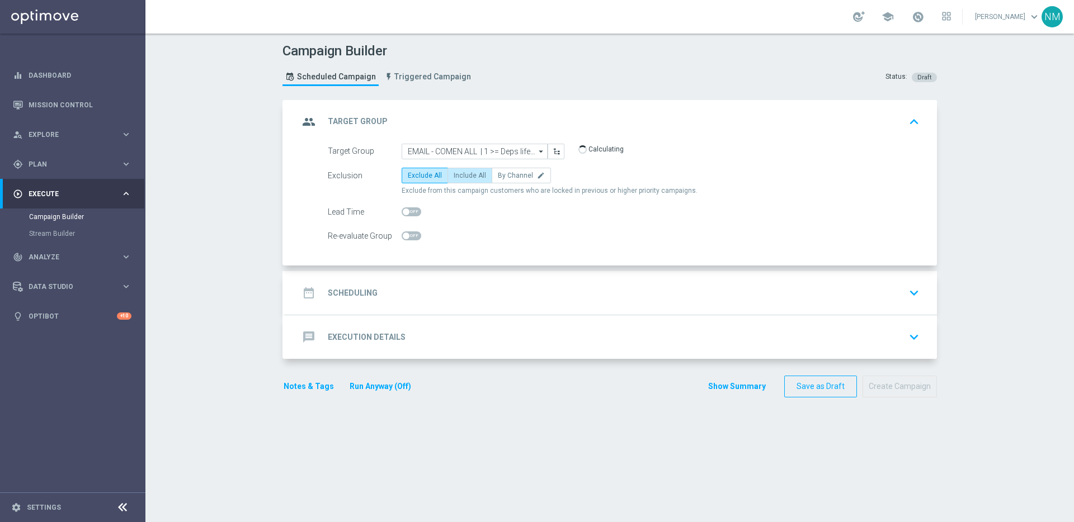
click at [469, 172] on span "Include All" at bounding box center [470, 176] width 32 height 8
click at [461, 174] on input "Include All" at bounding box center [457, 177] width 7 height 7
radio input "true"
click at [434, 287] on div "date_range Scheduling keyboard_arrow_down" at bounding box center [611, 293] width 625 height 21
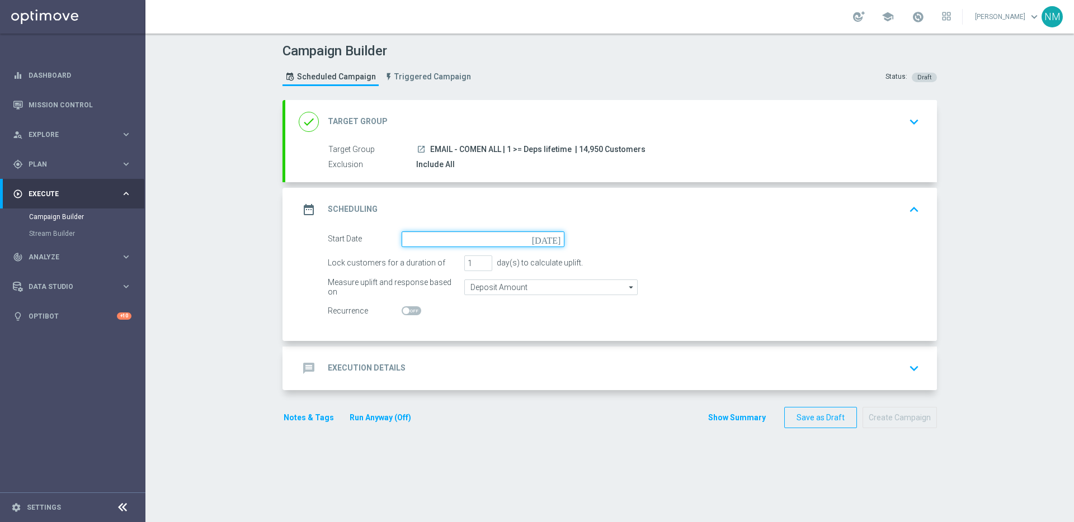
click at [442, 236] on input at bounding box center [483, 240] width 163 height 16
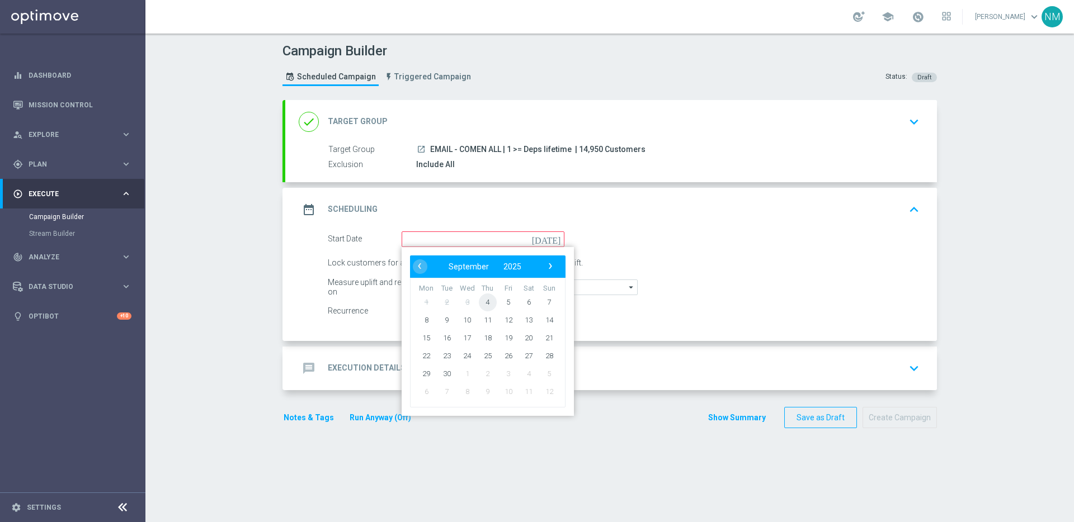
click at [490, 302] on span "4" at bounding box center [488, 302] width 18 height 18
type input "[DATE]"
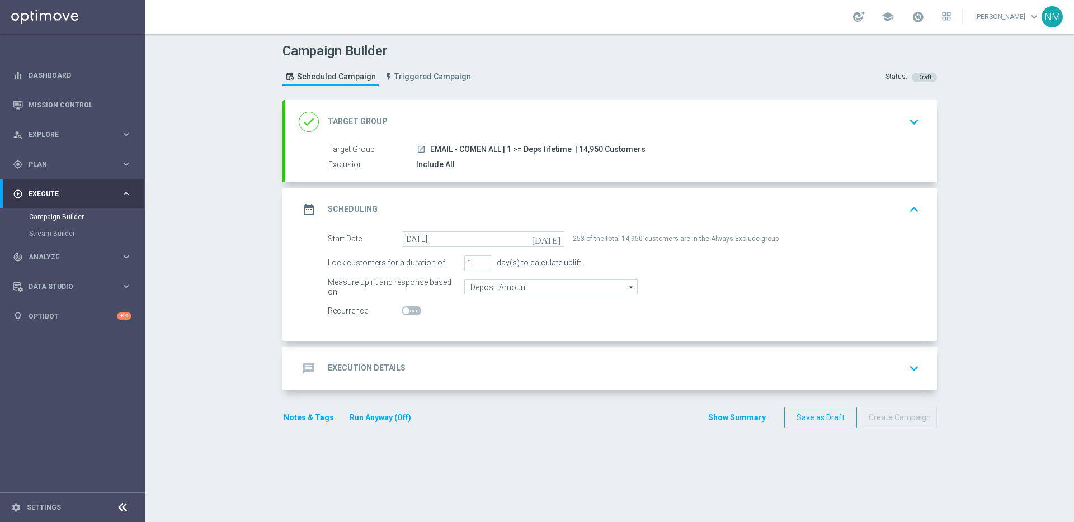
click at [443, 380] on div "message Execution Details keyboard_arrow_down" at bounding box center [611, 369] width 652 height 44
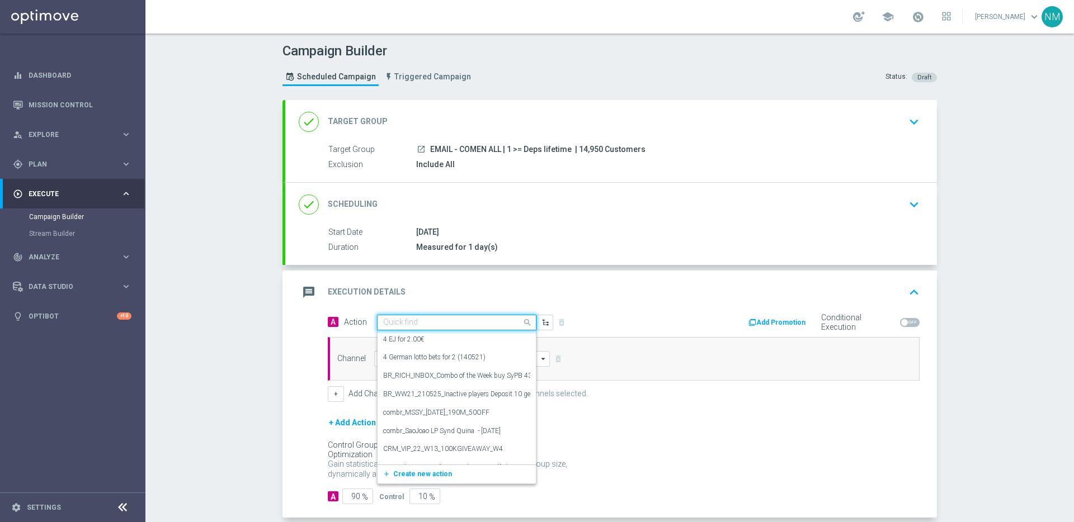
click at [423, 318] on input "text" at bounding box center [445, 323] width 125 height 10
paste input "EMAIL - COMEN ALL | 1 >= Deps lifetime"
type input "EMAIL - COMEN ALL | 1 >= Deps lifetime"
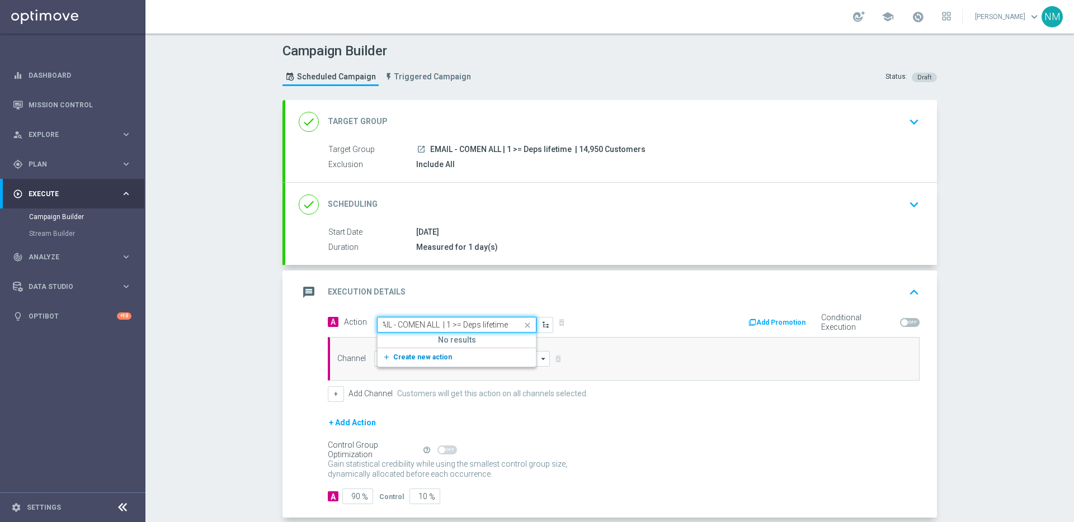
click at [439, 357] on span "Create new action" at bounding box center [422, 358] width 59 height 8
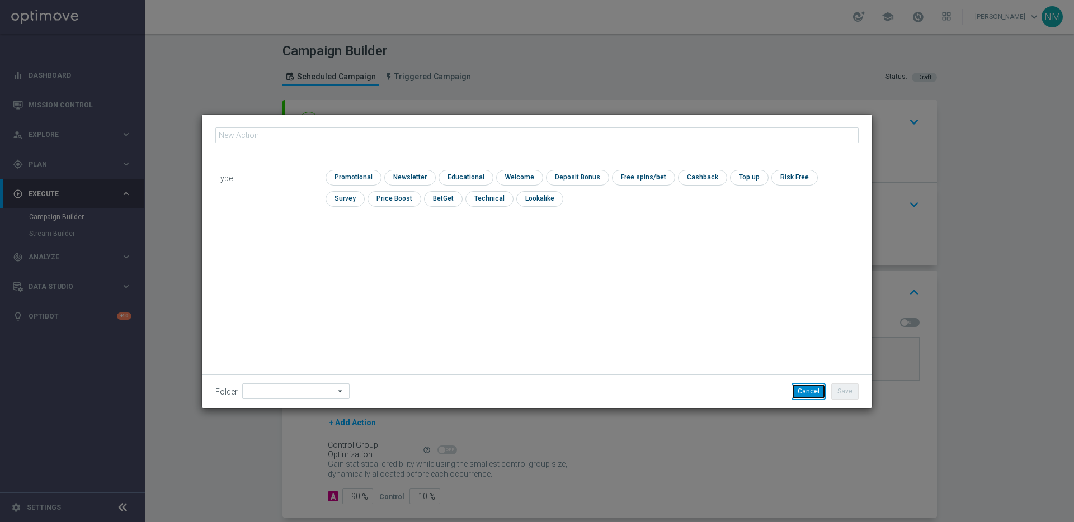
click at [815, 393] on button "Cancel" at bounding box center [809, 392] width 34 height 16
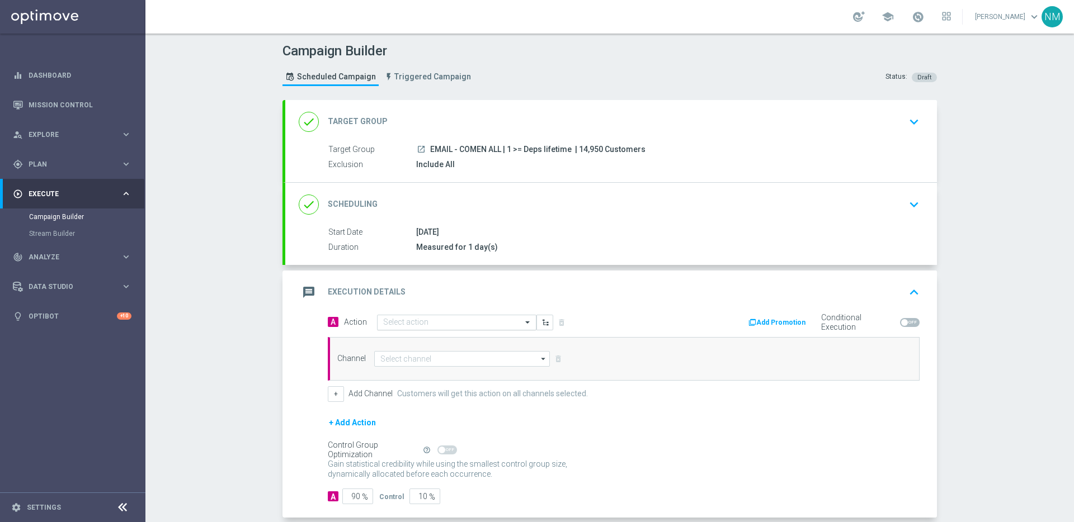
click at [409, 321] on input "text" at bounding box center [445, 323] width 125 height 10
paste input "en__POWERBALL_ALERT_050925__NVIP_EMA_TAC_LT"
type input "en__POWERBALL_ALERT_050925__NVIP_EMA_TAC_LT"
click at [451, 351] on button "add_new Create new action" at bounding box center [455, 357] width 154 height 13
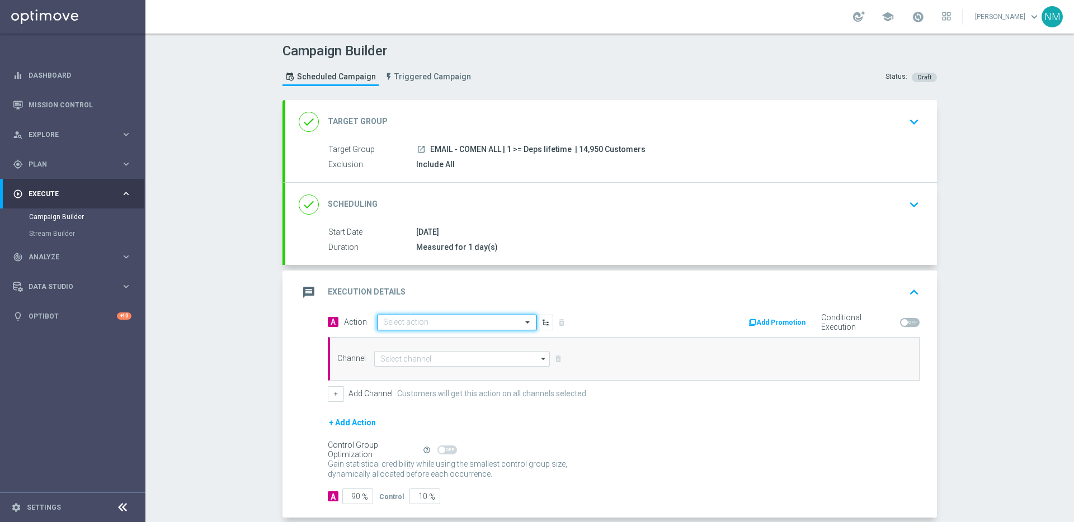
scroll to position [0, 0]
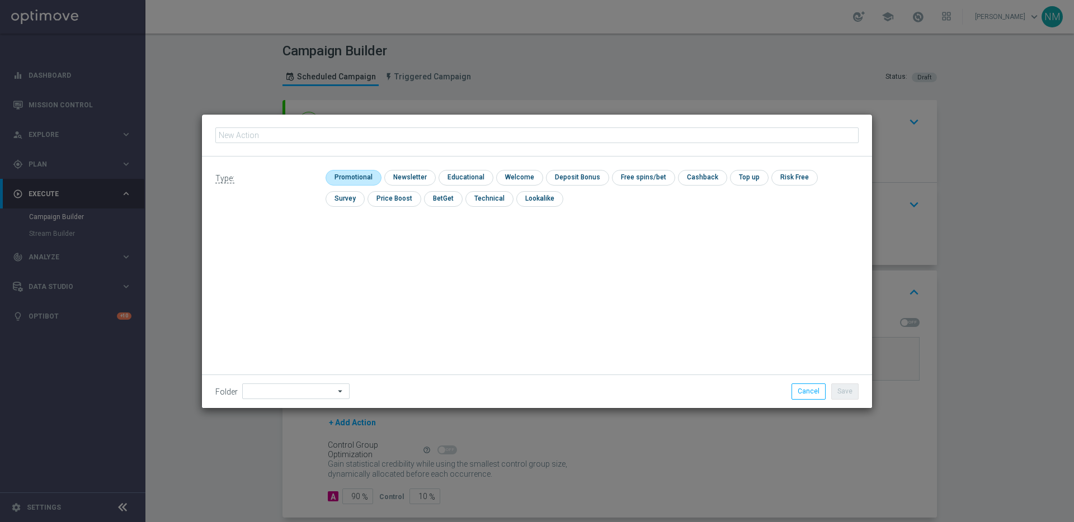
type input "en__POWERBALL_ALERT_050925__NVIP_EMA_TAC_LT"
click at [359, 176] on input "checkbox" at bounding box center [352, 177] width 53 height 15
checkbox input "true"
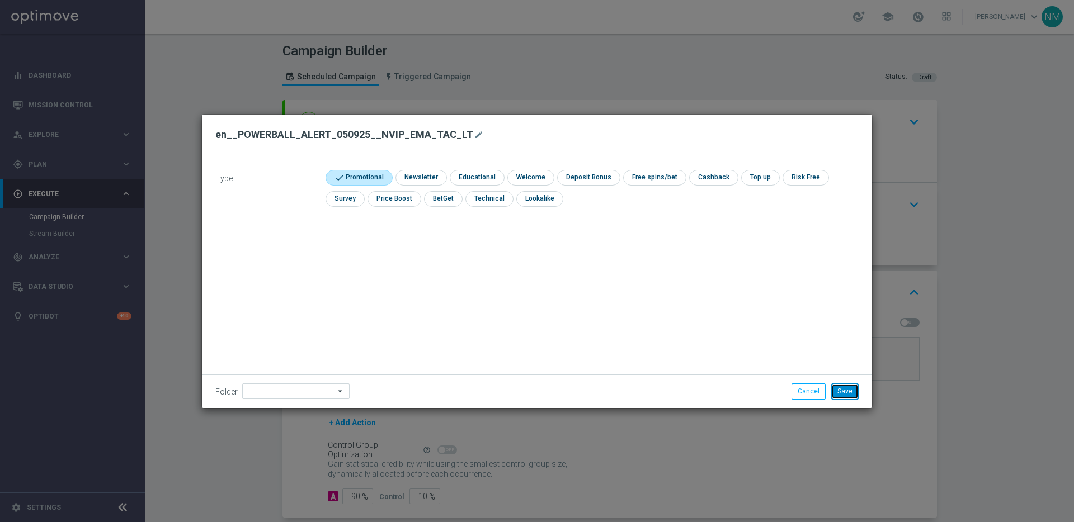
click at [840, 389] on button "Save" at bounding box center [844, 392] width 27 height 16
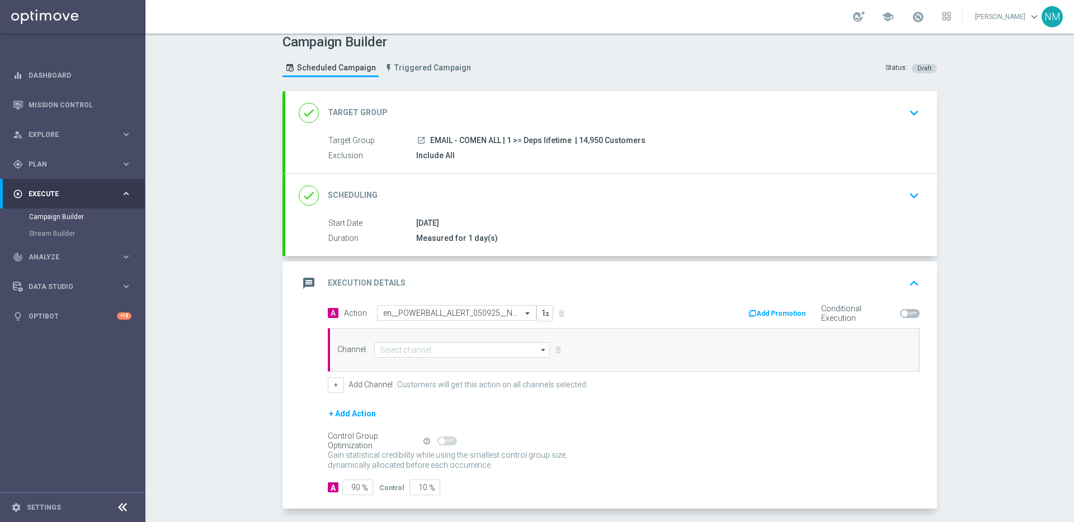
scroll to position [21, 0]
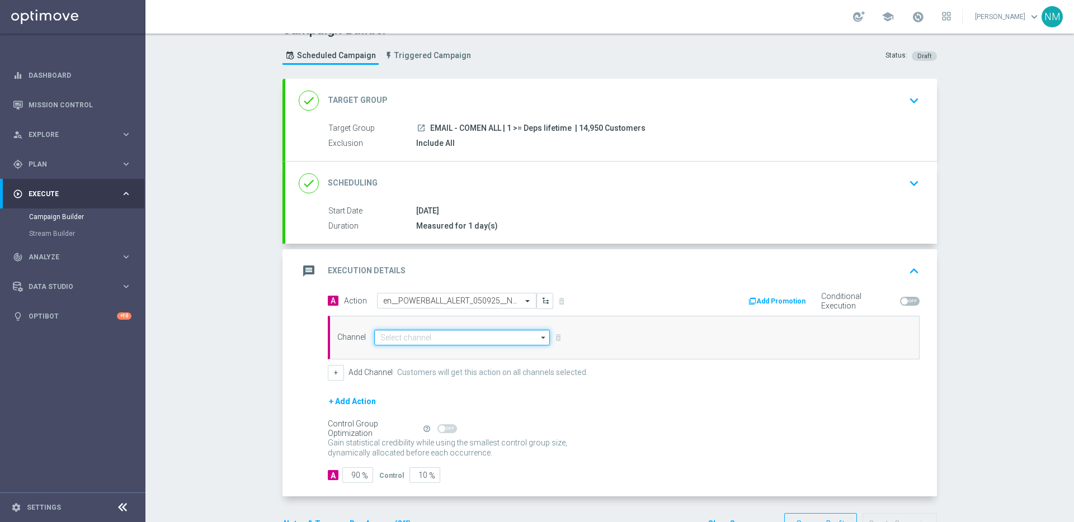
click at [450, 338] on input at bounding box center [462, 338] width 176 height 16
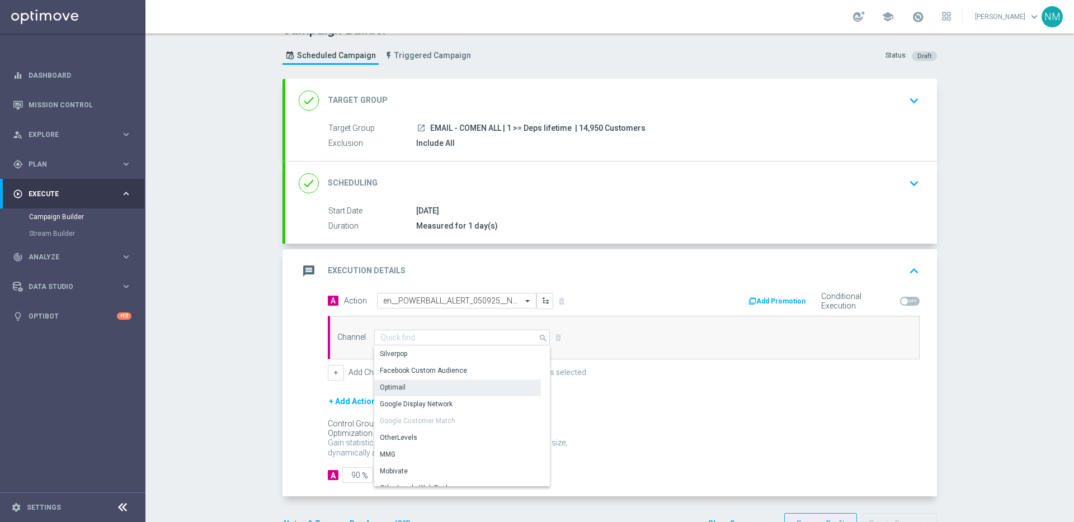
click at [417, 388] on div "Optimail" at bounding box center [457, 388] width 167 height 16
type input "Optimail"
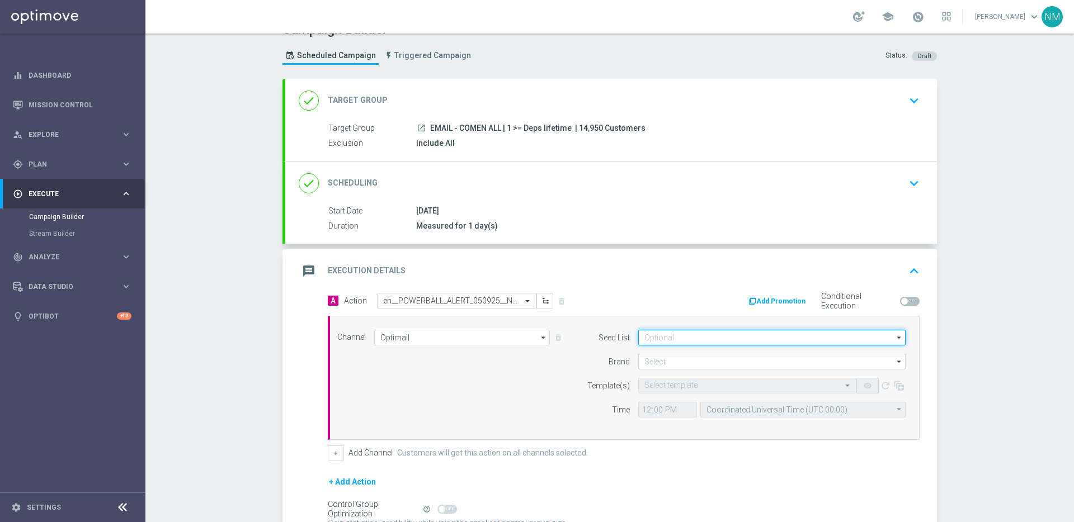
click at [742, 338] on input at bounding box center [771, 338] width 267 height 16
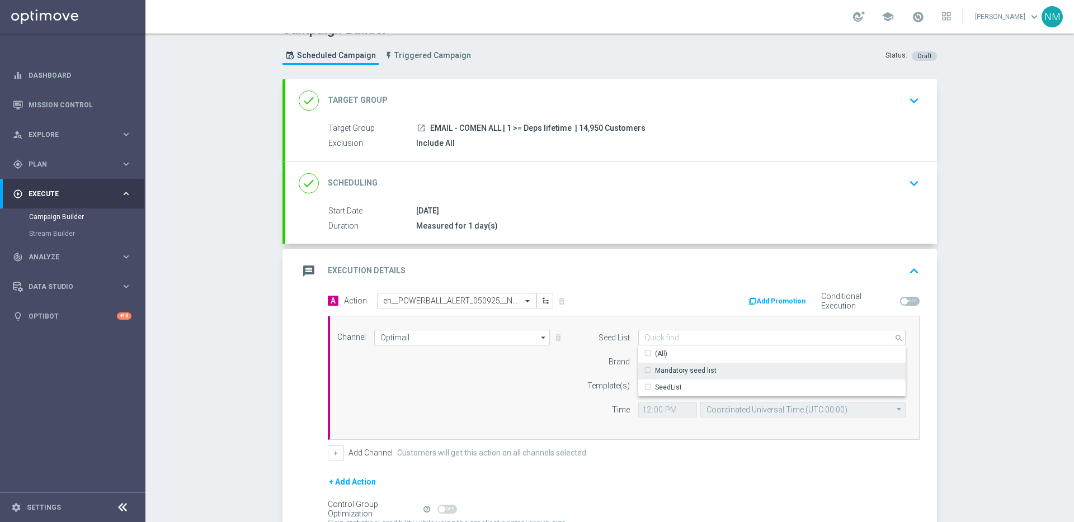
click at [698, 366] on div "Mandatory seed list" at bounding box center [686, 371] width 62 height 10
drag, startPoint x: 548, startPoint y: 370, endPoint x: 574, endPoint y: 366, distance: 26.5
click at [548, 370] on div "Channel Optimail Optimail arrow_drop_down Drag here to set row groups Drag here…" at bounding box center [621, 378] width 585 height 96
type input "Mandatory seed list"
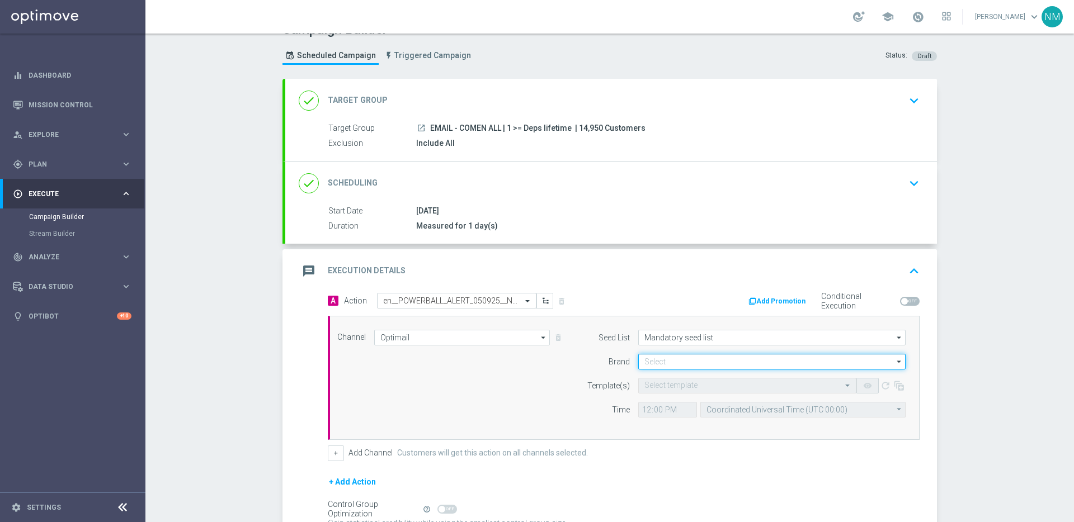
click at [675, 357] on input at bounding box center [771, 362] width 267 height 16
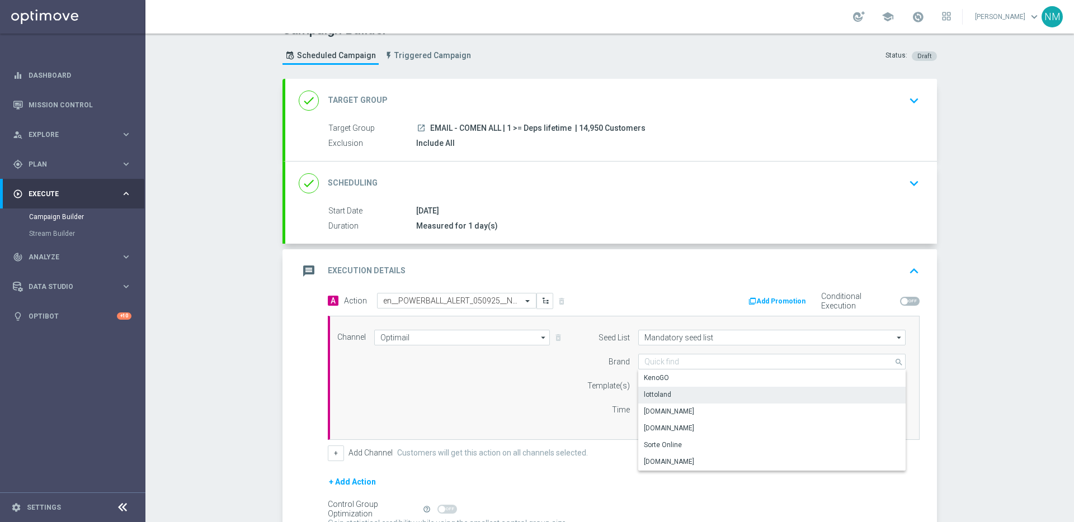
click at [675, 397] on div "lottoland" at bounding box center [771, 395] width 267 height 16
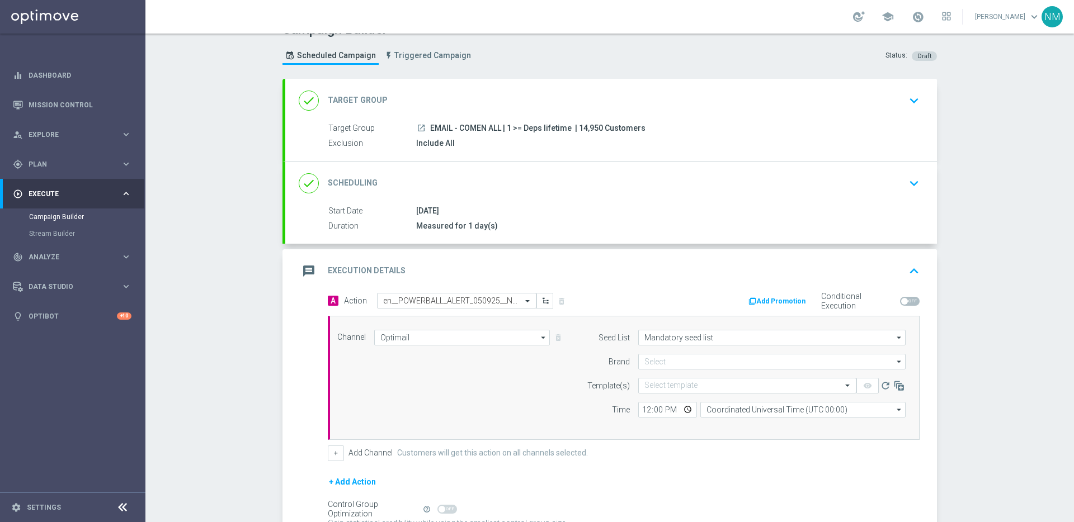
type input "lottoland"
click at [672, 388] on input "text" at bounding box center [735, 387] width 183 height 10
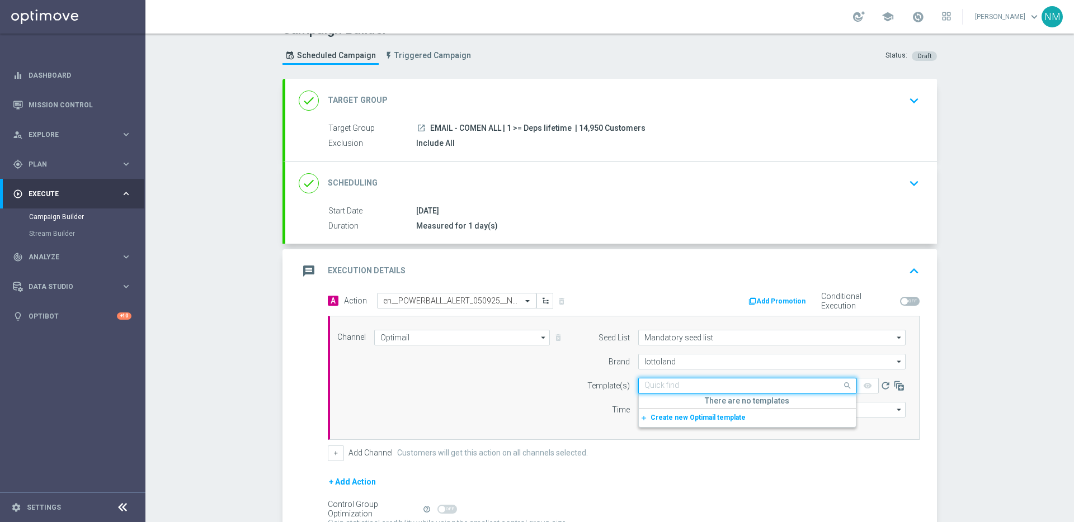
paste input "en__POWERBALL_ALERT_050925__NVIP_EMA_TAC_LT"
click at [688, 406] on label "en__POWERBALL_ALERT_050925__NVIP_EMA_TAC_LT" at bounding box center [725, 403] width 163 height 10
type input "en__POWERBALL_ALERT_050925__NVIP_EMA_TAC_LT"
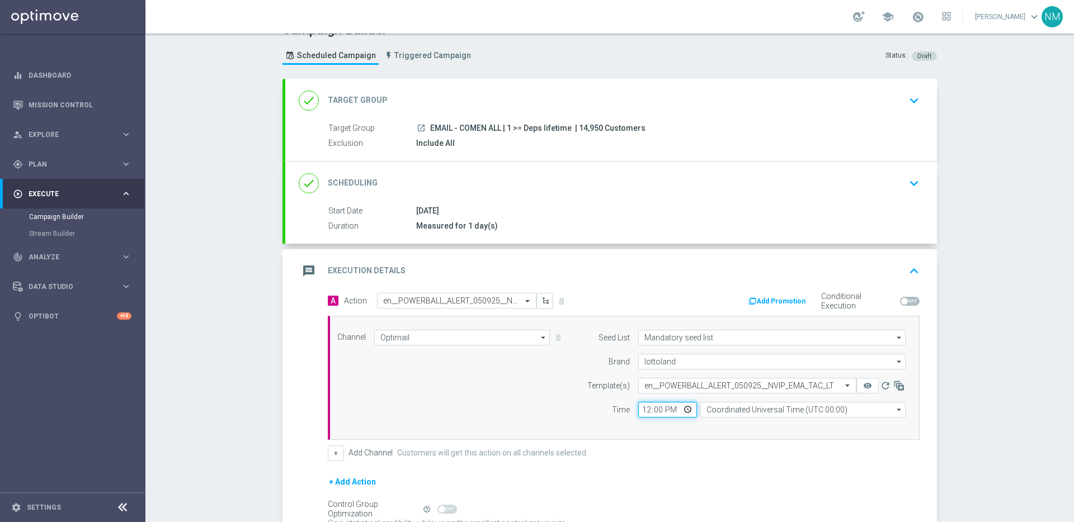
click at [681, 411] on input "12:00" at bounding box center [667, 410] width 59 height 16
type input "19:00"
click at [718, 425] on div "Seed List Mandatory seed list Mandatory seed list arrow_drop_down Drag here to …" at bounding box center [743, 378] width 341 height 96
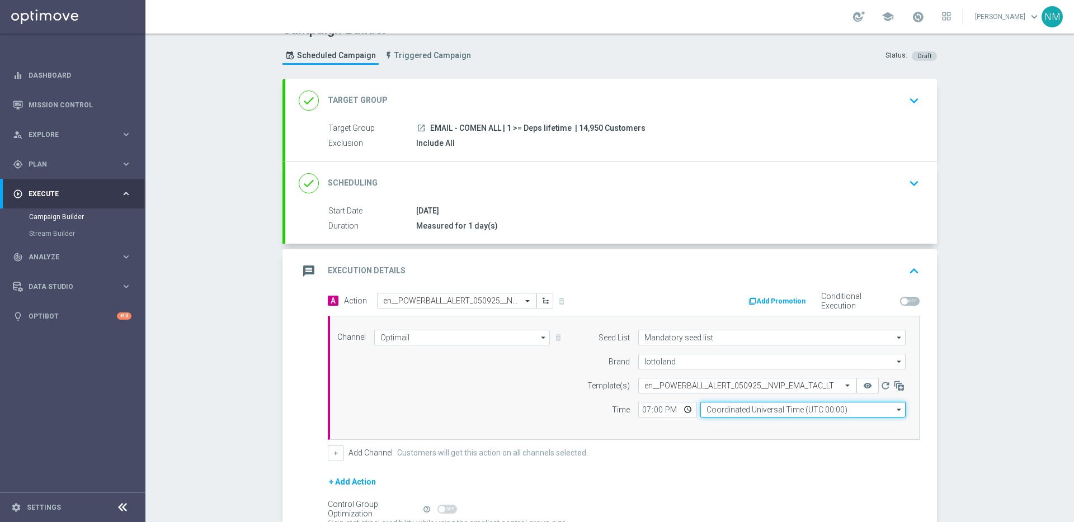
click at [723, 412] on input "Coordinated Universal Time (UTC 00:00)" at bounding box center [802, 410] width 205 height 16
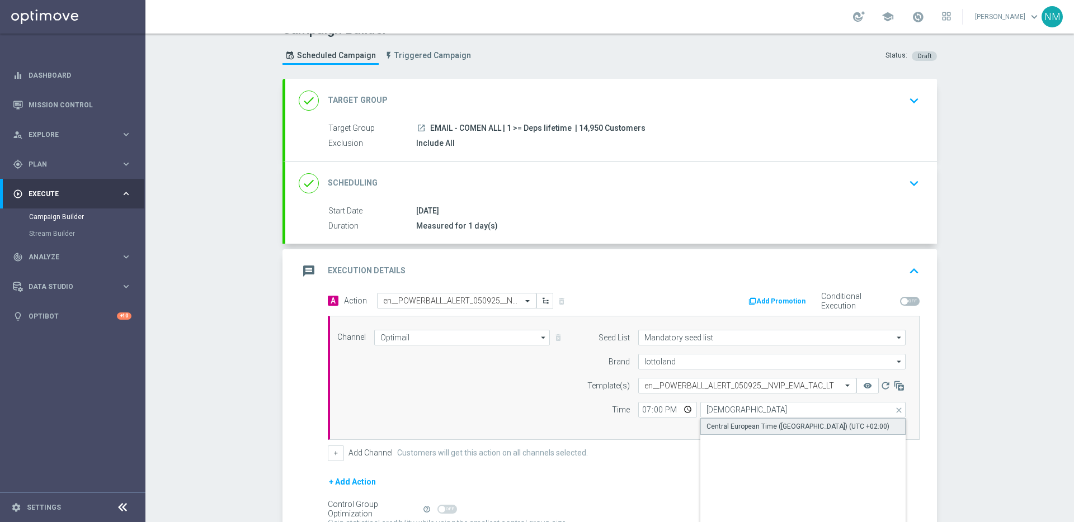
click at [757, 422] on div "Central European Time ([GEOGRAPHIC_DATA]) (UTC +02:00)" at bounding box center [798, 427] width 183 height 10
type input "Central European Time ([GEOGRAPHIC_DATA]) (UTC +02:00)"
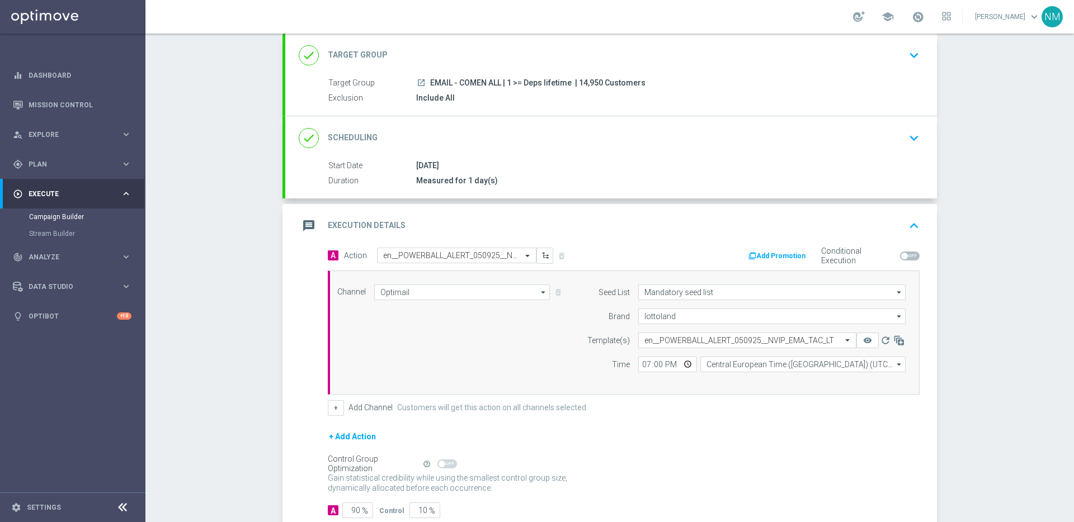
scroll to position [120, 0]
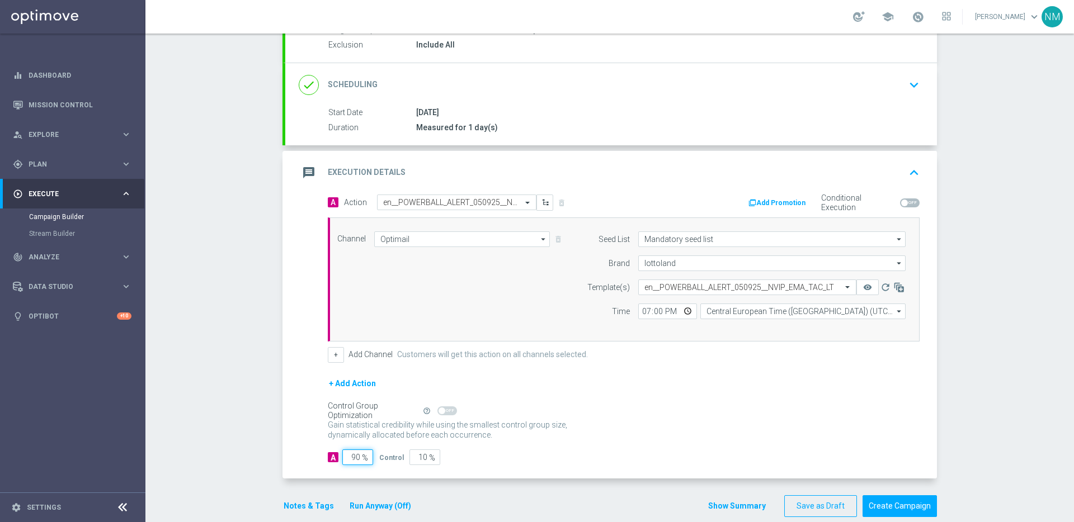
click at [355, 456] on input "90" at bounding box center [357, 458] width 31 height 16
type input "0"
type input "100"
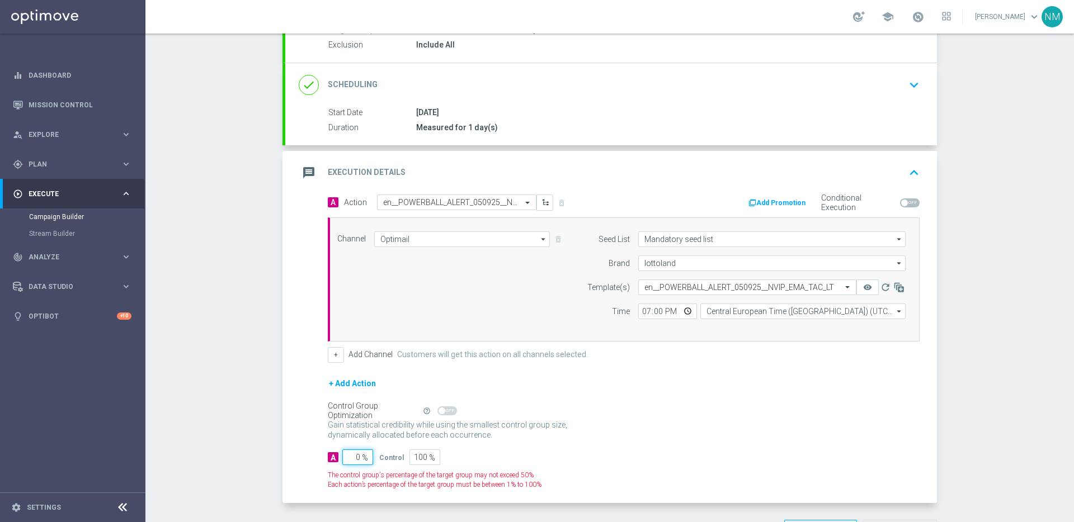
type input "10"
type input "90"
type input "100"
type input "0"
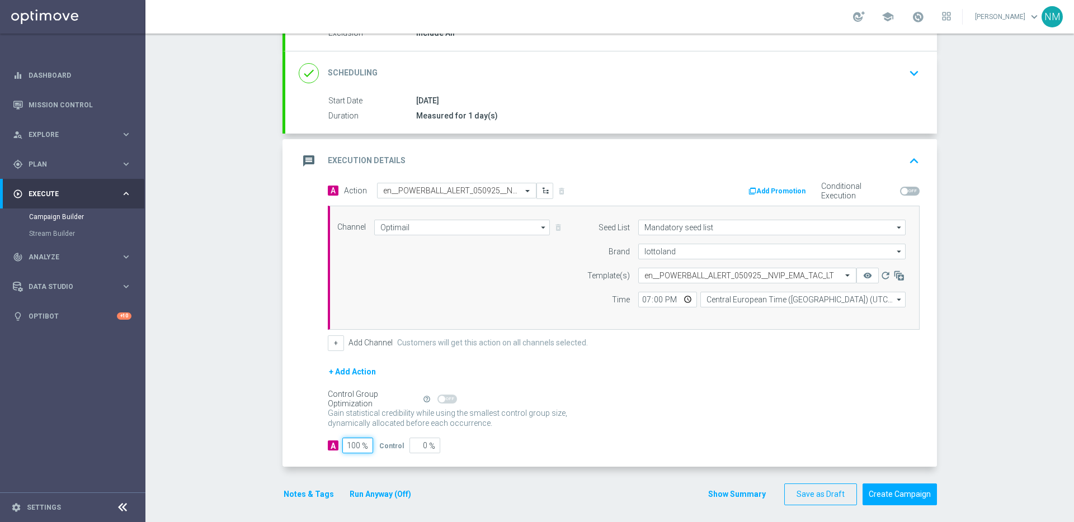
scroll to position [137, 0]
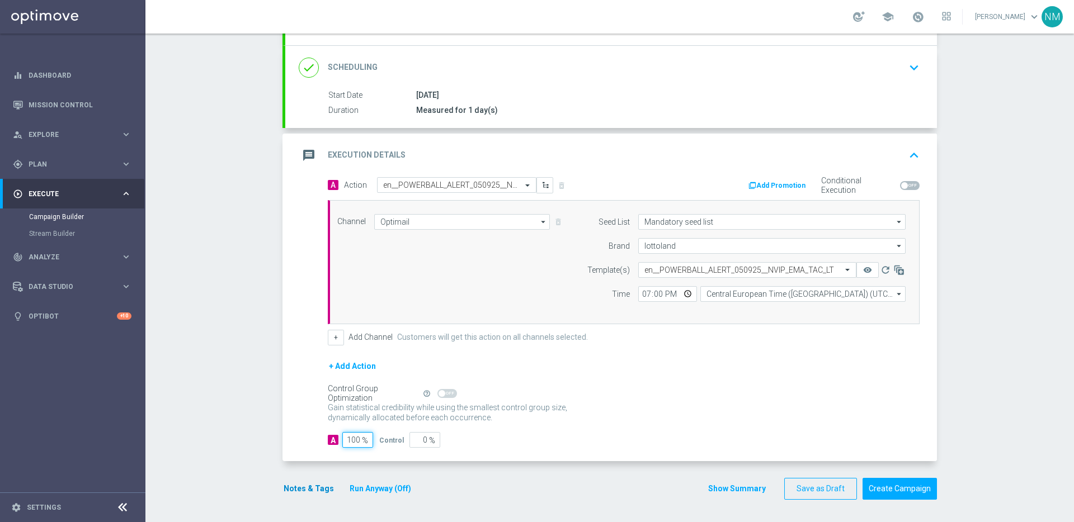
type input "100"
click at [315, 492] on button "Notes & Tags" at bounding box center [309, 489] width 53 height 14
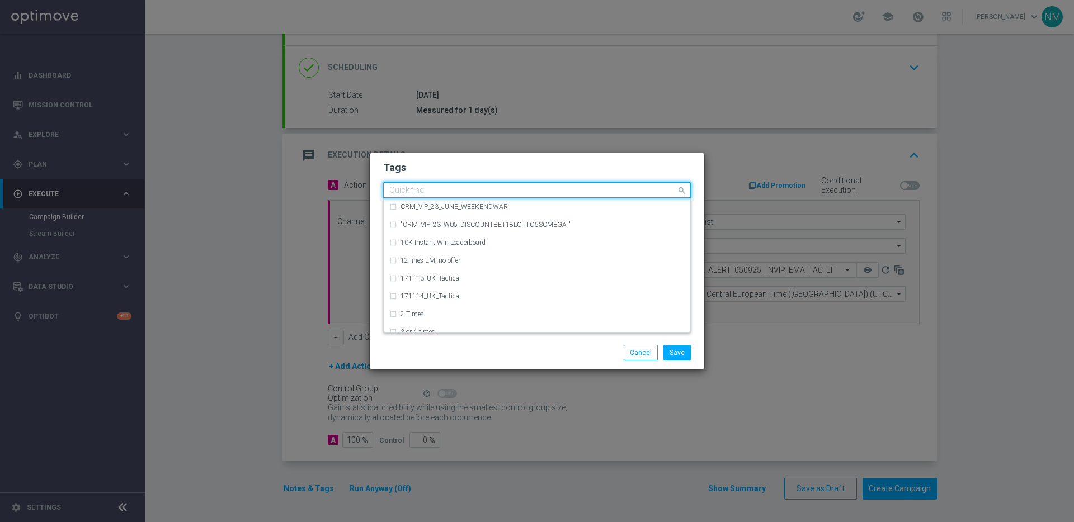
click at [445, 192] on input "text" at bounding box center [532, 191] width 287 height 10
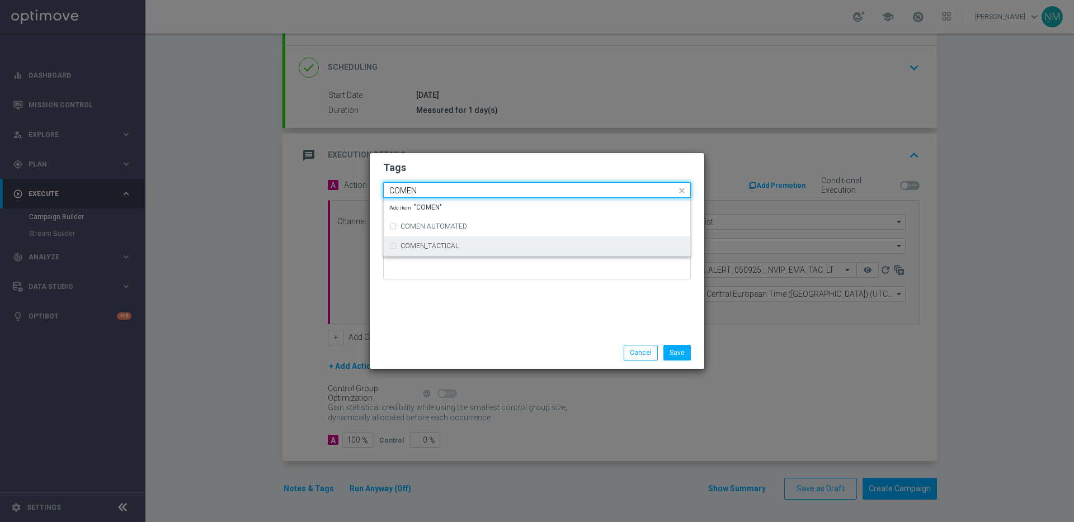
click at [452, 239] on div "COMEN_TACTICAL" at bounding box center [536, 246] width 295 height 18
type input "COMEN"
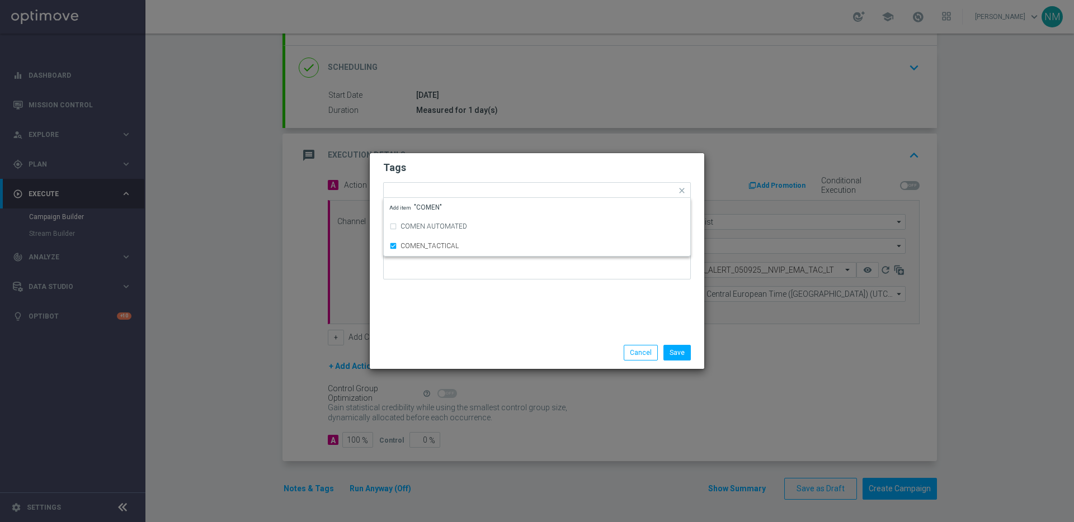
click at [564, 300] on div "Tags Quick find × COMEN_TACTICAL COMEN AUTOMATED COMEN_TACTICAL Add item "COMEN…" at bounding box center [537, 244] width 335 height 183
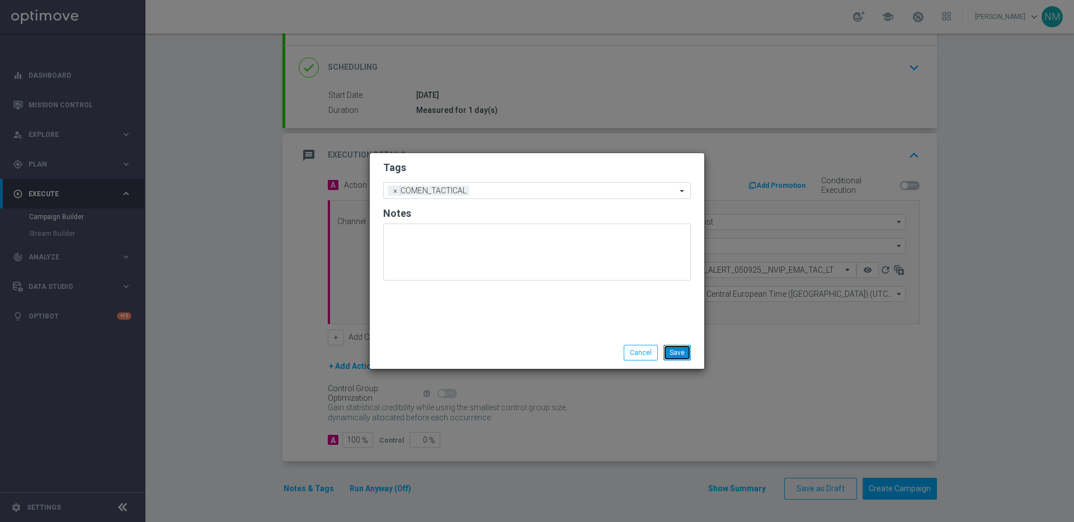
click at [674, 346] on button "Save" at bounding box center [676, 353] width 27 height 16
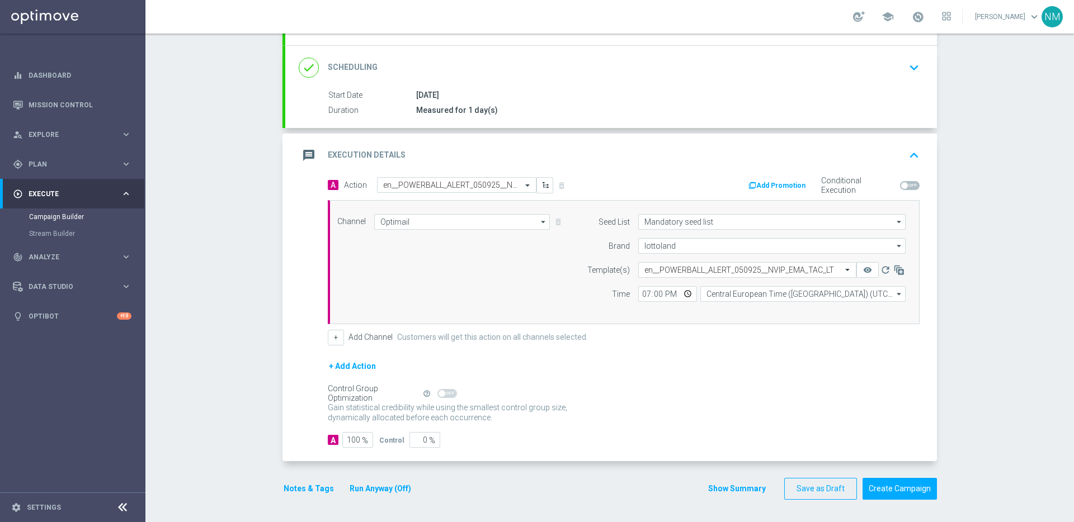
click at [911, 503] on div "done Target Group keyboard_arrow_down Target Group launch EMAIL - COMEN ALL | 1…" at bounding box center [610, 237] width 655 height 548
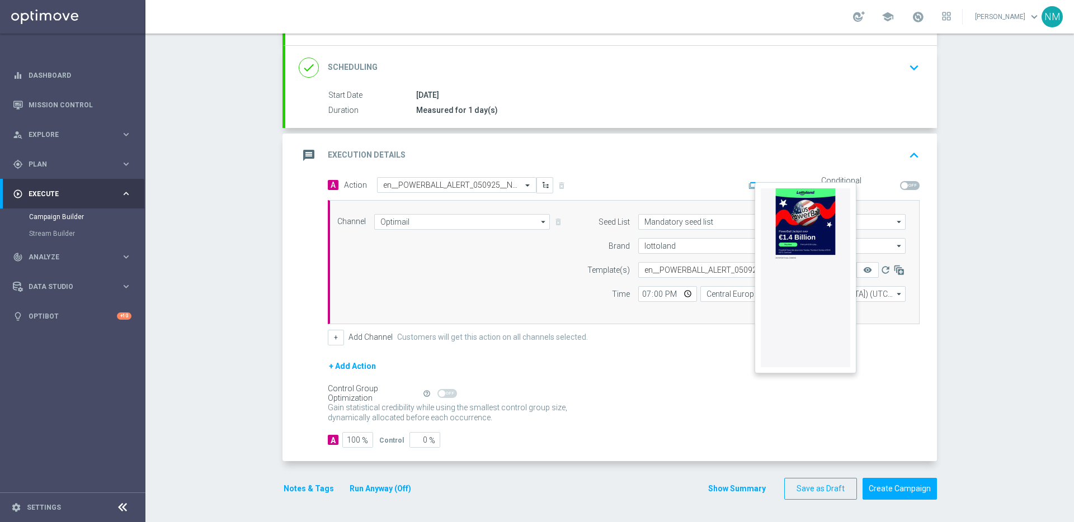
click at [868, 271] on button "remove_red_eye" at bounding box center [867, 270] width 22 height 16
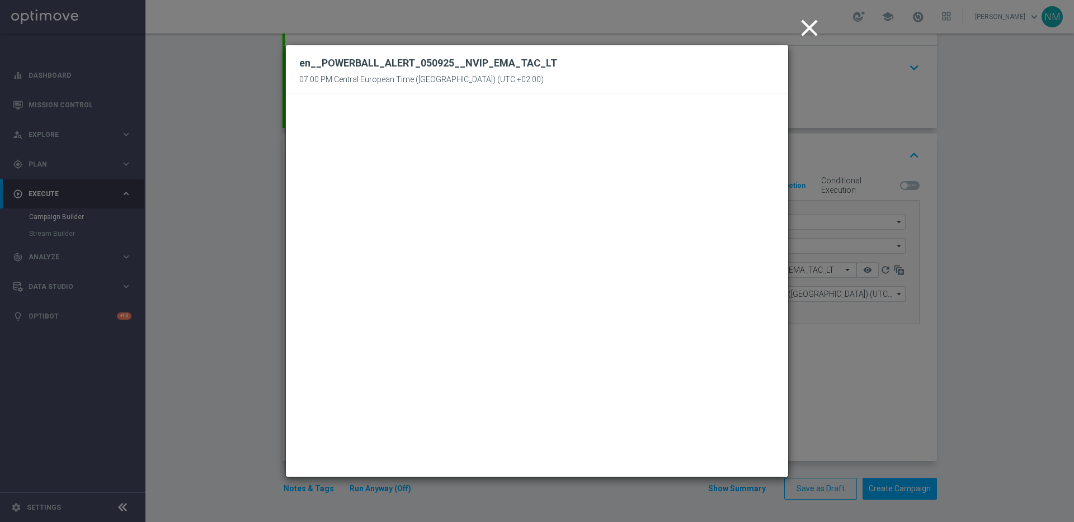
click at [801, 22] on icon "close" at bounding box center [809, 28] width 28 height 28
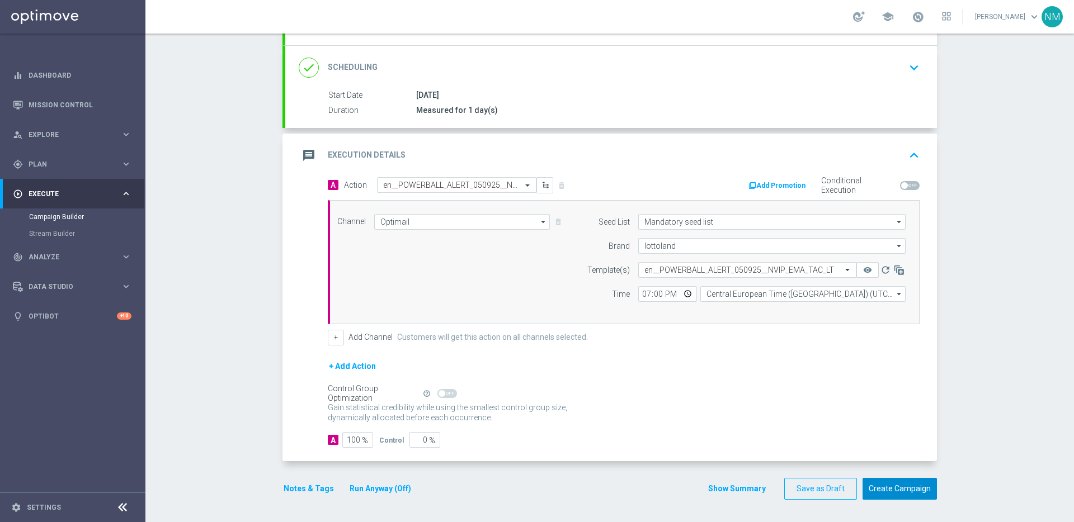
click at [897, 486] on button "Create Campaign" at bounding box center [900, 489] width 74 height 22
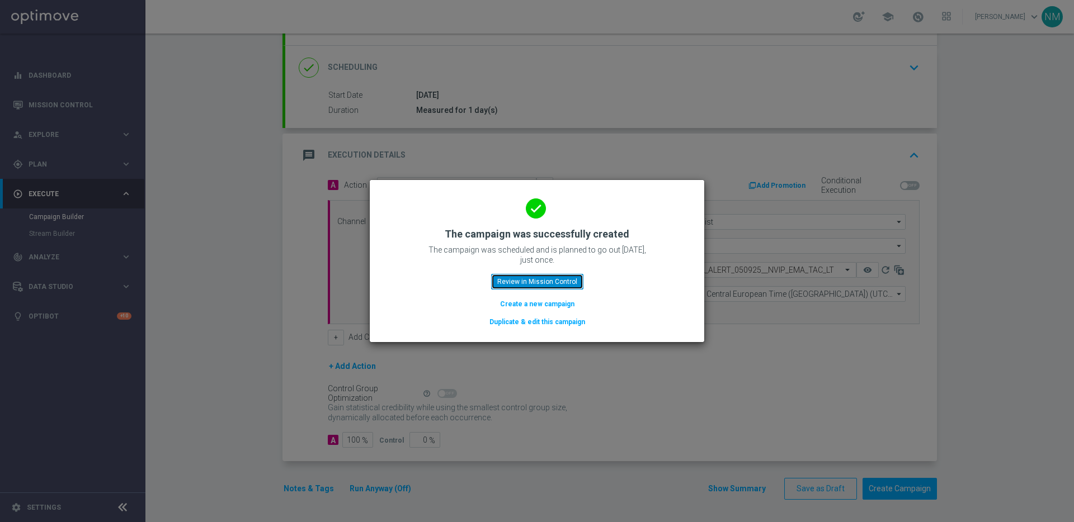
click at [532, 280] on button "Review in Mission Control" at bounding box center [537, 282] width 92 height 16
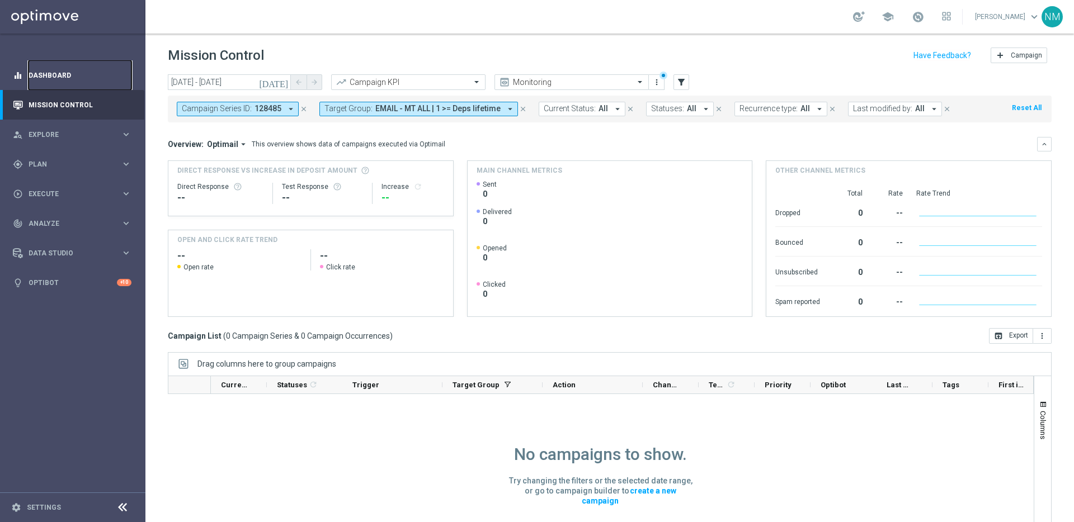
click at [50, 72] on link "Dashboard" at bounding box center [80, 75] width 103 height 30
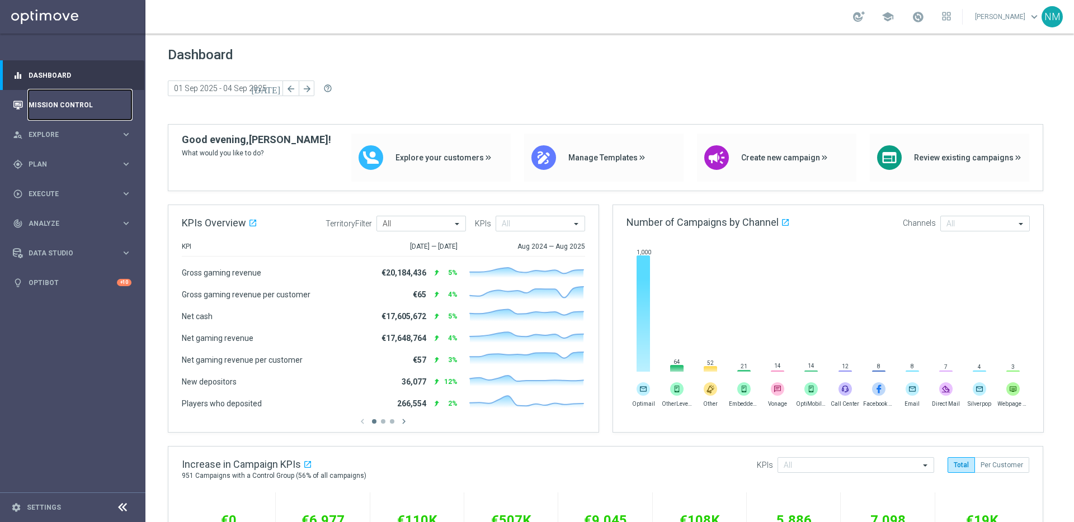
click at [63, 112] on link "Mission Control" at bounding box center [80, 105] width 103 height 30
